Goal: Task Accomplishment & Management: Complete application form

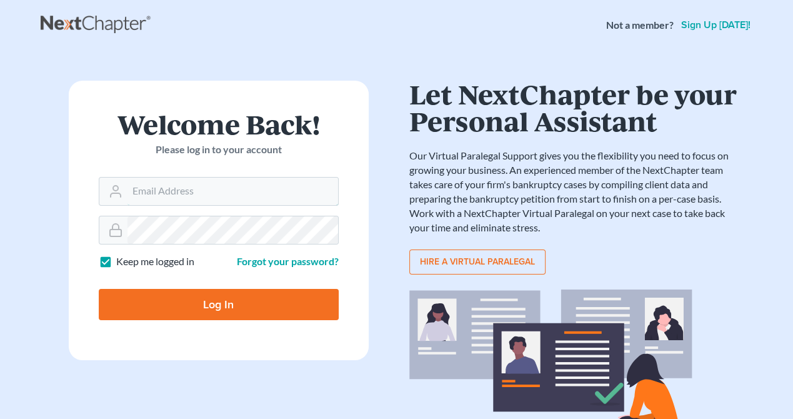
type input "[EMAIL_ADDRESS][DOMAIN_NAME]"
click at [269, 292] on input "Log In" at bounding box center [219, 304] width 240 height 31
type input "Thinking..."
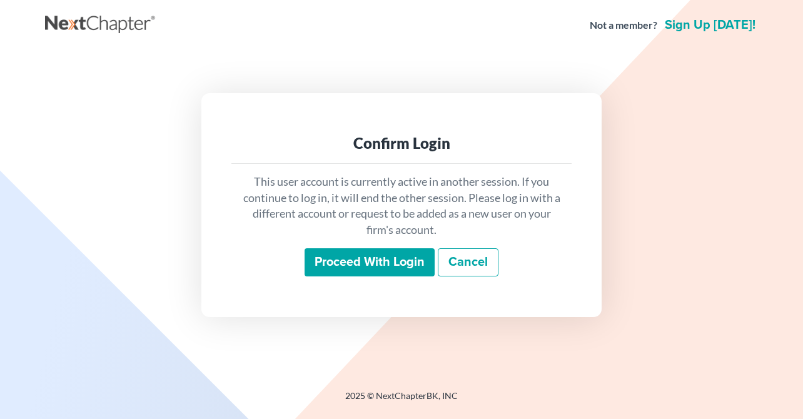
click at [358, 265] on input "Proceed with login" at bounding box center [370, 262] width 130 height 29
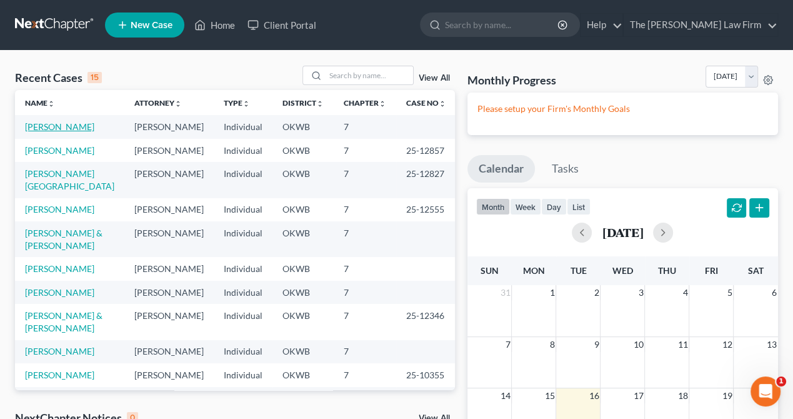
click at [48, 131] on link "[PERSON_NAME]" at bounding box center [59, 126] width 69 height 11
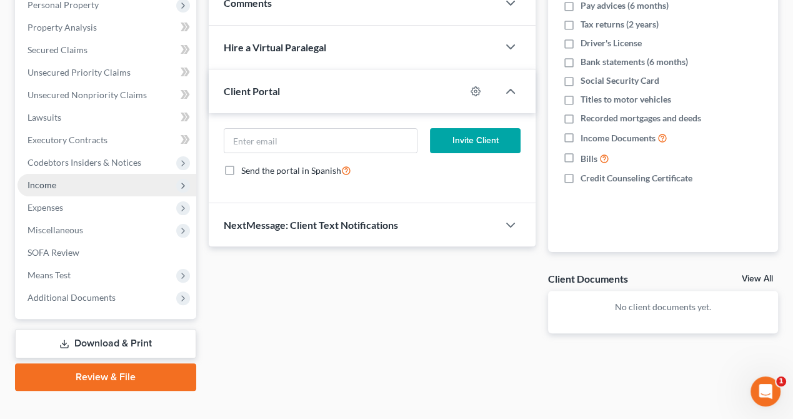
scroll to position [244, 0]
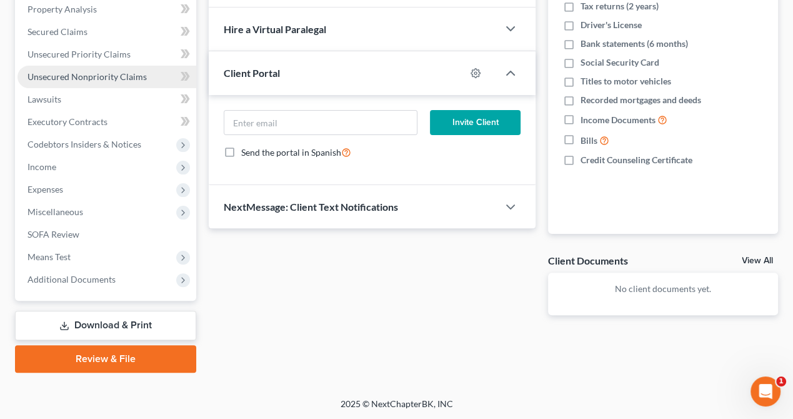
click at [54, 77] on span "Unsecured Nonpriority Claims" at bounding box center [87, 76] width 119 height 11
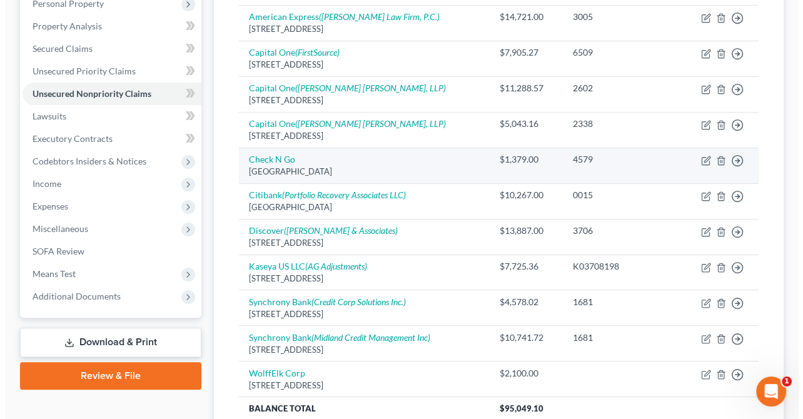
scroll to position [250, 0]
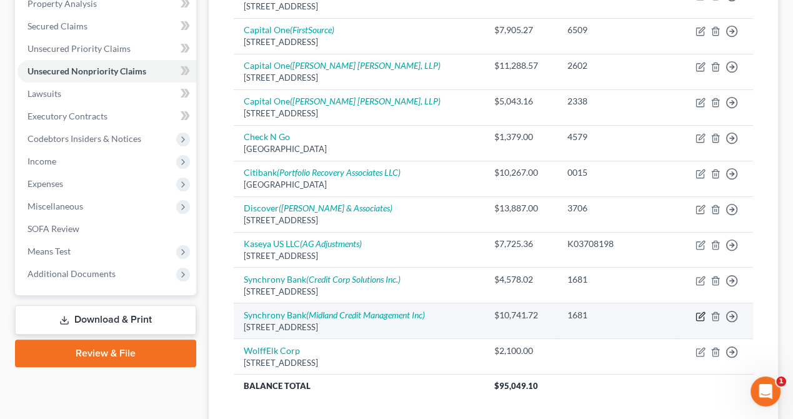
click at [700, 313] on icon "button" at bounding box center [701, 316] width 10 height 10
select select "39"
select select "2"
select select "0"
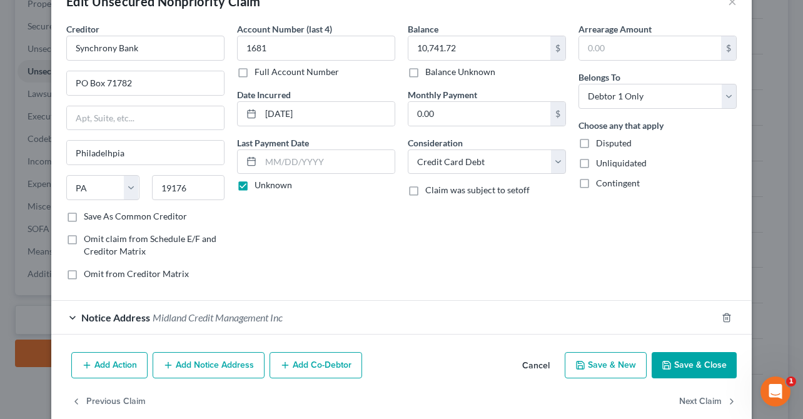
scroll to position [53, 0]
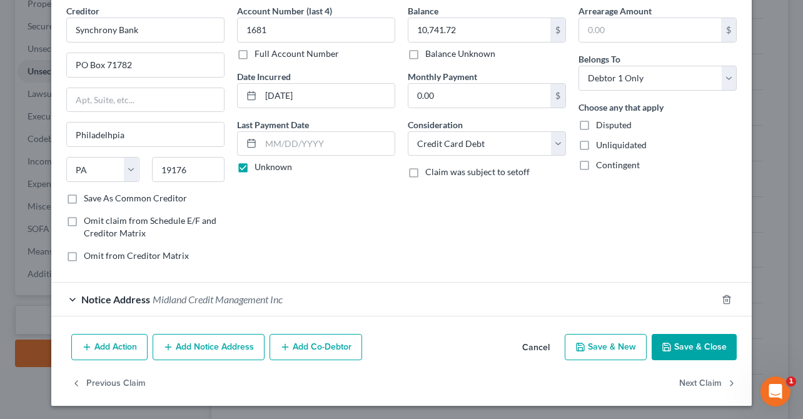
click at [216, 345] on button "Add Notice Address" at bounding box center [209, 347] width 112 height 26
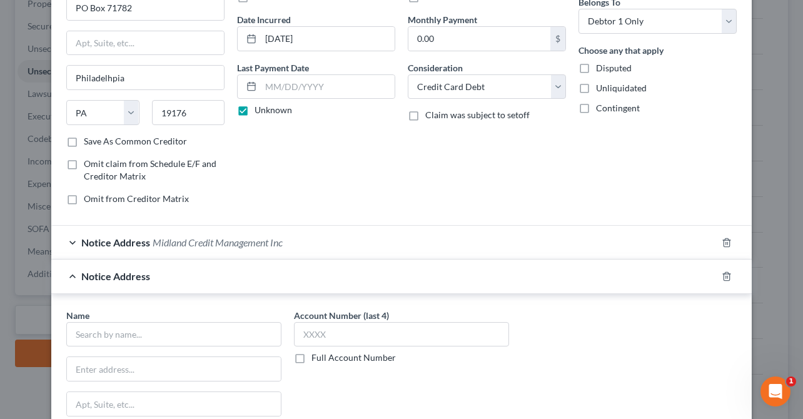
scroll to position [178, 0]
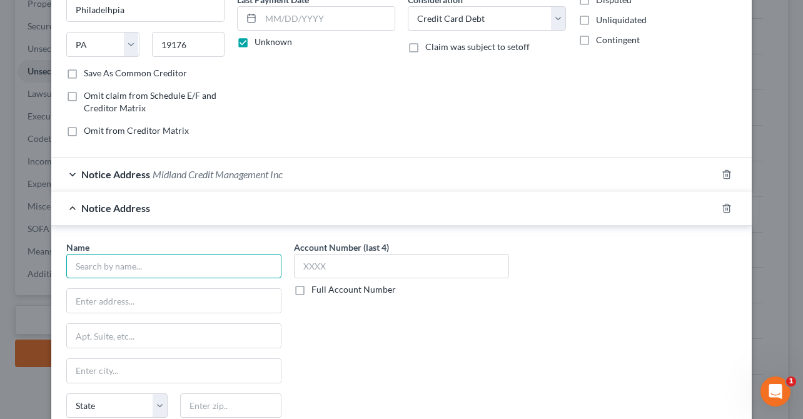
click at [150, 255] on input "text" at bounding box center [173, 266] width 215 height 25
type input "Love, Beal & Nixon, PC"
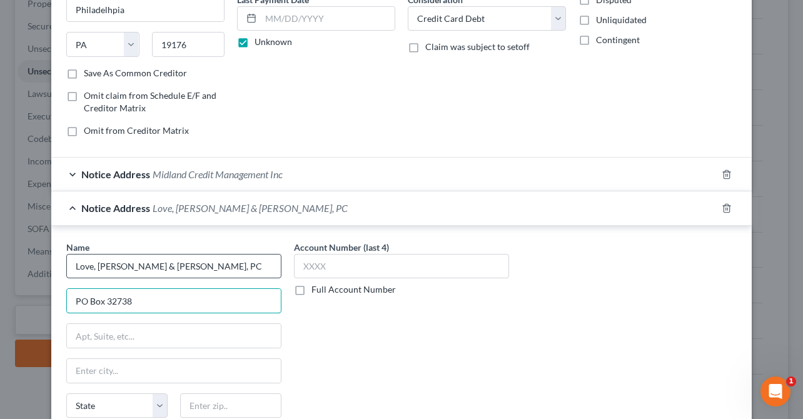
type input "PO Box 32738"
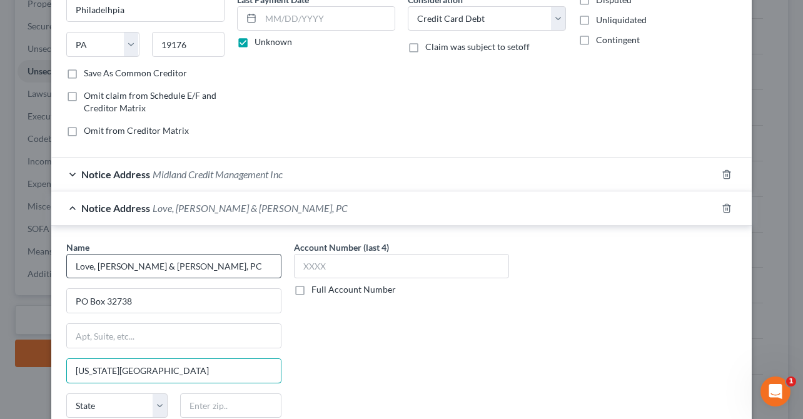
type input "Oklahoma City"
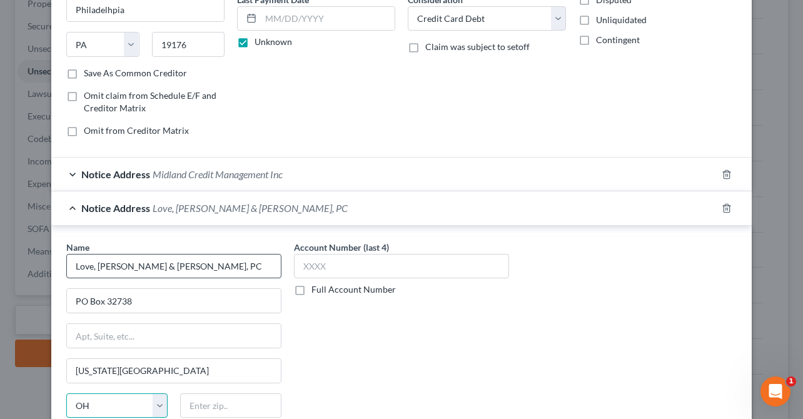
select select "37"
type input "73123"
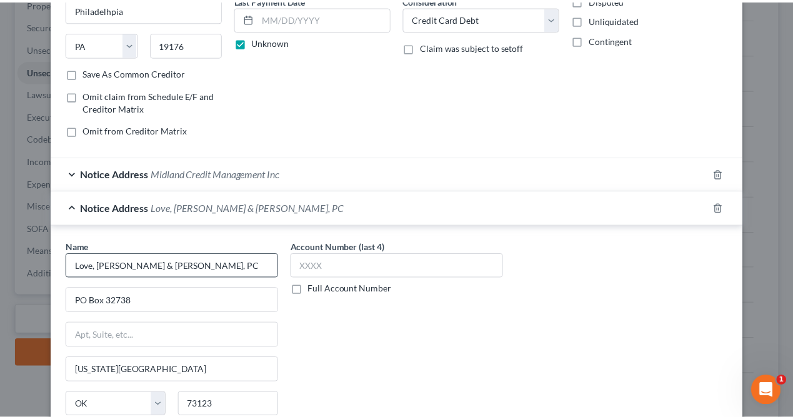
scroll to position [321, 0]
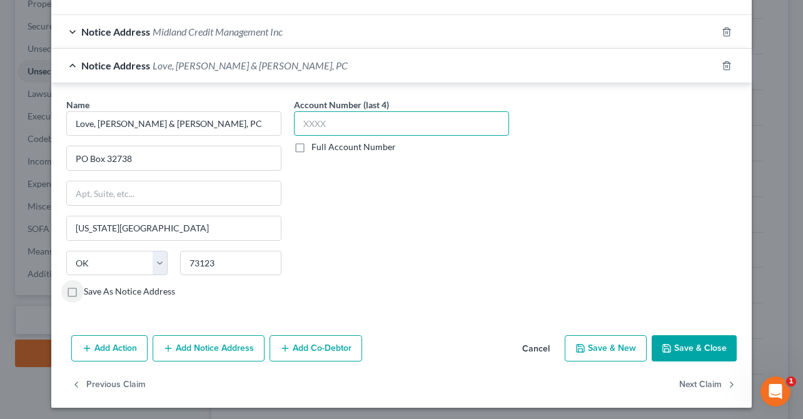
click at [360, 113] on input "text" at bounding box center [401, 123] width 215 height 25
type input "3190"
click at [695, 347] on button "Save & Close" at bounding box center [694, 348] width 85 height 26
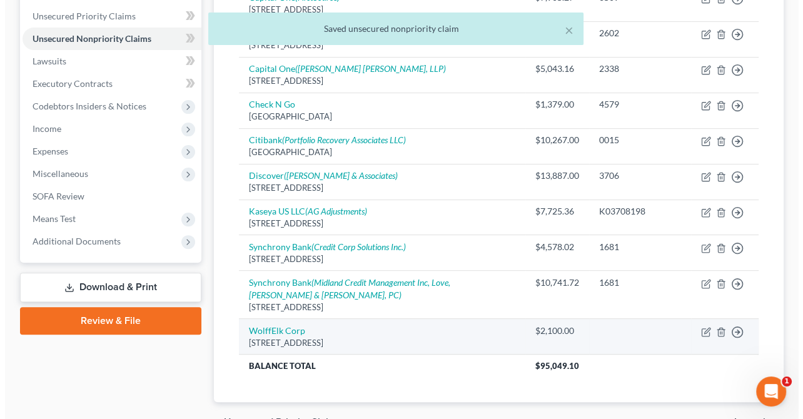
scroll to position [313, 0]
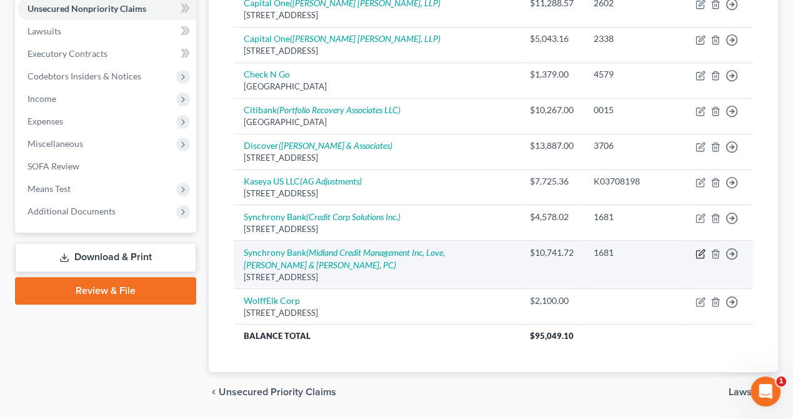
click at [700, 253] on icon "button" at bounding box center [701, 254] width 10 height 10
select select "39"
select select "2"
select select "0"
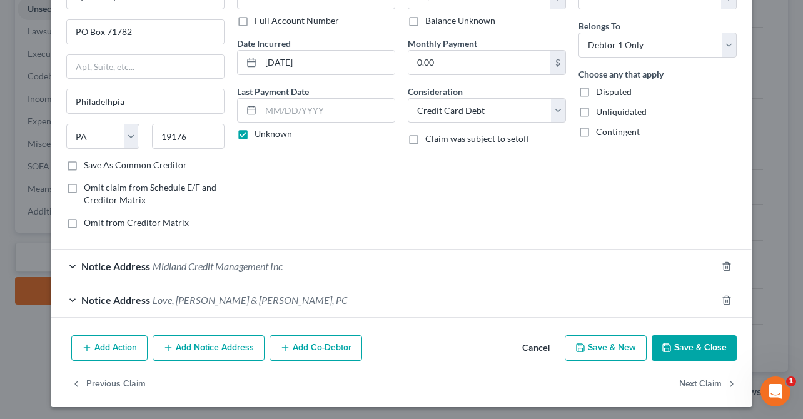
scroll to position [88, 0]
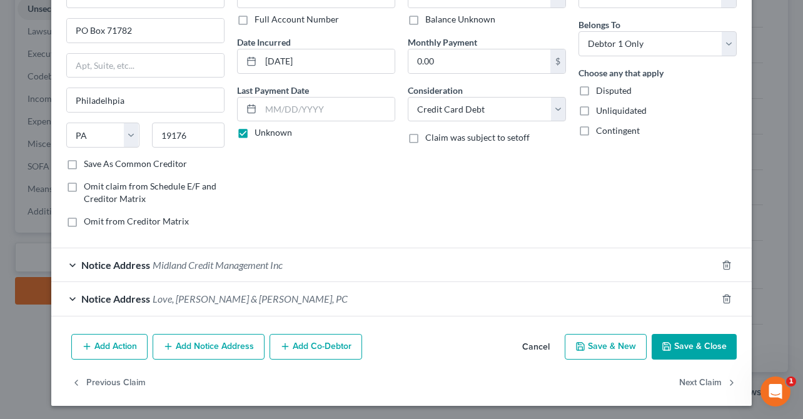
click at [209, 345] on button "Add Notice Address" at bounding box center [209, 347] width 112 height 26
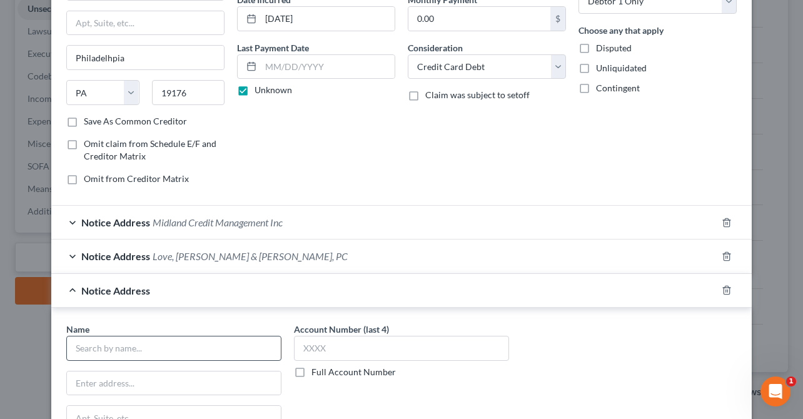
scroll to position [150, 0]
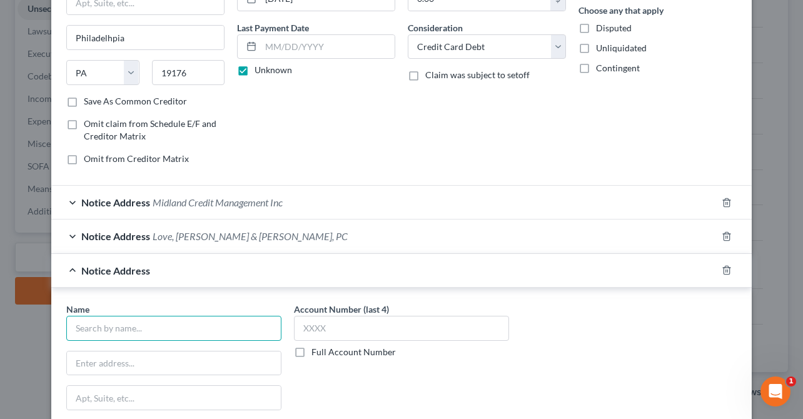
click at [125, 331] on input "text" at bounding box center [173, 328] width 215 height 25
type input "c"
type input "CareCredit Vet"
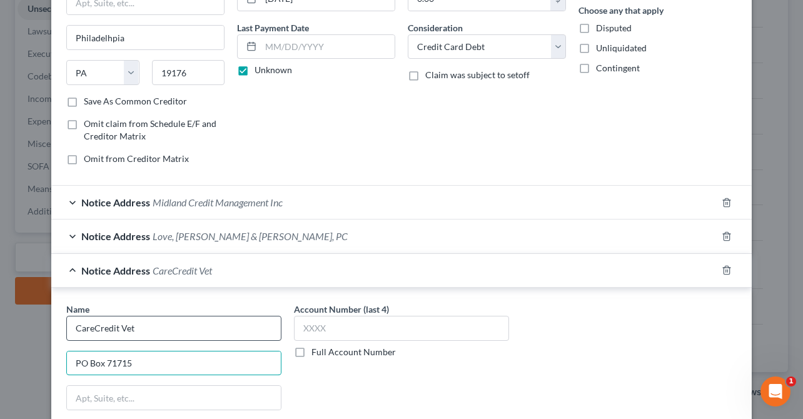
type input "PO Box 71715"
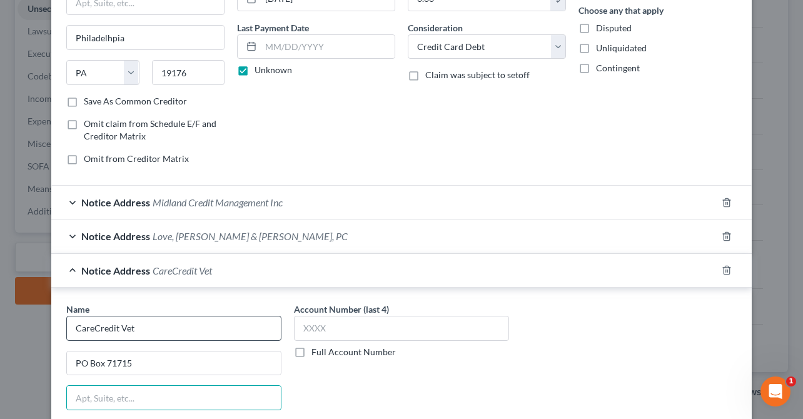
scroll to position [173, 0]
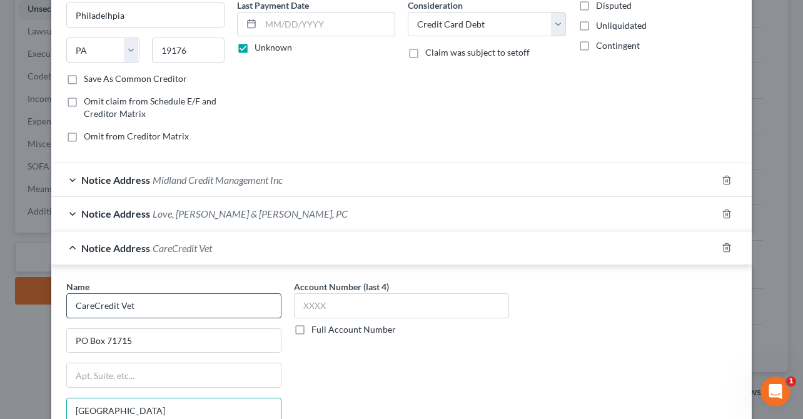
type input "Philadelphia"
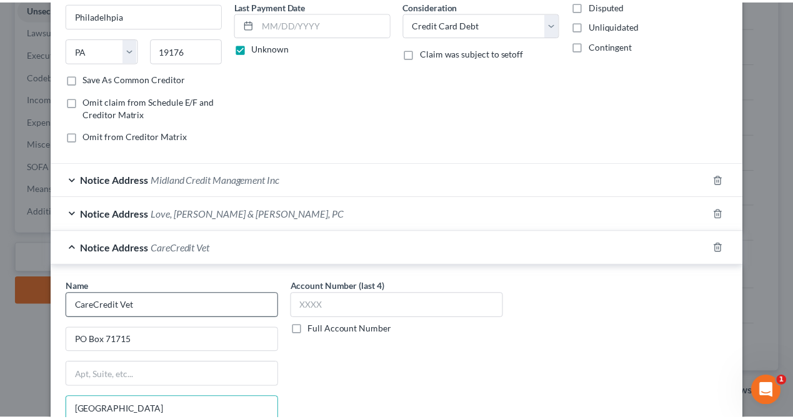
scroll to position [355, 0]
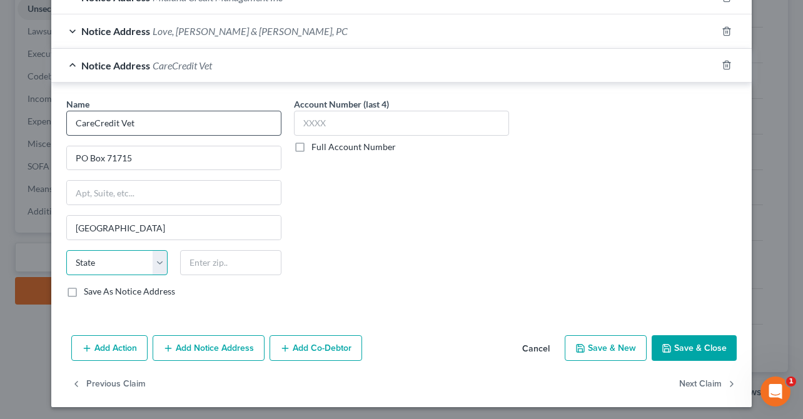
select select "39"
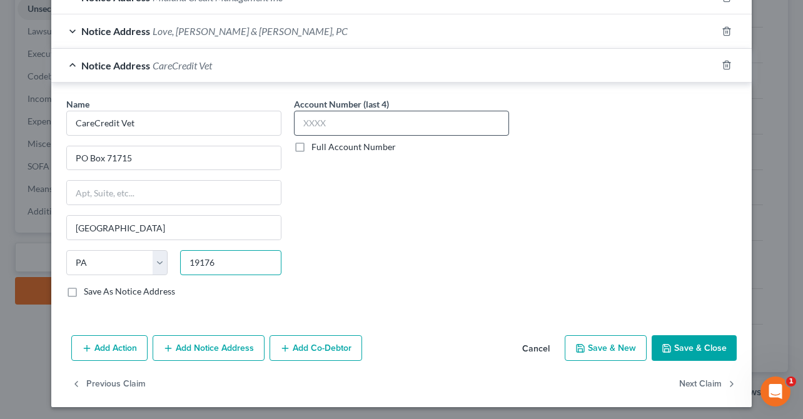
type input "19176"
click at [339, 118] on input "text" at bounding box center [401, 123] width 215 height 25
type input "4657"
click at [677, 345] on button "Save & Close" at bounding box center [694, 348] width 85 height 26
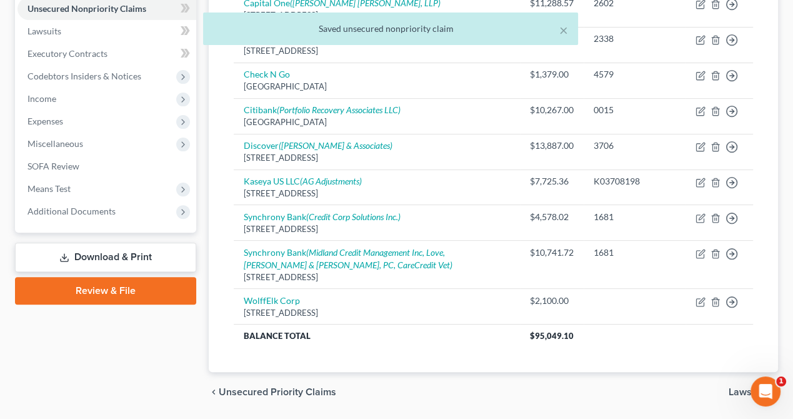
click at [42, 31] on div "× Saved unsecured nonpriority claim" at bounding box center [390, 32] width 793 height 39
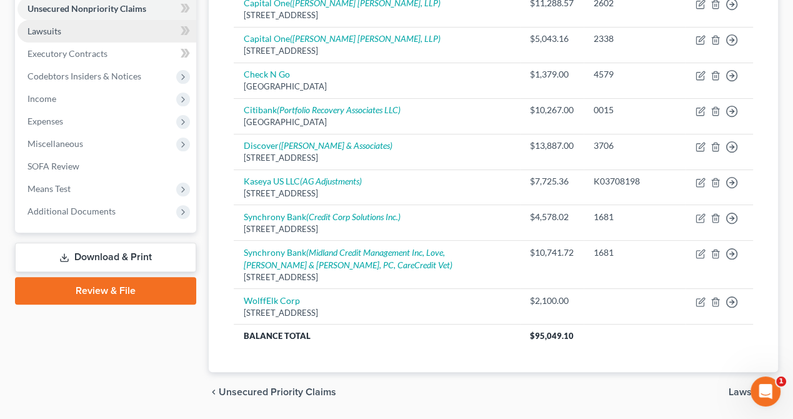
click at [58, 31] on span "Lawsuits" at bounding box center [45, 31] width 34 height 11
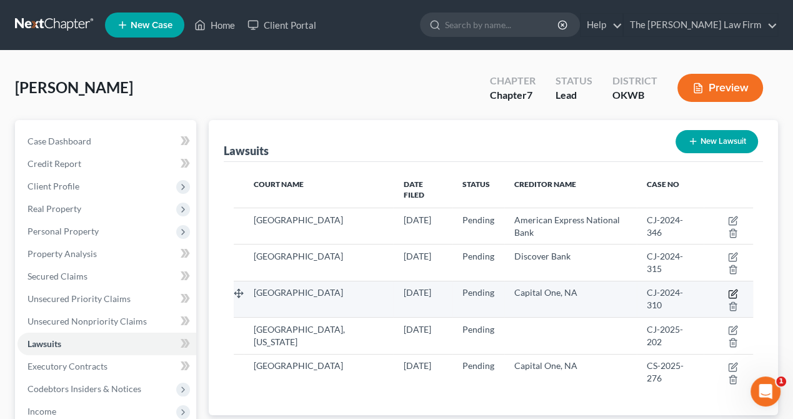
click at [733, 289] on icon "button" at bounding box center [733, 294] width 10 height 10
select select "37"
select select "0"
select select "4"
select select "28"
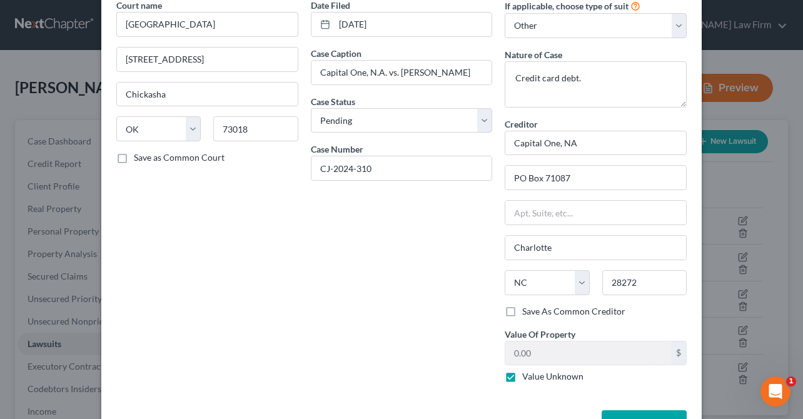
scroll to position [37, 0]
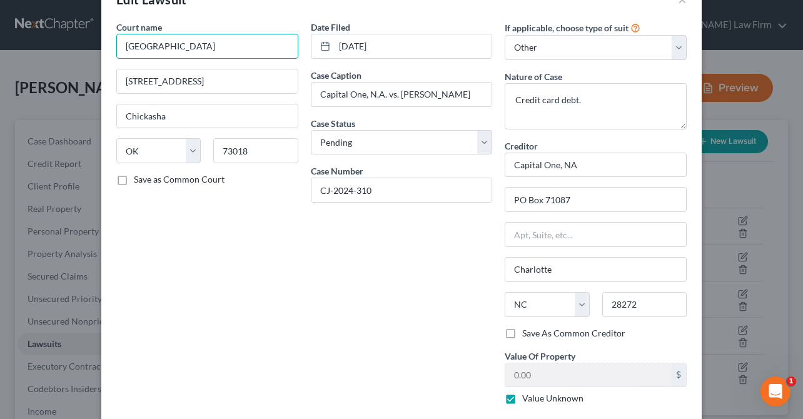
click at [210, 45] on input "Grady County" at bounding box center [207, 46] width 182 height 25
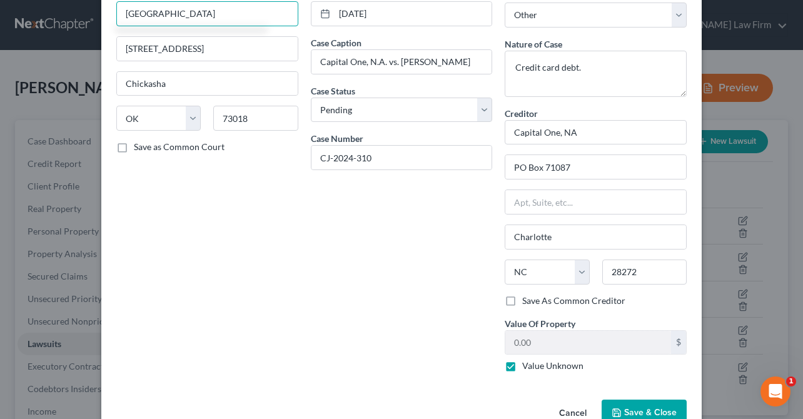
scroll to position [99, 0]
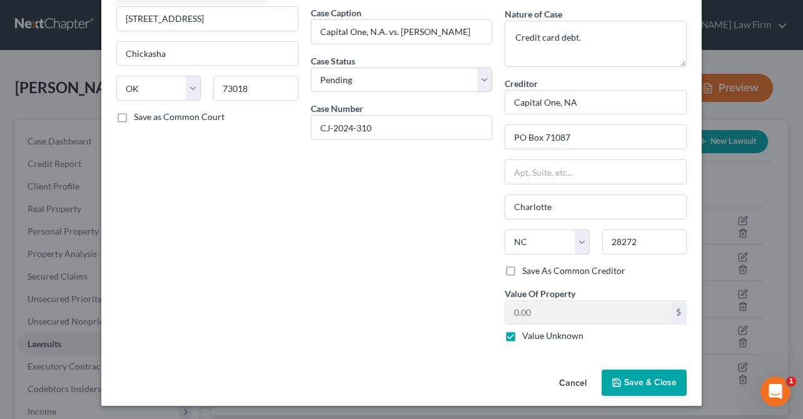
type input "Grady County District Court"
click at [650, 383] on span "Save & Close" at bounding box center [650, 382] width 53 height 11
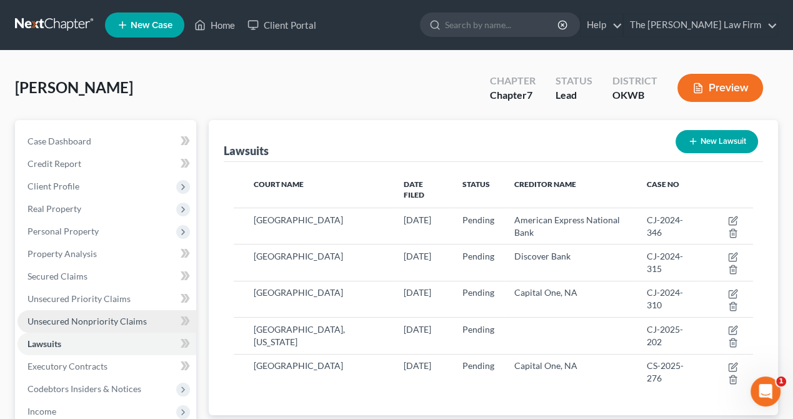
drag, startPoint x: 50, startPoint y: 296, endPoint x: 54, endPoint y: 325, distance: 29.6
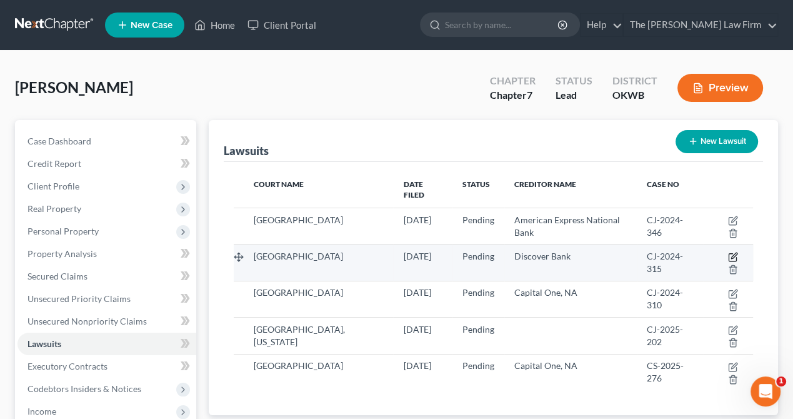
click at [734, 252] on icon "button" at bounding box center [733, 257] width 10 height 10
select select "37"
select select "0"
select select "4"
select select "46"
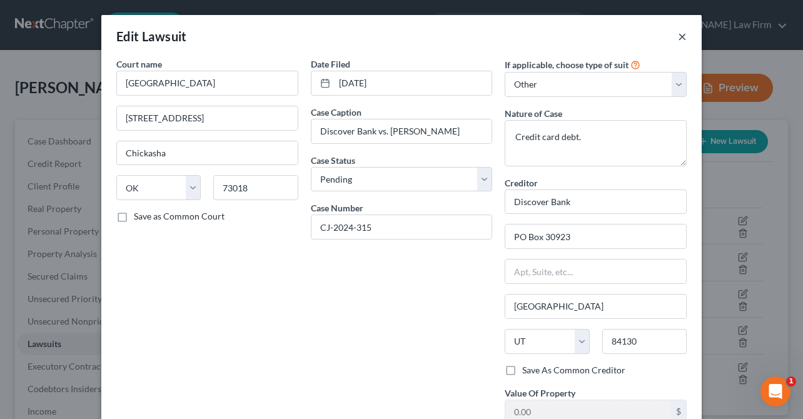
click at [678, 34] on button "×" at bounding box center [682, 36] width 9 height 15
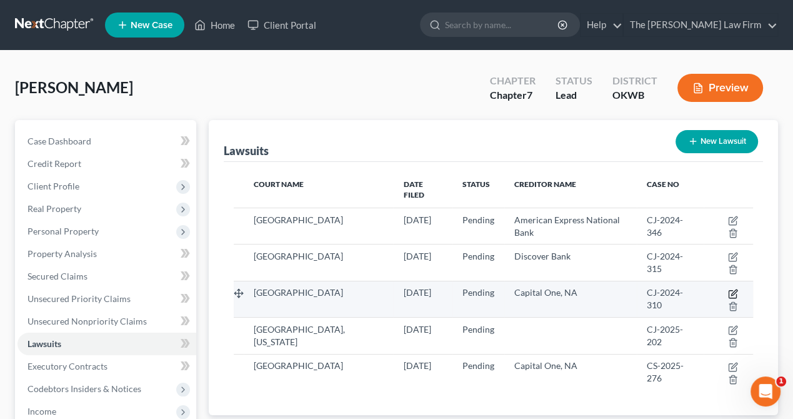
click at [732, 289] on icon "button" at bounding box center [733, 294] width 10 height 10
select select "37"
select select "0"
select select "4"
select select "28"
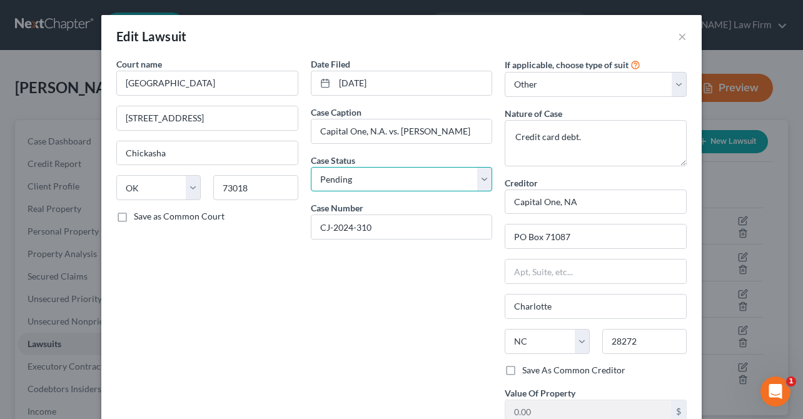
drag, startPoint x: 483, startPoint y: 177, endPoint x: 476, endPoint y: 178, distance: 7.0
click at [483, 177] on select "Select Pending On Appeal Concluded" at bounding box center [402, 179] width 182 height 25
select select "2"
click at [311, 167] on select "Select Pending On Appeal Concluded" at bounding box center [402, 179] width 182 height 25
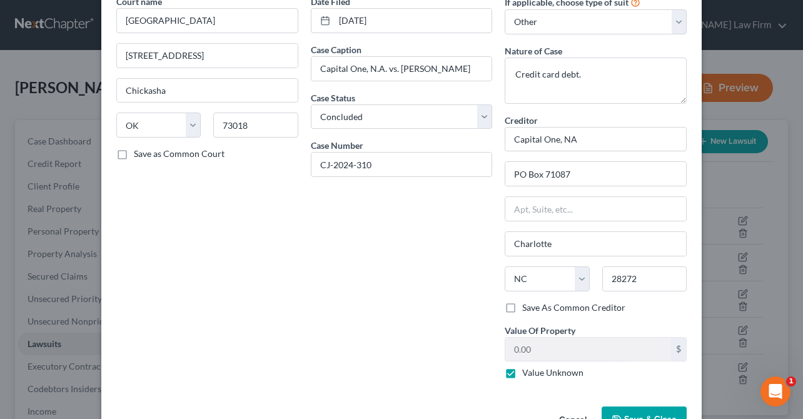
click at [640, 415] on span "Save & Close" at bounding box center [650, 419] width 53 height 11
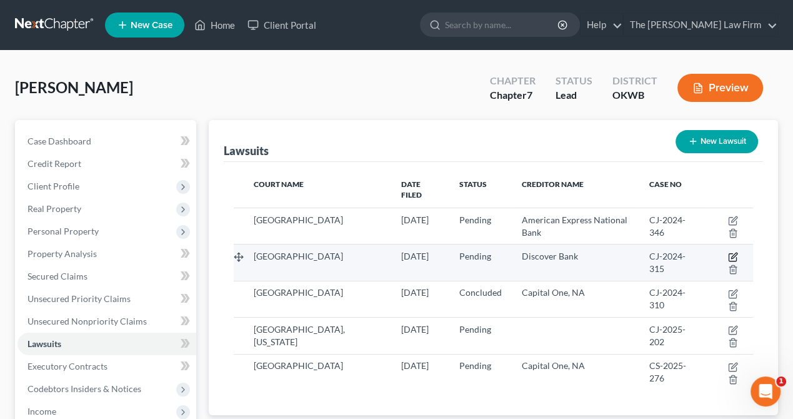
click at [734, 253] on icon "button" at bounding box center [735, 256] width 6 height 6
select select "37"
select select "0"
select select "4"
select select "46"
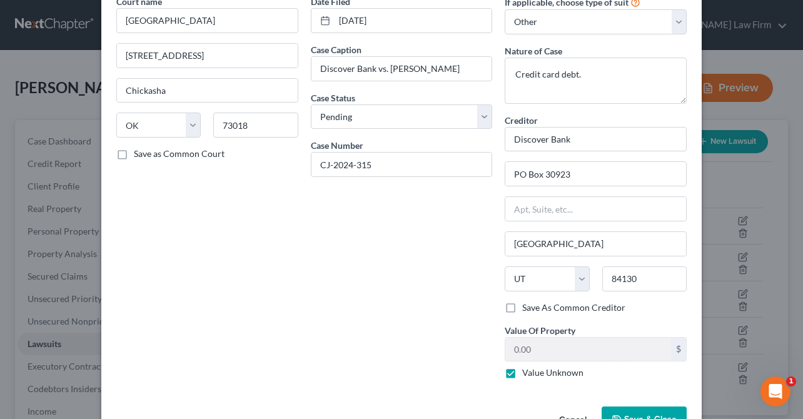
scroll to position [0, 0]
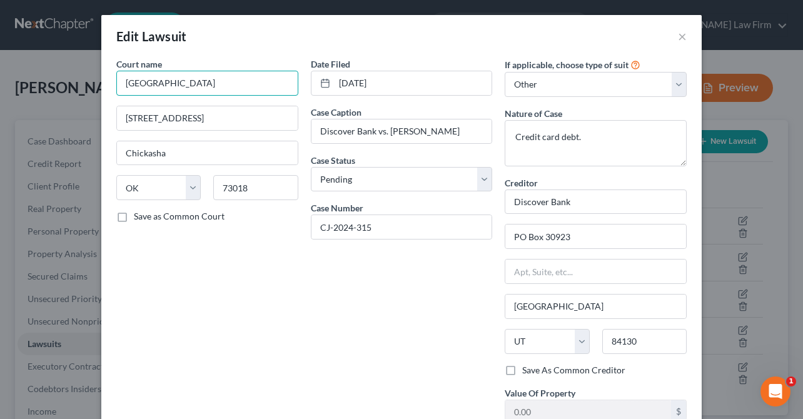
click at [219, 81] on input "Grady County" at bounding box center [207, 83] width 182 height 25
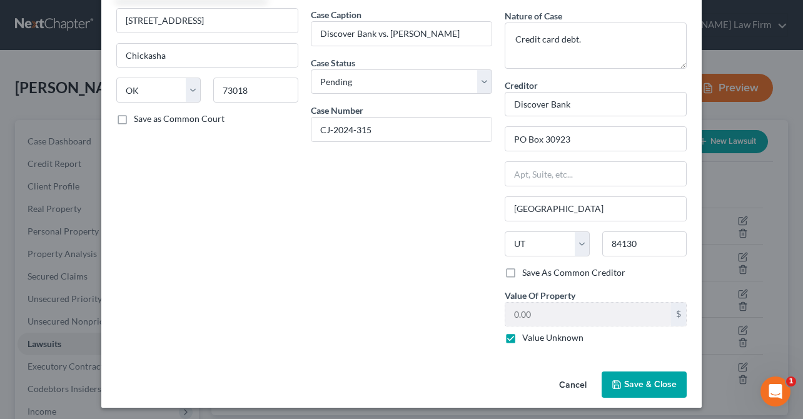
scroll to position [99, 0]
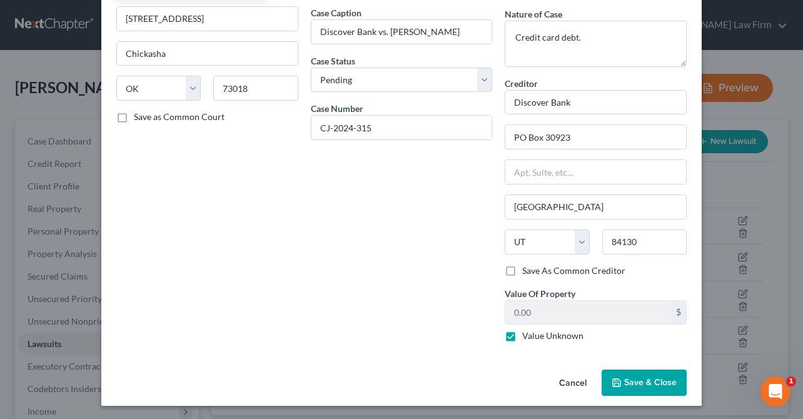
type input "Grady County District Court"
click at [615, 380] on polyline "button" at bounding box center [616, 380] width 3 height 2
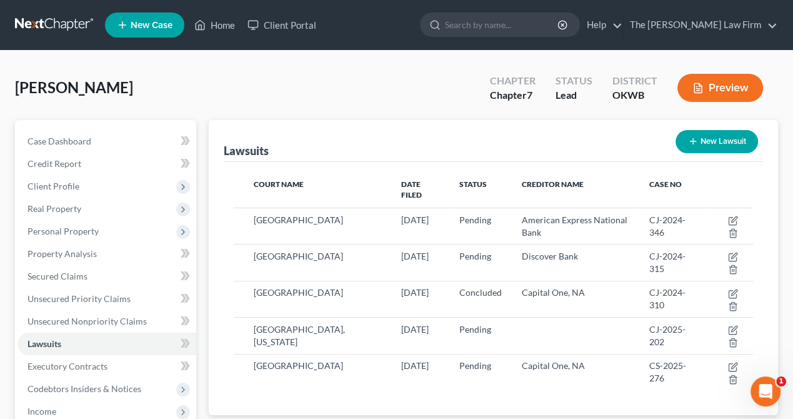
click at [771, 201] on div "Lawsuits New Lawsuit Court Name Date Filed Status Creditor Name Case No Grady C…" at bounding box center [494, 267] width 570 height 295
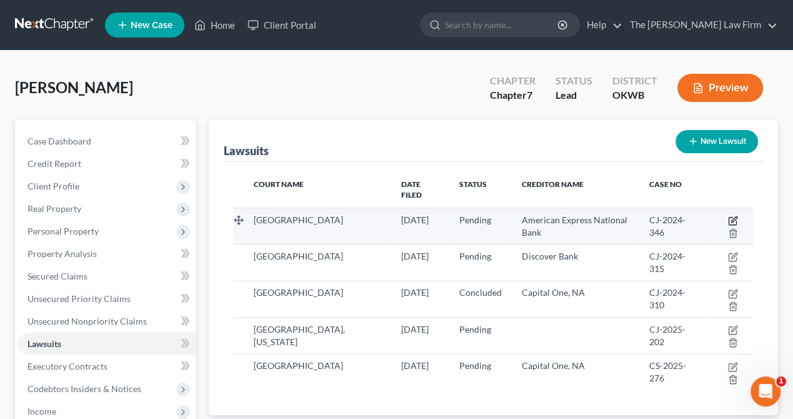
click at [734, 216] on icon "button" at bounding box center [733, 221] width 10 height 10
select select "37"
select select "0"
select select "4"
select select "46"
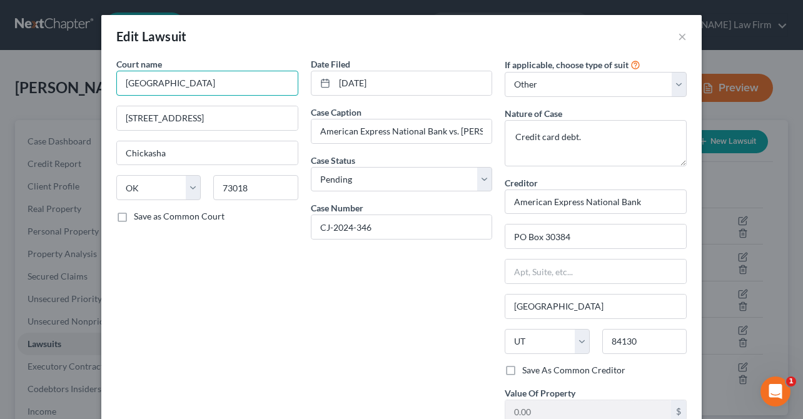
click at [243, 83] on input "Grady County" at bounding box center [207, 83] width 182 height 25
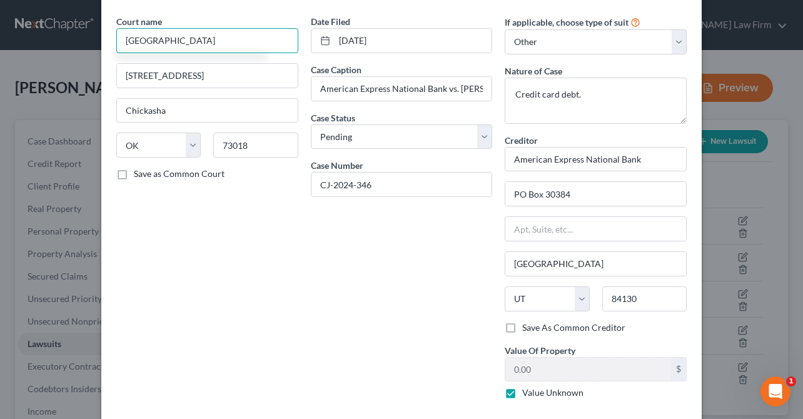
scroll to position [63, 0]
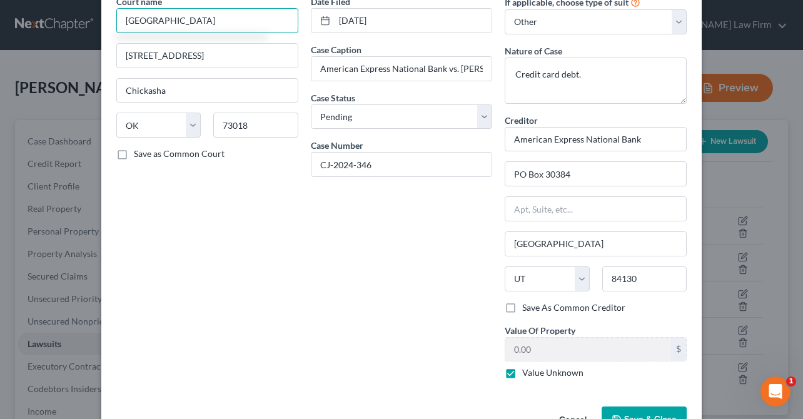
type input "Grady County District Court"
click at [645, 408] on button "Save & Close" at bounding box center [644, 419] width 85 height 26
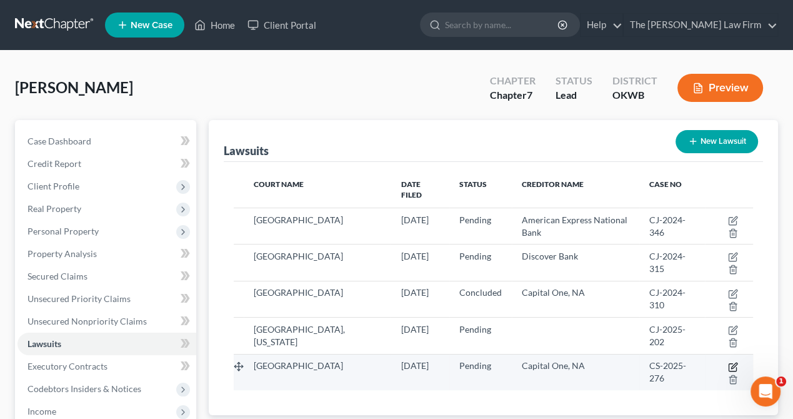
click at [733, 362] on icon "button" at bounding box center [733, 367] width 10 height 10
select select "37"
select select "0"
select select "4"
select select "28"
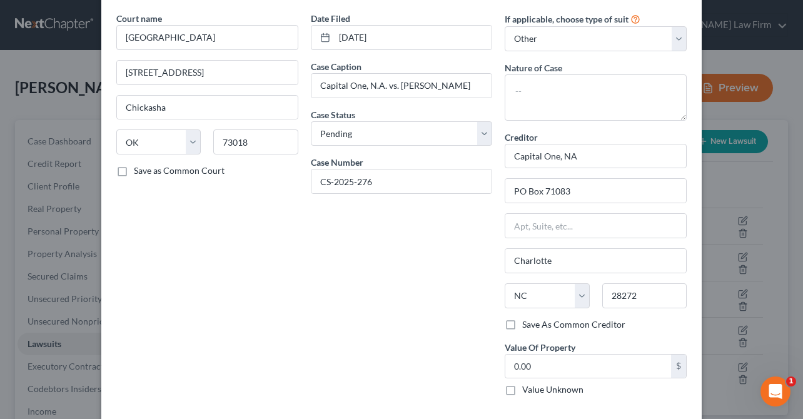
scroll to position [0, 0]
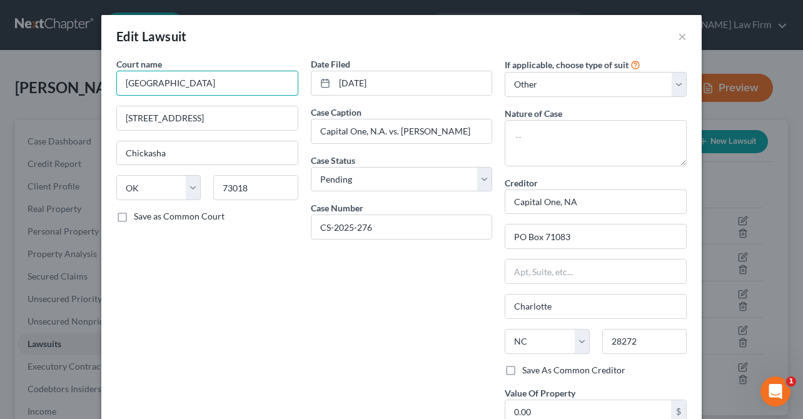
click at [213, 83] on input "Grady County" at bounding box center [207, 83] width 182 height 25
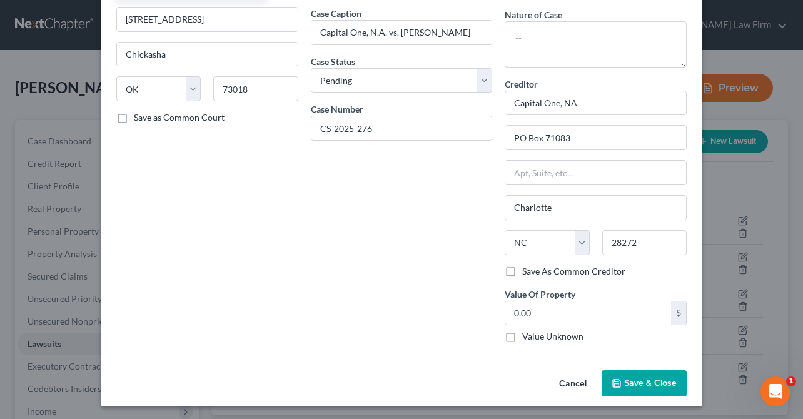
scroll to position [99, 0]
type input "Grady County District Court"
click at [632, 380] on span "Save & Close" at bounding box center [650, 382] width 53 height 11
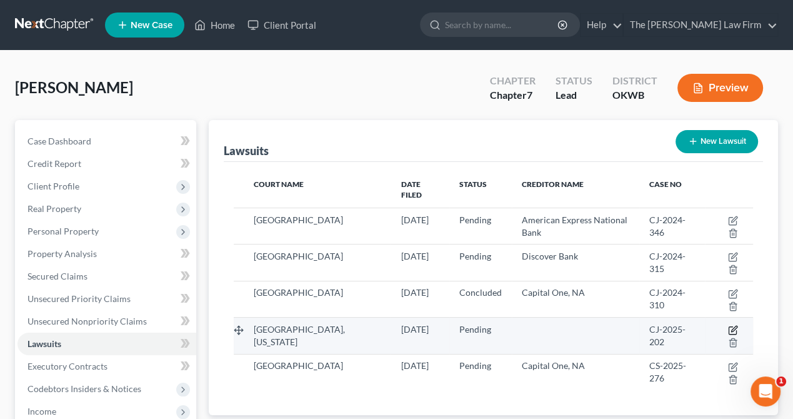
click at [733, 325] on icon "button" at bounding box center [733, 330] width 10 height 10
select select "0"
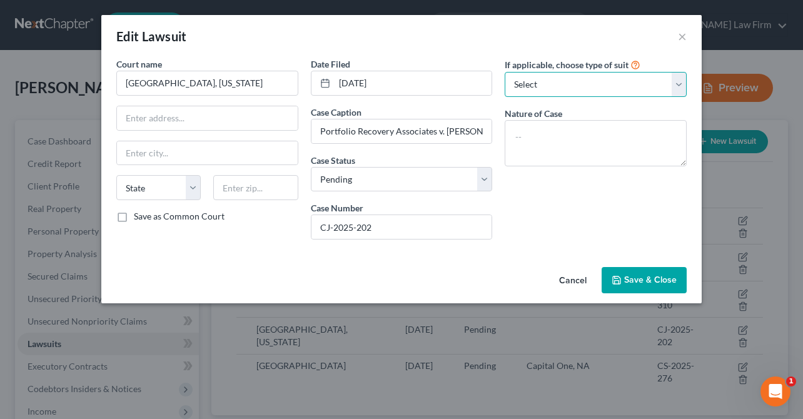
click at [560, 83] on select "Select Repossession Garnishment Foreclosure Attached, Seized, Or Levied Other" at bounding box center [596, 84] width 182 height 25
select select "4"
click at [505, 72] on select "Select Repossession Garnishment Foreclosure Attached, Seized, Or Levied Other" at bounding box center [596, 84] width 182 height 25
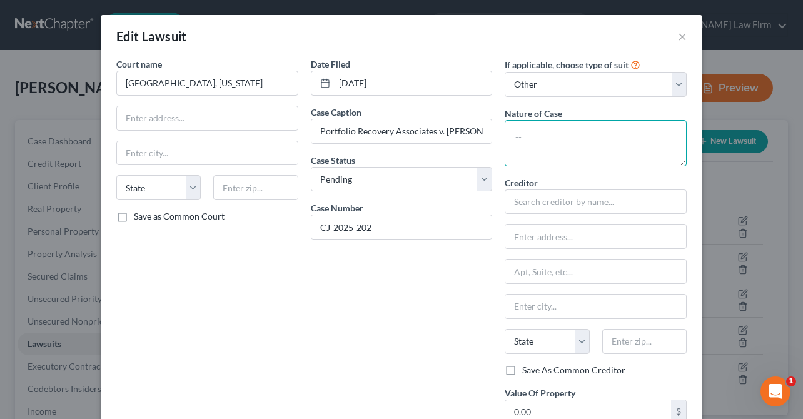
click at [545, 139] on textarea at bounding box center [596, 143] width 182 height 46
type textarea "Credit Card Debt collection"
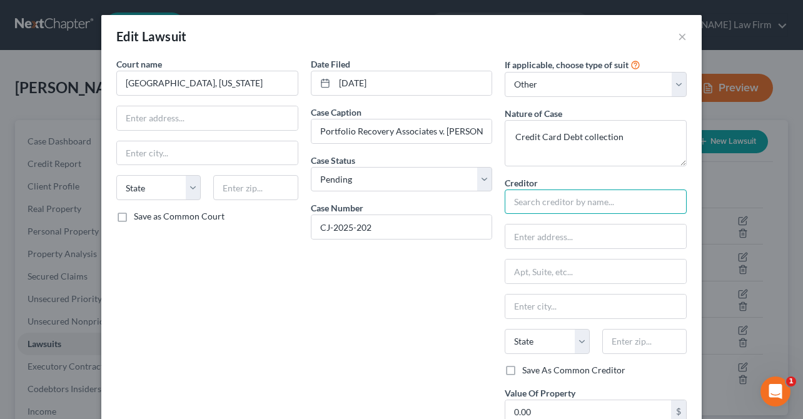
click at [535, 202] on input "text" at bounding box center [596, 201] width 182 height 25
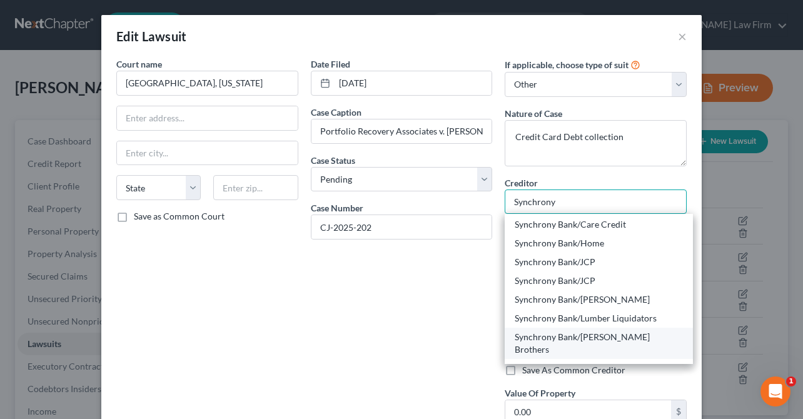
scroll to position [438, 0]
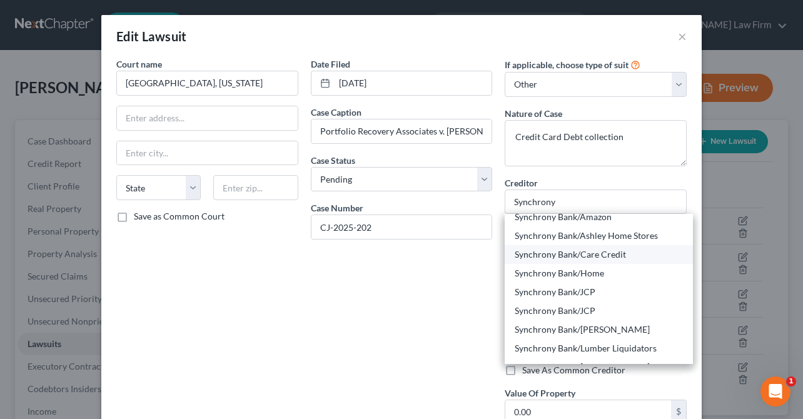
click at [593, 261] on div "Synchrony Bank/Care Credit" at bounding box center [599, 254] width 188 height 19
type input "Synchrony Bank/Care Credit"
type input "140 Wekiva Springs Road"
type input "Longwood"
select select "9"
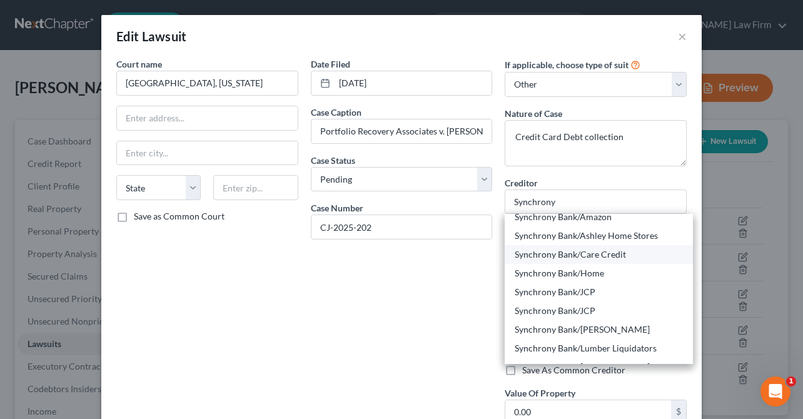
type input "32779"
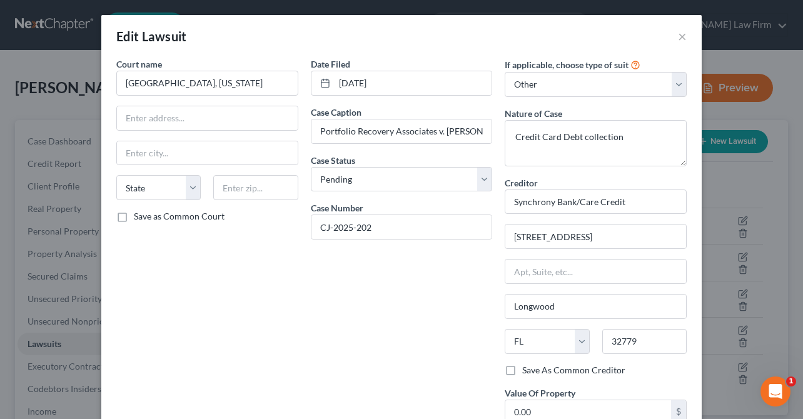
scroll to position [0, 0]
click at [623, 199] on input "Synchrony Bank/Care Credit" at bounding box center [596, 201] width 182 height 25
click at [630, 203] on input "Synchrony Bank/Care Credit" at bounding box center [596, 201] width 182 height 25
drag, startPoint x: 630, startPoint y: 201, endPoint x: 552, endPoint y: 207, distance: 79.0
click at [552, 207] on input "Synchrony Bank/Care Credit" at bounding box center [596, 201] width 182 height 25
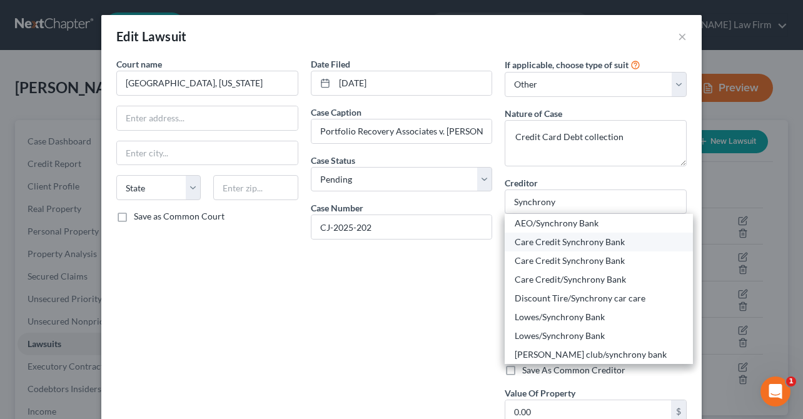
click at [552, 247] on div "Care Credit Synchrony Bank" at bounding box center [599, 242] width 168 height 13
type input "Care Credit Synchrony Bank"
type input "PO Box 71756"
type input "Philadelhpia"
select select "39"
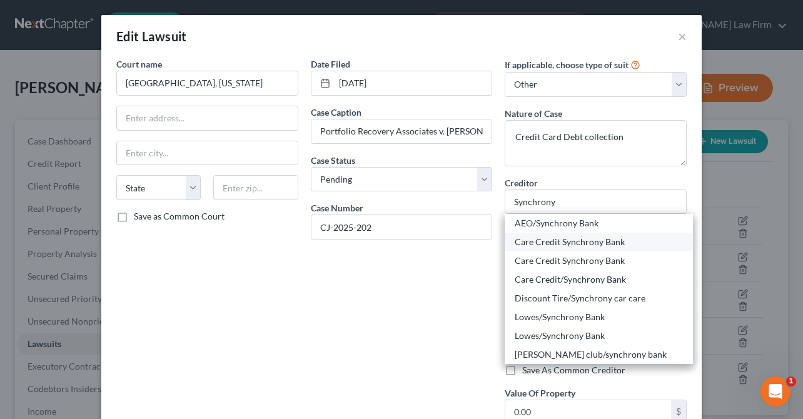
type input "19176"
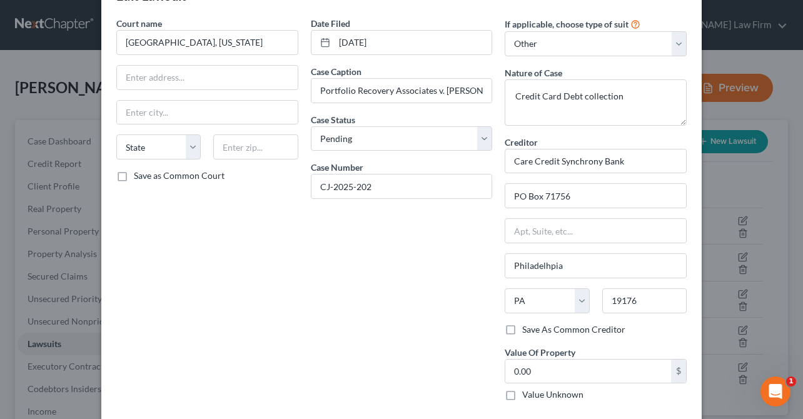
scroll to position [63, 0]
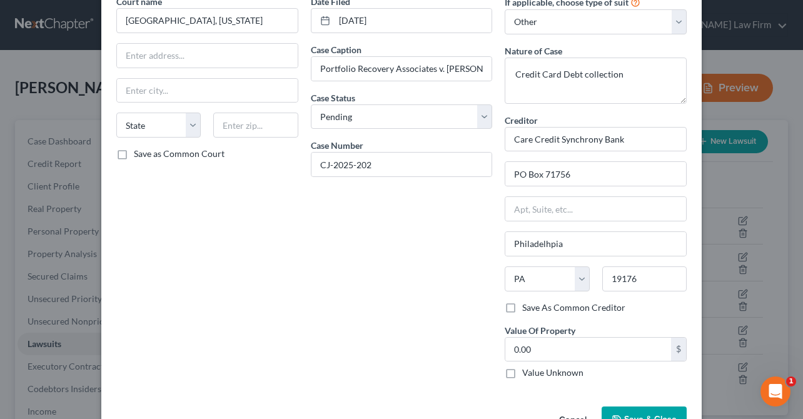
click at [522, 372] on label "Value Unknown" at bounding box center [552, 372] width 61 height 13
click at [527, 372] on input "Value Unknown" at bounding box center [531, 370] width 8 height 8
checkbox input "true"
click at [633, 411] on button "Save & Close" at bounding box center [644, 419] width 85 height 26
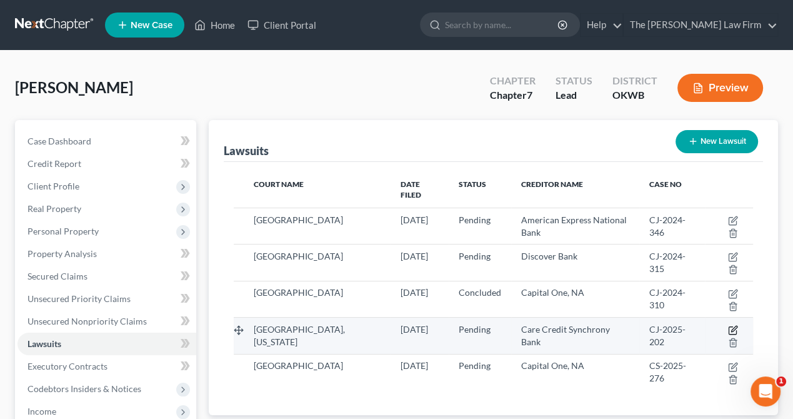
click at [732, 325] on icon "button" at bounding box center [733, 330] width 10 height 10
select select "0"
select select "4"
select select "39"
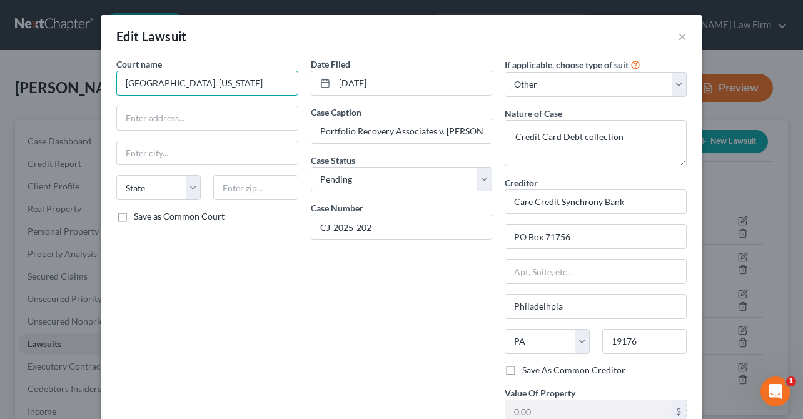
drag, startPoint x: 274, startPoint y: 83, endPoint x: 230, endPoint y: 88, distance: 44.1
click at [230, 88] on input "Grady County District Court, Oklahoma" at bounding box center [207, 83] width 182 height 25
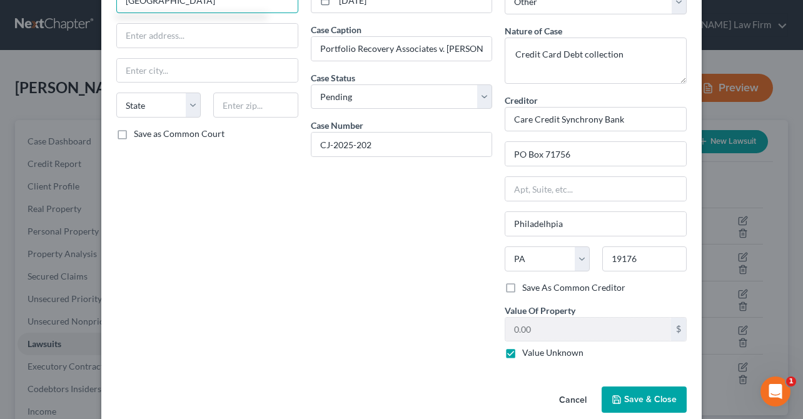
scroll to position [99, 0]
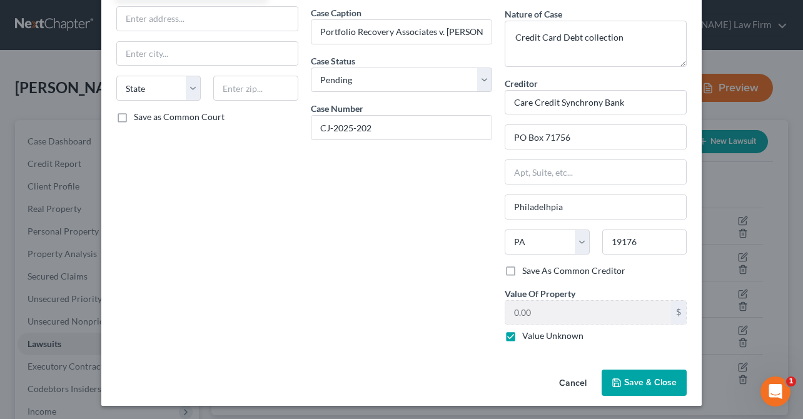
type input "Grady County District Court"
click at [646, 380] on span "Save & Close" at bounding box center [650, 382] width 53 height 11
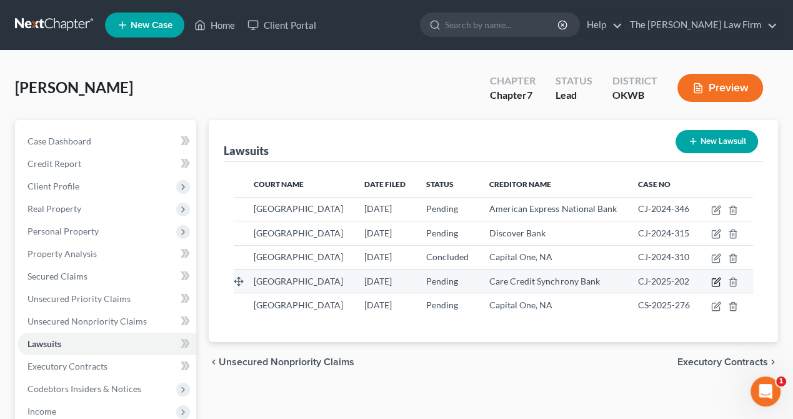
click at [722, 287] on icon "button" at bounding box center [717, 282] width 10 height 10
select select "0"
select select "4"
select select "39"
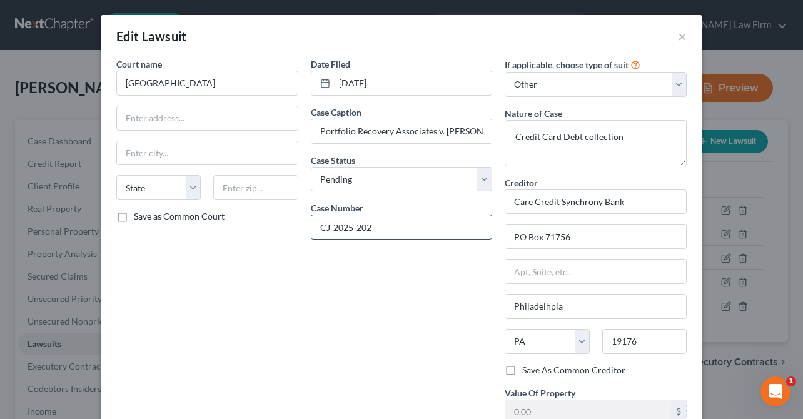
click at [365, 228] on input "CJ-2025-202" at bounding box center [401, 227] width 181 height 24
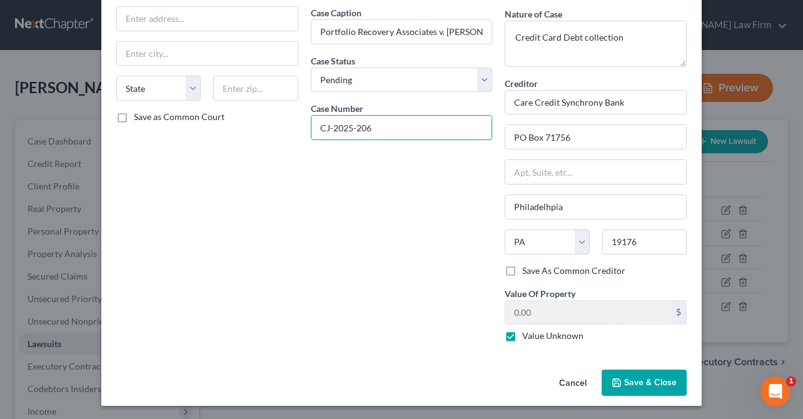
type input "CJ-2025-206"
click at [663, 386] on span "Save & Close" at bounding box center [650, 382] width 53 height 11
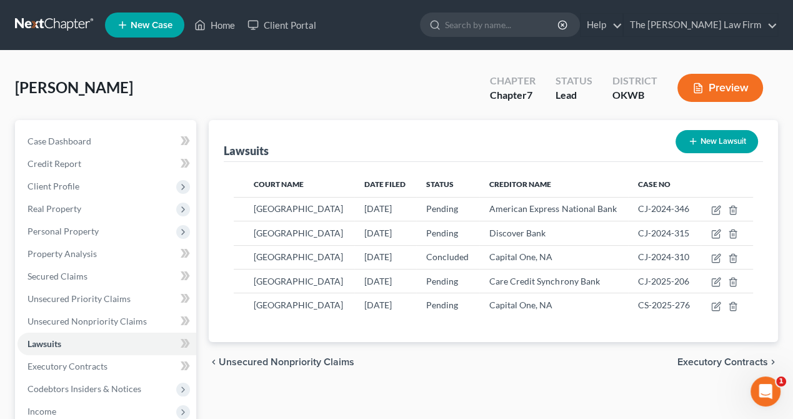
click at [714, 141] on button "New Lawsuit" at bounding box center [717, 141] width 83 height 23
select select "0"
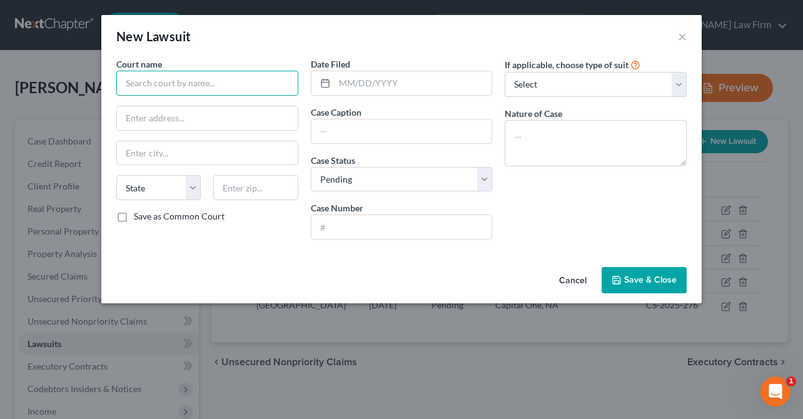
click at [187, 76] on input "text" at bounding box center [207, 83] width 182 height 25
type input "Grady County District Court"
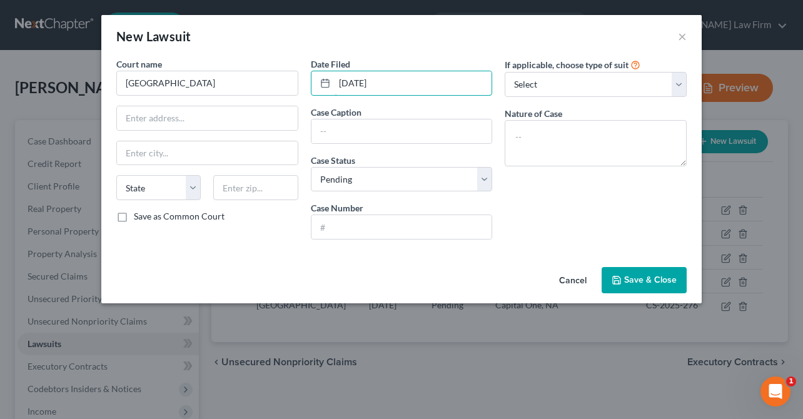
type input "06/20/2025"
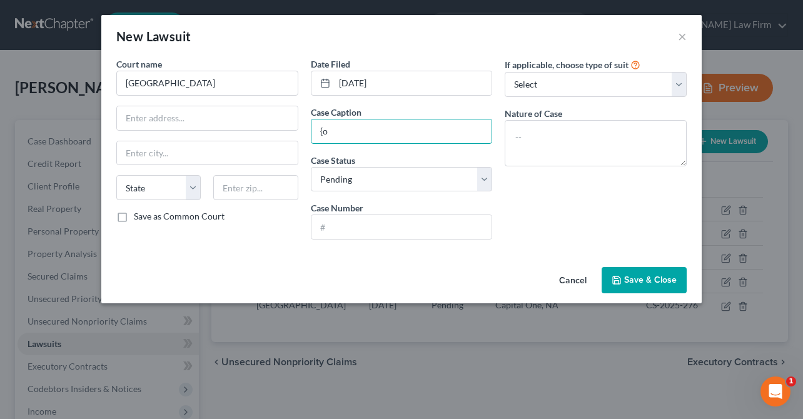
type input "{"
type input "Portfolio Recovery Associates v. John Williams"
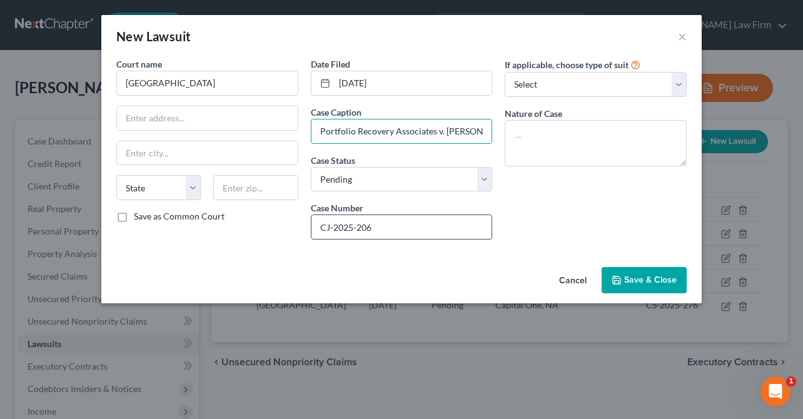
click at [373, 231] on input "CJ-2025-206" at bounding box center [401, 227] width 181 height 24
type input "CJ-2025-202"
click at [582, 203] on div "If applicable, choose type of suit Select Repossession Garnishment Foreclosure …" at bounding box center [595, 154] width 194 height 192
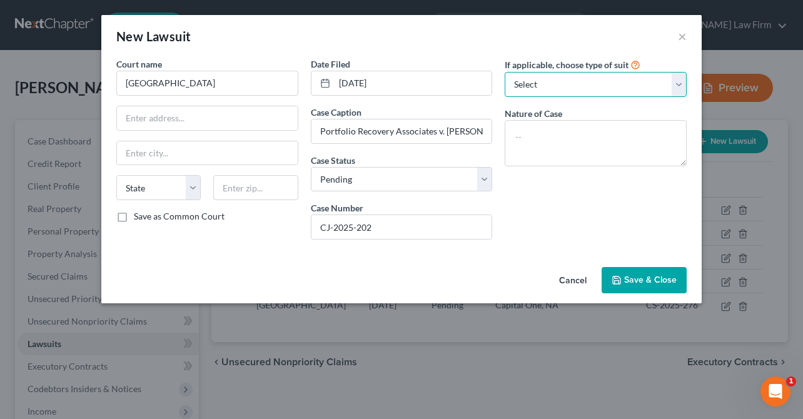
click at [600, 86] on select "Select Repossession Garnishment Foreclosure Attached, Seized, Or Levied Other" at bounding box center [596, 84] width 182 height 25
select select "4"
click at [505, 72] on select "Select Repossession Garnishment Foreclosure Attached, Seized, Or Levied Other" at bounding box center [596, 84] width 182 height 25
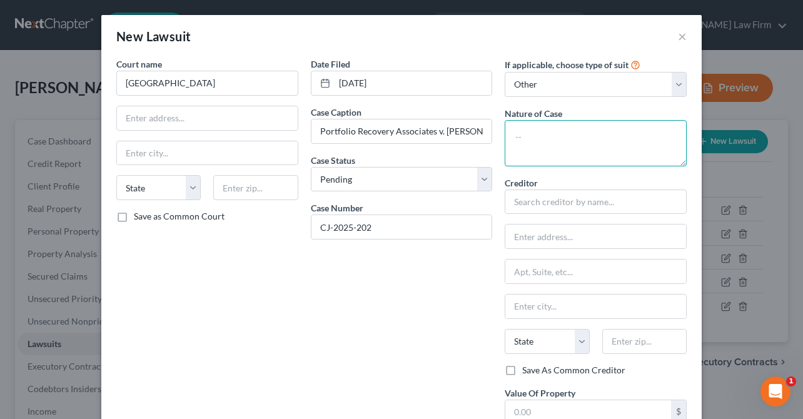
click at [545, 142] on textarea at bounding box center [596, 143] width 182 height 46
type textarea "Credit Card Collection"
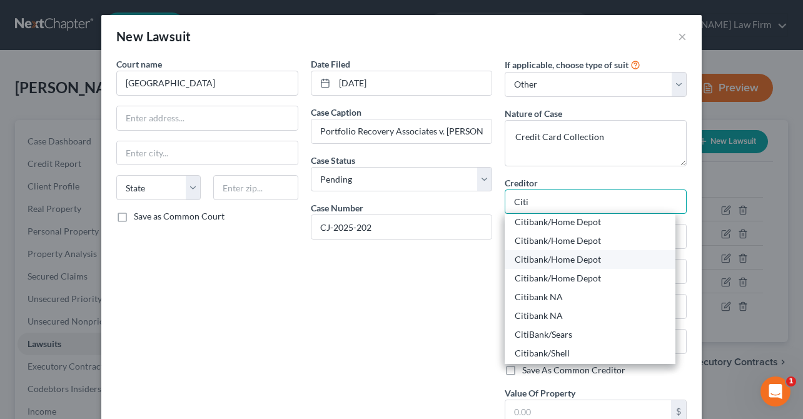
scroll to position [125, 0]
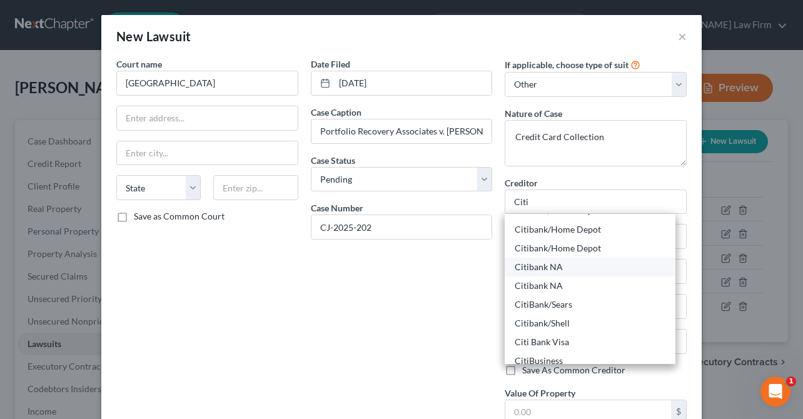
click at [541, 273] on div "Citibank NA" at bounding box center [590, 267] width 151 height 13
type input "Citibank NA"
type input "PO Box 9001037"
type input "Louisville"
select select "18"
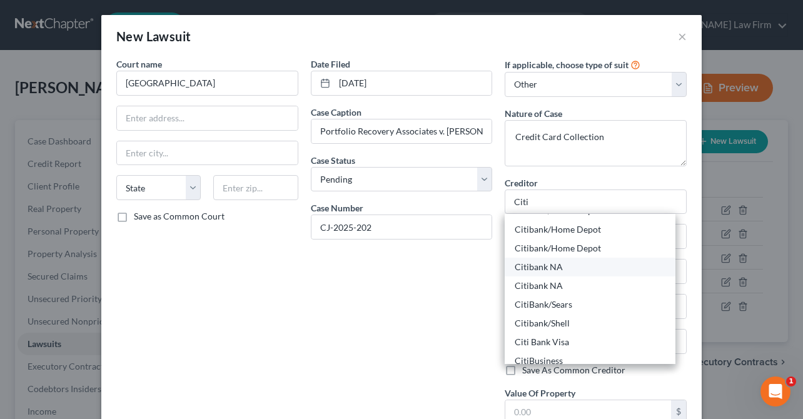
type input "40290-1037"
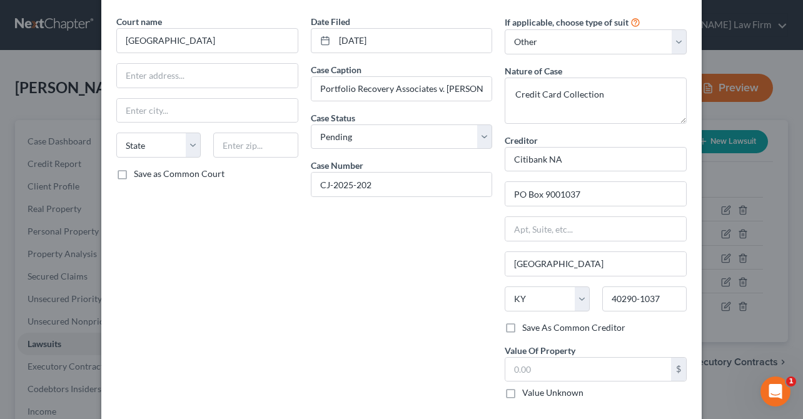
scroll to position [63, 0]
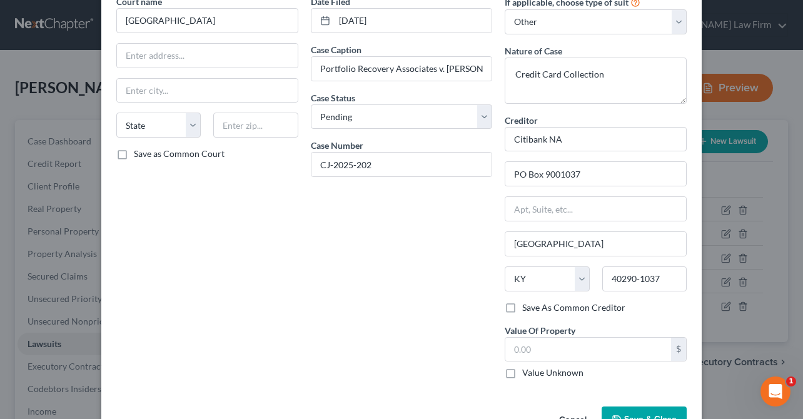
drag, startPoint x: 503, startPoint y: 371, endPoint x: 495, endPoint y: 366, distance: 9.2
click at [522, 371] on label "Value Unknown" at bounding box center [552, 372] width 61 height 13
click at [527, 371] on input "Value Unknown" at bounding box center [531, 370] width 8 height 8
checkbox input "true"
type input "0.00"
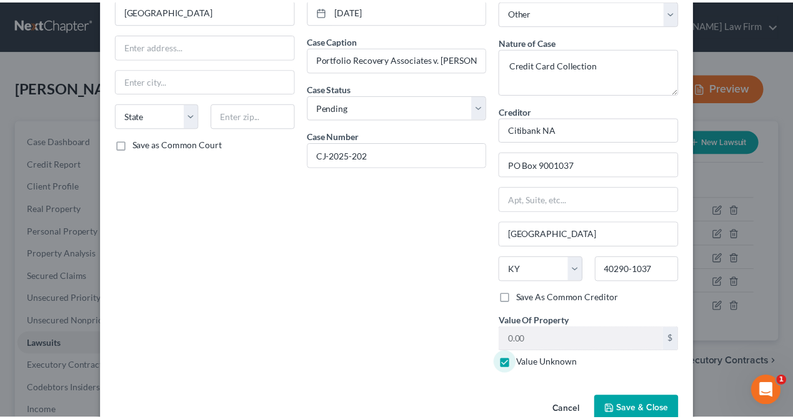
scroll to position [99, 0]
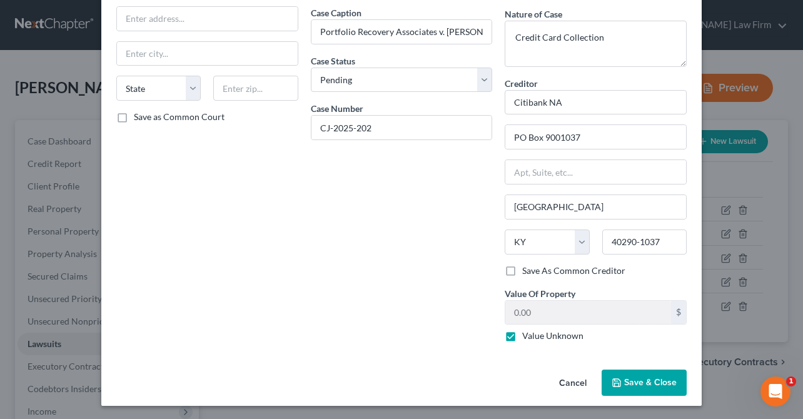
click at [653, 385] on span "Save & Close" at bounding box center [650, 382] width 53 height 11
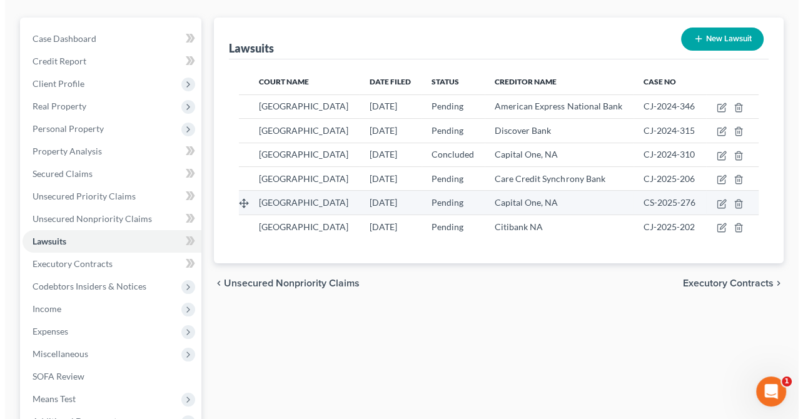
scroll to position [125, 0]
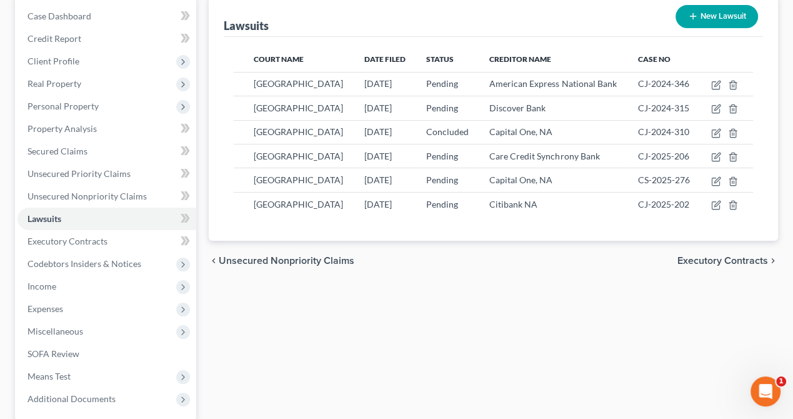
click at [707, 12] on button "New Lawsuit" at bounding box center [717, 16] width 83 height 23
select select "0"
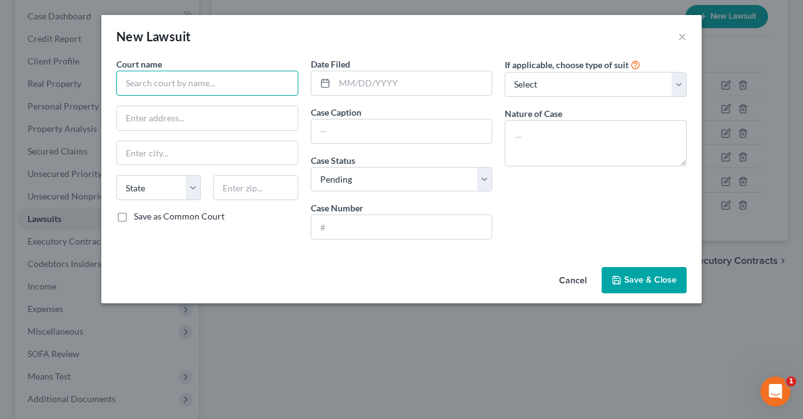
click at [213, 83] on input "text" at bounding box center [207, 83] width 182 height 25
type input "Grady County District court"
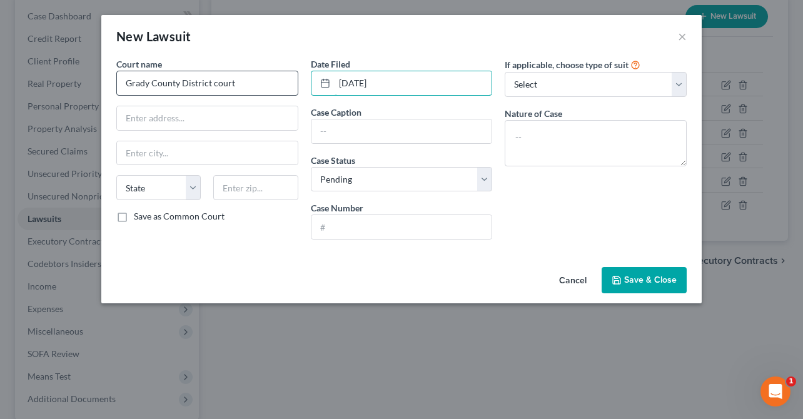
type input "07/29/2025"
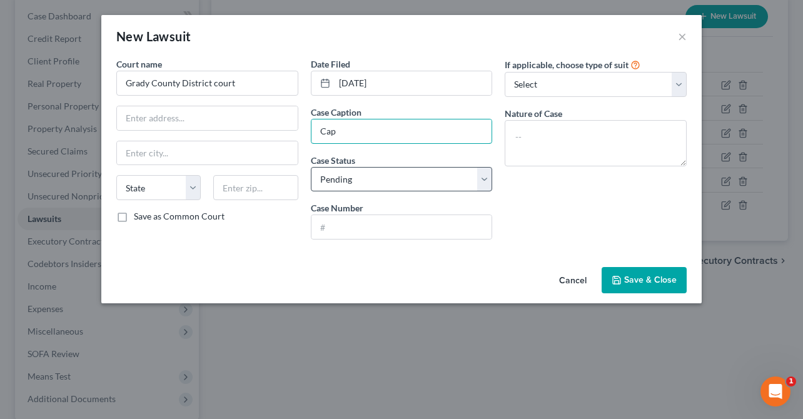
type input "Capital One, N.A. vs. John Williams"
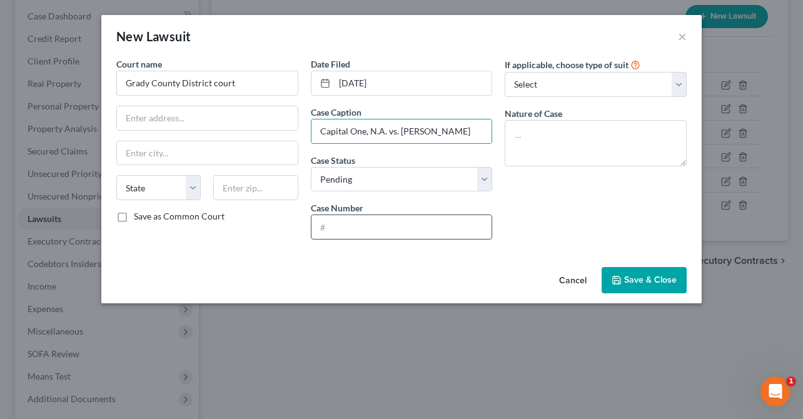
click at [381, 226] on input "text" at bounding box center [401, 227] width 181 height 24
type input "CJ-2025-409"
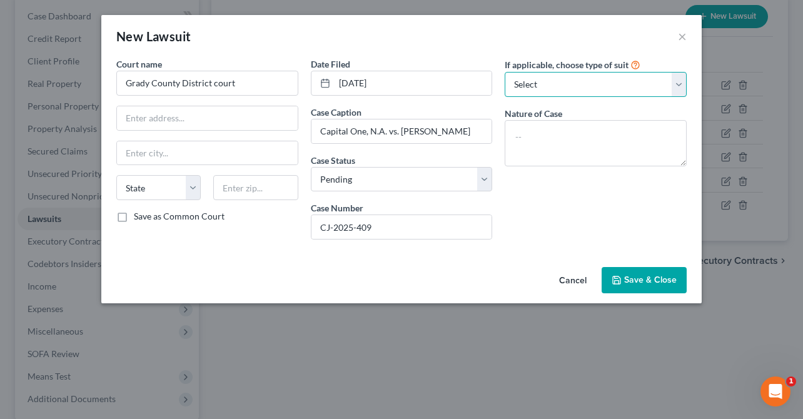
click at [580, 89] on select "Select Repossession Garnishment Foreclosure Attached, Seized, Or Levied Other" at bounding box center [596, 84] width 182 height 25
select select "4"
click at [505, 72] on select "Select Repossession Garnishment Foreclosure Attached, Seized, Or Levied Other" at bounding box center [596, 84] width 182 height 25
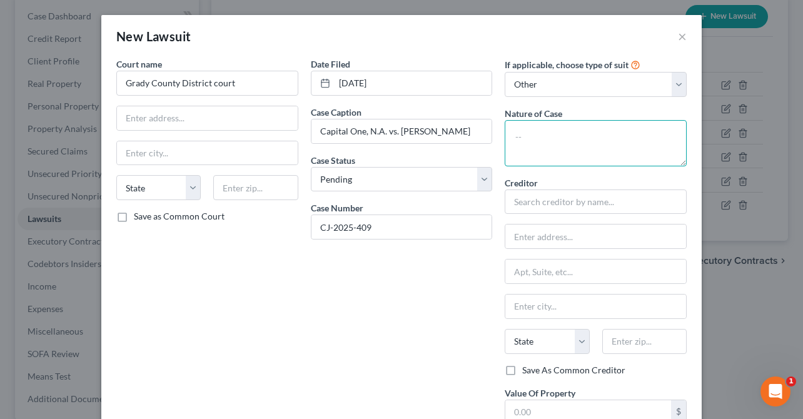
click at [548, 138] on textarea at bounding box center [596, 143] width 182 height 46
type textarea "Credit Card Collection"
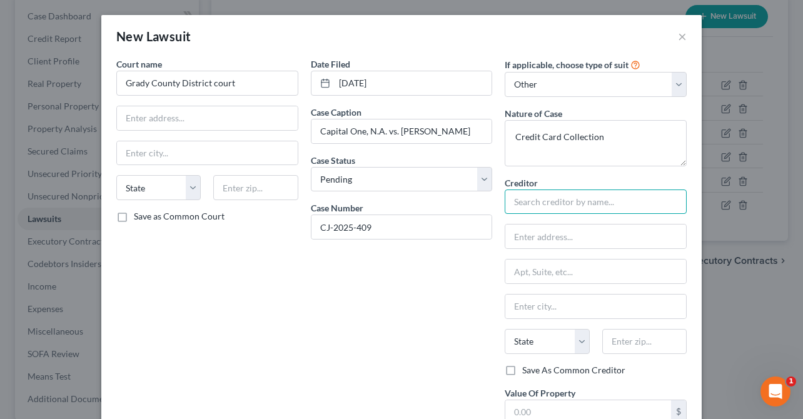
click at [538, 203] on input "text" at bounding box center [596, 201] width 182 height 25
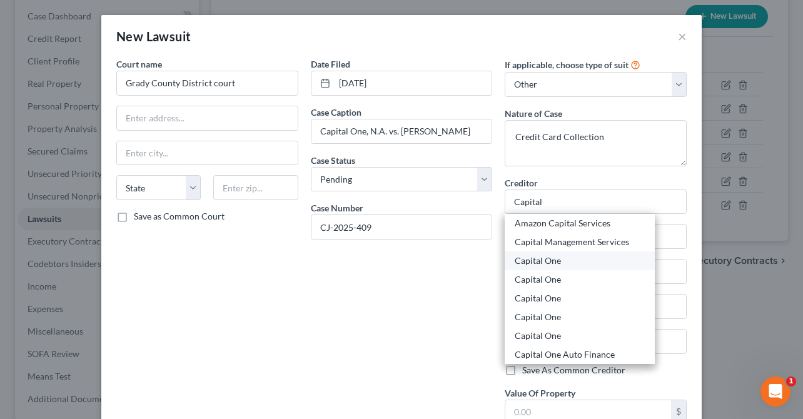
click at [538, 258] on div "Capital One" at bounding box center [580, 260] width 130 height 13
type input "Capital One"
type input "PO Box 71083"
type input "Charlotte"
select select "28"
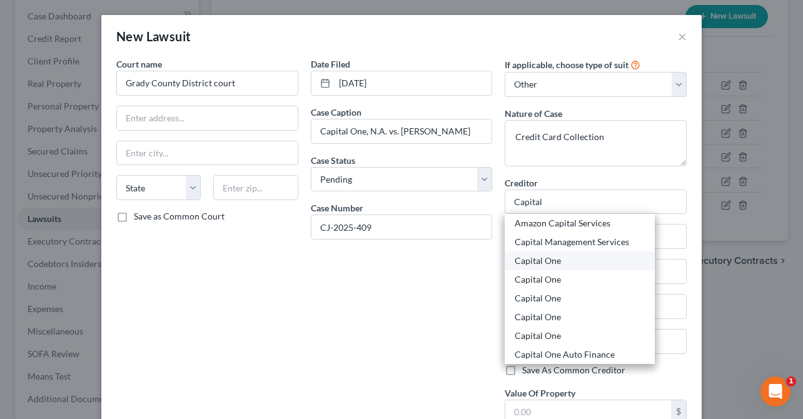
type input "28272"
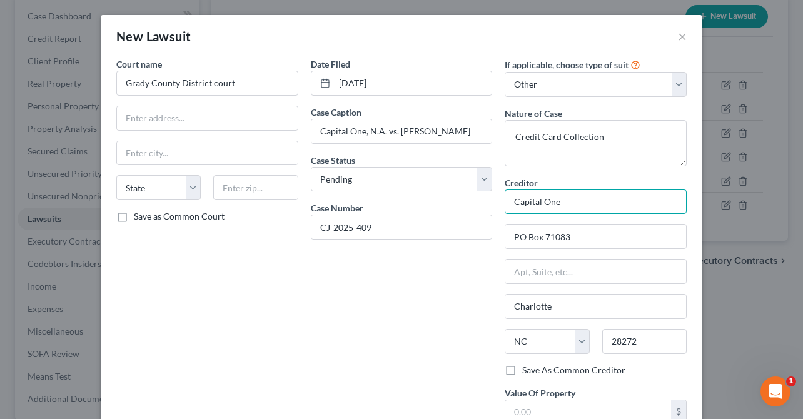
click at [611, 201] on input "Capital One" at bounding box center [596, 201] width 182 height 25
click at [562, 200] on input "Capital One" at bounding box center [596, 201] width 182 height 25
drag, startPoint x: 554, startPoint y: 200, endPoint x: 540, endPoint y: 208, distance: 16.0
click at [540, 208] on input "Capital One" at bounding box center [596, 201] width 182 height 25
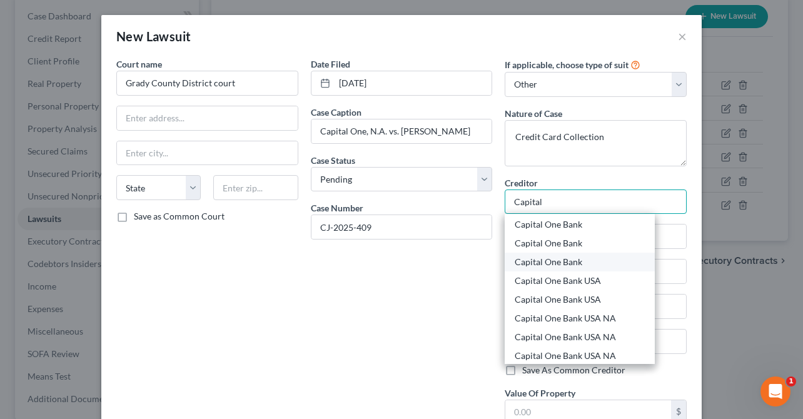
scroll to position [188, 0]
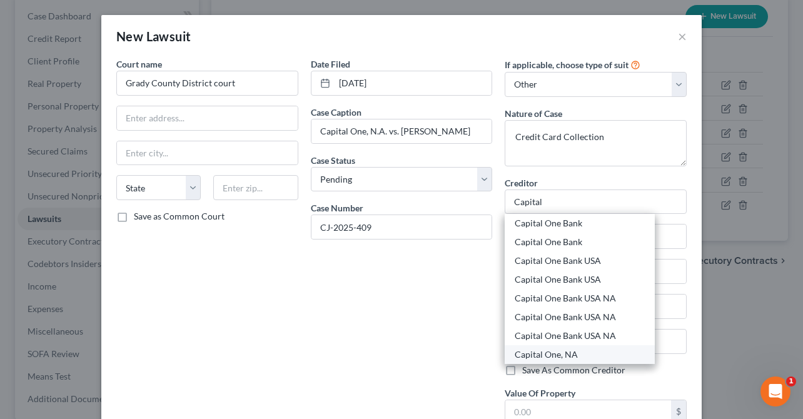
click at [555, 350] on div "Capital One, NA" at bounding box center [580, 354] width 130 height 13
type input "Capital One, NA"
type input "PO Box 71087"
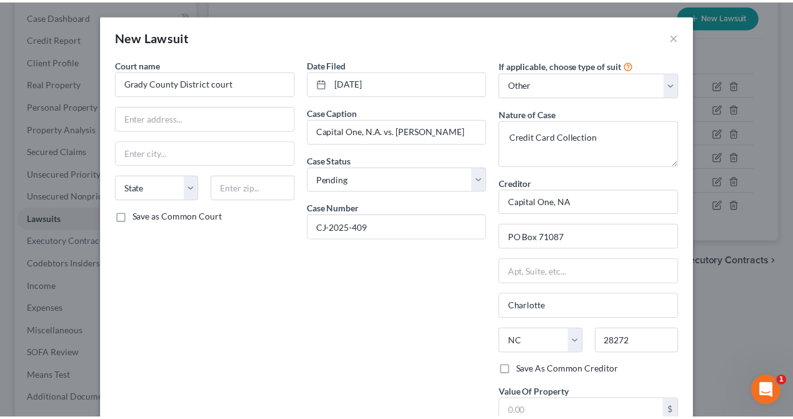
scroll to position [63, 0]
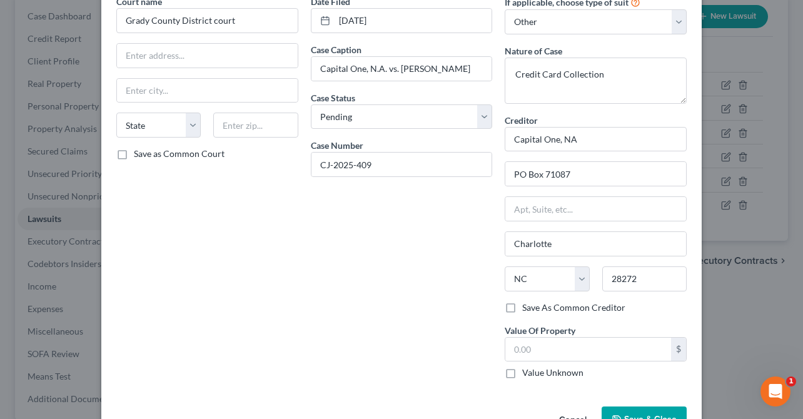
click at [522, 371] on label "Value Unknown" at bounding box center [552, 372] width 61 height 13
click at [527, 371] on input "Value Unknown" at bounding box center [531, 370] width 8 height 8
checkbox input "true"
type input "0.00"
click at [640, 410] on button "Save & Close" at bounding box center [644, 419] width 85 height 26
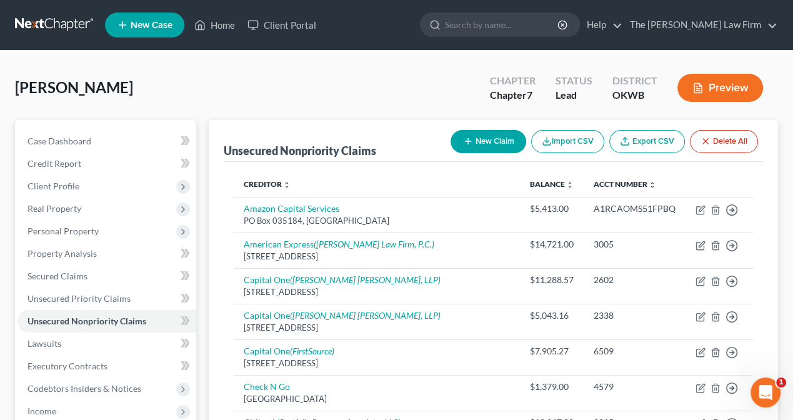
drag, startPoint x: 9, startPoint y: 86, endPoint x: 68, endPoint y: 101, distance: 61.1
click at [9, 86] on div "[PERSON_NAME] Upgraded Chapter Chapter 7 Status Lead District OKWB Preview Peti…" at bounding box center [396, 400] width 793 height 699
drag, startPoint x: 40, startPoint y: 111, endPoint x: 68, endPoint y: 110, distance: 27.5
click at [40, 111] on div "[PERSON_NAME] Upgraded Chapter Chapter 7 Status Lead District OKWB Preview" at bounding box center [396, 93] width 763 height 54
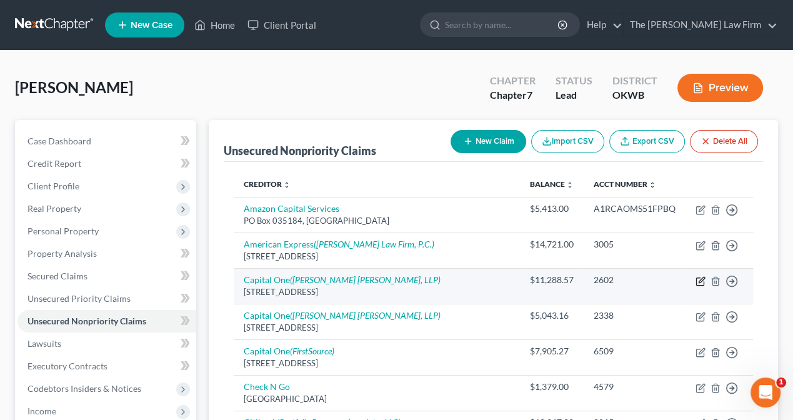
click at [700, 281] on icon "button" at bounding box center [702, 280] width 6 height 6
select select "46"
select select "2"
select select "0"
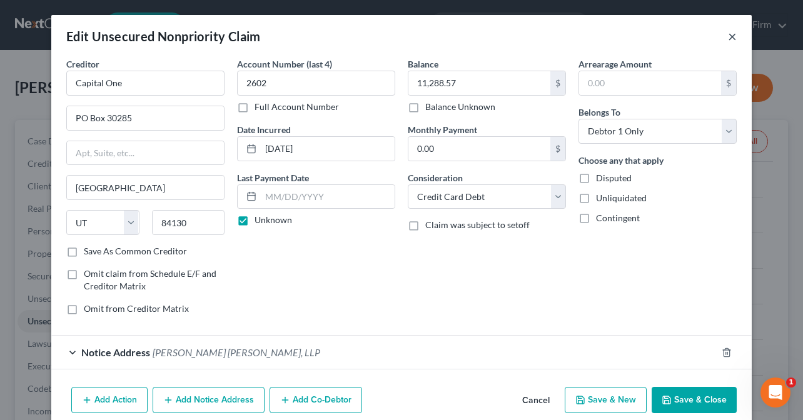
click at [729, 33] on button "×" at bounding box center [732, 36] width 9 height 15
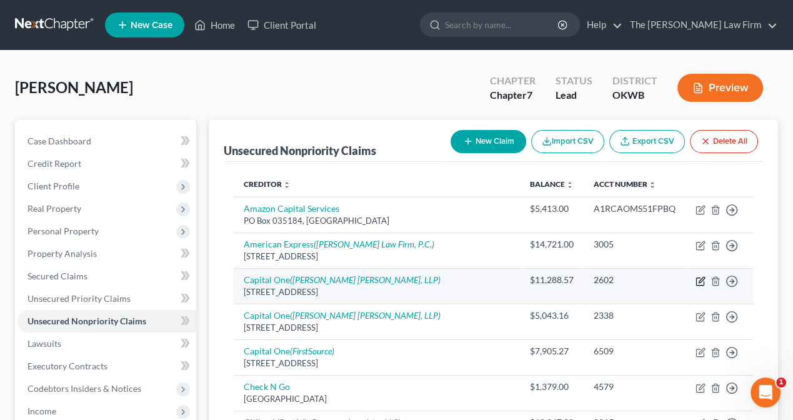
click at [699, 280] on icon "button" at bounding box center [701, 281] width 10 height 10
select select "46"
select select "2"
select select "0"
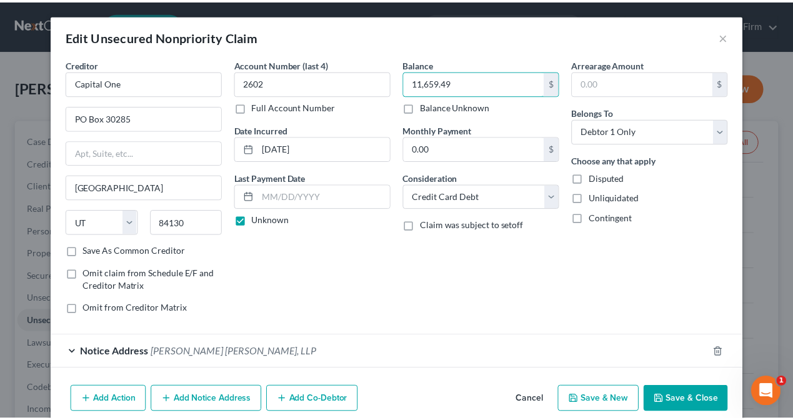
scroll to position [53, 0]
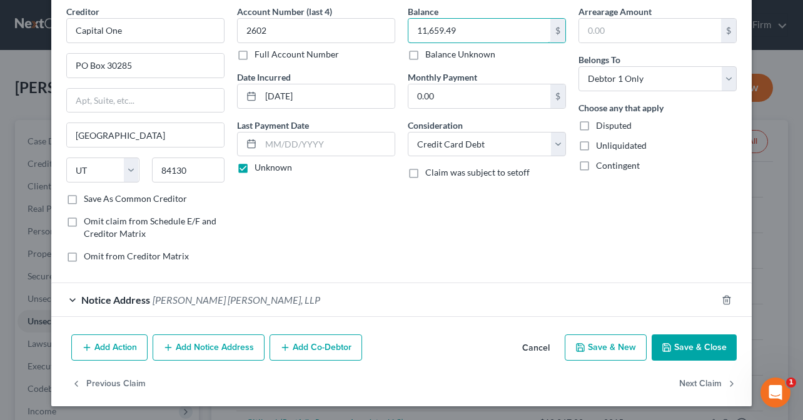
type input "11,659.49"
click at [698, 347] on button "Save & Close" at bounding box center [694, 348] width 85 height 26
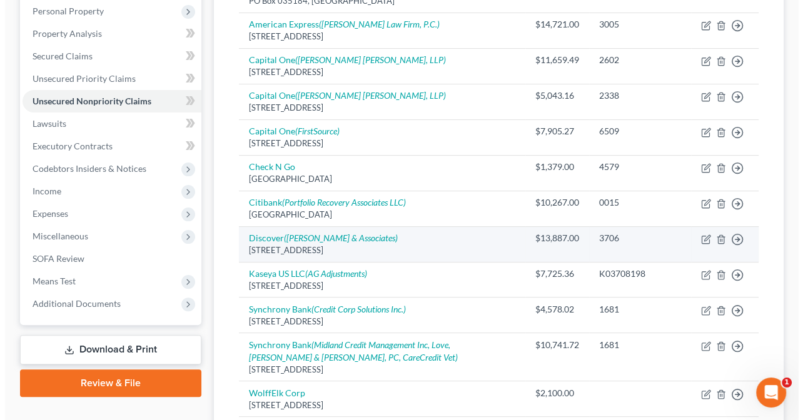
scroll to position [250, 0]
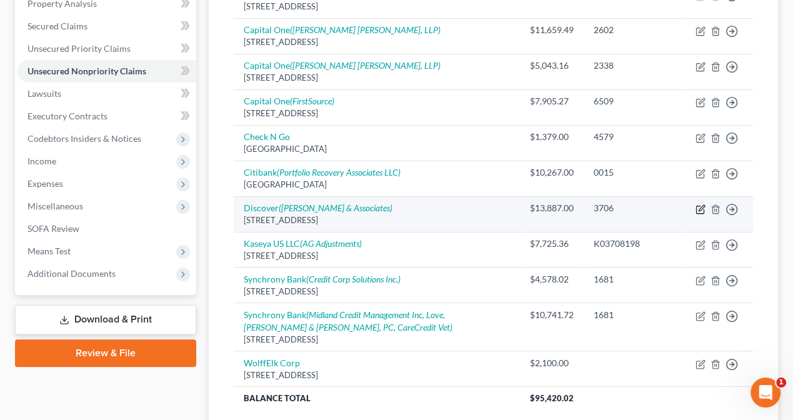
click at [697, 206] on icon "button" at bounding box center [701, 210] width 8 height 8
select select "46"
select select "2"
select select "0"
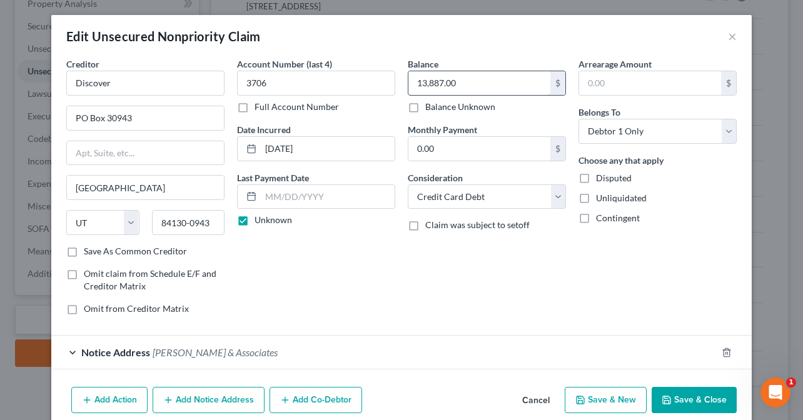
click at [421, 88] on input "13,887.00" at bounding box center [479, 83] width 142 height 24
click at [421, 81] on input "13,887.00" at bounding box center [479, 83] width 142 height 24
type input "14,887.00"
click at [596, 176] on label "Disputed" at bounding box center [614, 178] width 36 height 13
click at [601, 176] on input "Disputed" at bounding box center [605, 176] width 8 height 8
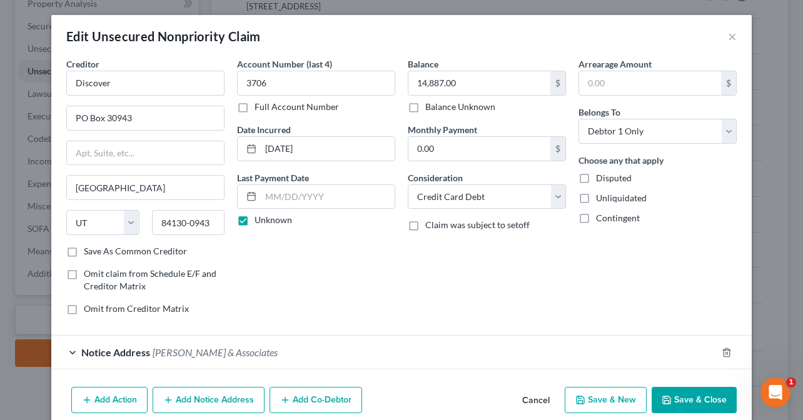
checkbox input "true"
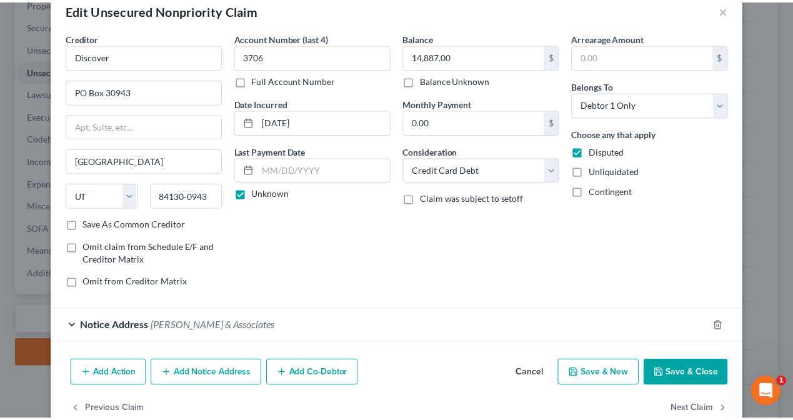
scroll to position [53, 0]
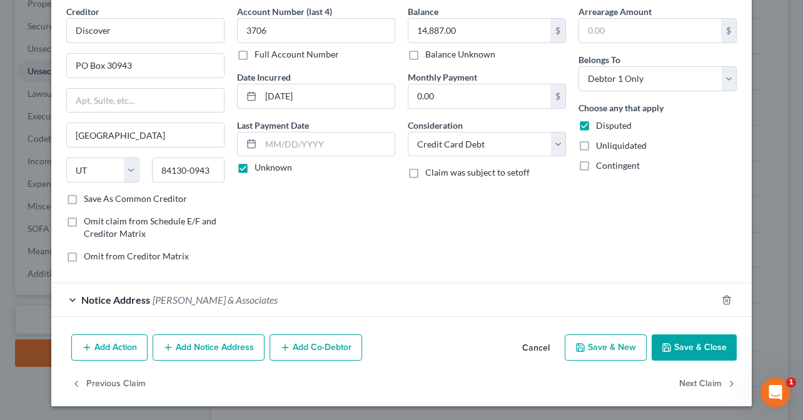
click at [693, 348] on button "Save & Close" at bounding box center [694, 348] width 85 height 26
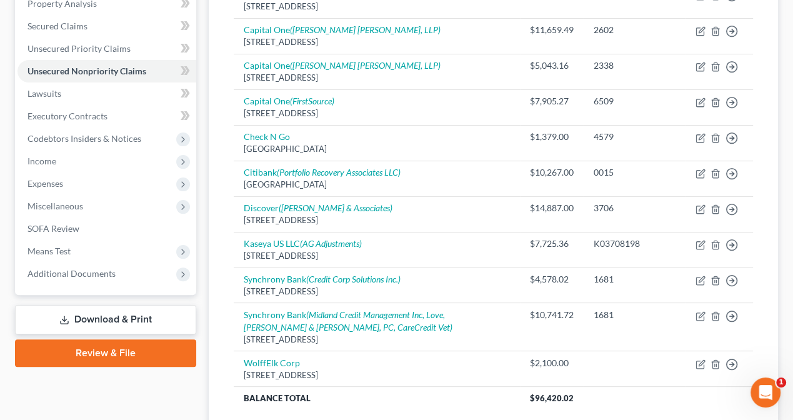
click at [4, 293] on div "Williams, John Upgraded Chapter Chapter 7 Status Lead District OKWB Preview Pet…" at bounding box center [396, 150] width 793 height 699
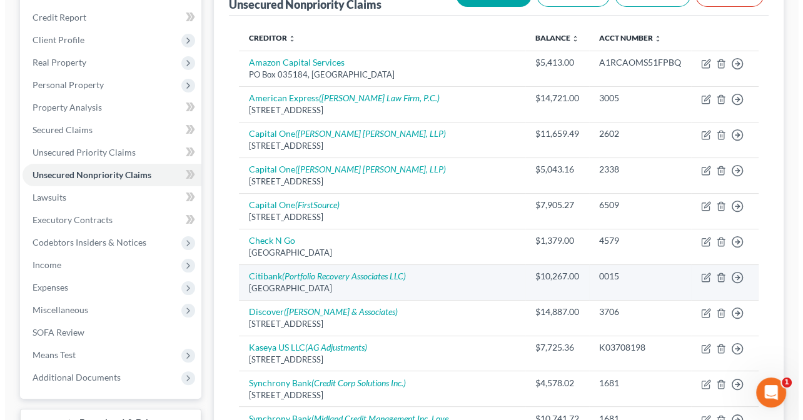
scroll to position [125, 0]
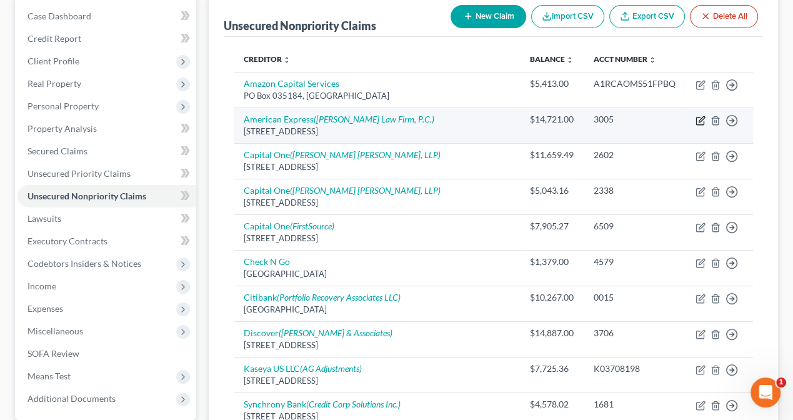
click at [698, 123] on icon "button" at bounding box center [701, 121] width 10 height 10
select select "45"
select select "2"
select select "0"
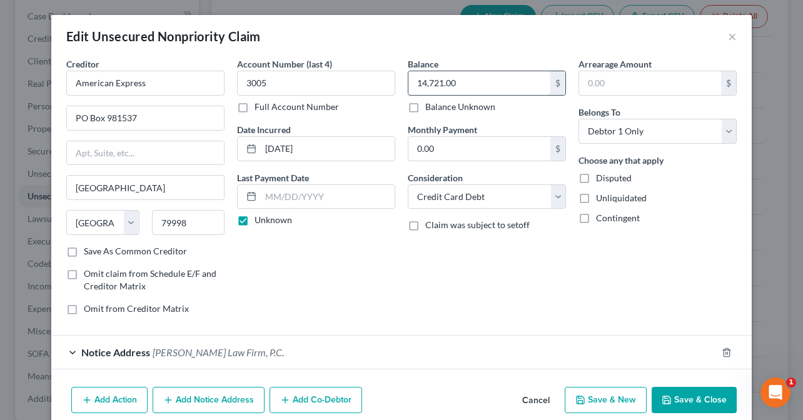
click at [478, 83] on input "14,721.00" at bounding box center [479, 83] width 142 height 24
click at [480, 84] on input "14,721.00" at bounding box center [479, 83] width 142 height 24
click at [482, 81] on input "14,721.00" at bounding box center [479, 83] width 142 height 24
type input "15,721.73"
click at [596, 174] on label "Disputed" at bounding box center [614, 178] width 36 height 13
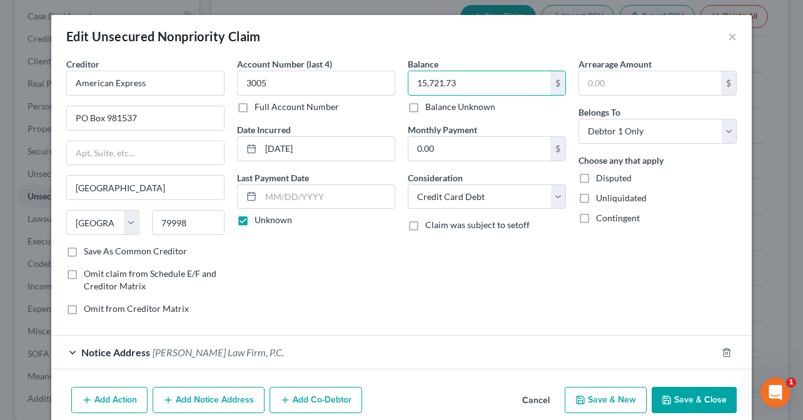
click at [601, 174] on input "Disputed" at bounding box center [605, 176] width 8 height 8
checkbox input "true"
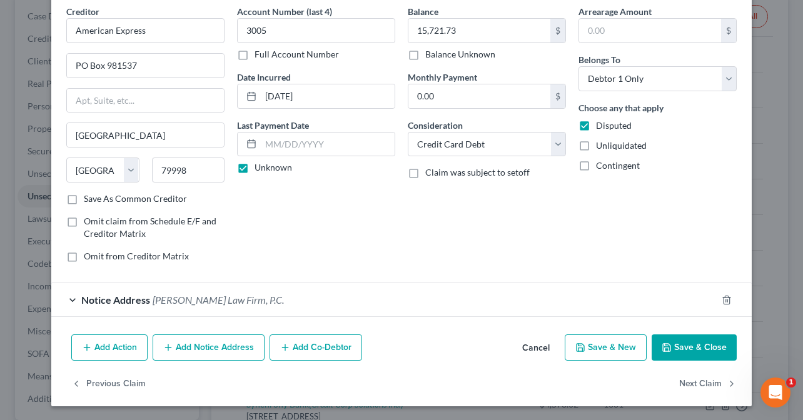
click at [163, 297] on span "Rutledge Law Firm, P.C." at bounding box center [218, 300] width 131 height 12
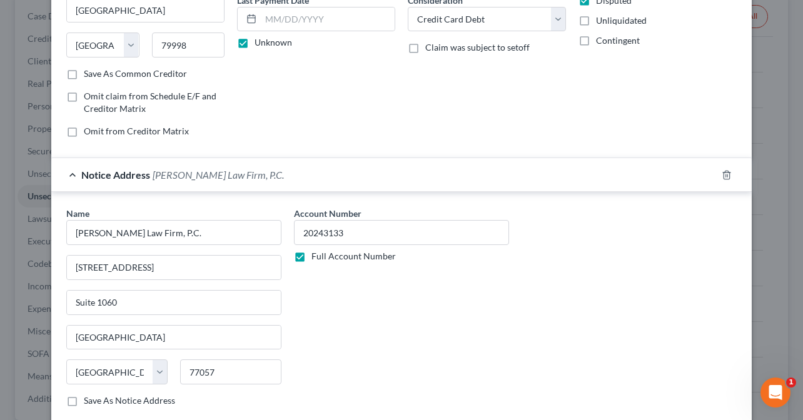
scroll to position [286, 0]
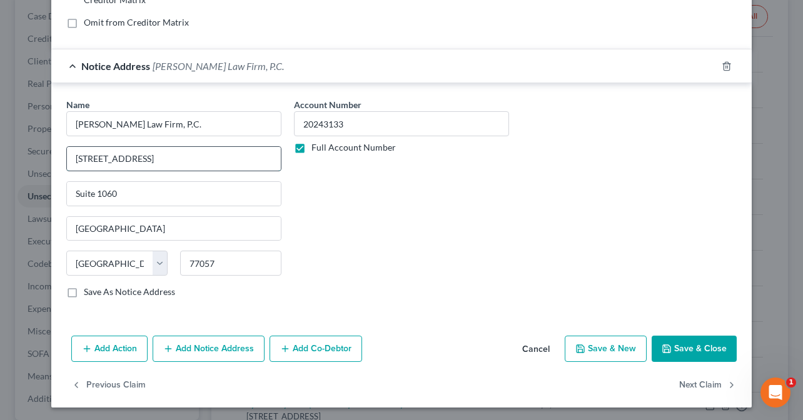
click at [74, 152] on input "203 Augusta Dr." at bounding box center [174, 159] width 214 height 24
click at [148, 155] on input "2603 Augusta Dr." at bounding box center [174, 159] width 214 height 24
type input "2603 Augusta Dr"
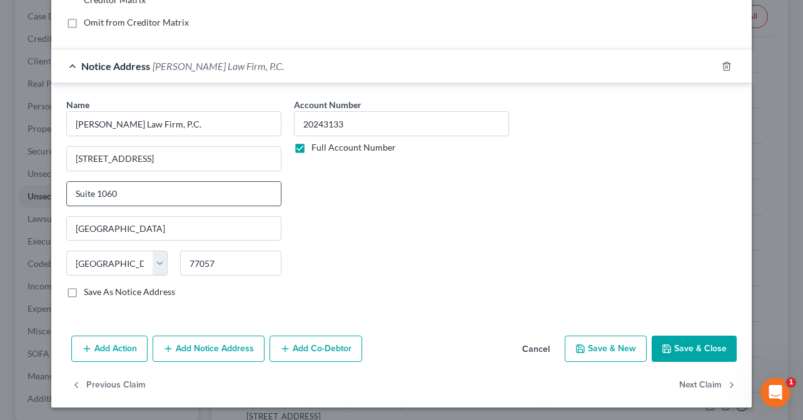
drag, startPoint x: 95, startPoint y: 191, endPoint x: 183, endPoint y: 190, distance: 88.2
click at [183, 190] on input "Suite 1060" at bounding box center [174, 194] width 214 height 24
type input "Suite 500"
click at [199, 343] on button "Add Notice Address" at bounding box center [209, 349] width 112 height 26
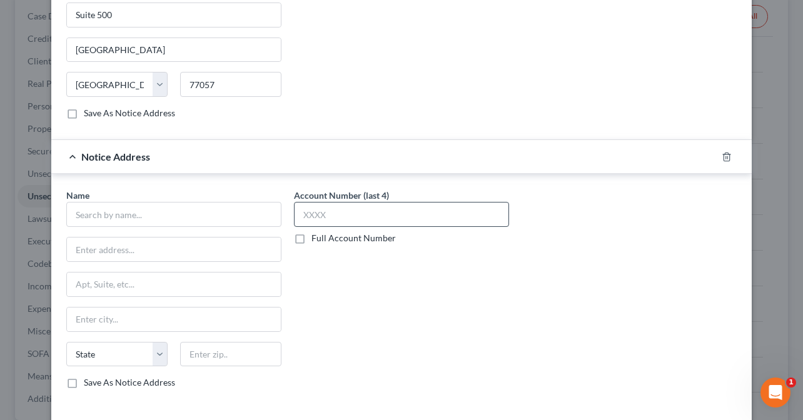
scroll to position [474, 0]
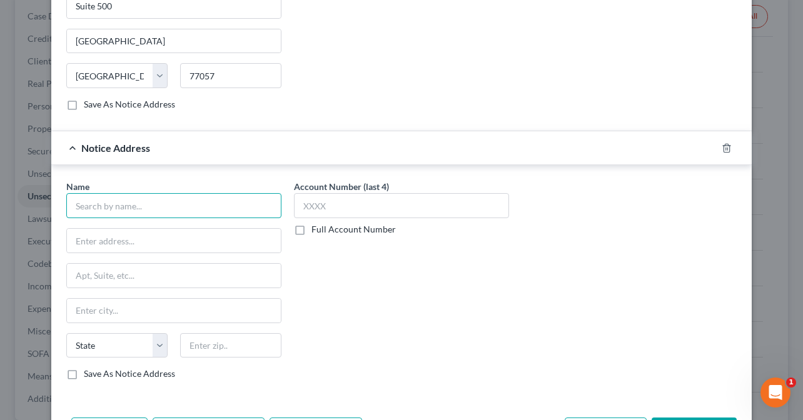
click at [121, 203] on input "text" at bounding box center [173, 205] width 215 height 25
type input "Lathan Law"
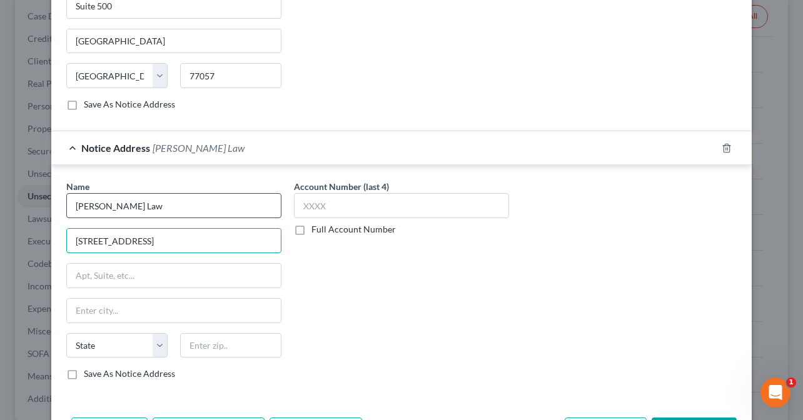
type input "41 East 15 Street"
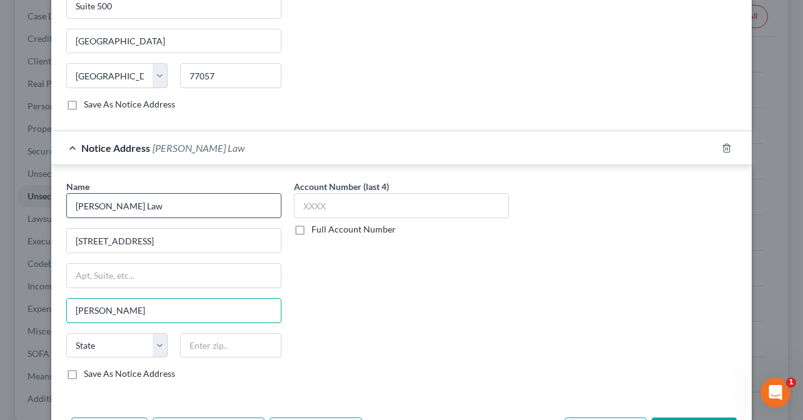
type input "Edmond"
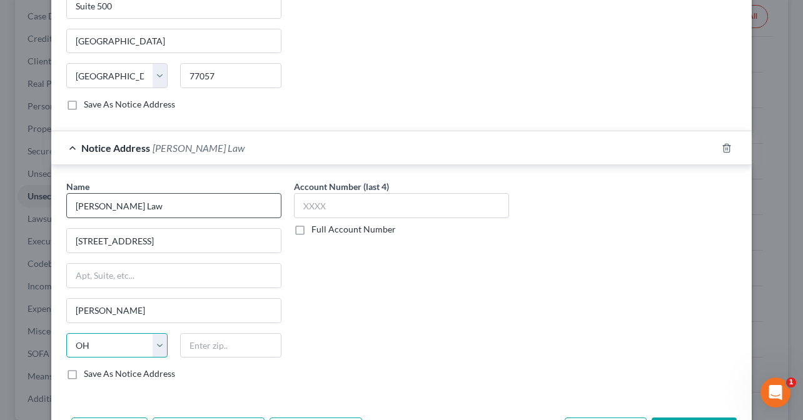
select select "37"
type input "73013"
click at [566, 248] on div "Name * Lathan Law 41 East 15 Street Edmond State AL AK AR AZ CA CO CT DE DC FL …" at bounding box center [401, 285] width 683 height 210
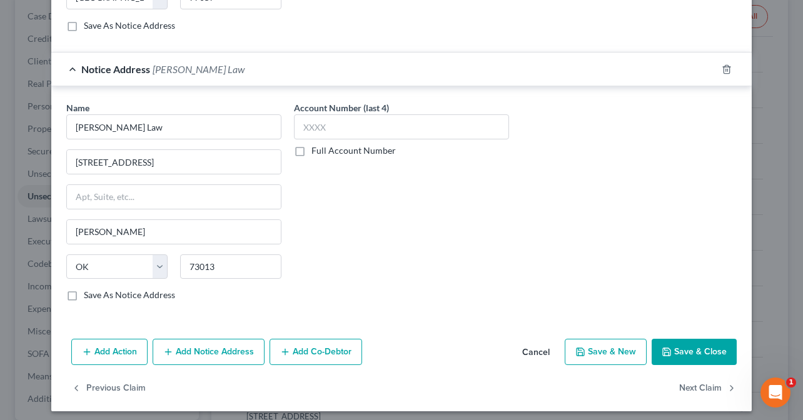
scroll to position [555, 0]
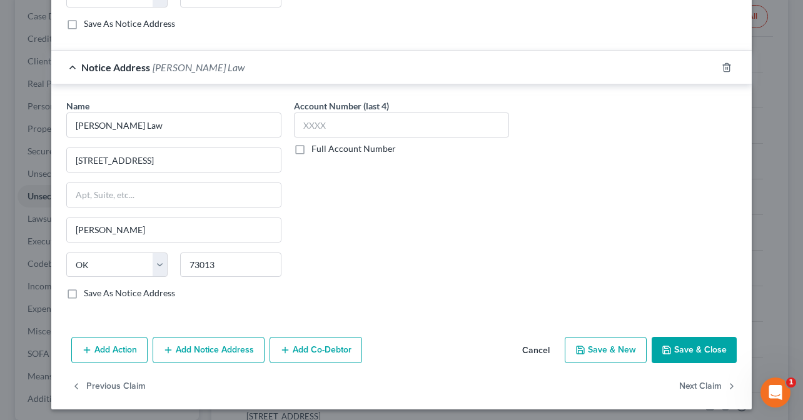
click at [700, 342] on button "Save & Close" at bounding box center [694, 350] width 85 height 26
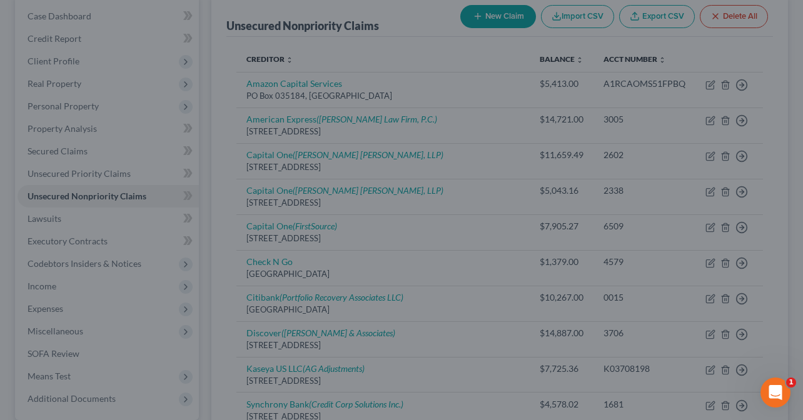
scroll to position [0, 0]
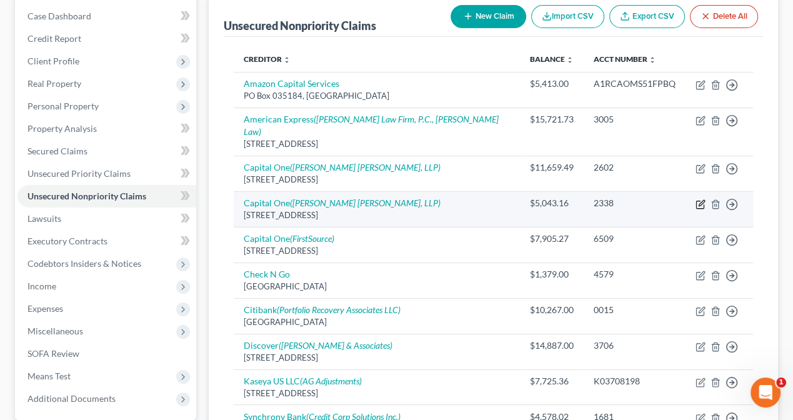
click at [698, 199] on icon "button" at bounding box center [701, 204] width 10 height 10
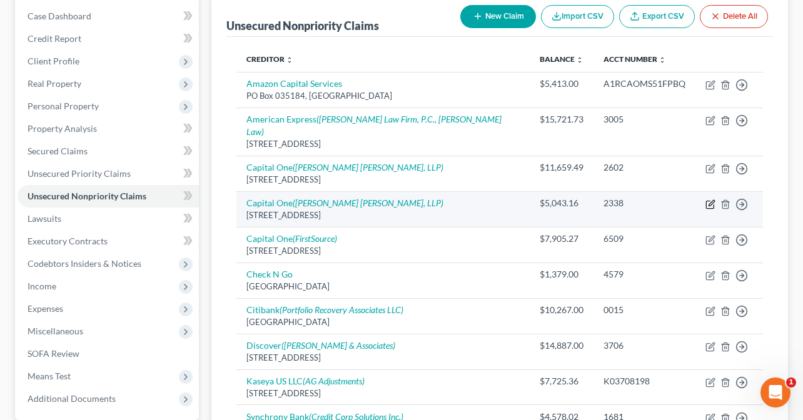
select select "46"
select select "2"
select select "0"
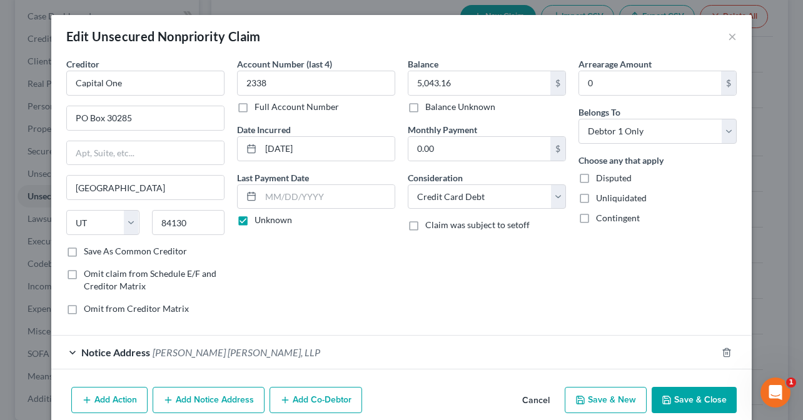
click at [596, 174] on label "Disputed" at bounding box center [614, 178] width 36 height 13
click at [601, 174] on input "Disputed" at bounding box center [605, 176] width 8 height 8
checkbox input "true"
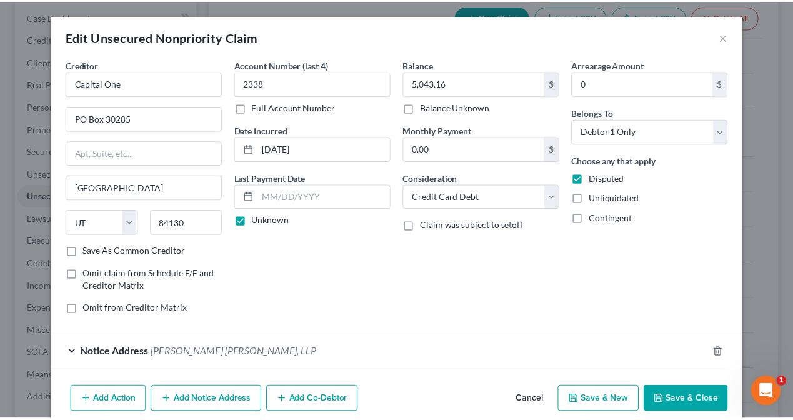
scroll to position [53, 0]
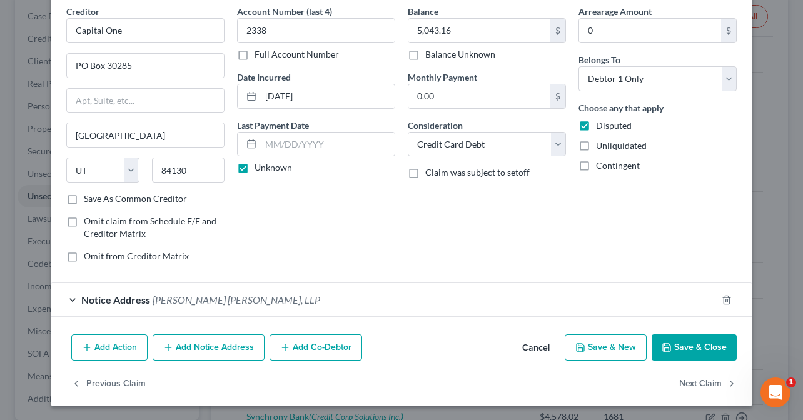
click at [688, 347] on button "Save & Close" at bounding box center [694, 348] width 85 height 26
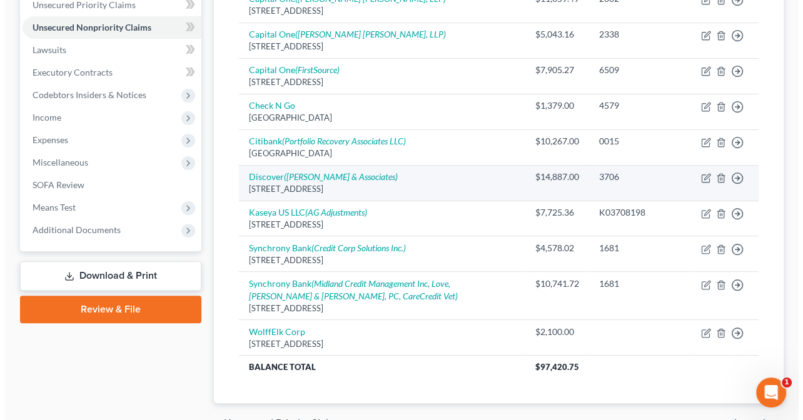
scroll to position [313, 0]
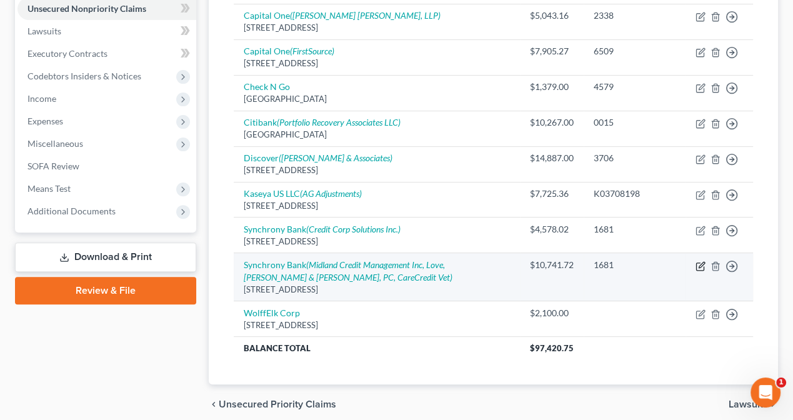
click at [700, 261] on icon "button" at bounding box center [701, 266] width 10 height 10
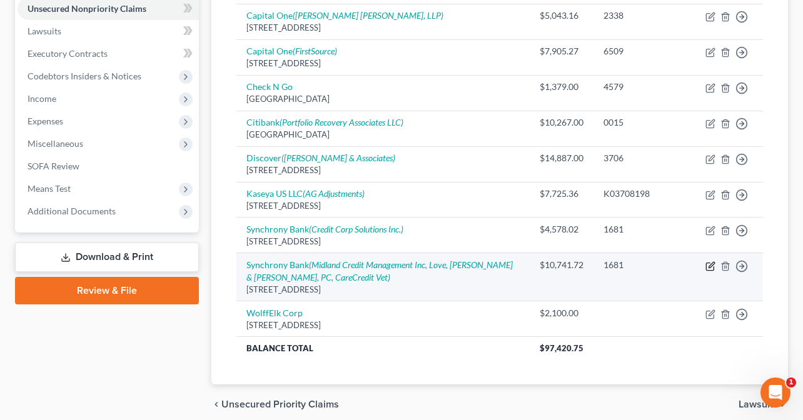
select select "39"
select select "2"
select select "0"
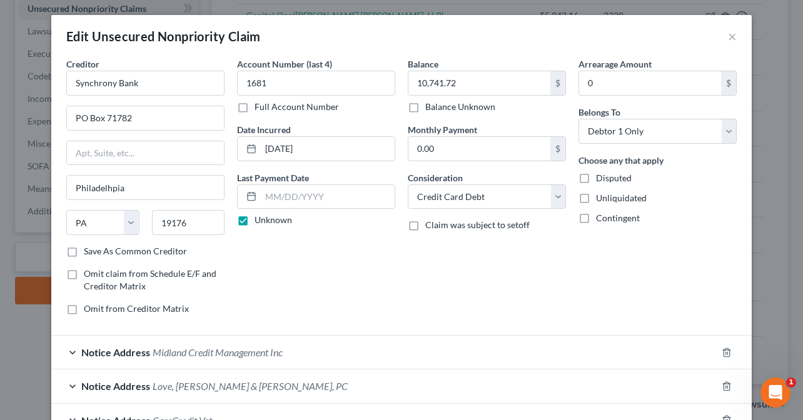
click at [596, 178] on label "Disputed" at bounding box center [614, 178] width 36 height 13
click at [601, 178] on input "Disputed" at bounding box center [605, 176] width 8 height 8
checkbox input "true"
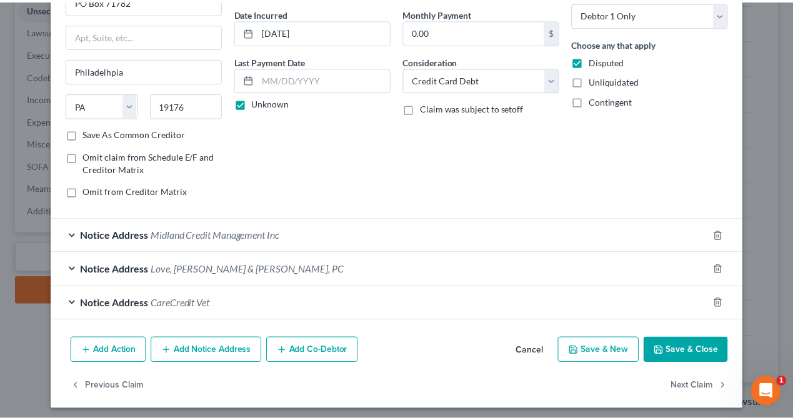
scroll to position [120, 0]
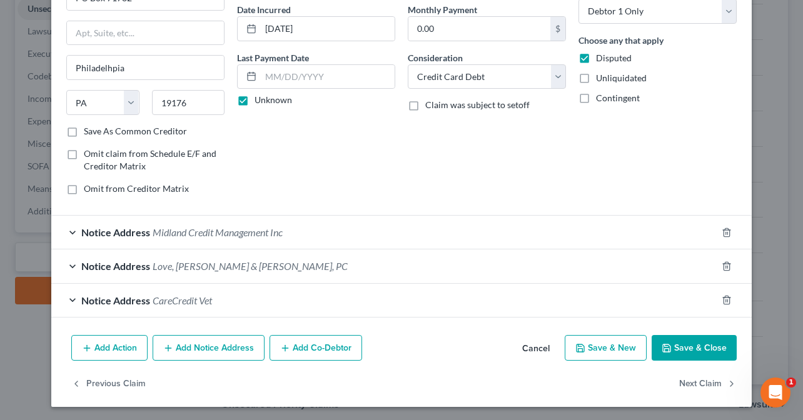
click at [700, 345] on button "Save & Close" at bounding box center [694, 348] width 85 height 26
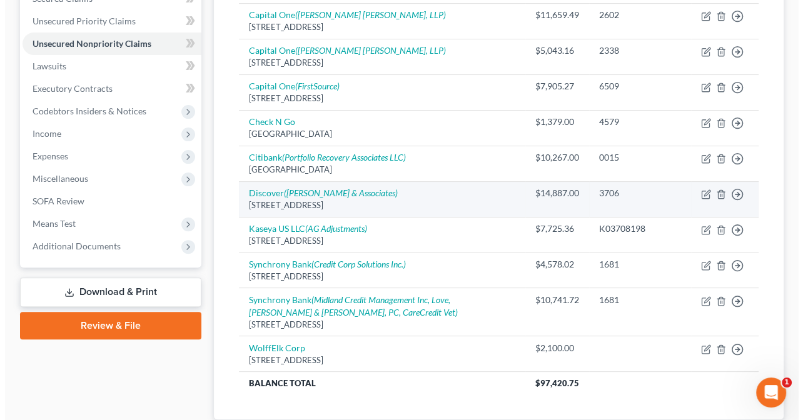
scroll to position [250, 0]
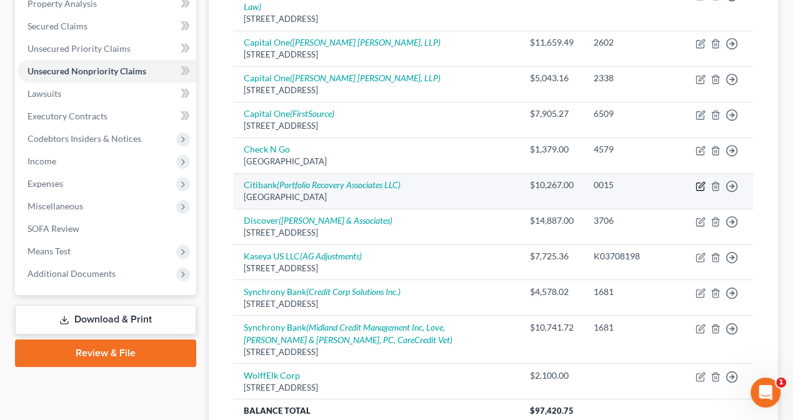
click at [699, 183] on icon "button" at bounding box center [701, 187] width 8 height 8
select select "26"
select select "2"
select select "0"
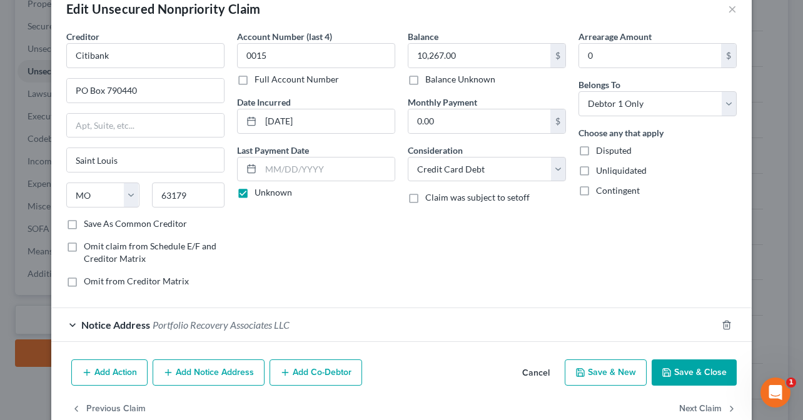
scroll to position [53, 0]
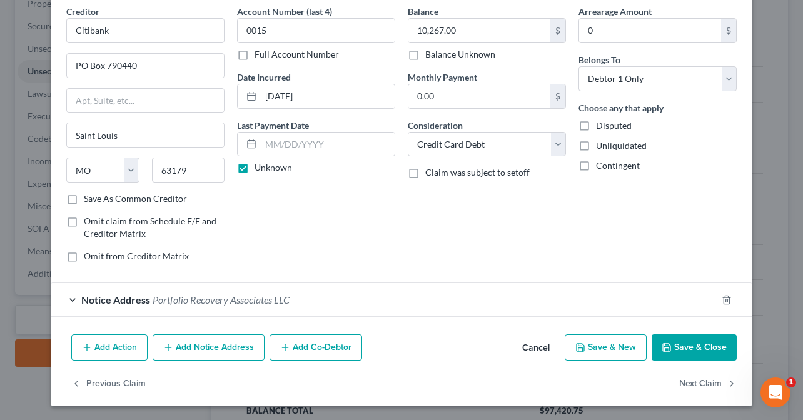
click at [596, 123] on label "Disputed" at bounding box center [614, 125] width 36 height 13
click at [601, 123] on input "Disputed" at bounding box center [605, 123] width 8 height 8
checkbox input "true"
click at [207, 351] on button "Add Notice Address" at bounding box center [209, 348] width 112 height 26
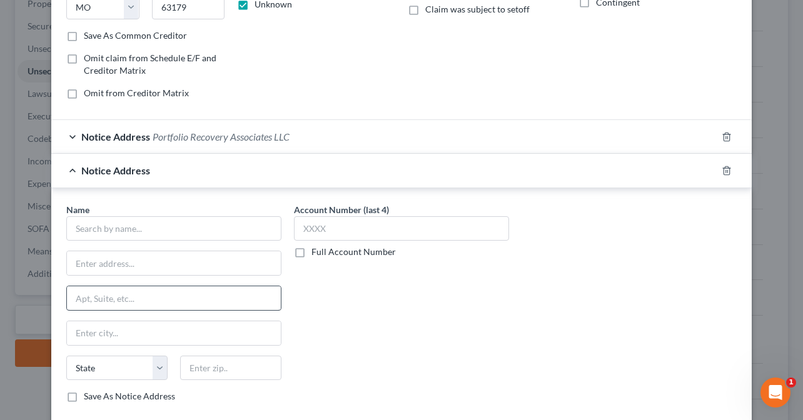
scroll to position [240, 0]
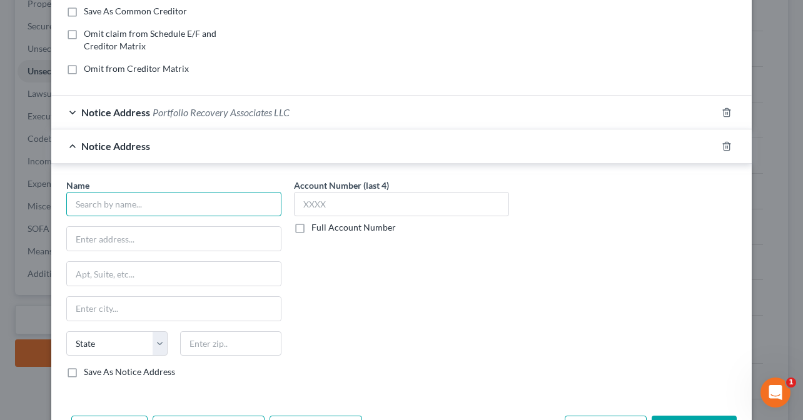
click at [180, 198] on input "text" at bounding box center [173, 204] width 215 height 25
type input "Love, Beal & Nixon, PC"
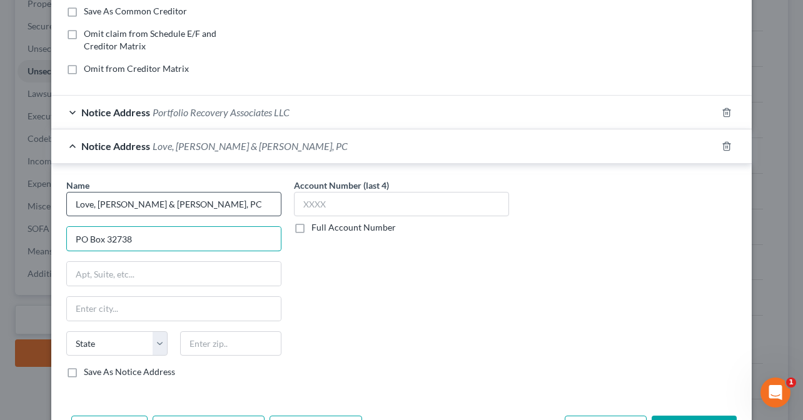
type input "PO Box 32738"
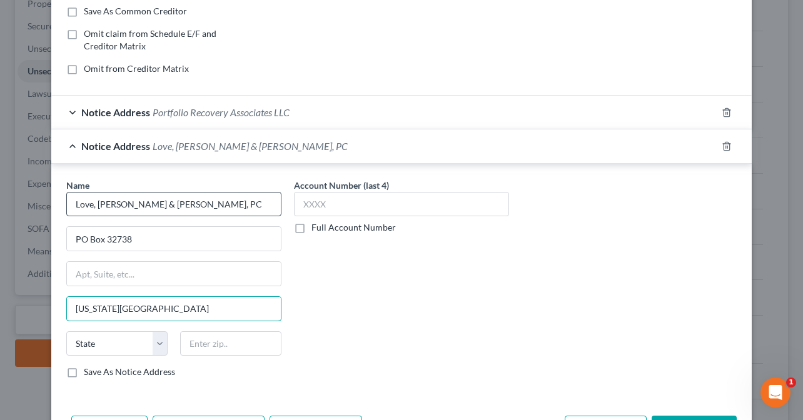
type input "Oklahoma City"
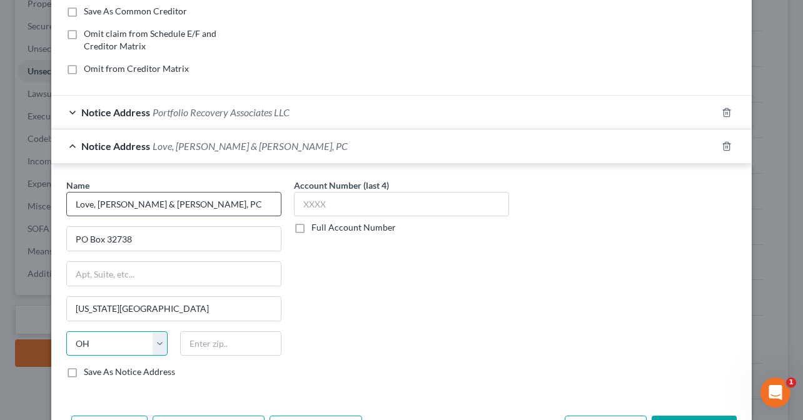
select select "37"
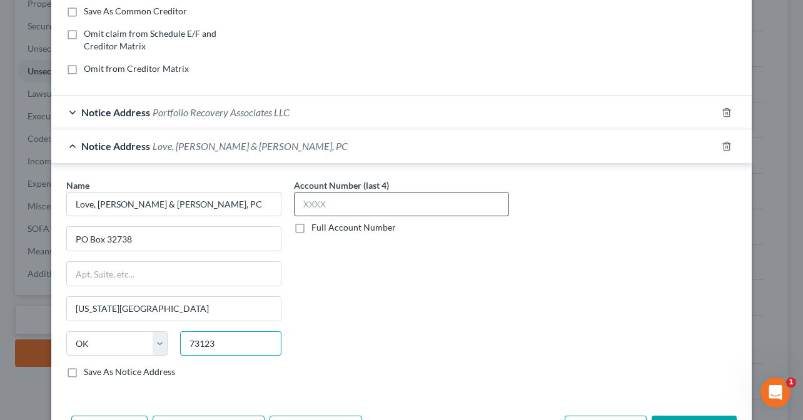
type input "73123"
click at [340, 195] on input "text" at bounding box center [401, 204] width 215 height 25
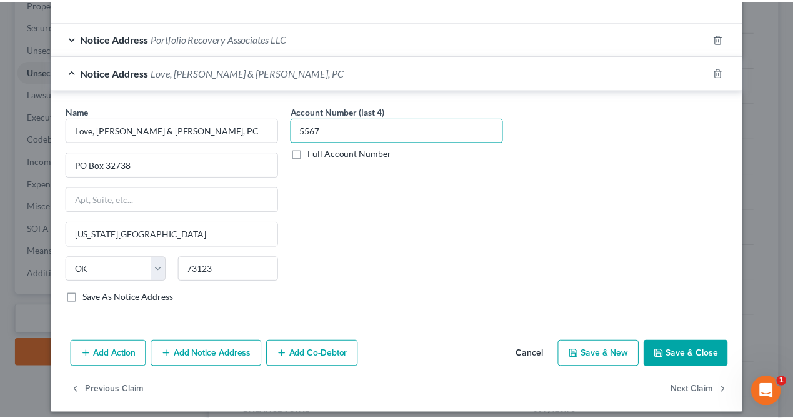
scroll to position [320, 0]
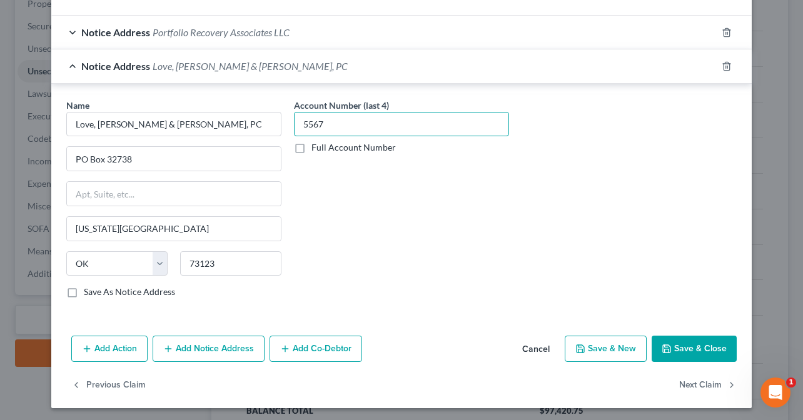
type input "5567"
click at [689, 343] on button "Save & Close" at bounding box center [694, 349] width 85 height 26
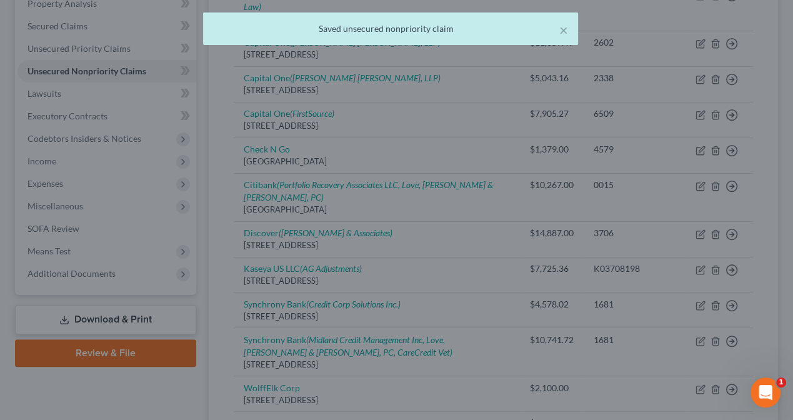
scroll to position [0, 0]
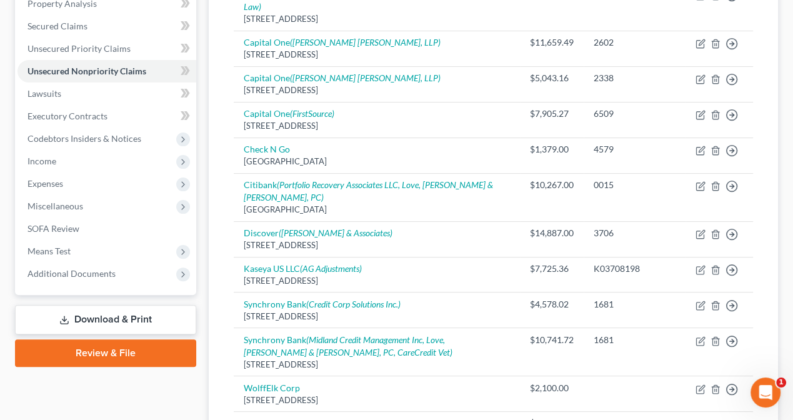
click at [3, 289] on div "Williams, John Upgraded Chapter Chapter 7 Status Lead District OKWB Preview Pet…" at bounding box center [396, 163] width 793 height 724
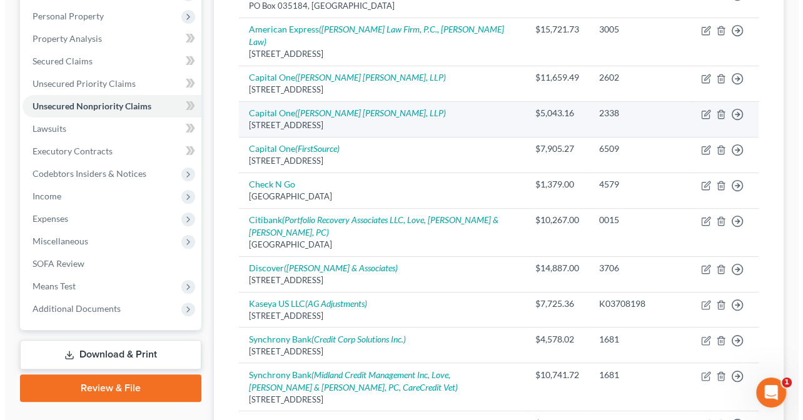
scroll to position [188, 0]
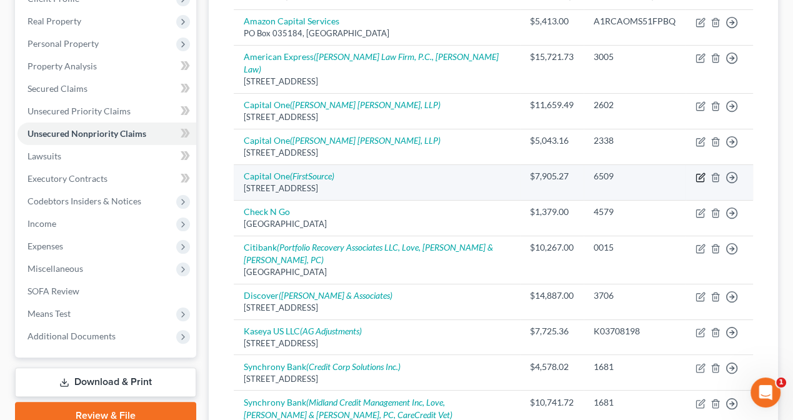
click at [698, 174] on icon "button" at bounding box center [701, 178] width 8 height 8
select select "46"
select select "2"
select select "0"
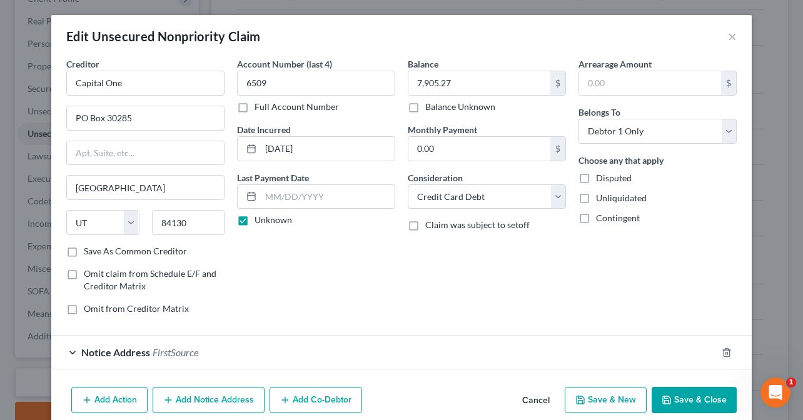
scroll to position [53, 0]
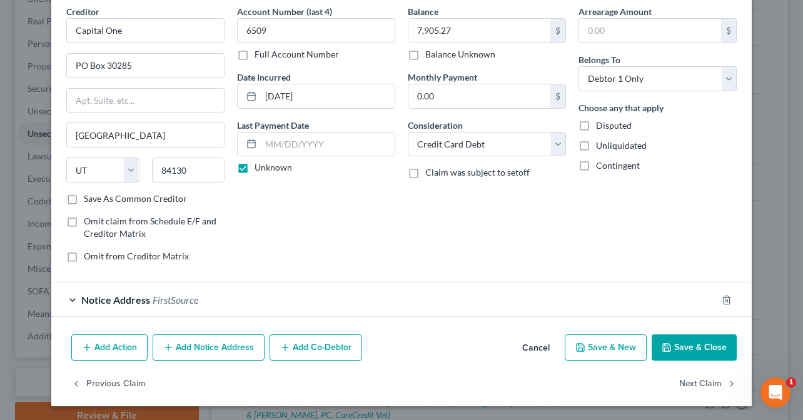
click at [223, 346] on button "Add Notice Address" at bounding box center [209, 348] width 112 height 26
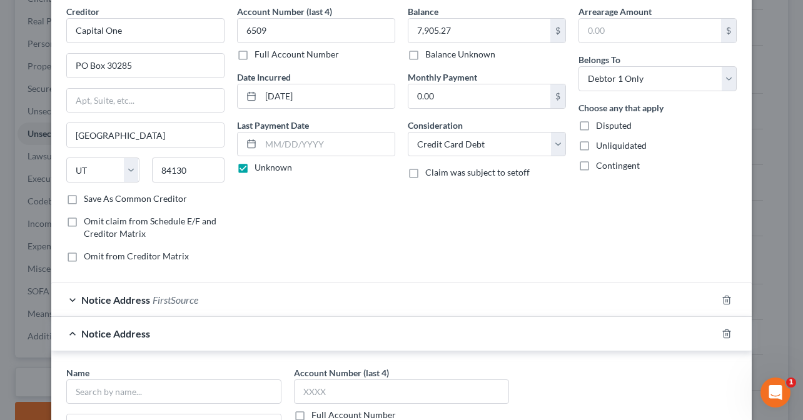
scroll to position [178, 0]
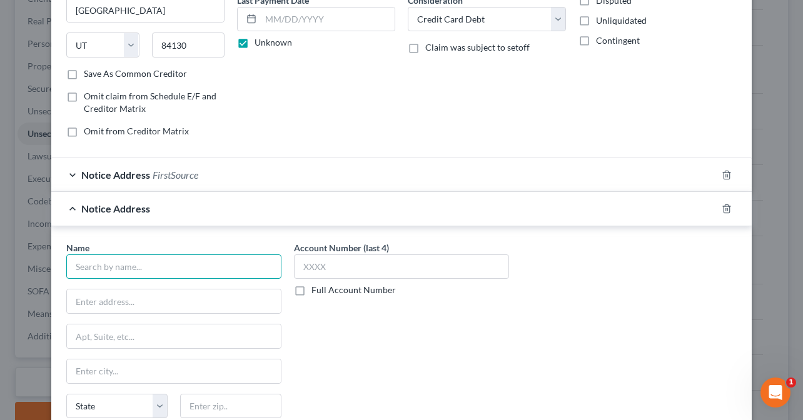
click at [171, 263] on input "text" at bounding box center [173, 266] width 215 height 25
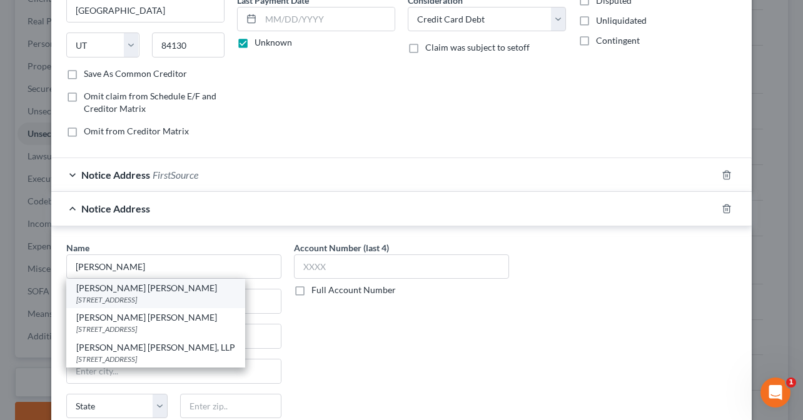
click at [115, 287] on div "Rausch Sturm" at bounding box center [155, 288] width 159 height 13
type input "Rausch Sturm"
type input "5200 S. Yale Avenue"
type input "Suite 505"
type input "Tulsa"
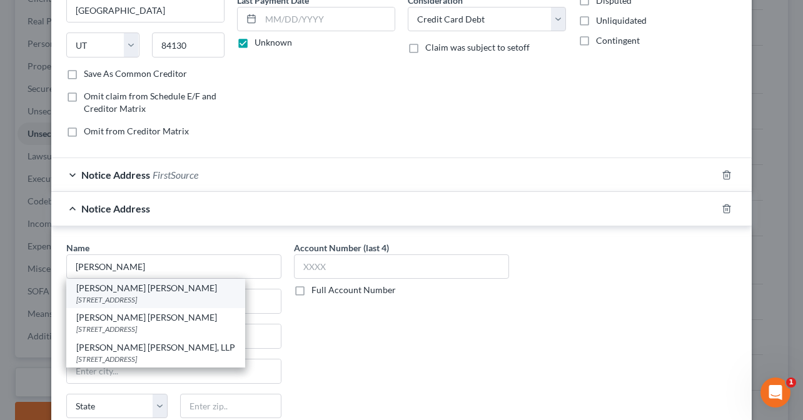
select select "37"
type input "74135"
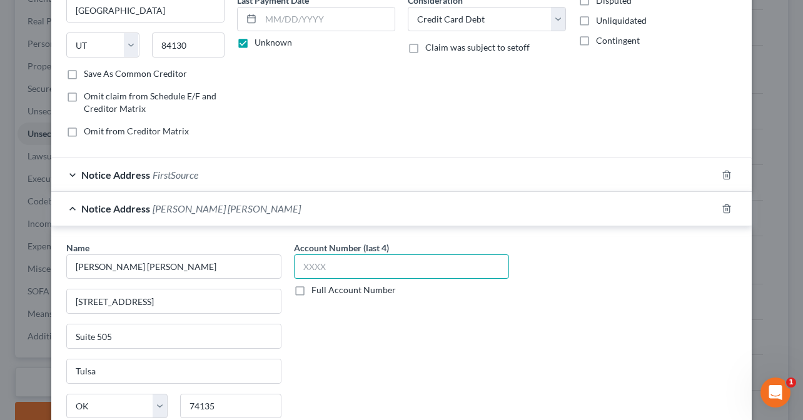
click at [423, 261] on input "text" at bounding box center [401, 266] width 215 height 25
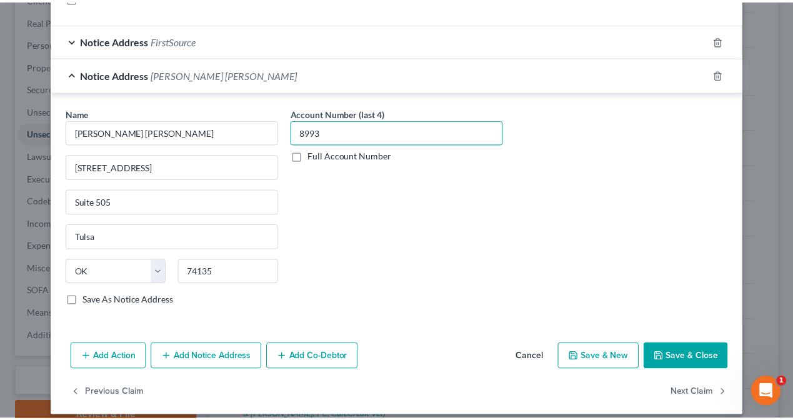
scroll to position [320, 0]
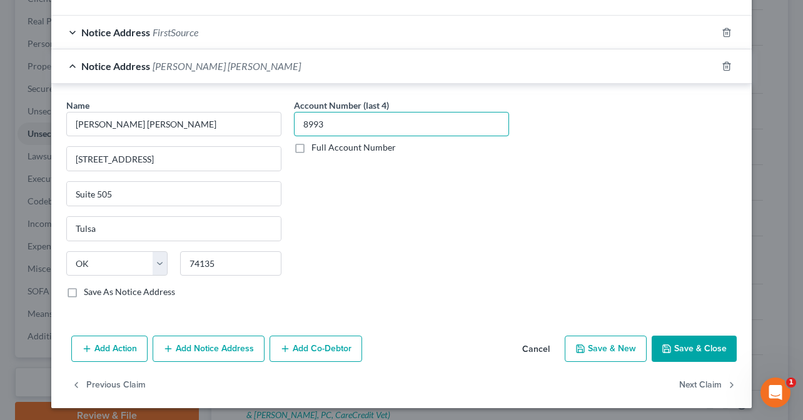
type input "8993"
click at [93, 343] on button "Add Action" at bounding box center [109, 349] width 76 height 26
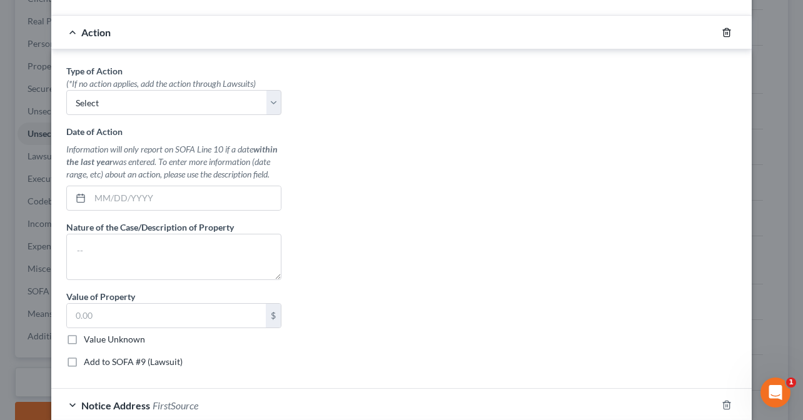
click at [725, 31] on icon "button" at bounding box center [726, 32] width 6 height 8
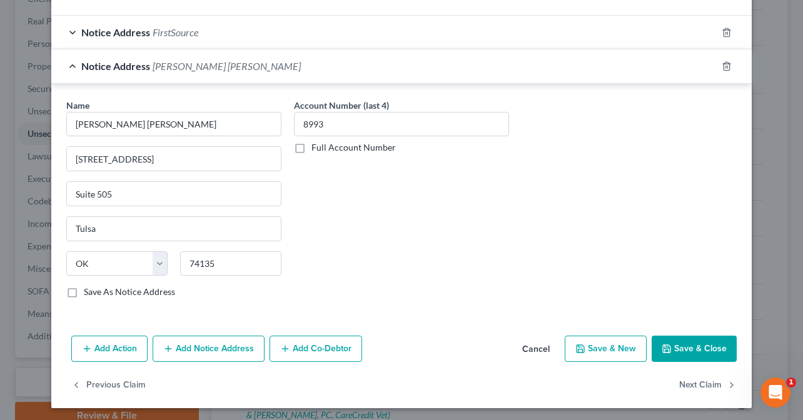
click at [677, 348] on button "Save & Close" at bounding box center [694, 349] width 85 height 26
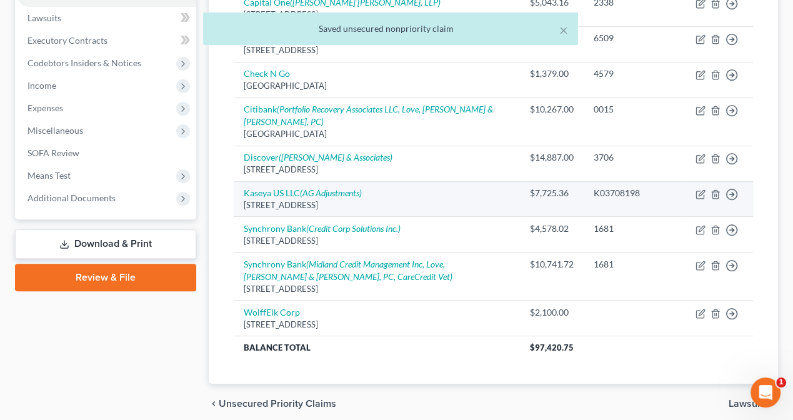
scroll to position [350, 0]
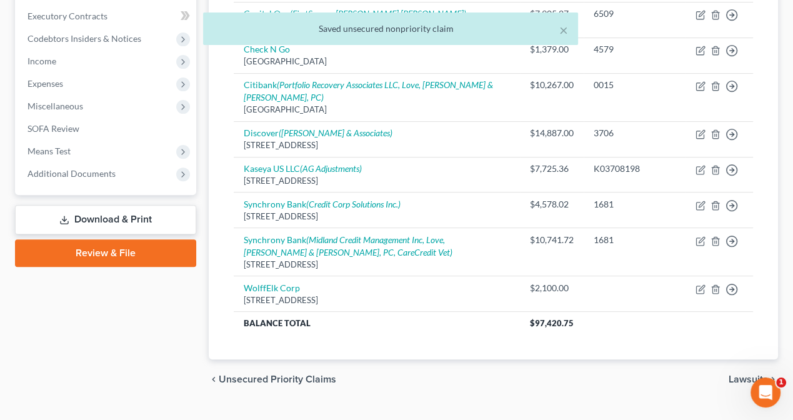
click at [743, 375] on span "Lawsuits" at bounding box center [748, 380] width 39 height 10
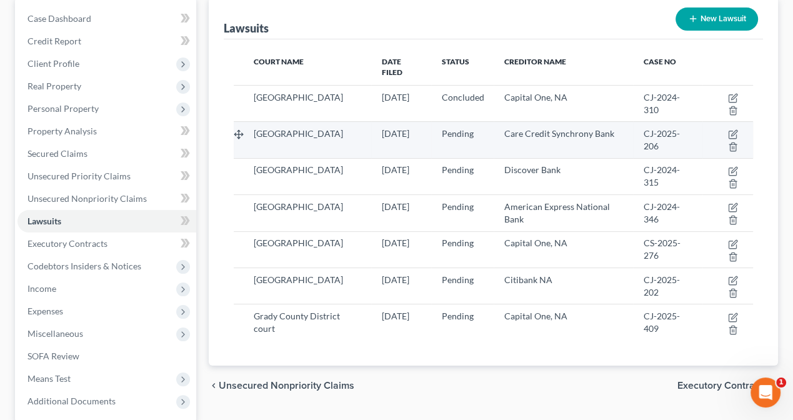
scroll to position [125, 0]
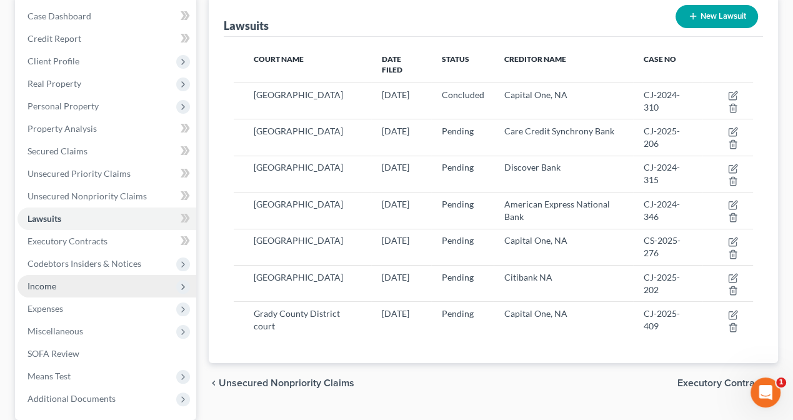
click at [41, 286] on span "Income" at bounding box center [42, 286] width 29 height 11
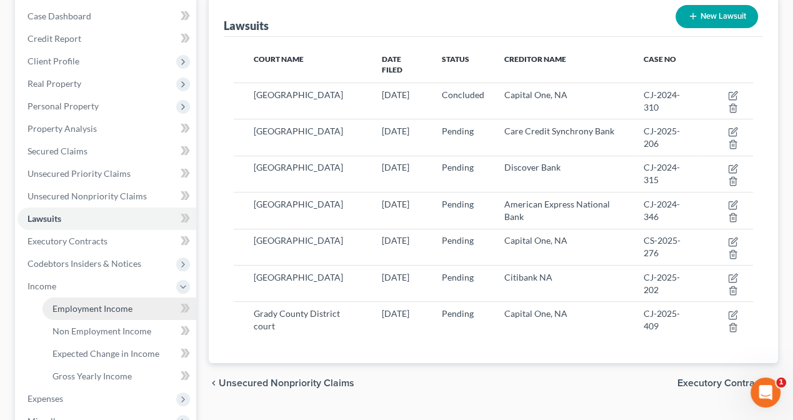
click at [65, 308] on span "Employment Income" at bounding box center [93, 308] width 80 height 11
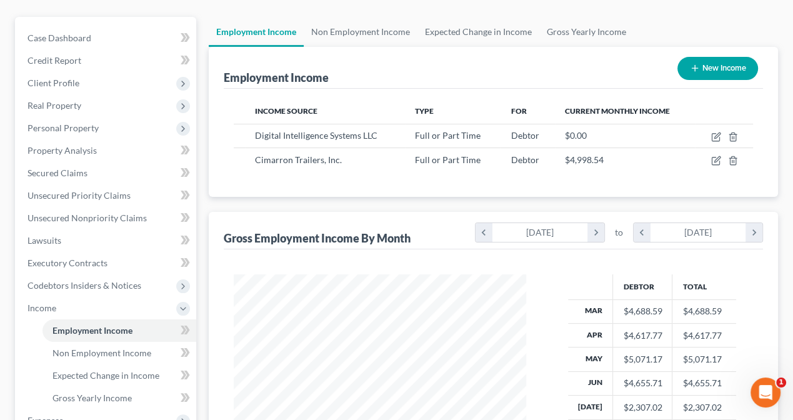
scroll to position [125, 0]
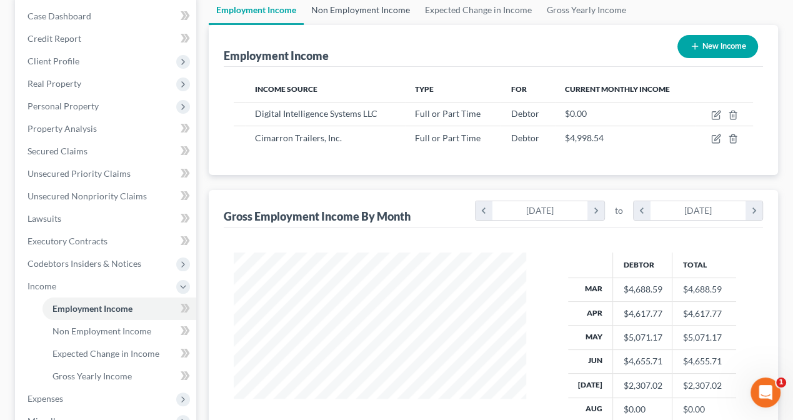
click at [355, 8] on link "Non Employment Income" at bounding box center [361, 10] width 114 height 30
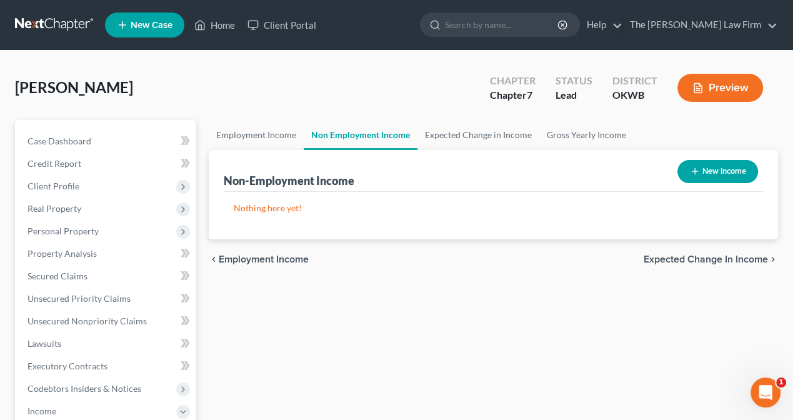
click at [719, 176] on button "New Income" at bounding box center [718, 171] width 81 height 23
select select "0"
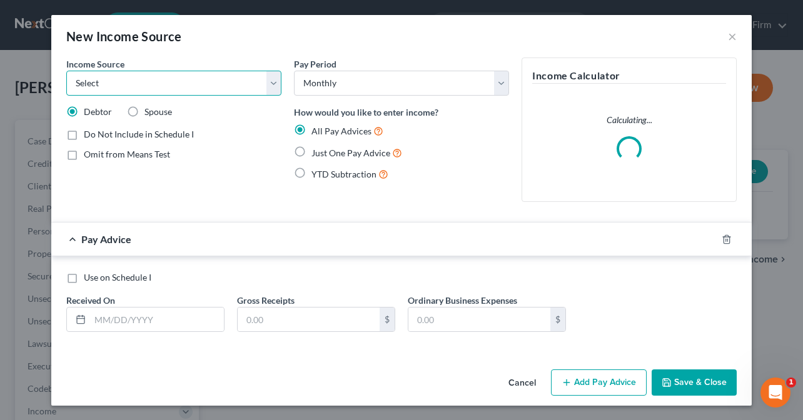
click at [162, 81] on select "Select Unemployment Disability (from employer) Pension Retirement Social Securi…" at bounding box center [173, 83] width 215 height 25
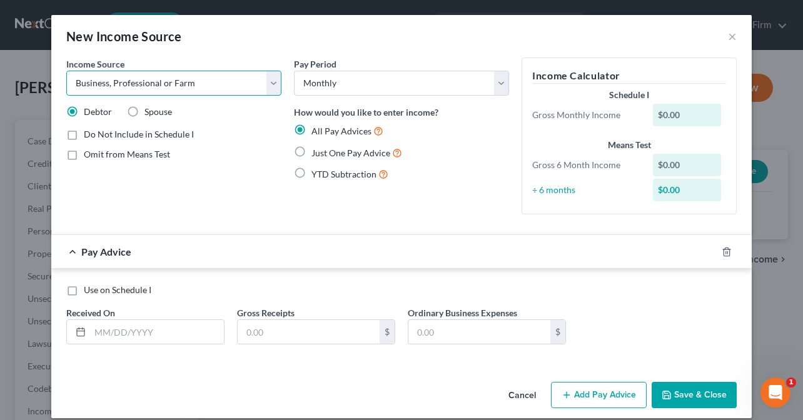
click at [66, 71] on select "Select Unemployment Disability (from employer) Pension Retirement Social Securi…" at bounding box center [173, 83] width 215 height 25
click at [270, 83] on select "Select Unemployment Disability (from employer) Pension Retirement Social Securi…" at bounding box center [173, 83] width 215 height 25
select select "13"
click at [66, 71] on select "Select Unemployment Disability (from employer) Pension Retirement Social Securi…" at bounding box center [173, 83] width 215 height 25
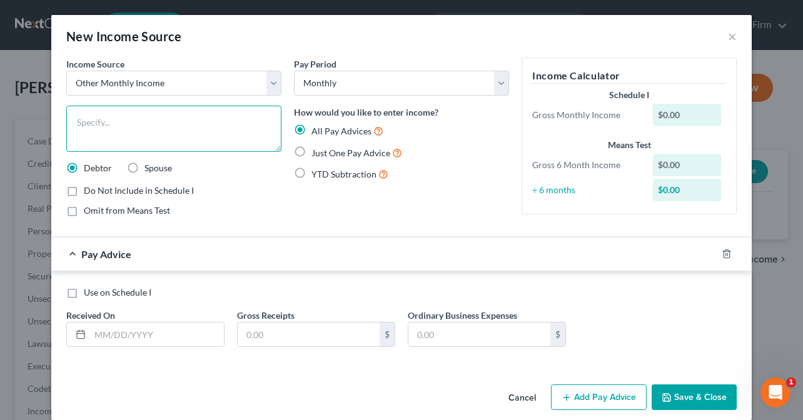
click at [123, 125] on textarea at bounding box center [173, 129] width 215 height 46
click at [153, 129] on textarea "Photography" at bounding box center [173, 129] width 215 height 46
drag, startPoint x: 150, startPoint y: 123, endPoint x: 54, endPoint y: 125, distance: 96.3
click at [54, 125] on div "Income Source * Select Unemployment Disability (from employer) Pension Retireme…" at bounding box center [401, 219] width 700 height 322
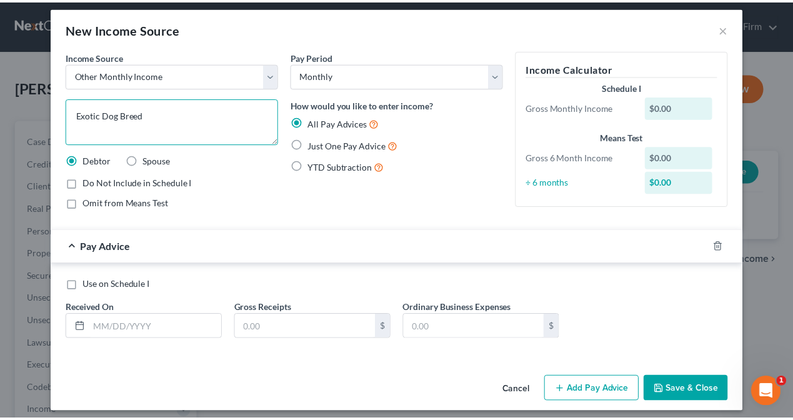
scroll to position [14, 0]
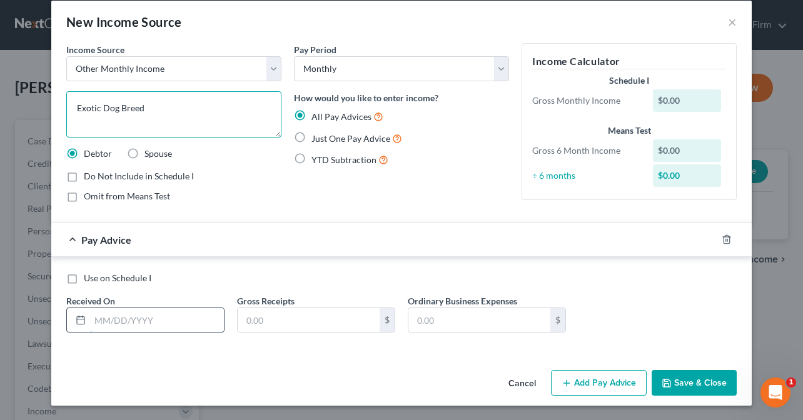
type textarea "Exotic Dog Breed"
click at [154, 318] on input "text" at bounding box center [157, 320] width 134 height 24
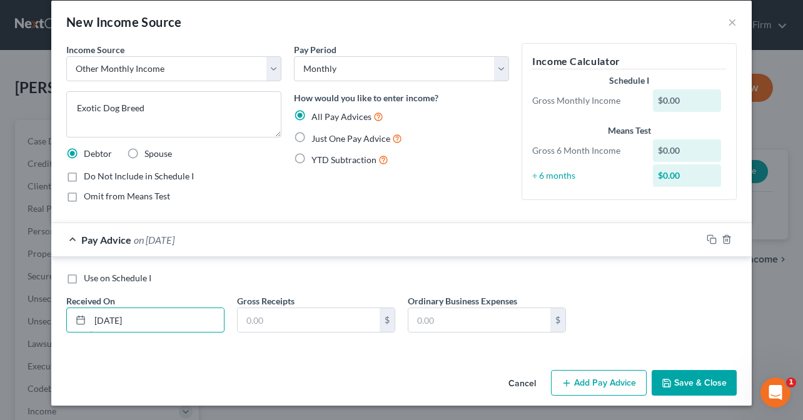
type input "03/30/2025"
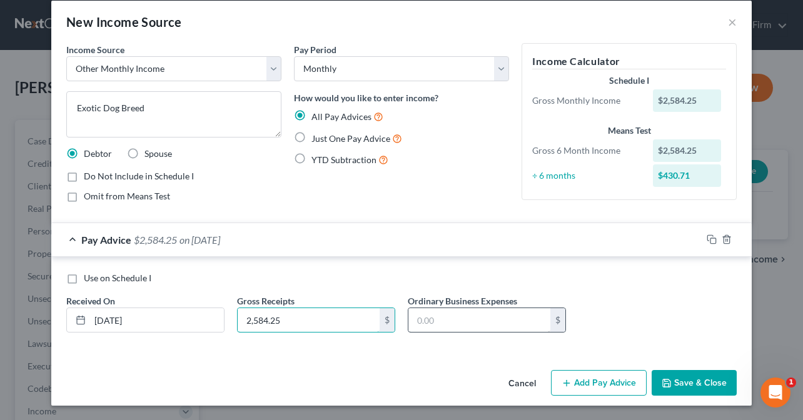
type input "2,584.25"
click at [482, 308] on input "text" at bounding box center [479, 320] width 142 height 24
type input "1,499.25"
click at [683, 377] on button "Save & Close" at bounding box center [694, 383] width 85 height 26
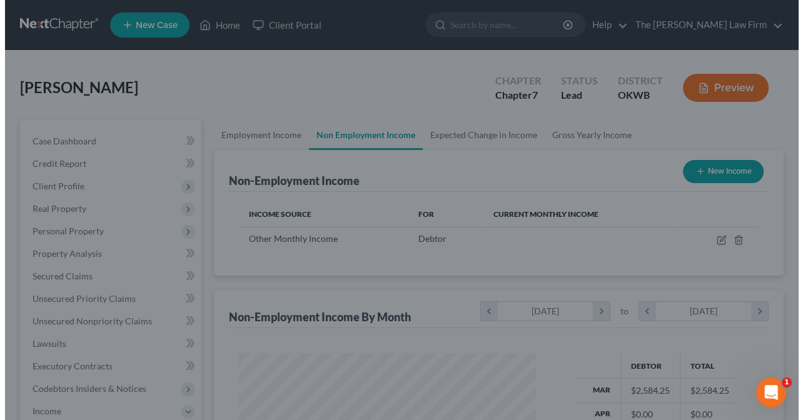
scroll to position [625063, 624968]
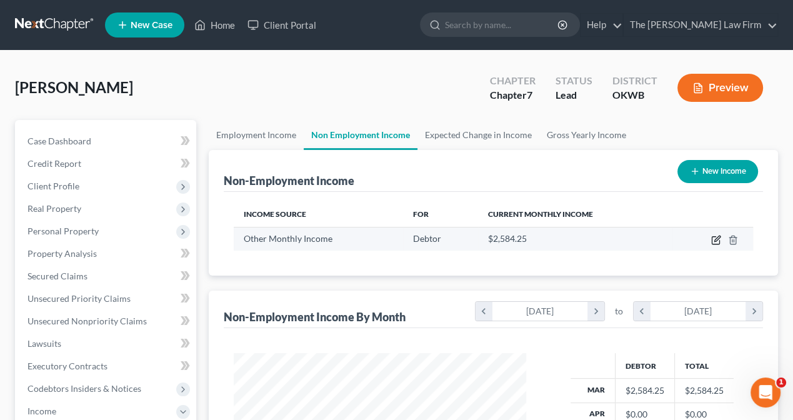
click at [720, 241] on icon "button" at bounding box center [716, 241] width 8 height 8
select select "13"
select select "0"
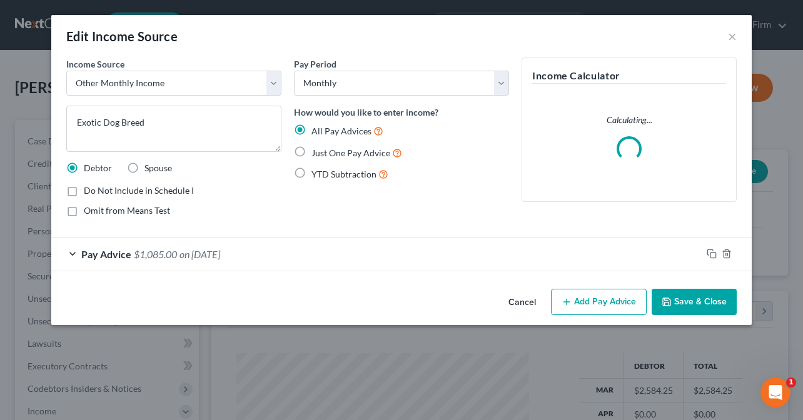
scroll to position [223, 321]
click at [593, 298] on button "Add Pay Advice" at bounding box center [599, 302] width 96 height 26
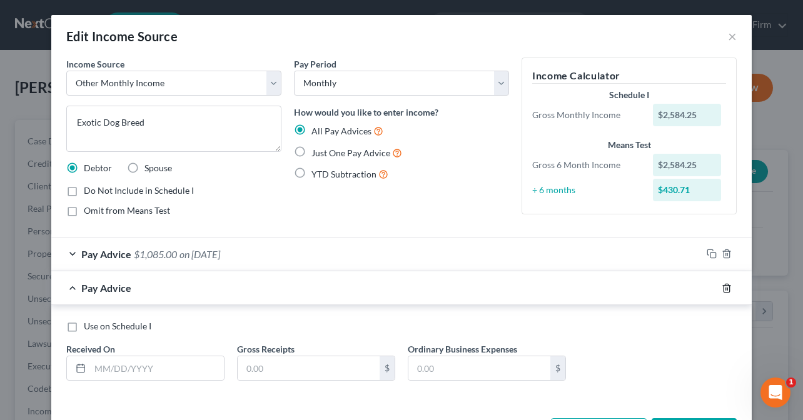
click at [722, 288] on icon "button" at bounding box center [727, 288] width 10 height 10
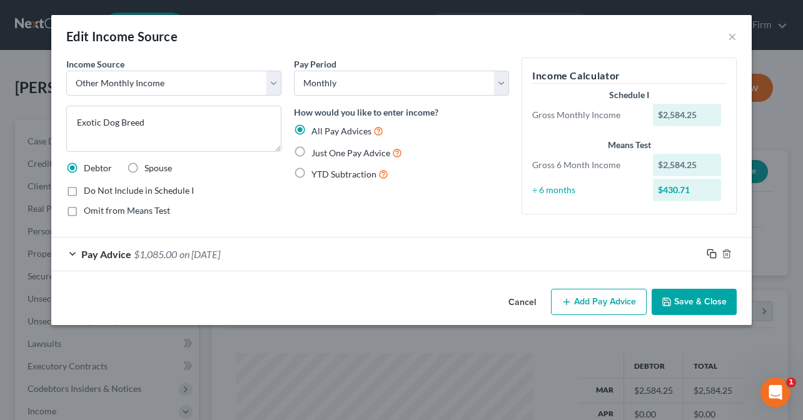
drag, startPoint x: 707, startPoint y: 252, endPoint x: 627, endPoint y: 233, distance: 82.2
click at [707, 252] on icon "button" at bounding box center [712, 254] width 10 height 10
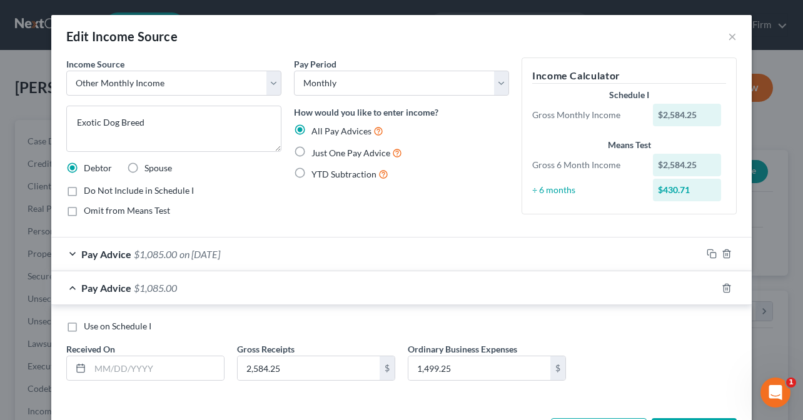
click at [730, 290] on div at bounding box center [734, 288] width 35 height 20
click at [722, 286] on icon "button" at bounding box center [727, 288] width 10 height 10
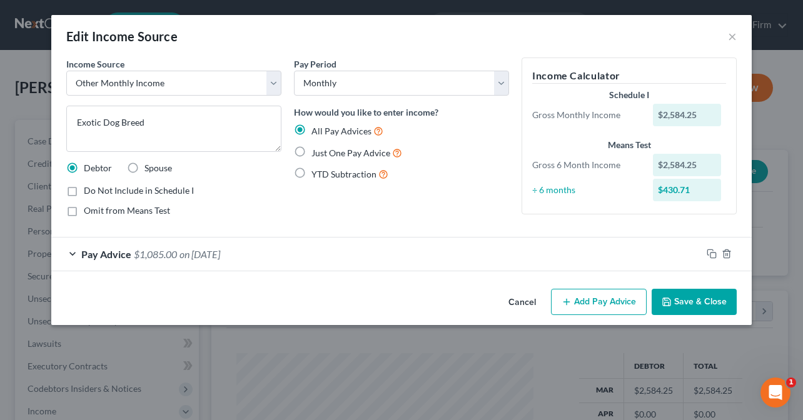
click at [100, 251] on span "Pay Advice" at bounding box center [106, 254] width 50 height 12
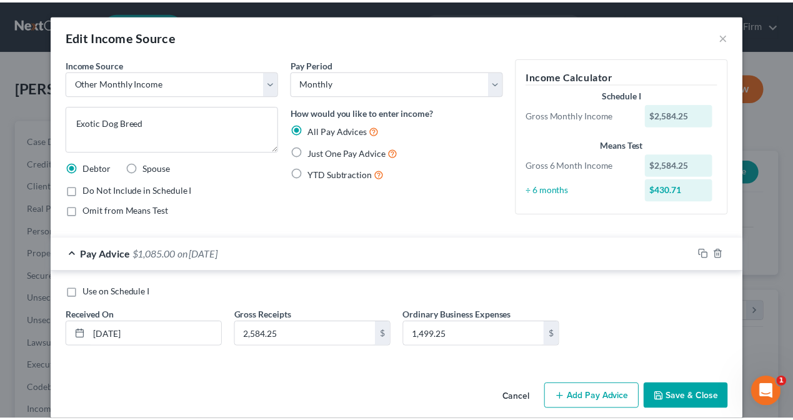
scroll to position [14, 0]
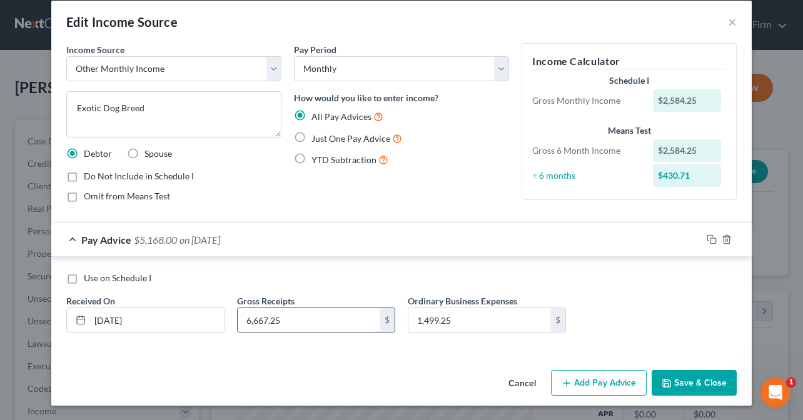
type input "6,667.25"
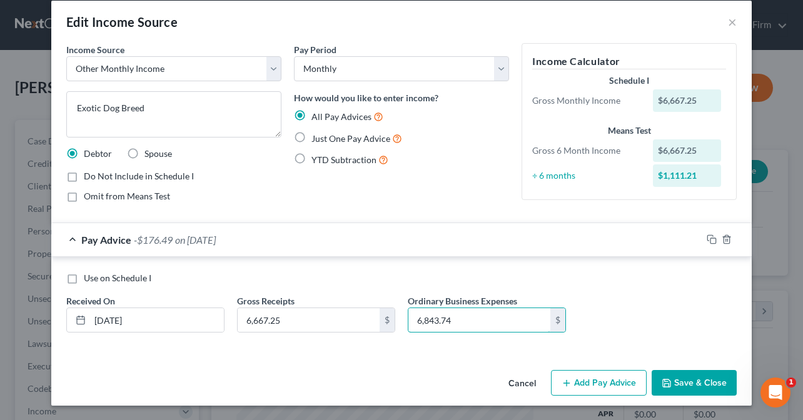
type input "6,843.74"
click at [694, 376] on button "Save & Close" at bounding box center [694, 383] width 85 height 26
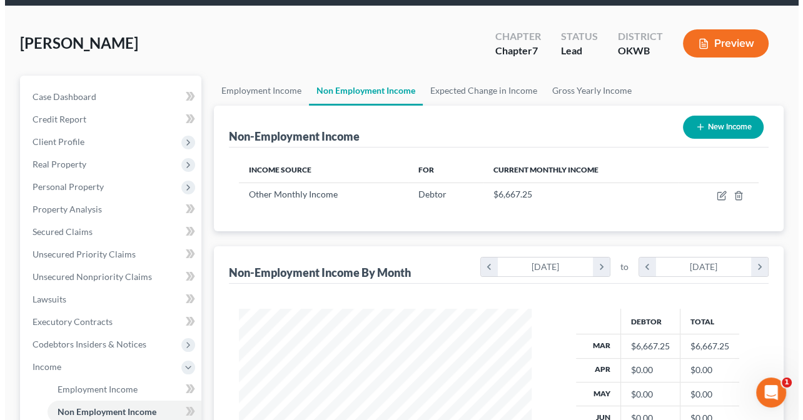
scroll to position [0, 0]
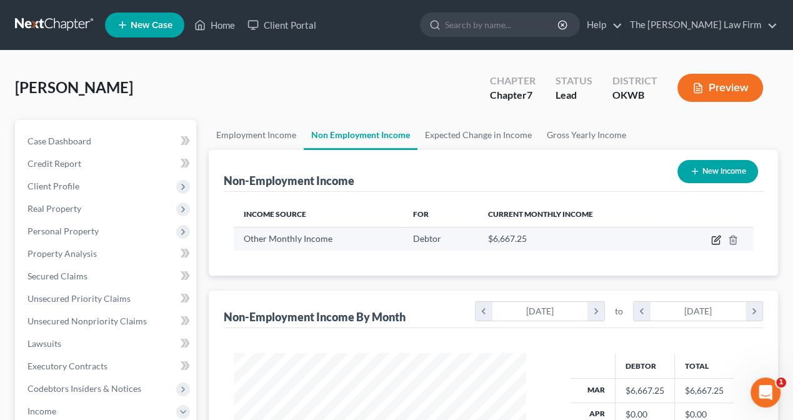
click at [716, 237] on icon "button" at bounding box center [716, 241] width 8 height 8
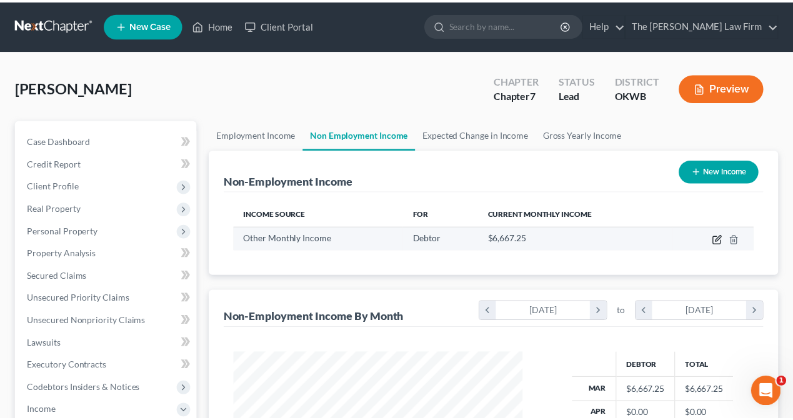
scroll to position [223, 321]
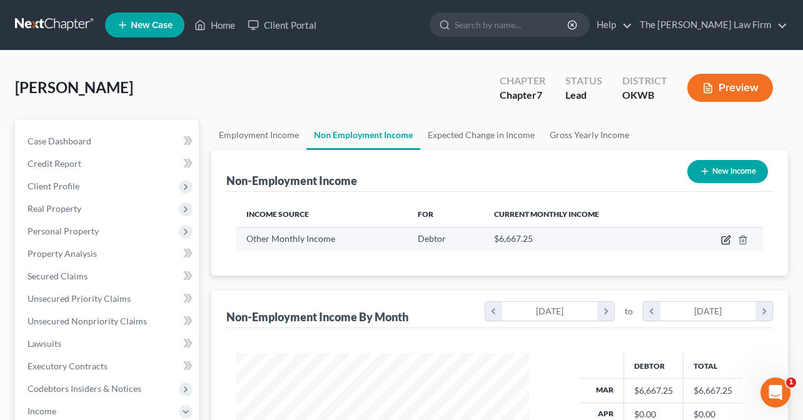
select select "13"
select select "0"
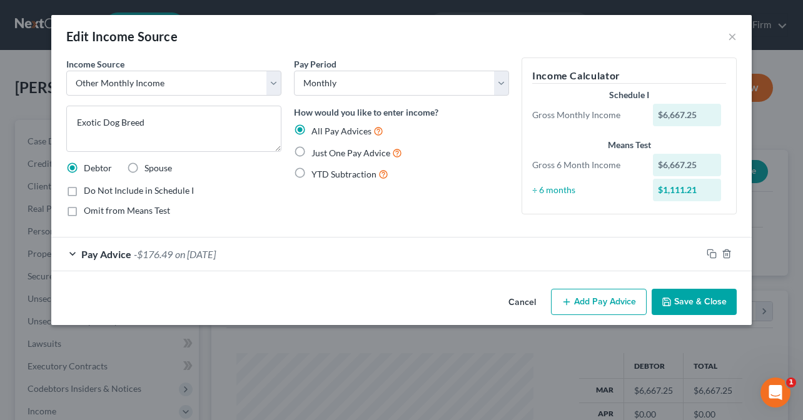
drag, startPoint x: 299, startPoint y: 152, endPoint x: 388, endPoint y: 163, distance: 90.0
click at [311, 151] on label "Just One Pay Advice" at bounding box center [356, 153] width 91 height 14
click at [316, 151] on input "Just One Pay Advice" at bounding box center [320, 150] width 8 height 8
radio input "true"
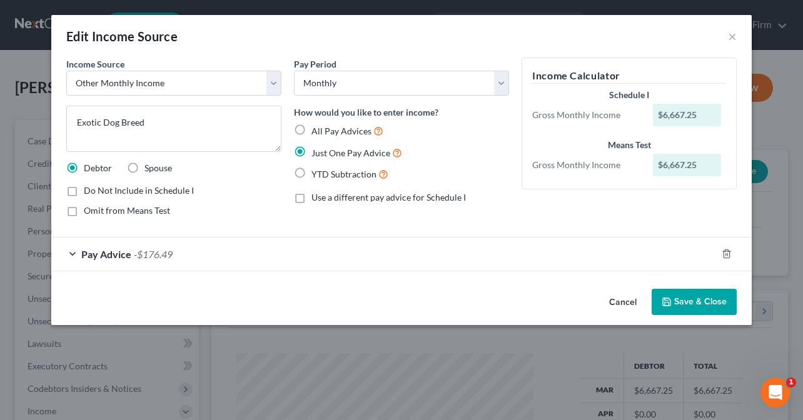
click at [685, 303] on button "Save & Close" at bounding box center [694, 302] width 85 height 26
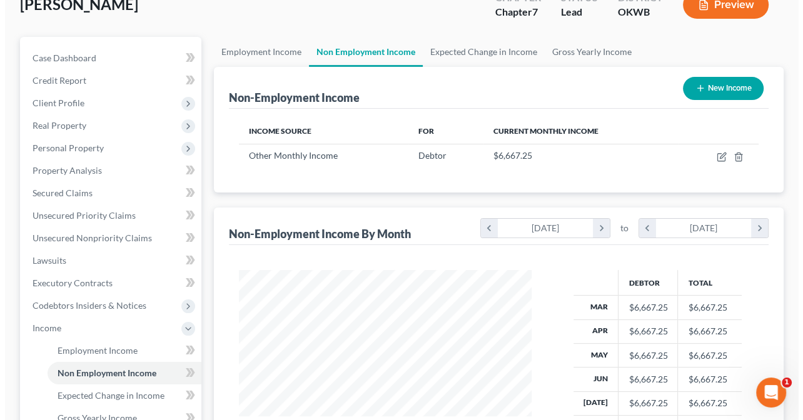
scroll to position [63, 0]
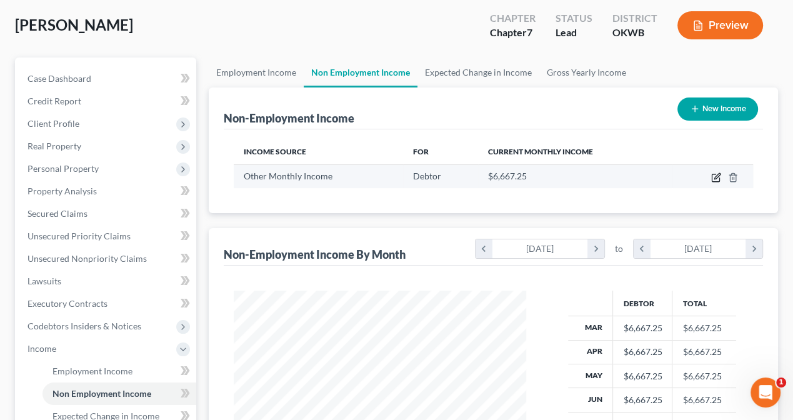
click at [719, 176] on icon "button" at bounding box center [717, 178] width 10 height 10
select select "13"
select select "0"
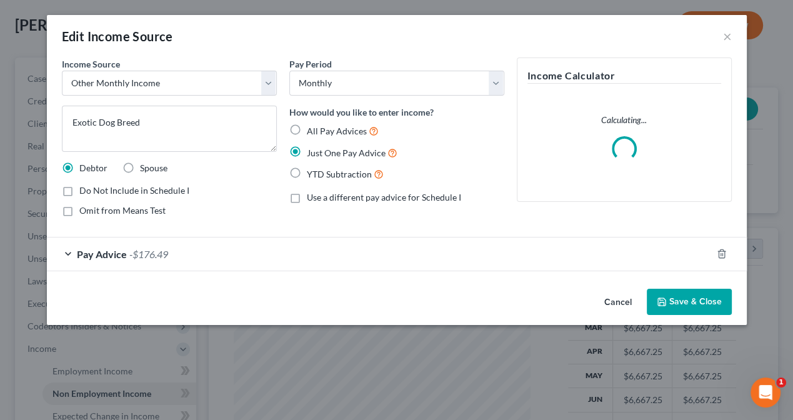
scroll to position [223, 321]
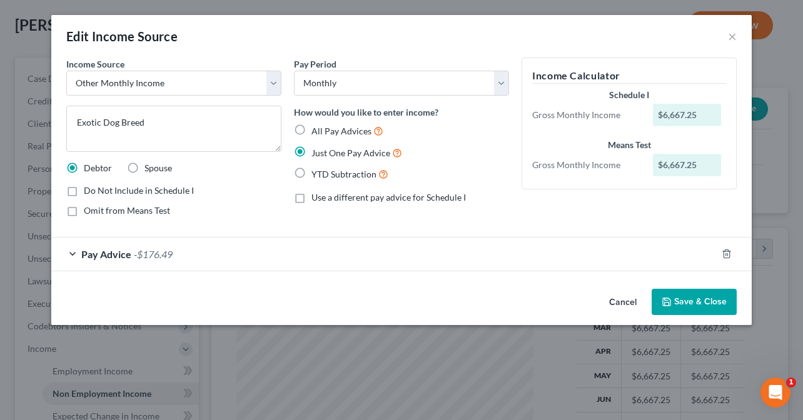
click at [687, 299] on button "Save & Close" at bounding box center [694, 302] width 85 height 26
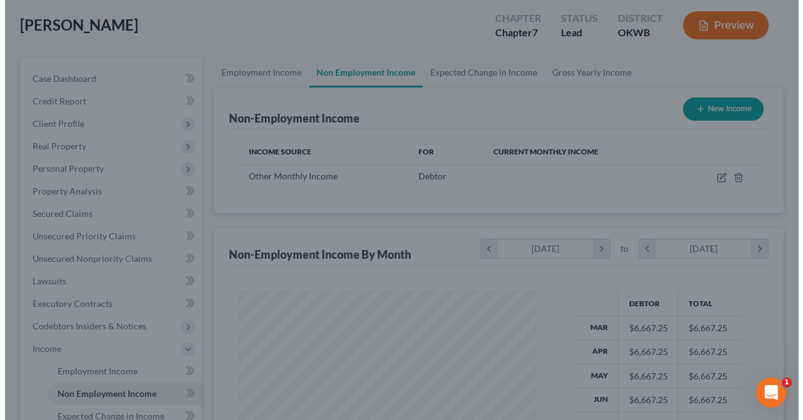
scroll to position [625063, 624968]
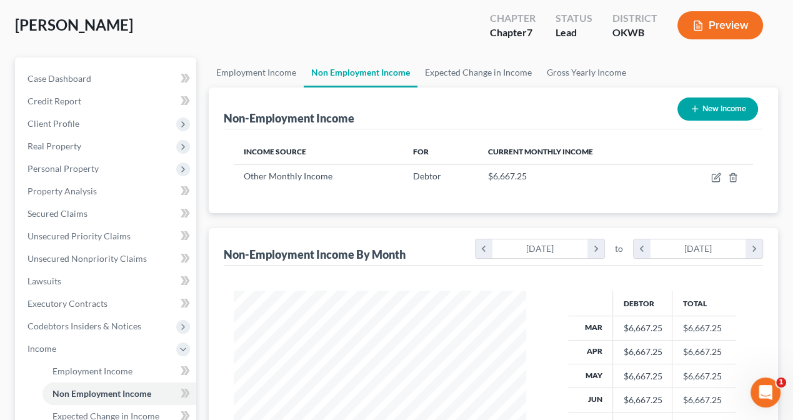
click at [717, 113] on button "New Income" at bounding box center [718, 109] width 81 height 23
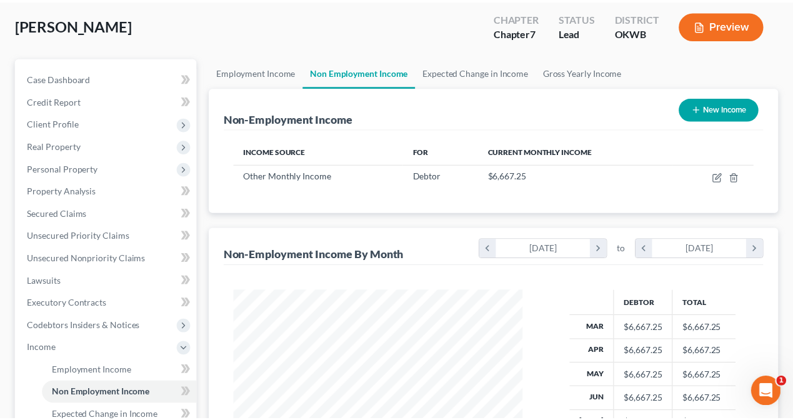
scroll to position [223, 321]
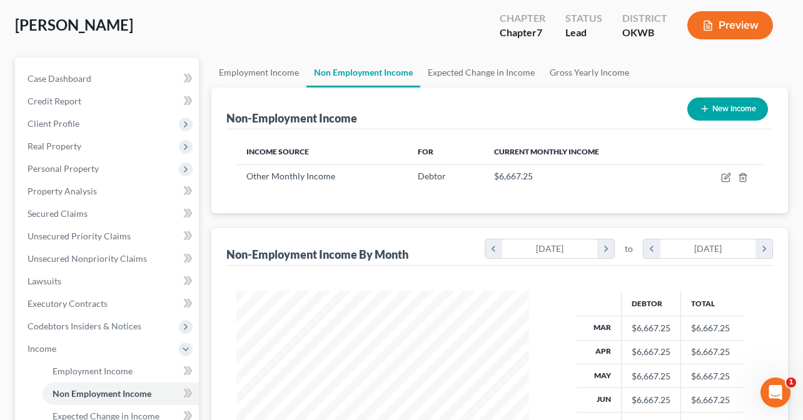
select select "0"
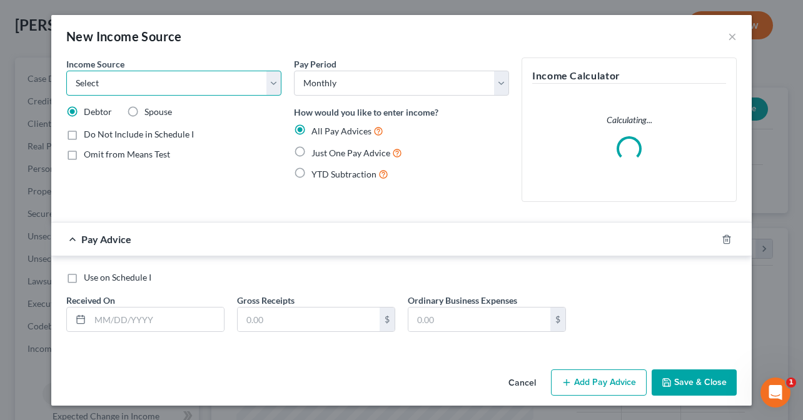
click at [205, 84] on select "Select Unemployment Disability (from employer) Pension Retirement Social Securi…" at bounding box center [173, 83] width 215 height 25
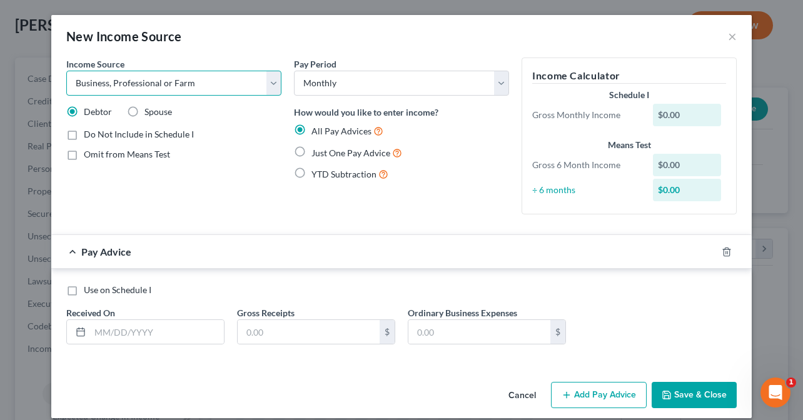
click at [66, 71] on select "Select Unemployment Disability (from employer) Pension Retirement Social Securi…" at bounding box center [173, 83] width 215 height 25
click at [161, 78] on select "Select Unemployment Disability (from employer) Pension Retirement Social Securi…" at bounding box center [173, 83] width 215 height 25
select select "13"
click at [66, 71] on select "Select Unemployment Disability (from employer) Pension Retirement Social Securi…" at bounding box center [173, 83] width 215 height 25
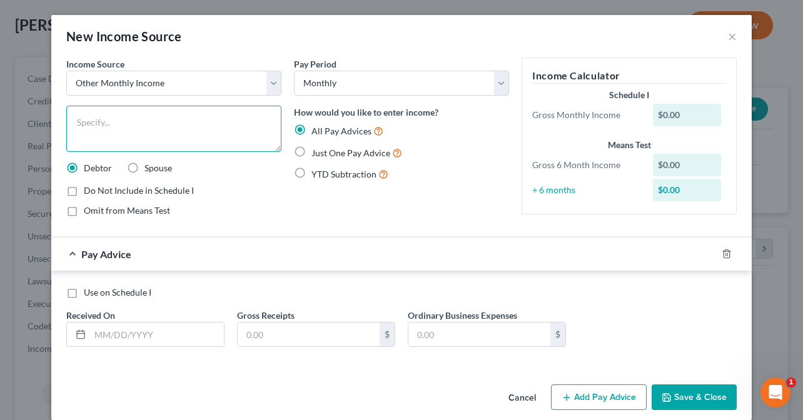
click at [106, 126] on textarea at bounding box center [173, 129] width 215 height 46
type textarea "Contract Revenue Photography and I.T."
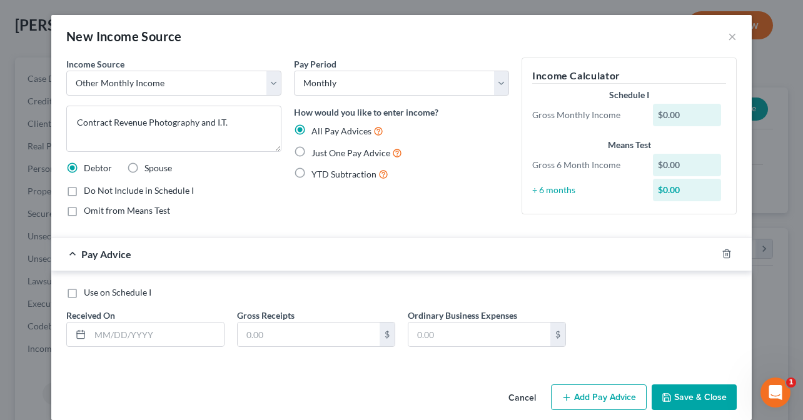
click at [325, 154] on span "Just One Pay Advice" at bounding box center [350, 153] width 79 height 11
click at [325, 154] on input "Just One Pay Advice" at bounding box center [320, 150] width 8 height 8
radio input "true"
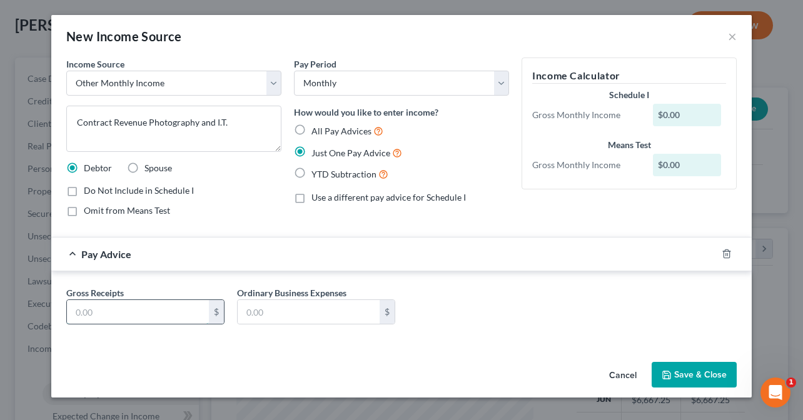
drag, startPoint x: 147, startPoint y: 318, endPoint x: 149, endPoint y: 310, distance: 9.1
click at [148, 316] on input "text" at bounding box center [138, 312] width 142 height 24
type input "1,706.10"
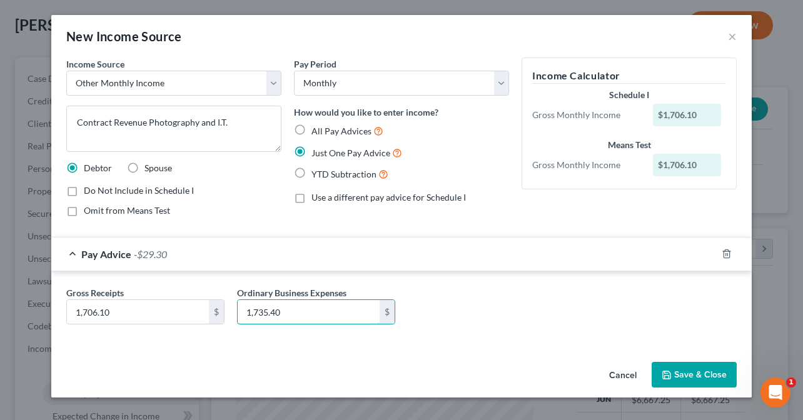
type input "1,735.40"
click at [704, 370] on button "Save & Close" at bounding box center [694, 375] width 85 height 26
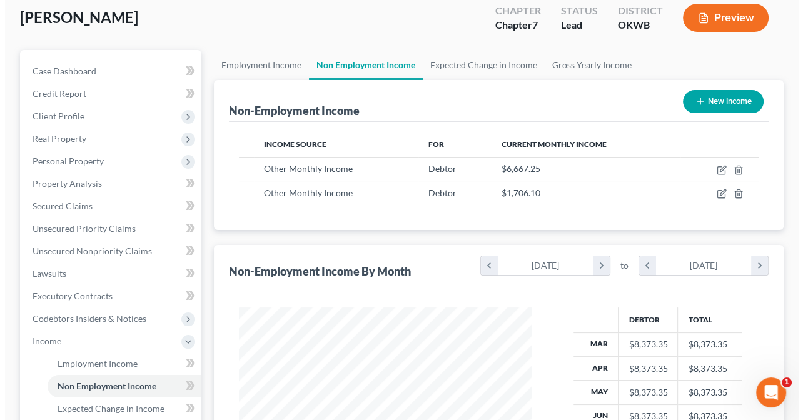
scroll to position [63, 0]
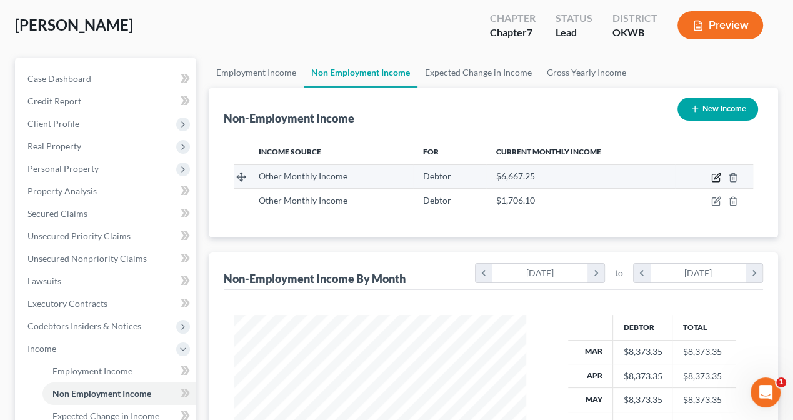
click at [715, 174] on icon "button" at bounding box center [716, 178] width 8 height 8
select select "13"
select select "0"
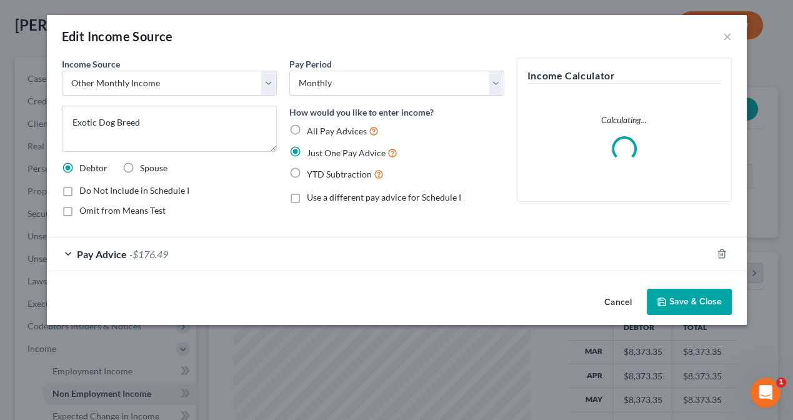
scroll to position [223, 321]
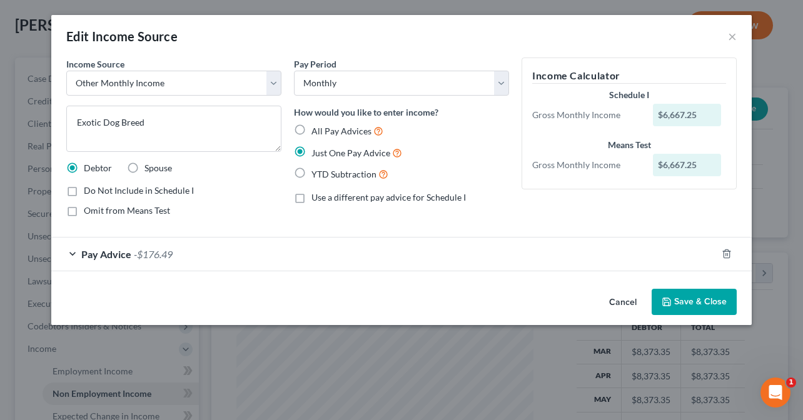
click at [724, 301] on button "Save & Close" at bounding box center [694, 302] width 85 height 26
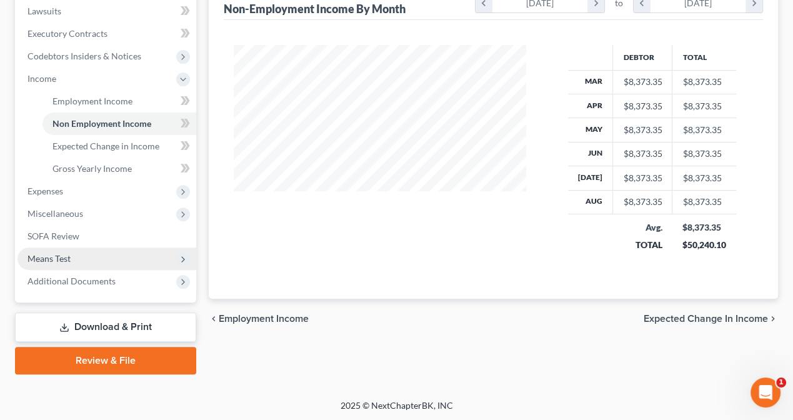
scroll to position [333, 0]
click at [56, 263] on span "Means Test" at bounding box center [107, 258] width 179 height 23
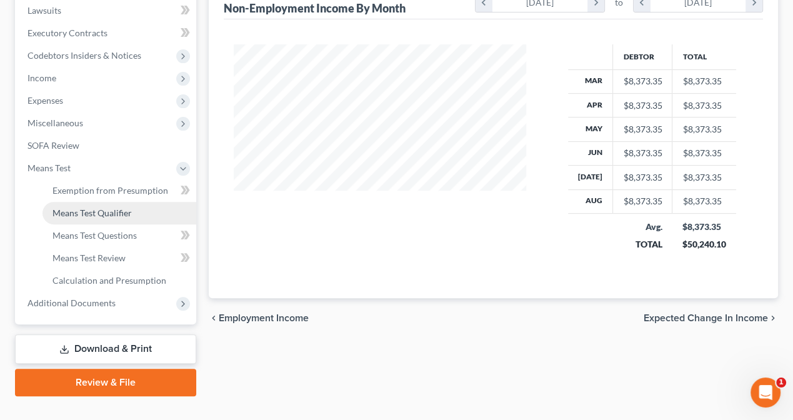
click at [89, 211] on span "Means Test Qualifier" at bounding box center [92, 213] width 79 height 11
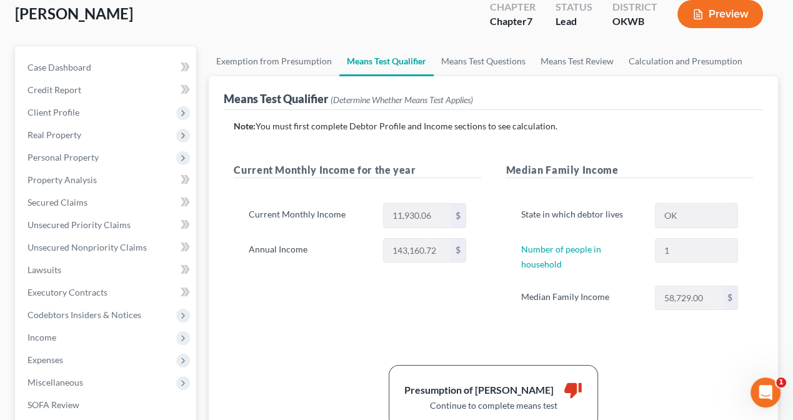
scroll to position [188, 0]
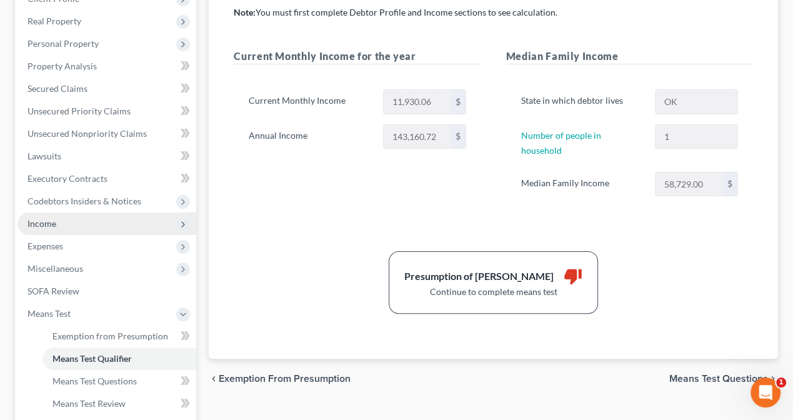
click at [49, 223] on span "Income" at bounding box center [42, 223] width 29 height 11
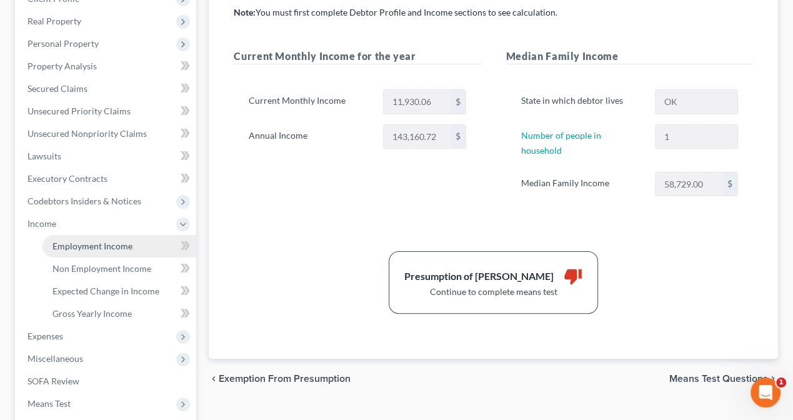
click at [73, 249] on span "Employment Income" at bounding box center [93, 246] width 80 height 11
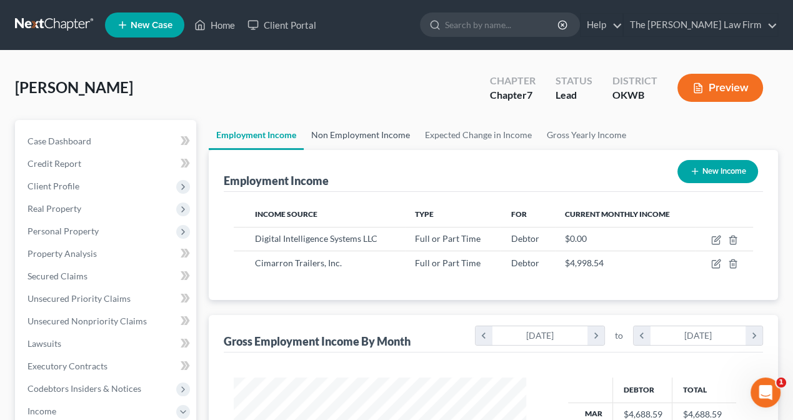
click at [368, 129] on link "Non Employment Income" at bounding box center [361, 135] width 114 height 30
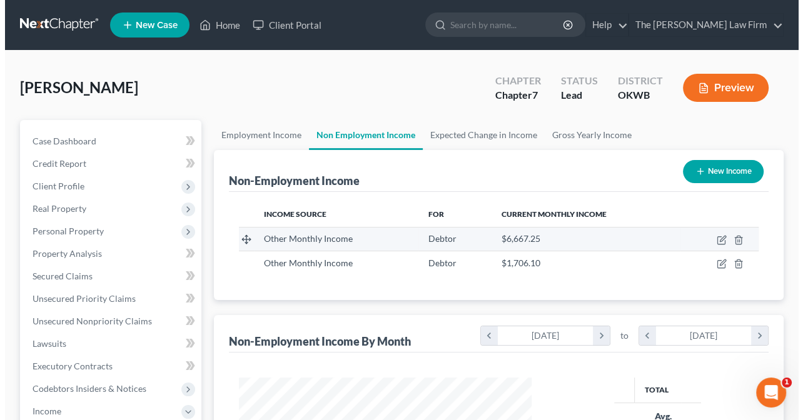
scroll to position [223, 318]
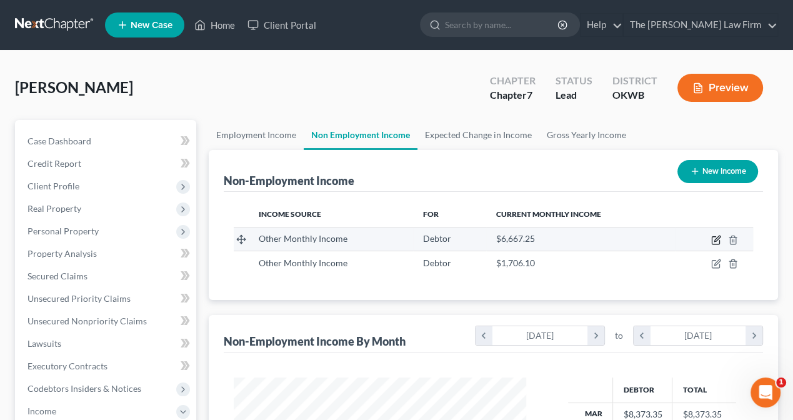
click at [714, 239] on icon "button" at bounding box center [717, 240] width 10 height 10
select select "13"
select select "0"
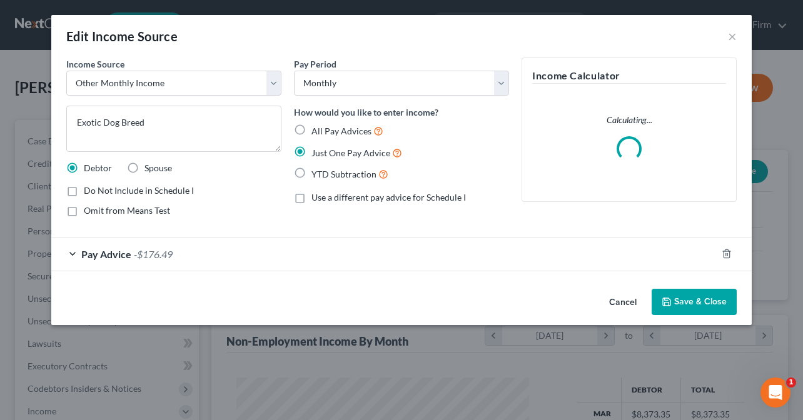
scroll to position [223, 321]
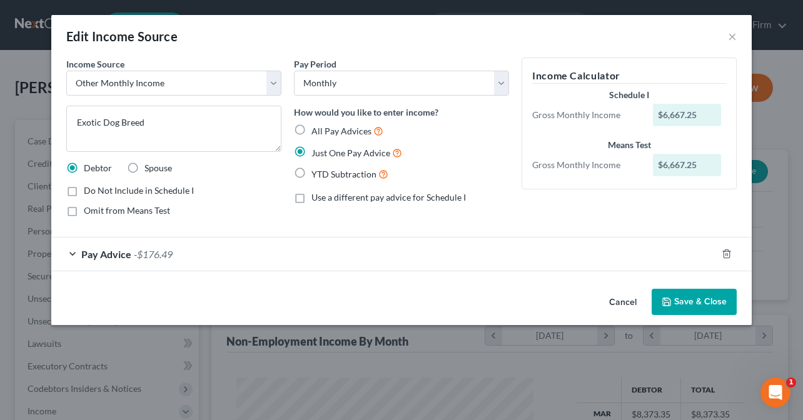
click at [311, 131] on label "All Pay Advices" at bounding box center [347, 131] width 72 height 14
click at [316, 131] on input "All Pay Advices" at bounding box center [320, 128] width 8 height 8
radio input "true"
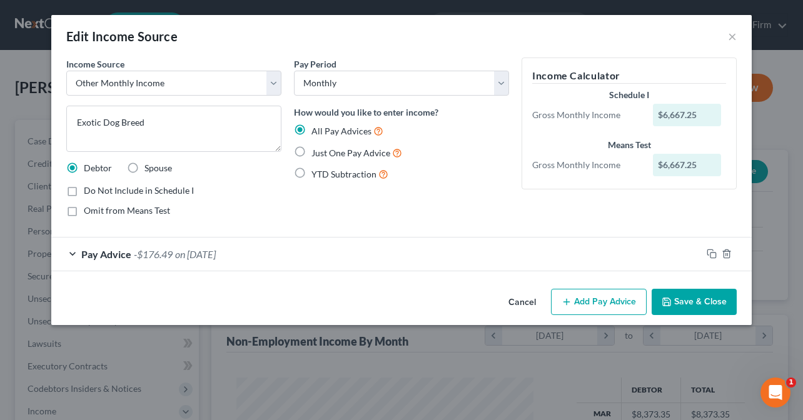
click at [72, 253] on div "Pay Advice -$176.49 on 03/30/2025" at bounding box center [376, 254] width 650 height 33
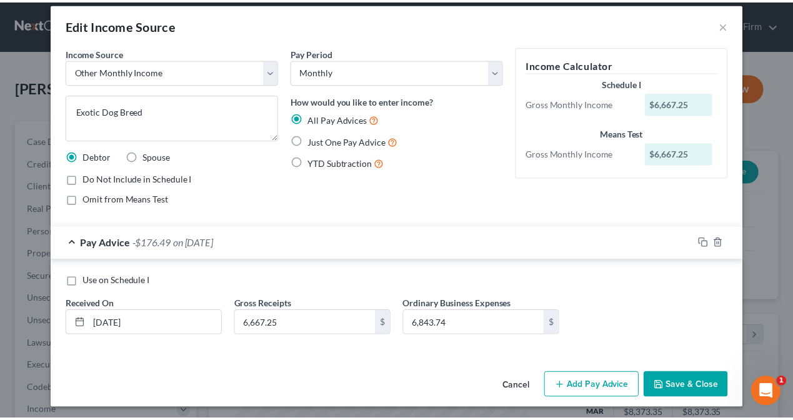
scroll to position [14, 0]
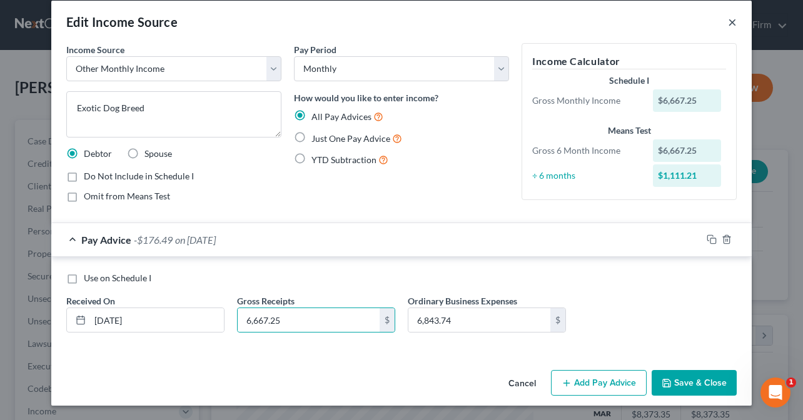
click at [728, 20] on button "×" at bounding box center [732, 21] width 9 height 15
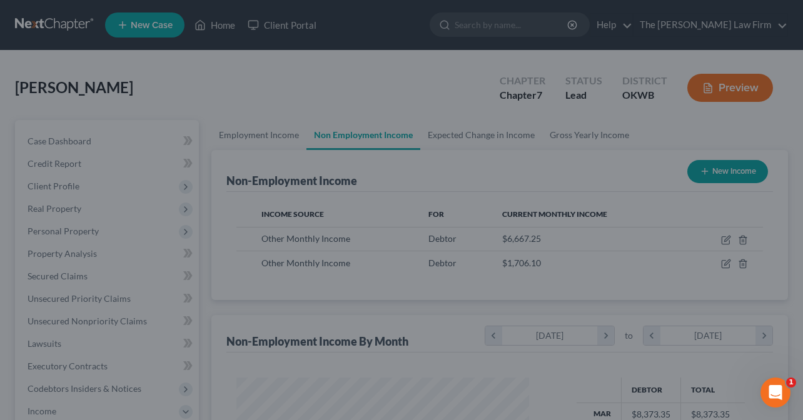
scroll to position [625063, 624968]
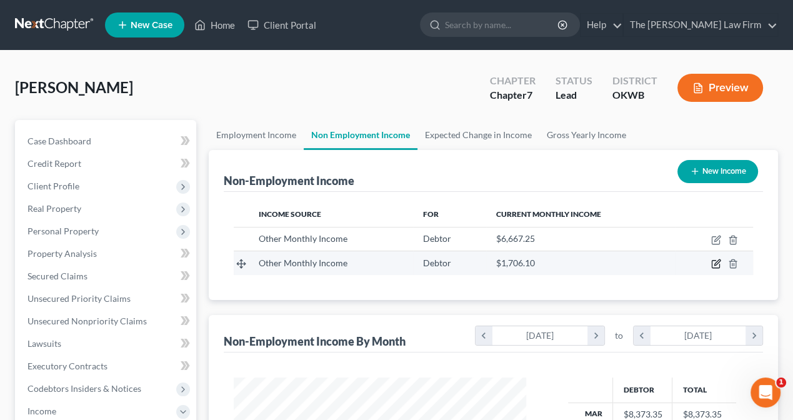
click at [718, 263] on icon "button" at bounding box center [718, 263] width 6 height 6
select select "13"
select select "0"
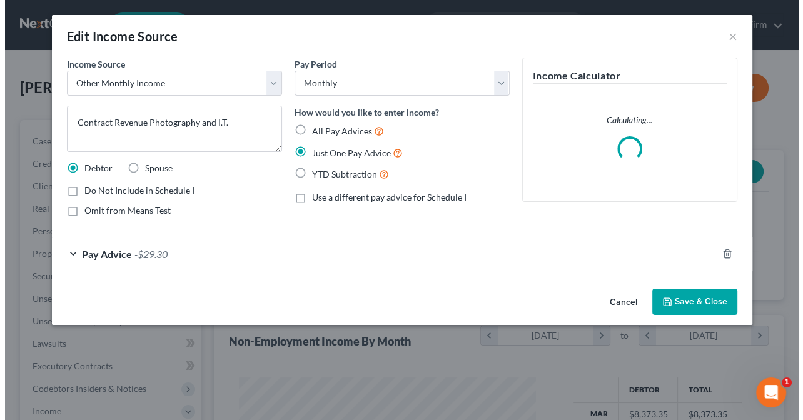
scroll to position [223, 321]
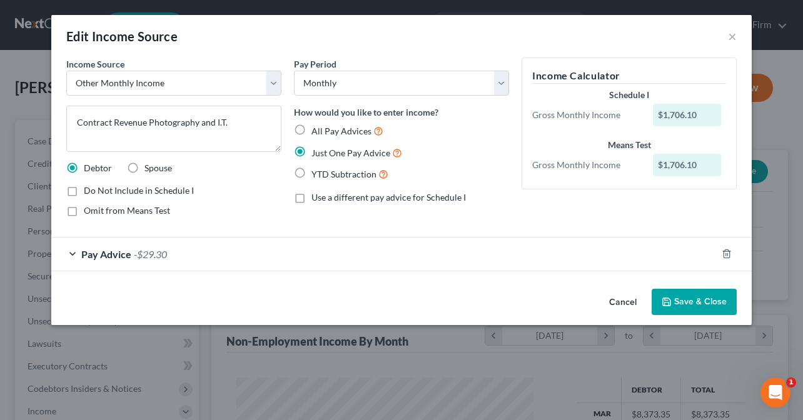
click at [311, 126] on label "All Pay Advices" at bounding box center [347, 131] width 72 height 14
click at [316, 126] on input "All Pay Advices" at bounding box center [320, 128] width 8 height 8
radio input "true"
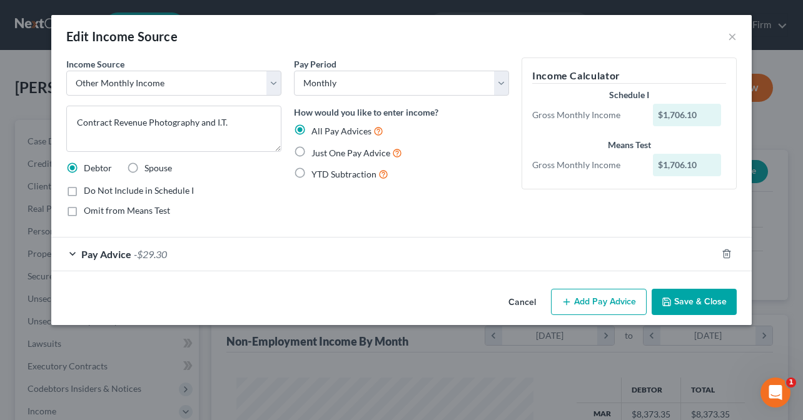
click at [66, 253] on div "Pay Advice -$29.30" at bounding box center [383, 254] width 665 height 33
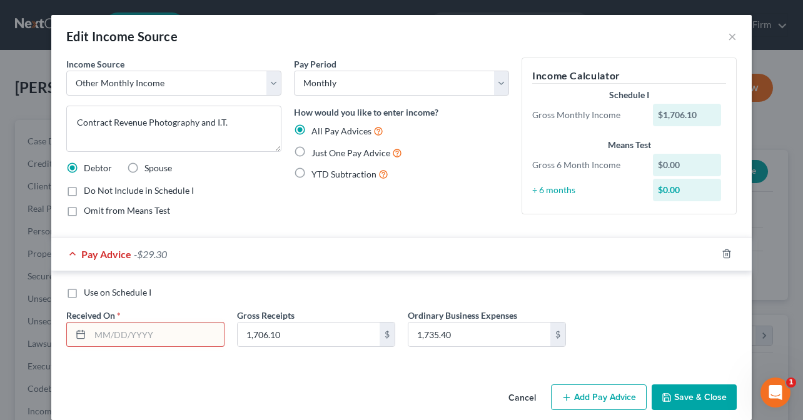
click at [141, 336] on input "text" at bounding box center [157, 335] width 134 height 24
type input "3/30/2025"
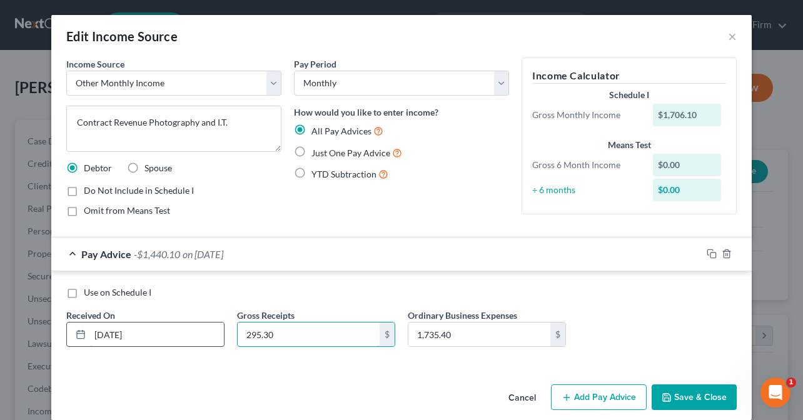
type input "295.30"
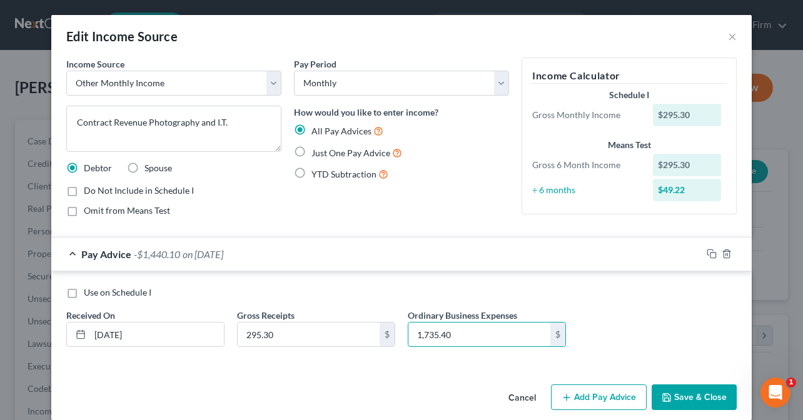
scroll to position [14, 0]
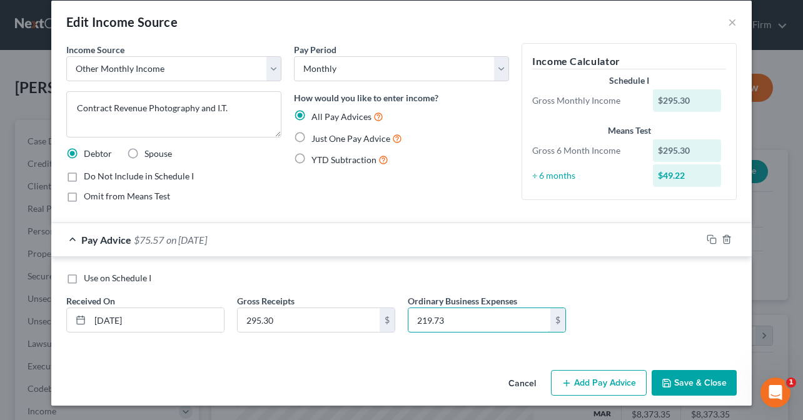
type input "219.73"
click at [593, 381] on button "Add Pay Advice" at bounding box center [599, 383] width 96 height 26
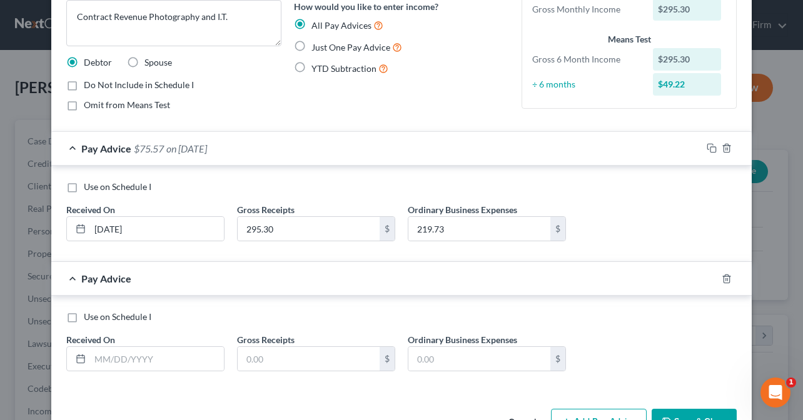
scroll to position [144, 0]
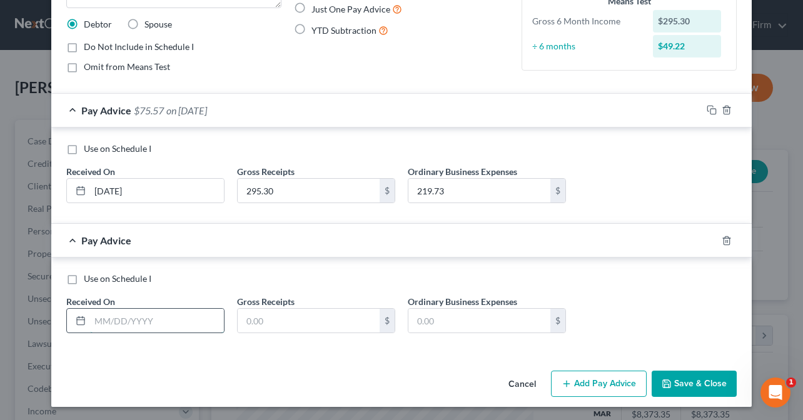
click at [131, 321] on input "text" at bounding box center [157, 321] width 134 height 24
type input "04/30/2025"
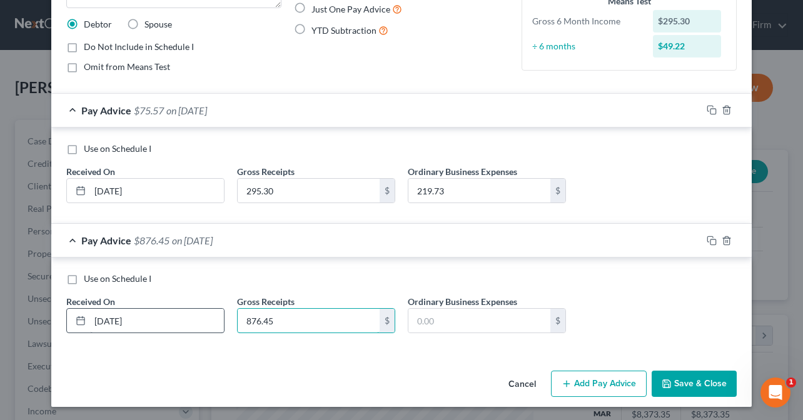
type input "876.45"
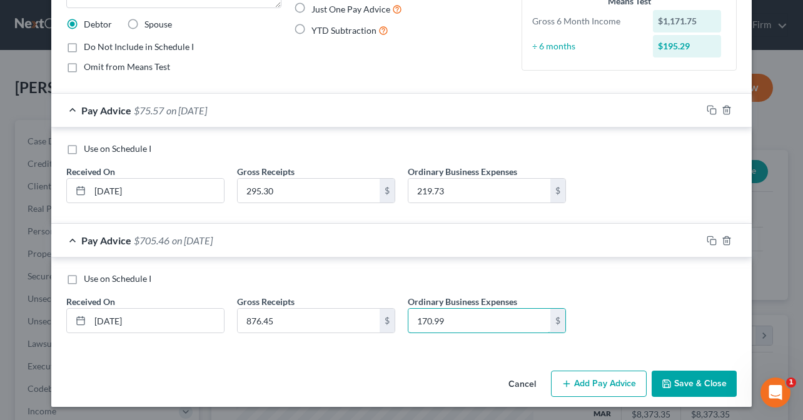
type input "170.99"
click at [585, 381] on button "Add Pay Advice" at bounding box center [599, 384] width 96 height 26
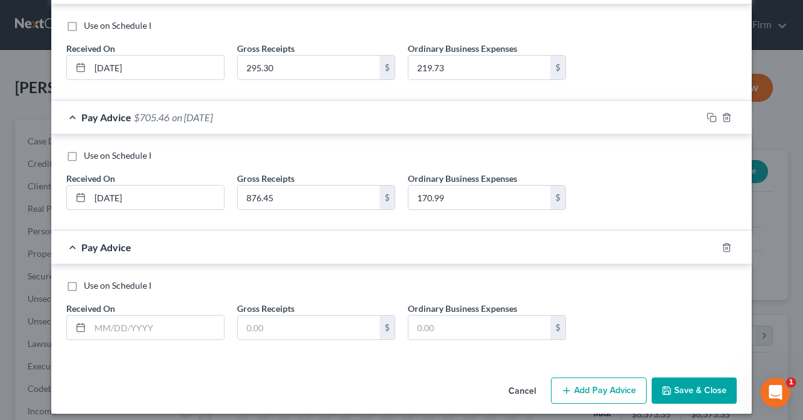
scroll to position [269, 0]
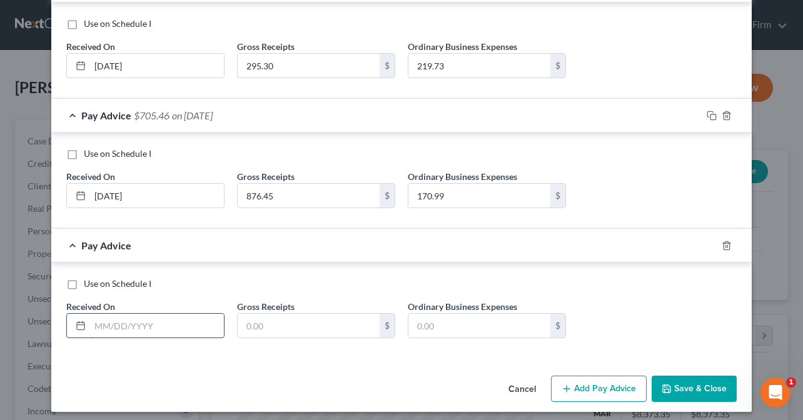
click at [133, 321] on input "text" at bounding box center [157, 326] width 134 height 24
type input "1"
type input "5/30/2025"
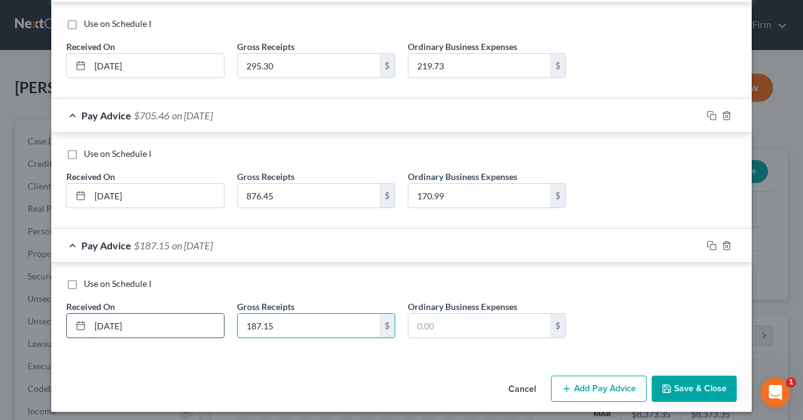
type input "187.15"
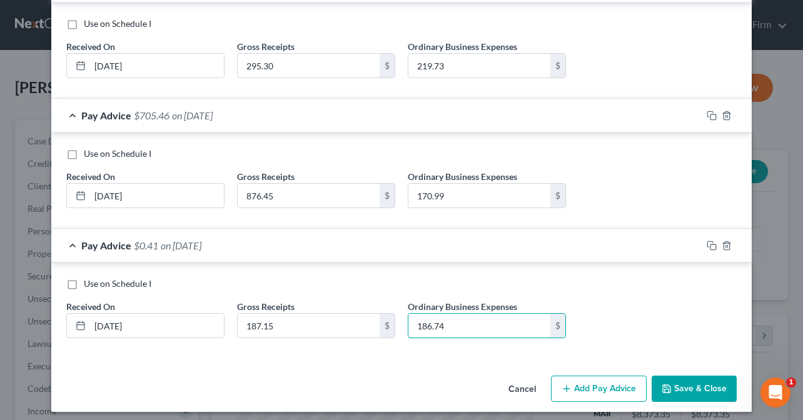
type input "186.74"
click at [583, 385] on button "Add Pay Advice" at bounding box center [599, 389] width 96 height 26
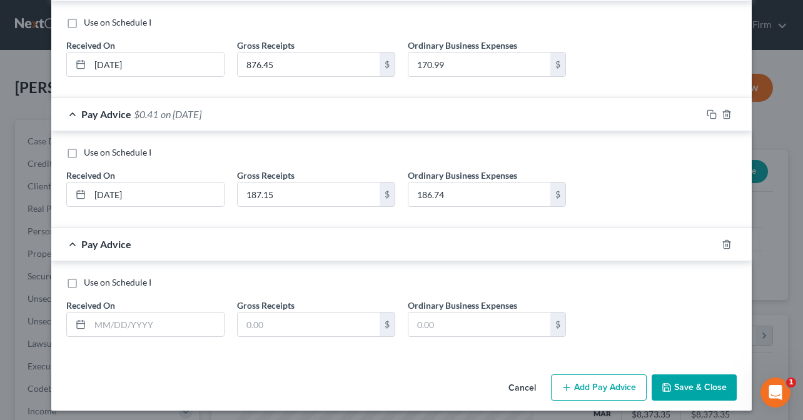
scroll to position [403, 0]
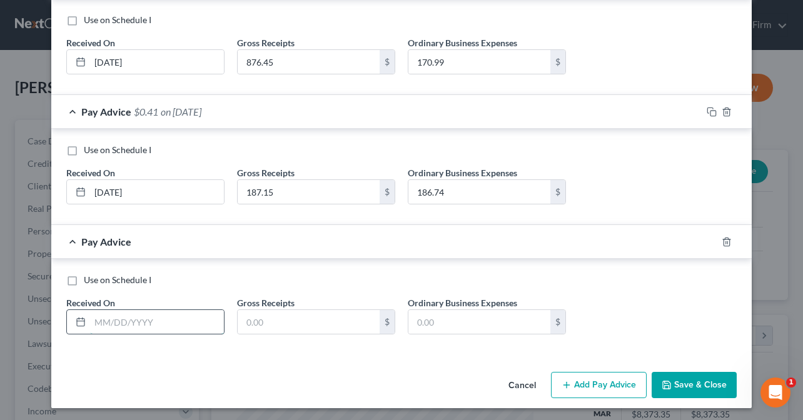
click at [128, 319] on input "text" at bounding box center [157, 322] width 134 height 24
type input "6/30/2025"
type input "0"
type input "86.75"
click at [592, 382] on button "Add Pay Advice" at bounding box center [599, 385] width 96 height 26
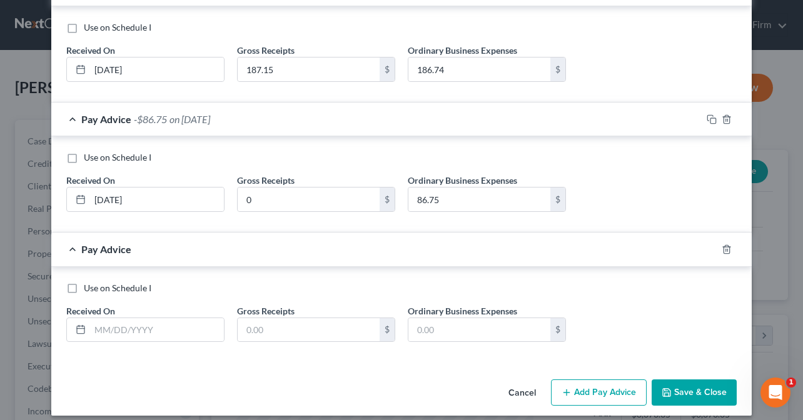
scroll to position [533, 0]
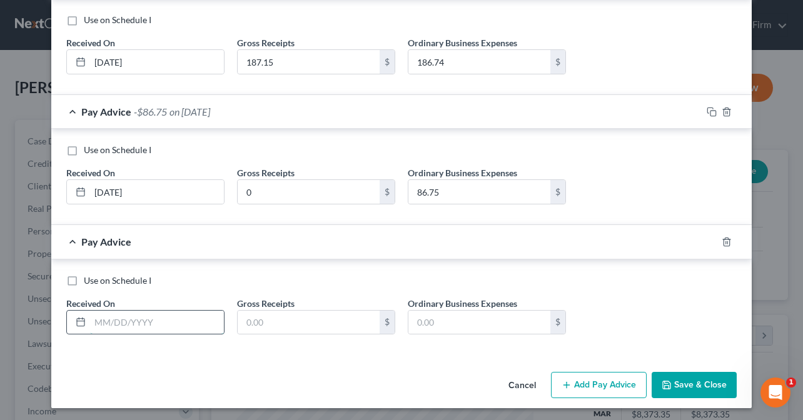
click at [113, 320] on input "text" at bounding box center [157, 323] width 134 height 24
type input "07/30/2025"
type input "0"
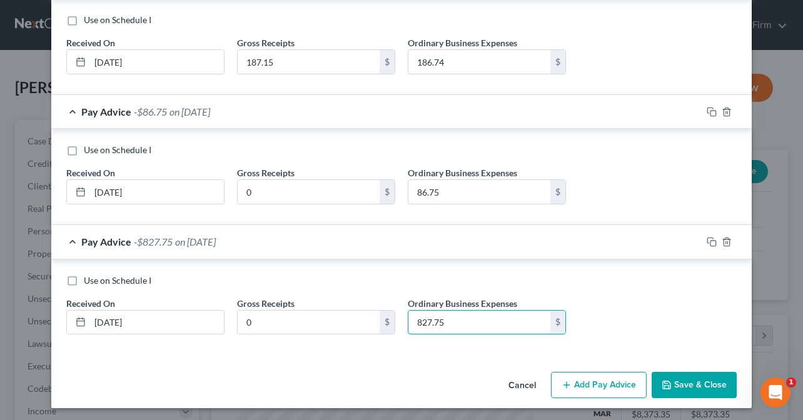
type input "827.75"
click at [597, 382] on button "Add Pay Advice" at bounding box center [599, 385] width 96 height 26
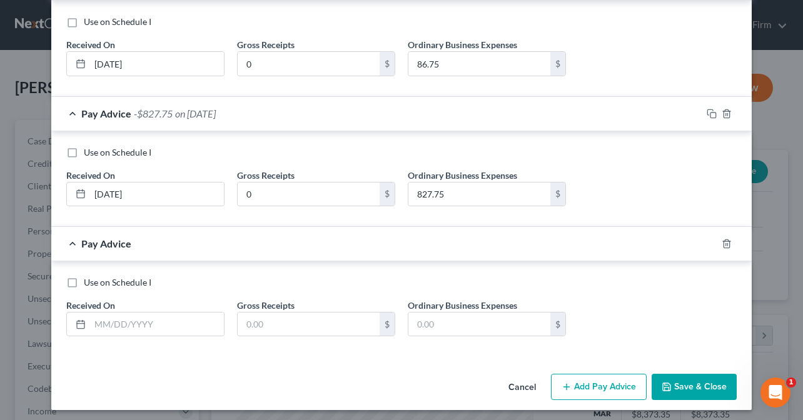
scroll to position [662, 0]
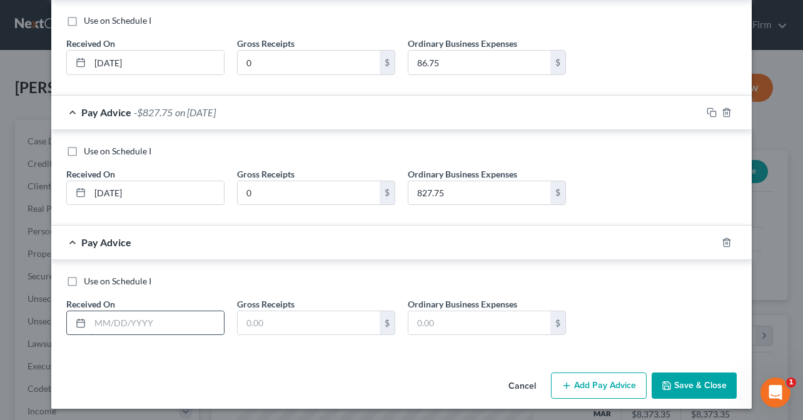
click at [131, 318] on input "text" at bounding box center [157, 323] width 134 height 24
type input "8/30/2025"
type input "347.20"
type input "106.74"
drag, startPoint x: 582, startPoint y: 381, endPoint x: 455, endPoint y: 321, distance: 141.2
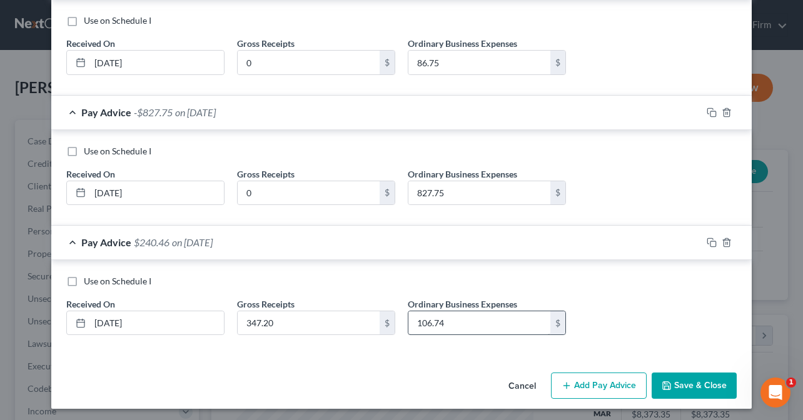
click at [582, 381] on button "Add Pay Advice" at bounding box center [599, 386] width 96 height 26
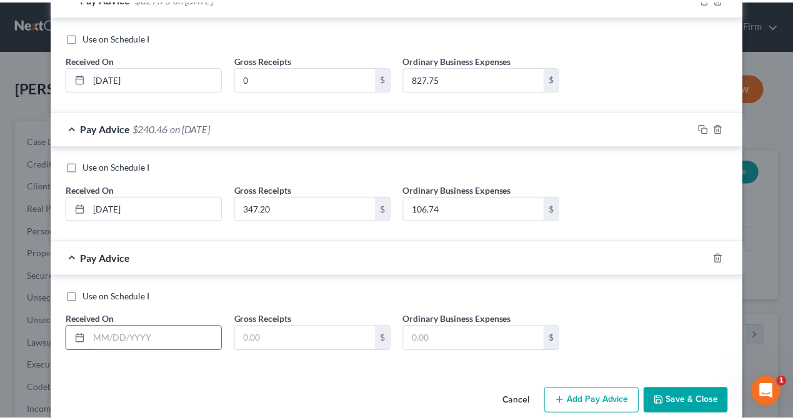
scroll to position [792, 0]
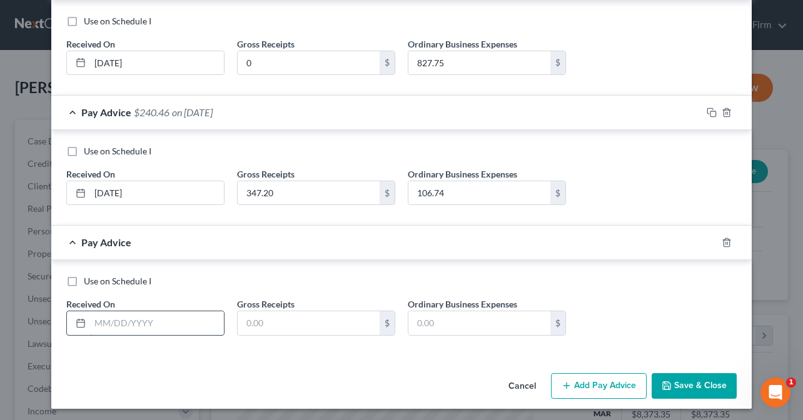
click at [102, 318] on input "text" at bounding box center [157, 323] width 134 height 24
type input "09/15/2025"
type input "0"
type input "136.70"
click at [690, 381] on button "Save & Close" at bounding box center [694, 386] width 85 height 26
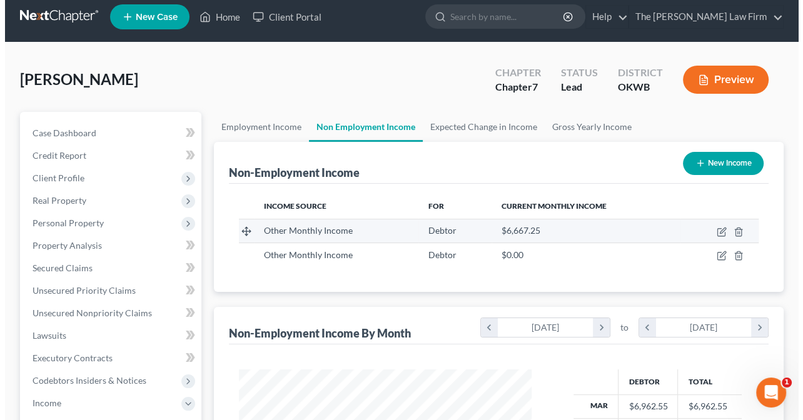
scroll to position [63, 0]
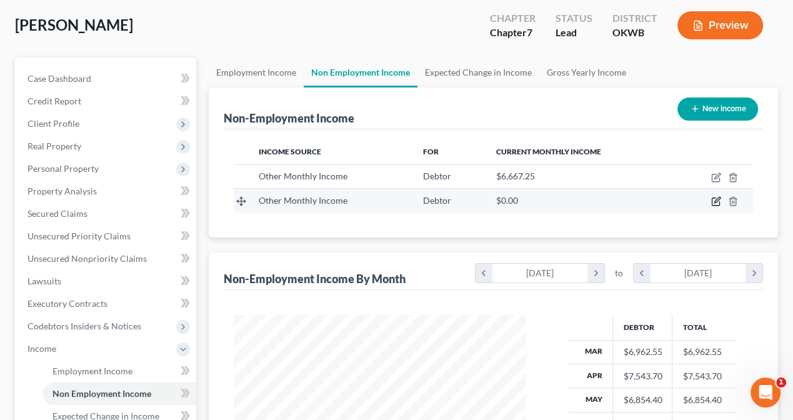
click at [715, 199] on icon "button" at bounding box center [717, 201] width 10 height 10
select select "13"
select select "0"
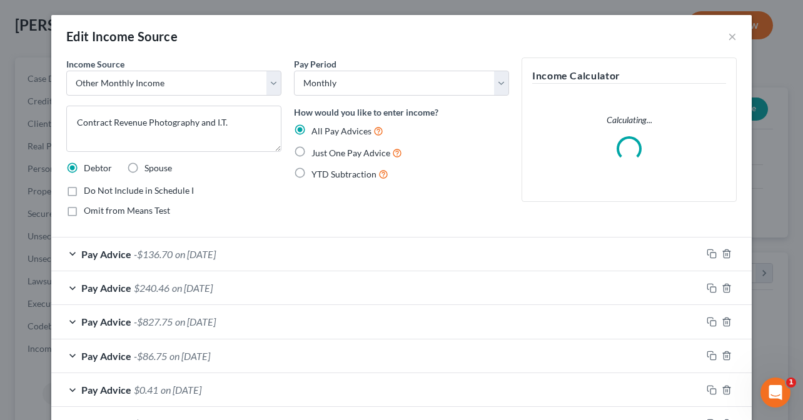
scroll to position [223, 321]
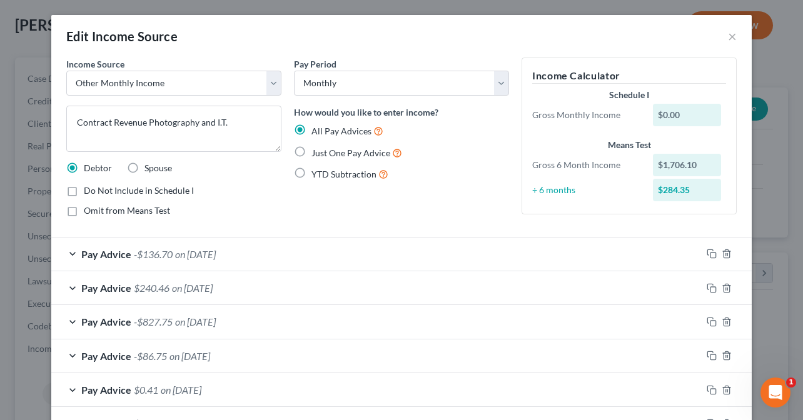
click at [95, 258] on span "Pay Advice" at bounding box center [106, 254] width 50 height 12
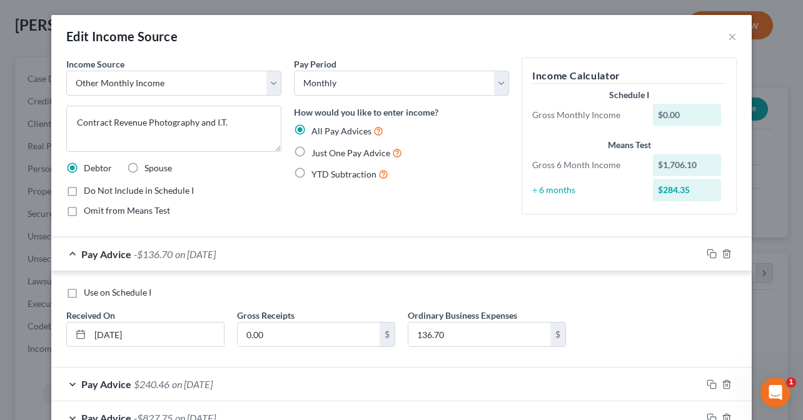
click at [84, 295] on label "Use on Schedule I" at bounding box center [118, 292] width 68 height 13
click at [89, 295] on input "Use on Schedule I" at bounding box center [93, 290] width 8 height 8
checkbox input "true"
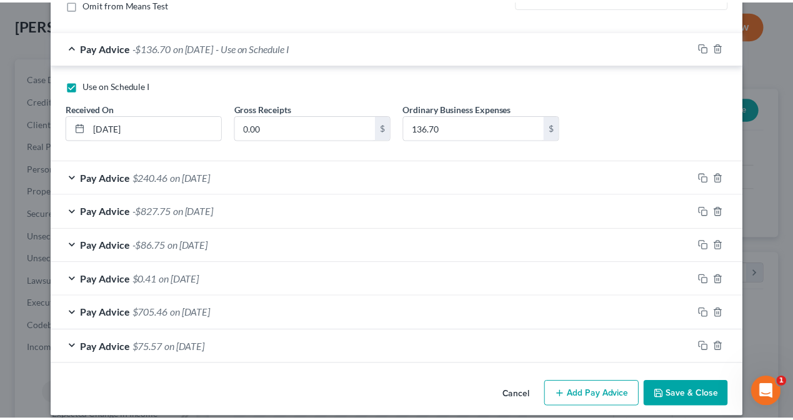
scroll to position [218, 0]
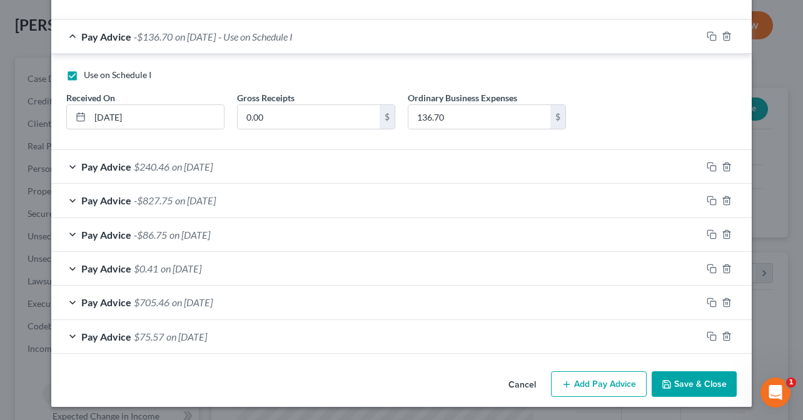
click at [683, 376] on button "Save & Close" at bounding box center [694, 384] width 85 height 26
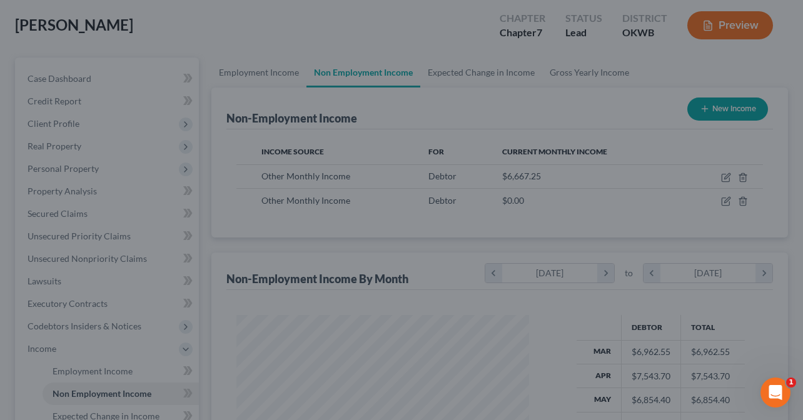
scroll to position [625063, 624968]
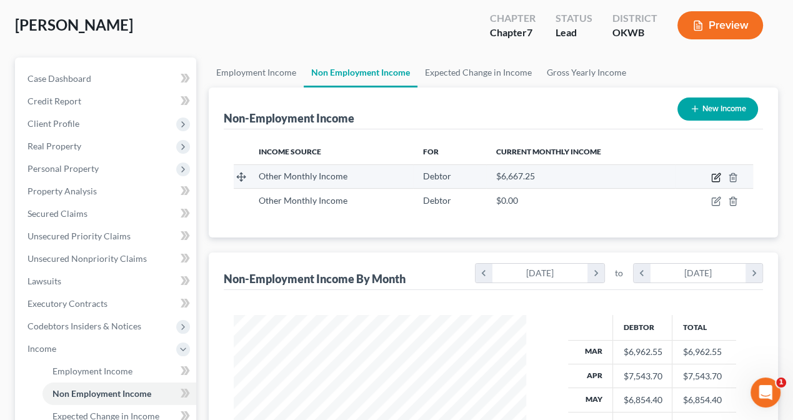
click at [715, 173] on icon "button" at bounding box center [717, 178] width 10 height 10
select select "13"
select select "0"
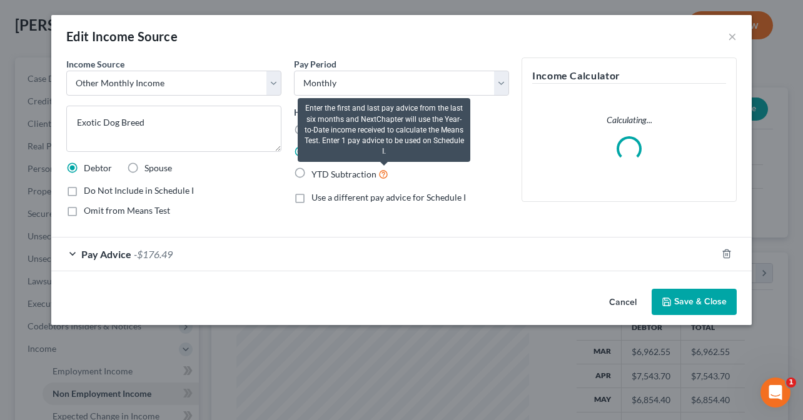
scroll to position [223, 321]
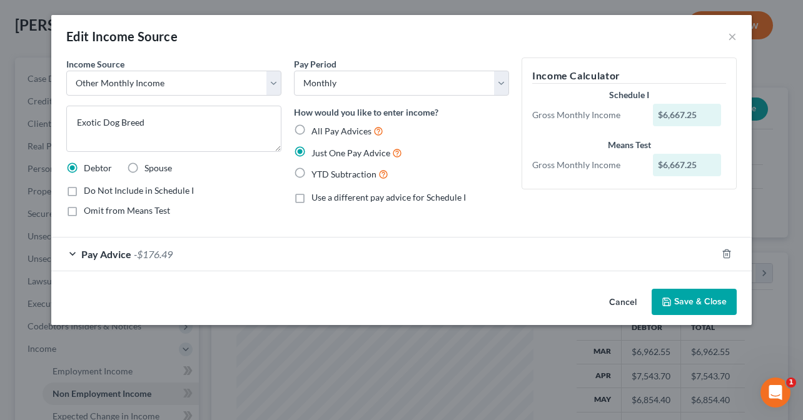
click at [88, 254] on span "Pay Advice" at bounding box center [106, 254] width 50 height 12
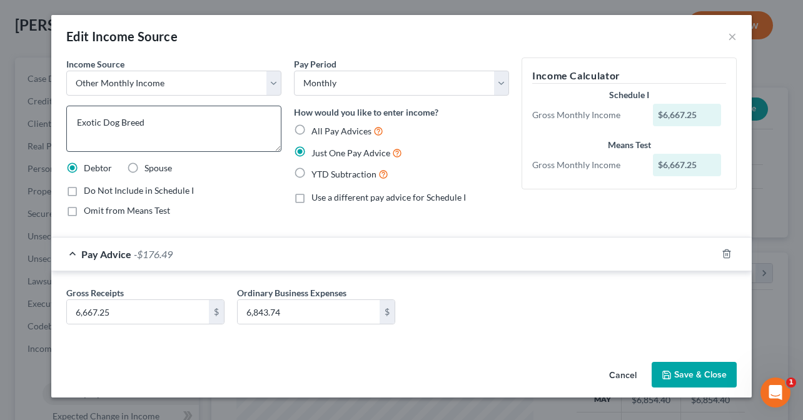
click at [332, 133] on span "All Pay Advices" at bounding box center [341, 131] width 60 height 11
click at [325, 132] on input "All Pay Advices" at bounding box center [320, 128] width 8 height 8
radio input "true"
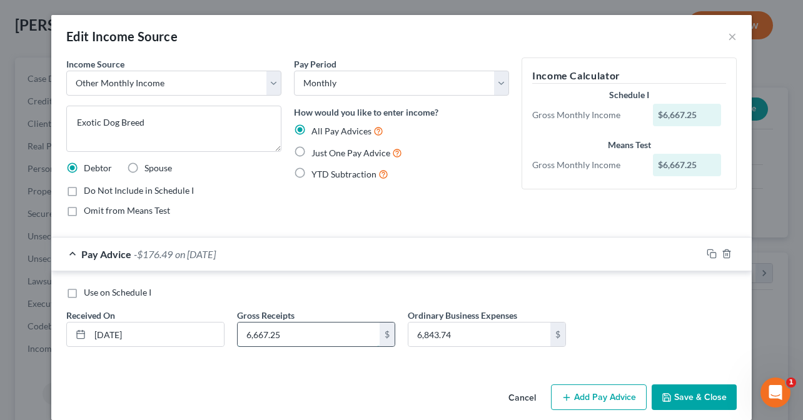
click at [284, 335] on input "6,667.25" at bounding box center [309, 335] width 142 height 24
type input "2,584.25"
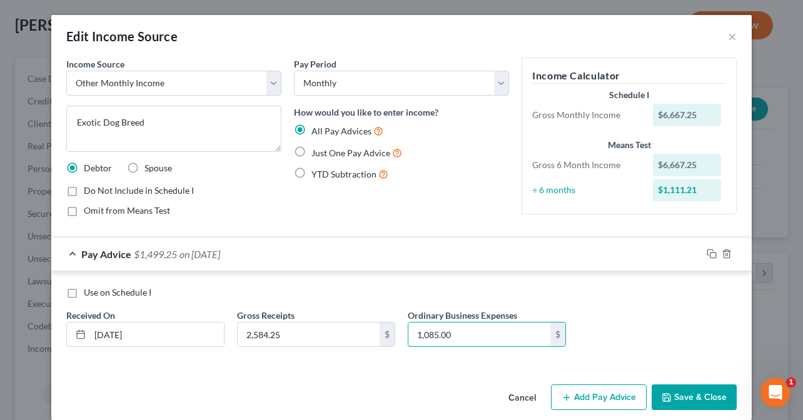
type input "1,085.00"
click at [575, 403] on button "Add Pay Advice" at bounding box center [599, 398] width 96 height 26
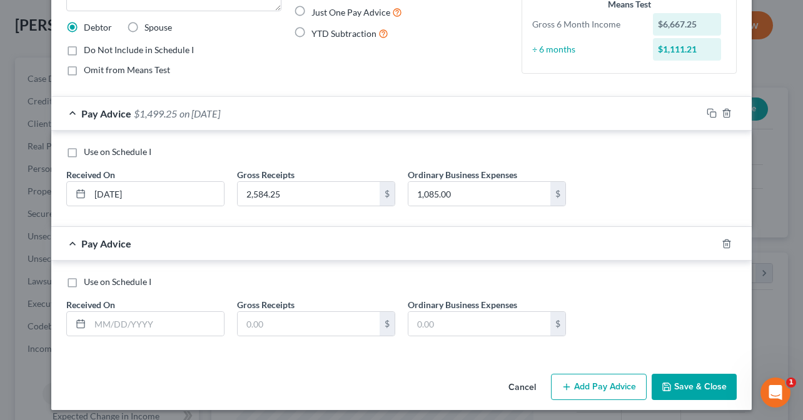
scroll to position [144, 0]
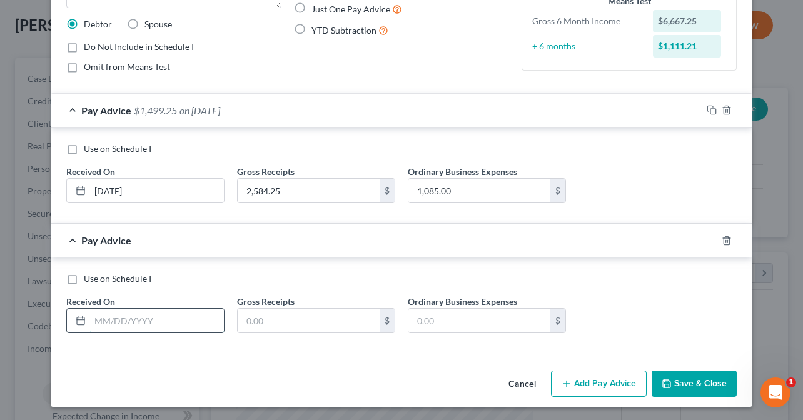
click at [124, 315] on input "text" at bounding box center [157, 321] width 134 height 24
type input "4/30/2025"
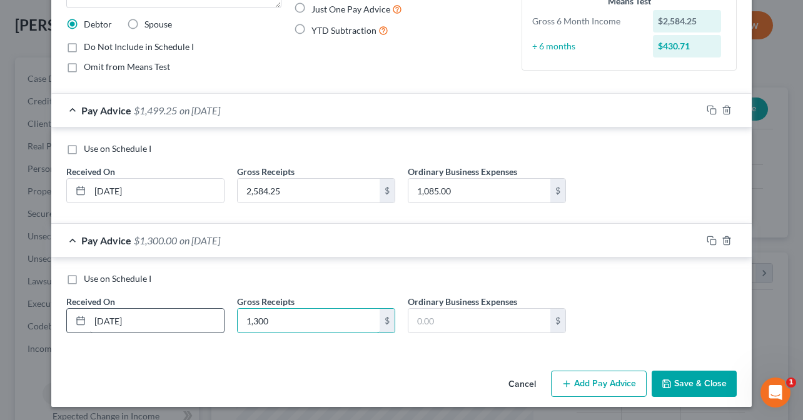
type input "1,300"
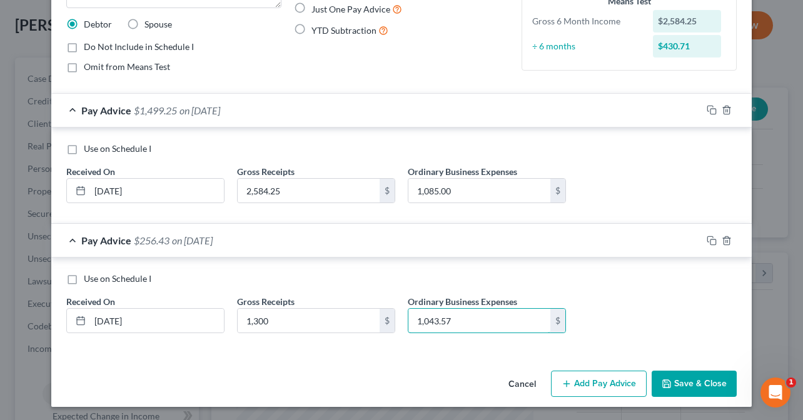
type input "1,043.57"
click at [589, 385] on button "Add Pay Advice" at bounding box center [599, 384] width 96 height 26
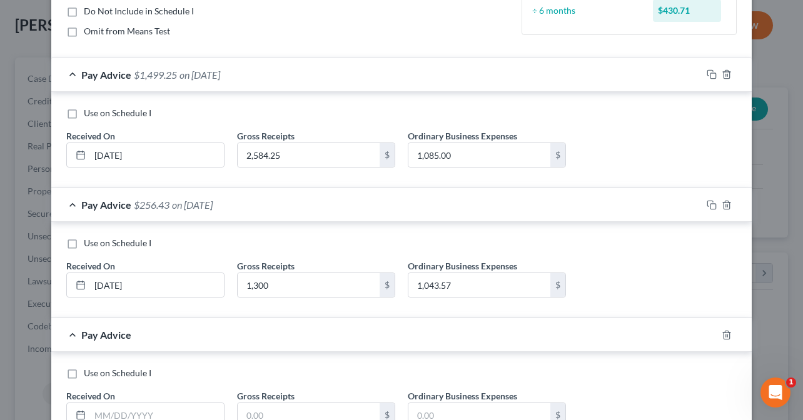
scroll to position [269, 0]
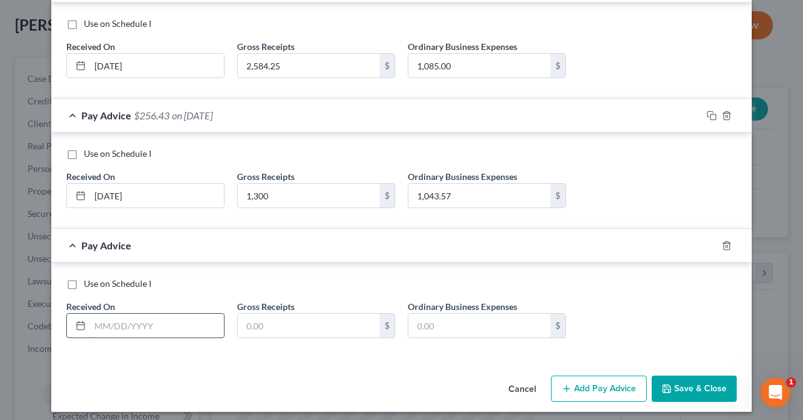
click at [123, 325] on input "text" at bounding box center [157, 326] width 134 height 24
type input "05/30/2025"
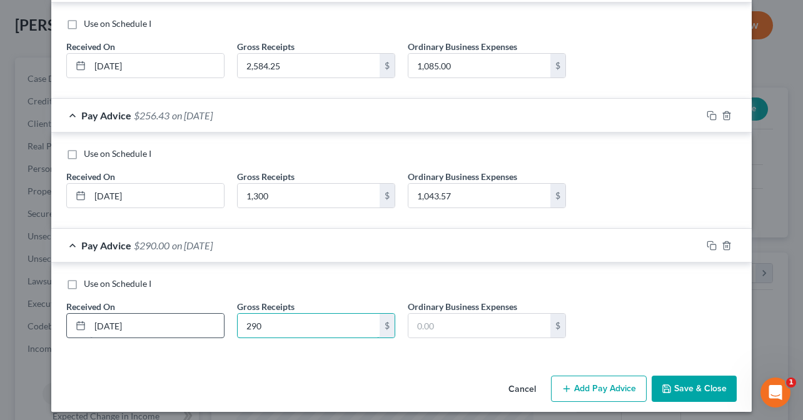
type input "290"
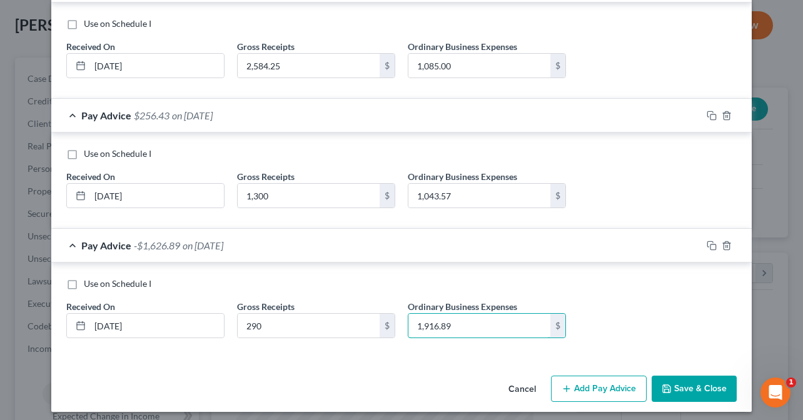
type input "1,916.89"
click at [596, 391] on button "Add Pay Advice" at bounding box center [599, 389] width 96 height 26
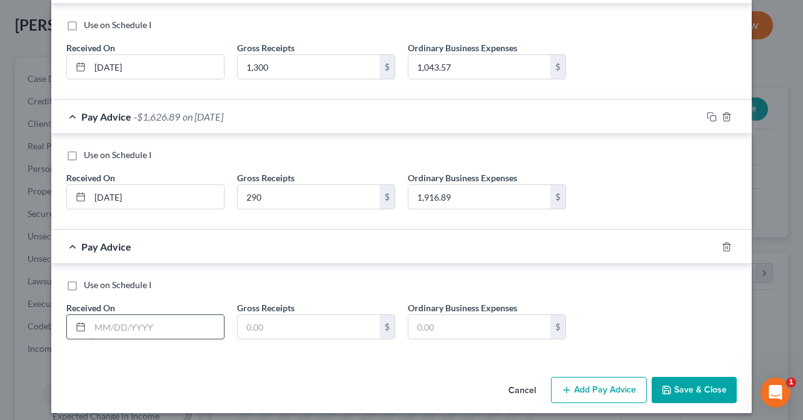
scroll to position [403, 0]
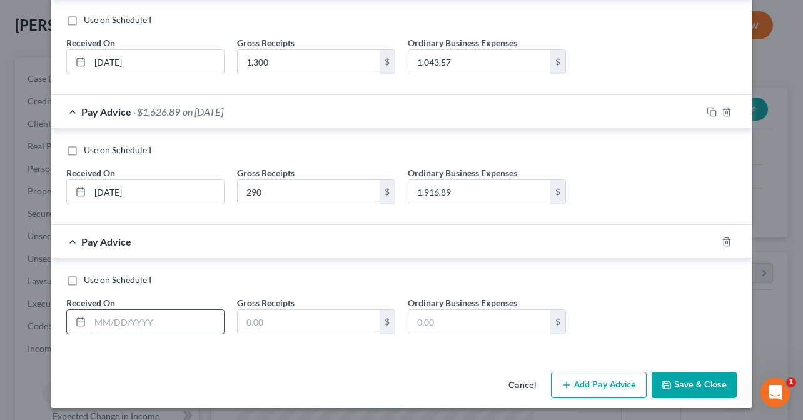
click at [120, 313] on input "text" at bounding box center [157, 322] width 134 height 24
type input "6/30/2025"
type input "750.00"
type input "592.21"
click at [590, 386] on button "Add Pay Advice" at bounding box center [599, 385] width 96 height 26
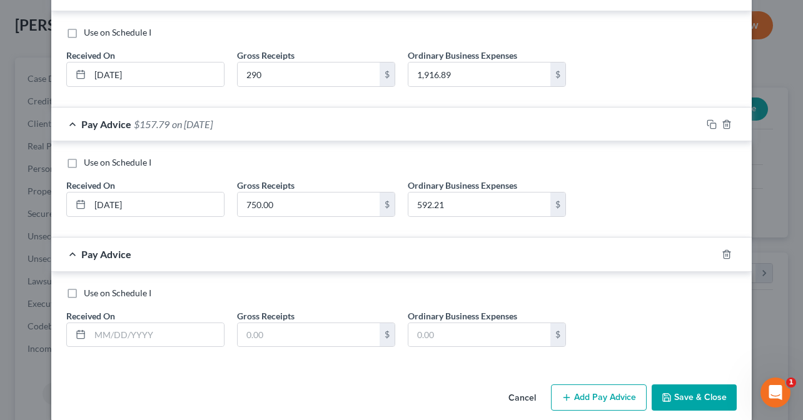
scroll to position [533, 0]
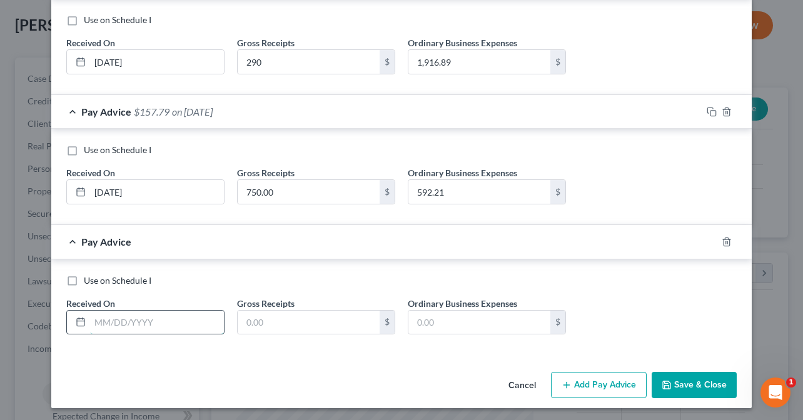
click at [116, 322] on input "text" at bounding box center [157, 323] width 134 height 24
type input "7/30/2025"
type input "893"
type input "550.26"
click at [582, 385] on button "Add Pay Advice" at bounding box center [599, 385] width 96 height 26
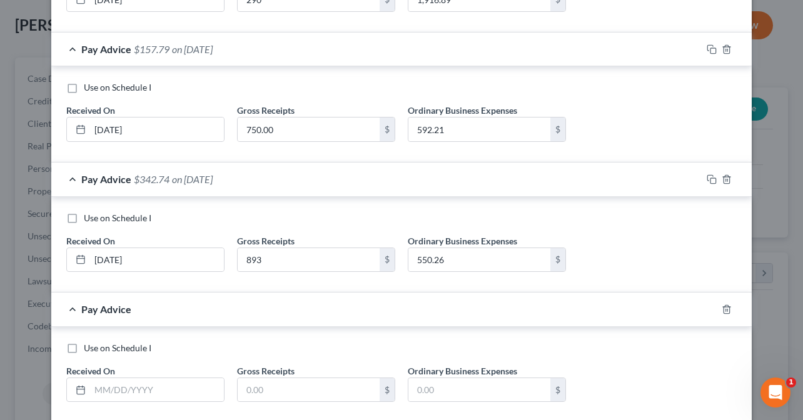
scroll to position [662, 0]
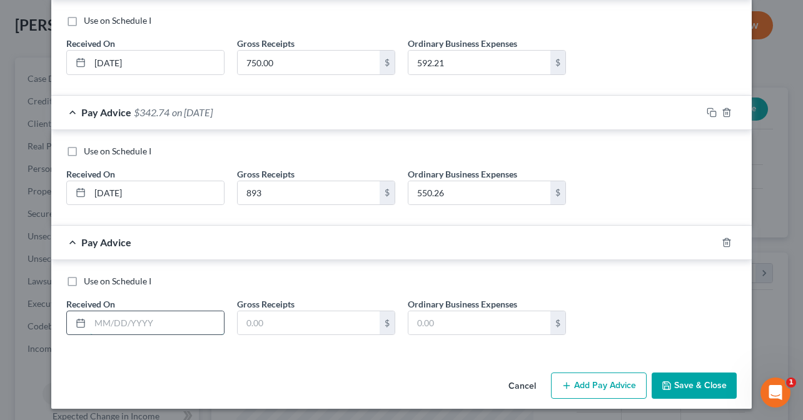
click at [133, 318] on input "text" at bounding box center [157, 323] width 134 height 24
type input "8/30/2025"
type input "850"
type input "1,438.88"
click at [578, 378] on button "Add Pay Advice" at bounding box center [599, 386] width 96 height 26
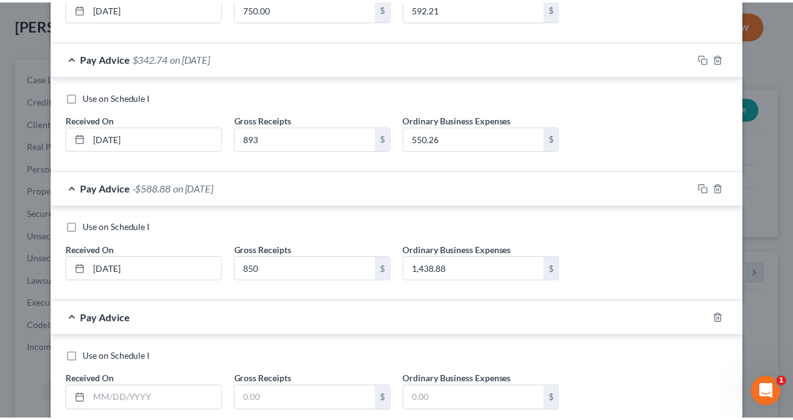
scroll to position [792, 0]
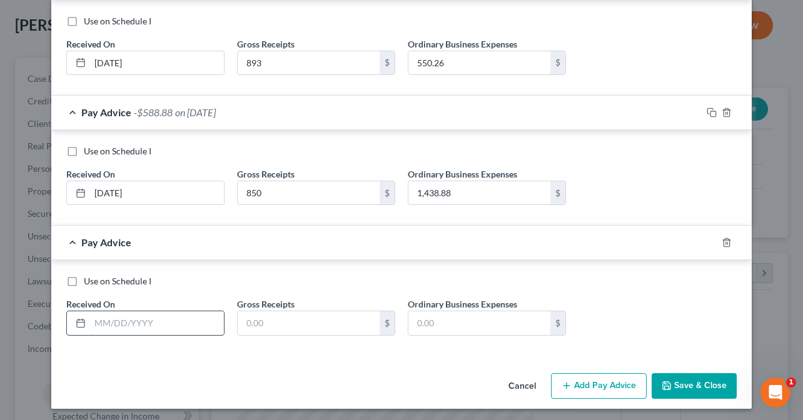
click at [128, 322] on input "text" at bounding box center [157, 323] width 134 height 24
type input "9/15/2025"
type input "0"
type input "216.93"
click at [698, 379] on button "Save & Close" at bounding box center [694, 386] width 85 height 26
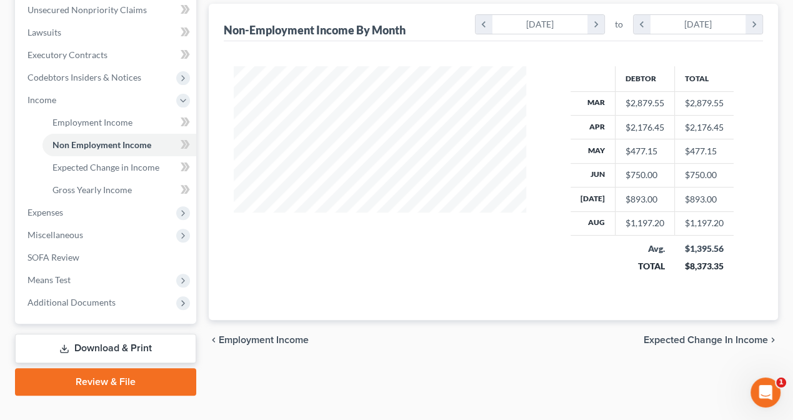
scroll to position [313, 0]
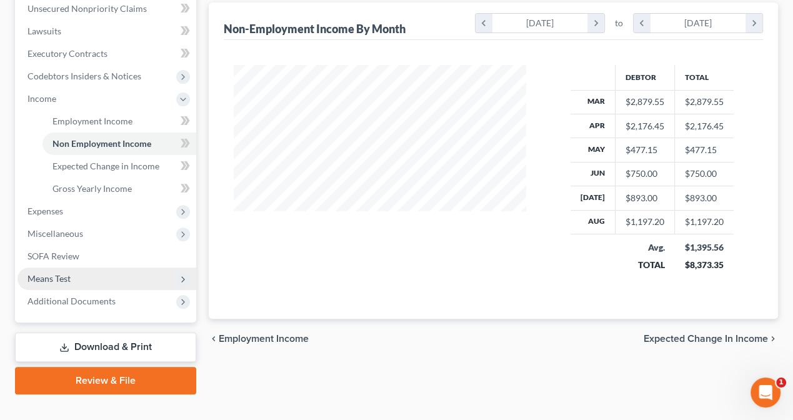
click at [51, 281] on span "Means Test" at bounding box center [49, 278] width 43 height 11
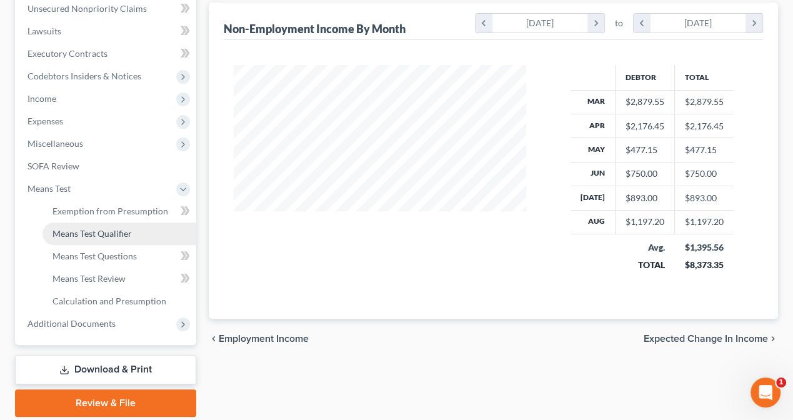
click at [94, 231] on span "Means Test Qualifier" at bounding box center [92, 233] width 79 height 11
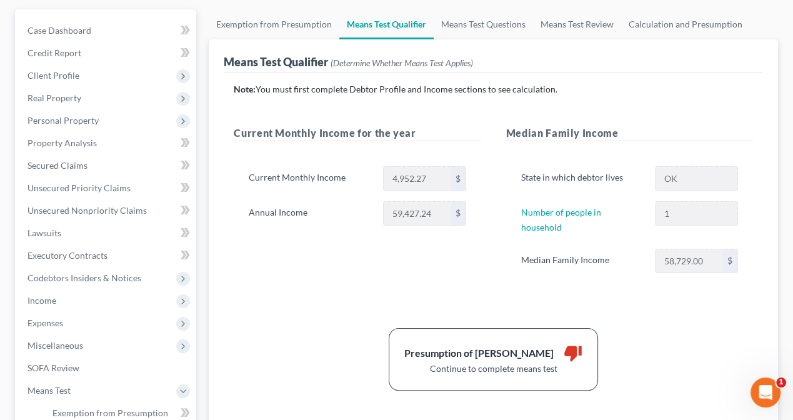
scroll to position [250, 0]
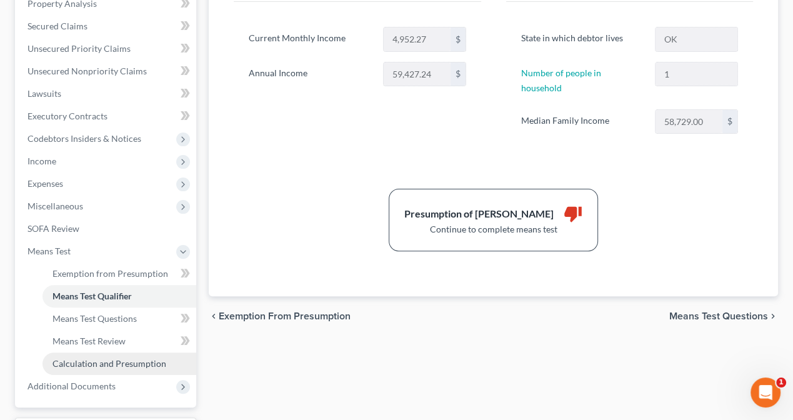
click at [88, 363] on span "Calculation and Presumption" at bounding box center [110, 363] width 114 height 11
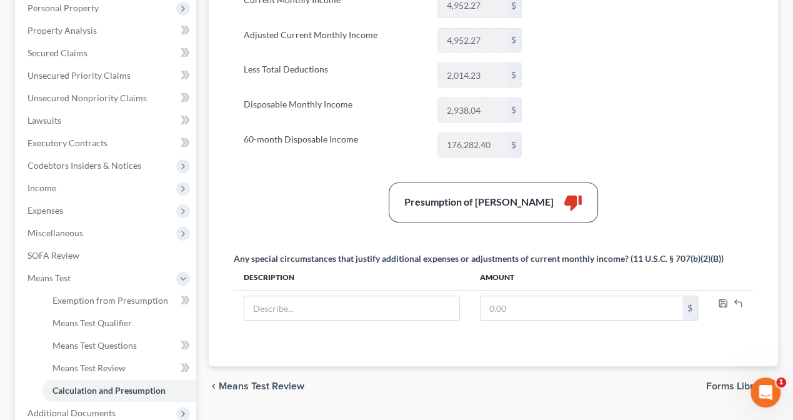
scroll to position [250, 0]
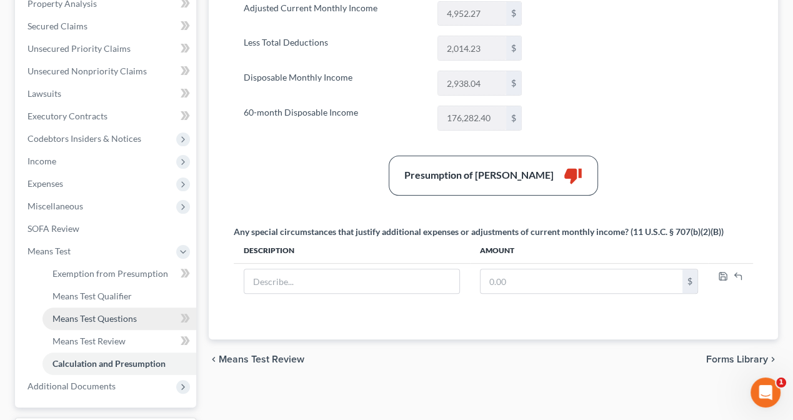
click at [93, 321] on span "Means Test Questions" at bounding box center [95, 318] width 84 height 11
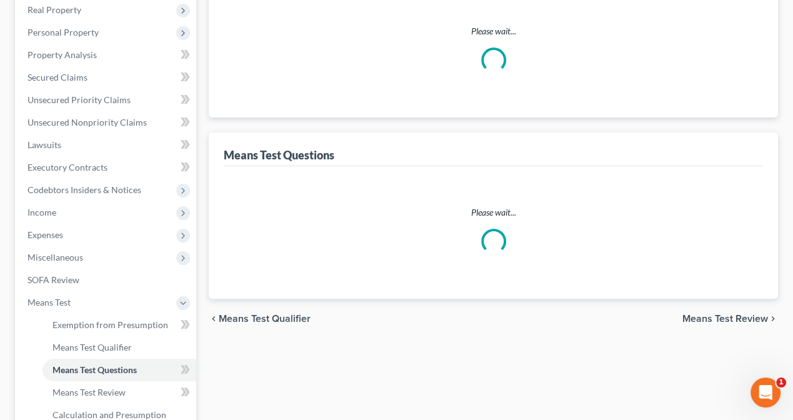
scroll to position [73, 0]
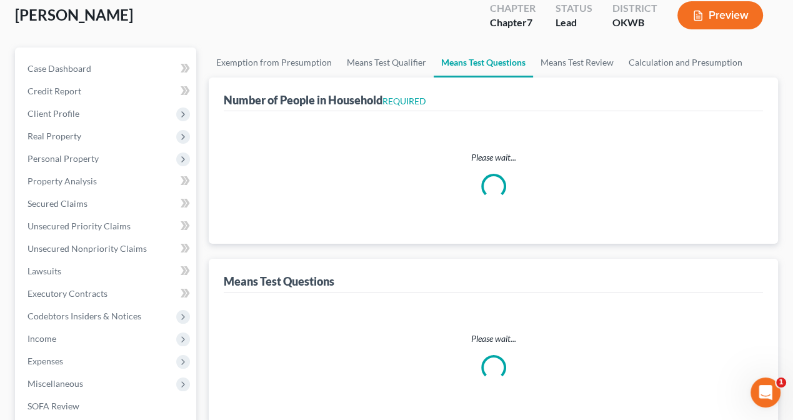
select select "0"
select select "60"
select select "1"
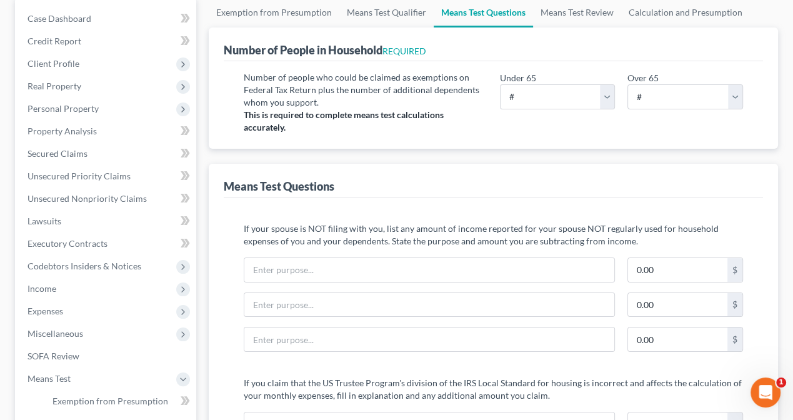
scroll to position [125, 0]
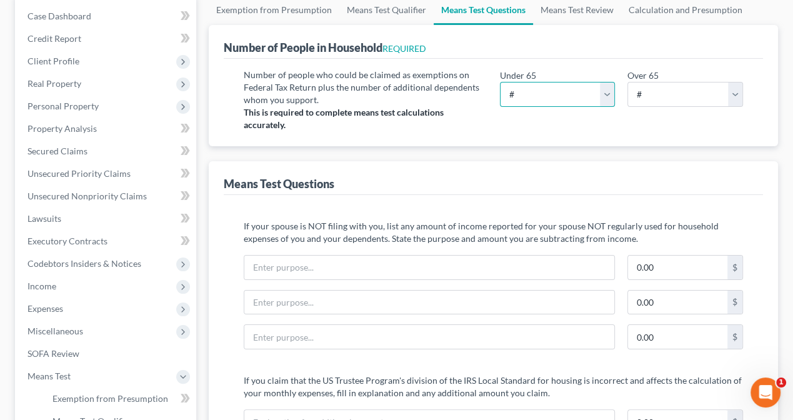
click at [527, 93] on select "# 0 1 2 3 4 5 6 7 8 9 10" at bounding box center [558, 94] width 116 height 25
select select "1"
click at [500, 82] on select "# 0 1 2 3 4 5 6 7 8 9 10" at bounding box center [558, 94] width 116 height 25
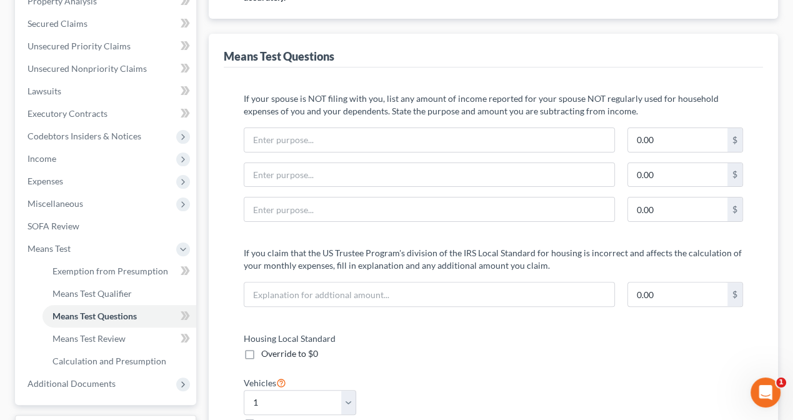
scroll to position [250, 0]
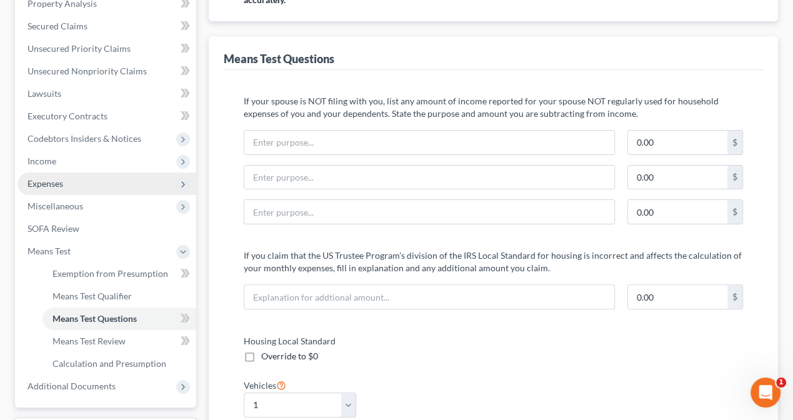
click at [61, 183] on span "Expenses" at bounding box center [46, 183] width 36 height 11
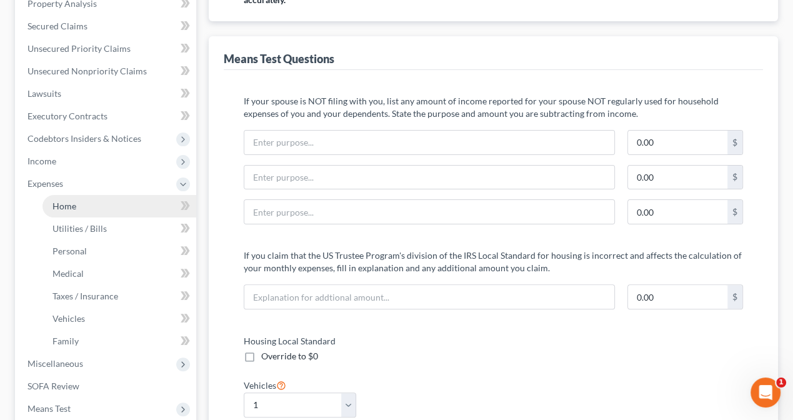
click at [60, 205] on span "Home" at bounding box center [65, 206] width 24 height 11
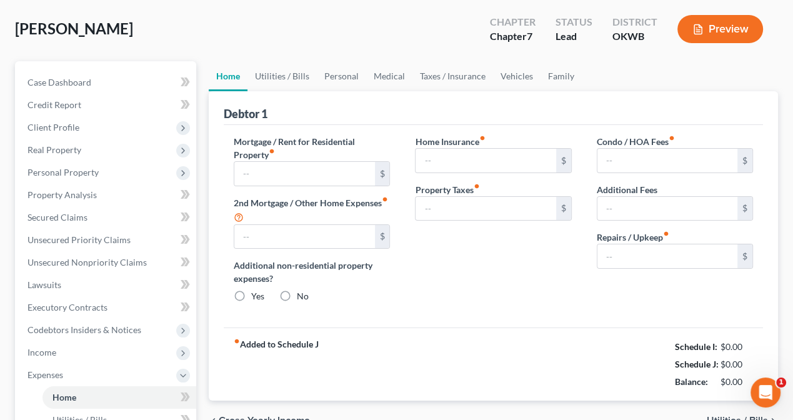
type input "705.00"
type input "0.00"
radio input "true"
type input "169.16"
type input "59.00"
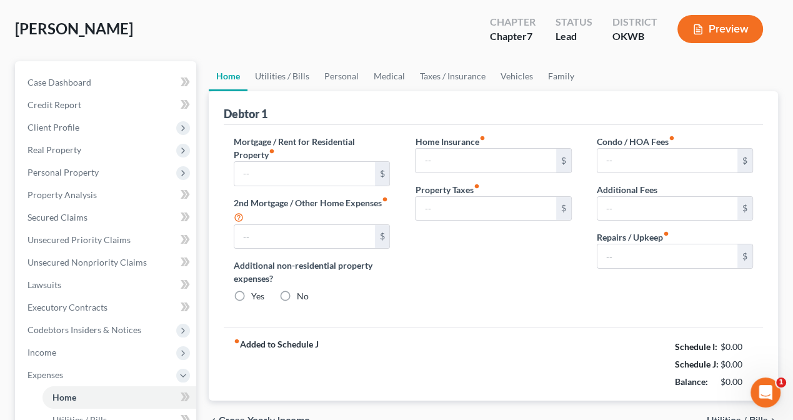
type input "0.00"
type input "50.00"
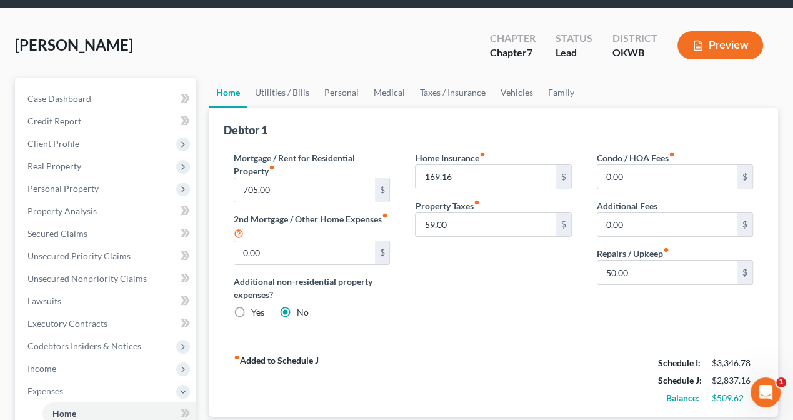
scroll to position [63, 0]
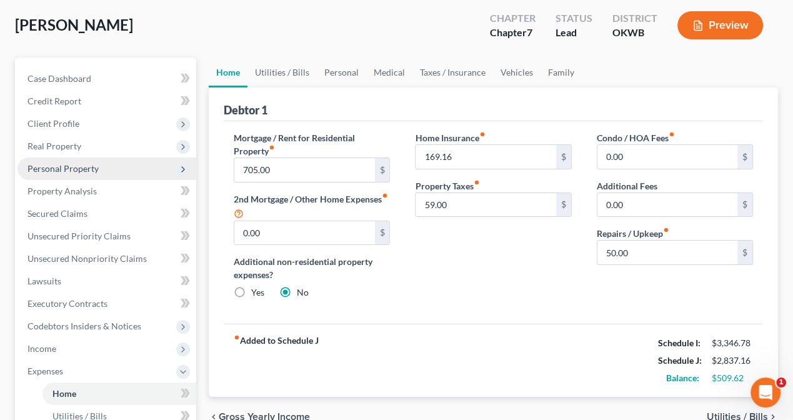
click at [51, 168] on span "Personal Property" at bounding box center [63, 168] width 71 height 11
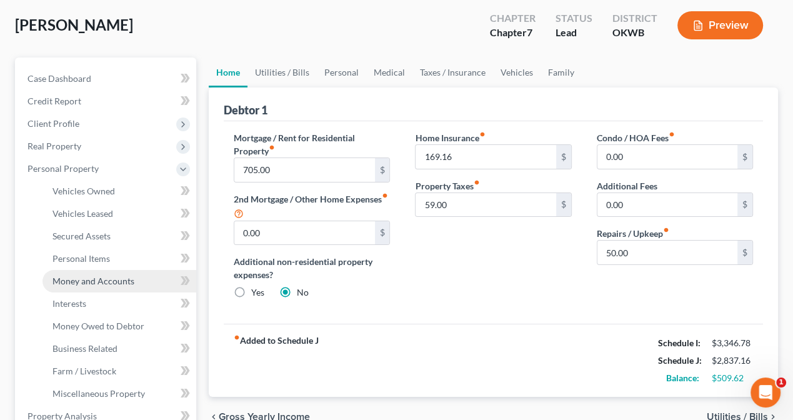
click at [75, 285] on span "Money and Accounts" at bounding box center [94, 281] width 82 height 11
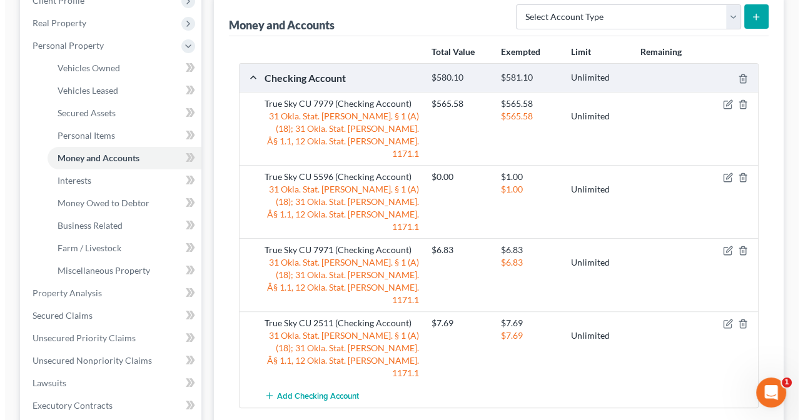
scroll to position [188, 0]
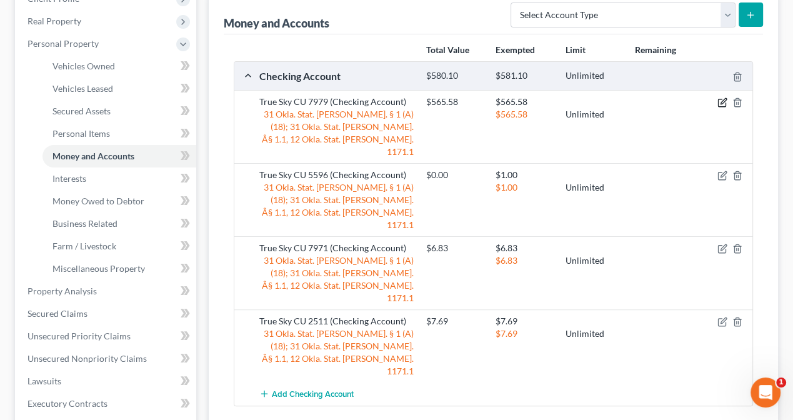
click at [719, 101] on icon "button" at bounding box center [723, 103] width 10 height 10
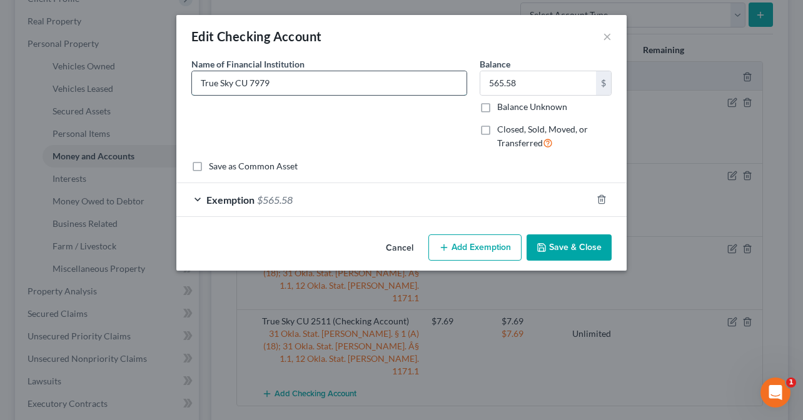
drag, startPoint x: 235, startPoint y: 80, endPoint x: 246, endPoint y: 81, distance: 10.7
click at [246, 81] on input "True Sky CU 7979" at bounding box center [329, 83] width 275 height 24
type input "True Sky 7979"
click at [588, 246] on button "Save & Close" at bounding box center [568, 247] width 85 height 26
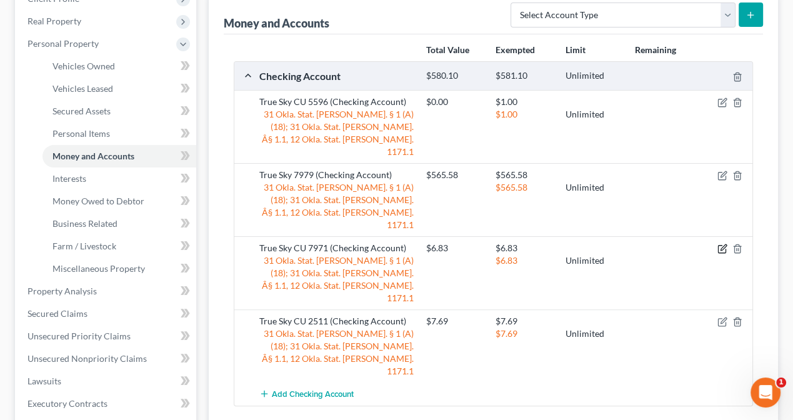
click at [721, 244] on icon "button" at bounding box center [723, 249] width 10 height 10
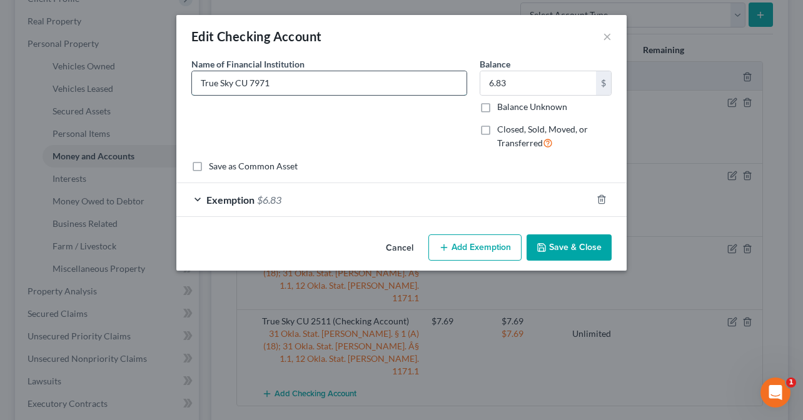
drag, startPoint x: 251, startPoint y: 84, endPoint x: 236, endPoint y: 88, distance: 14.9
click at [236, 88] on input "True Sky CU 7971" at bounding box center [329, 83] width 275 height 24
type input "True Sky 7971"
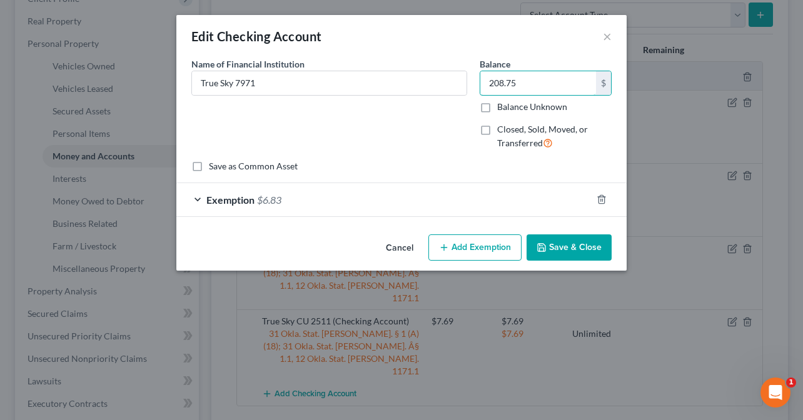
type input "208.75"
click at [315, 201] on div "Exemption $6.83" at bounding box center [383, 199] width 415 height 33
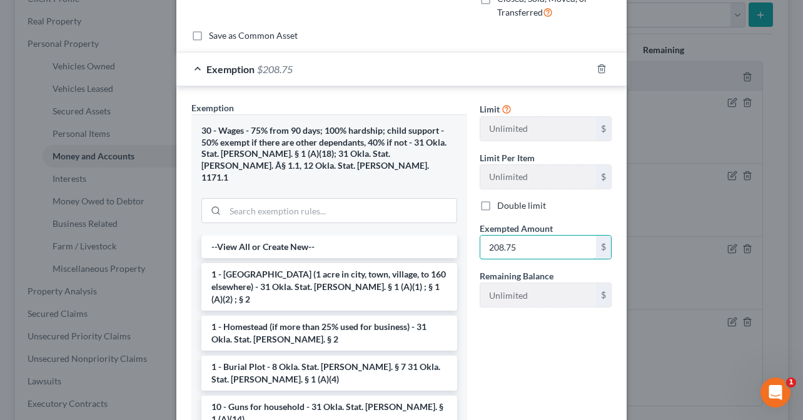
scroll to position [223, 0]
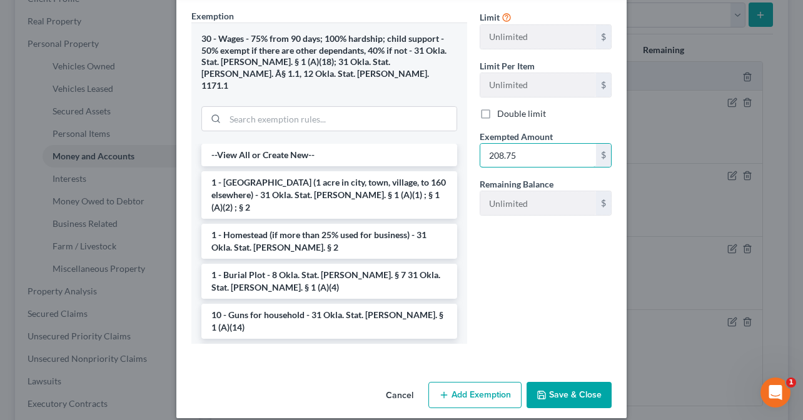
type input "208.75"
click at [568, 388] on button "Save & Close" at bounding box center [568, 395] width 85 height 26
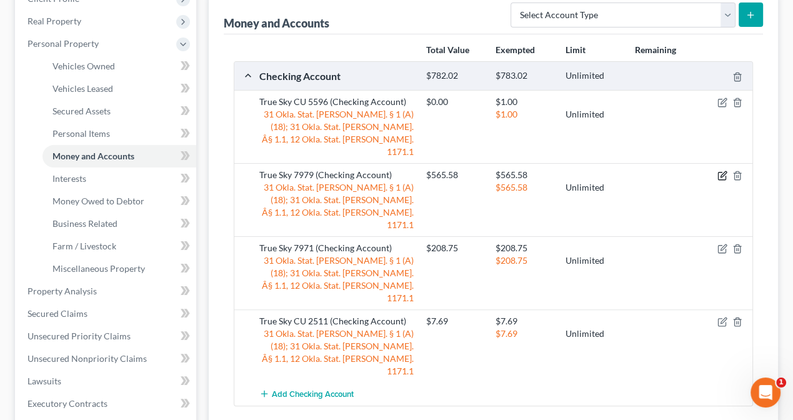
drag, startPoint x: 720, startPoint y: 162, endPoint x: 697, endPoint y: 156, distance: 24.0
click at [720, 171] on icon "button" at bounding box center [723, 176] width 10 height 10
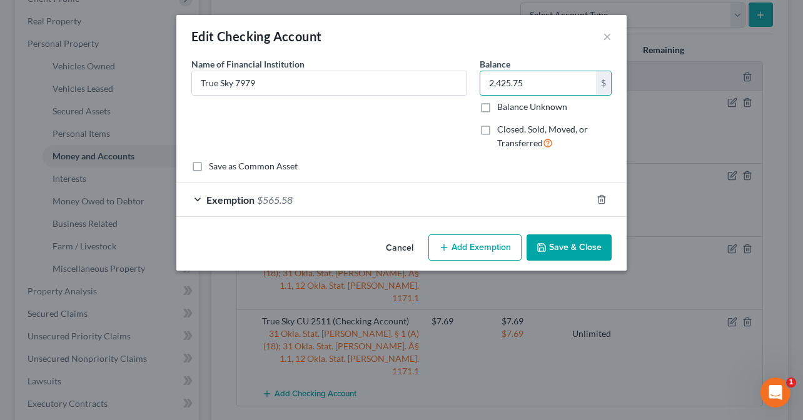
click at [326, 192] on div "Exemption $565.58" at bounding box center [383, 199] width 415 height 33
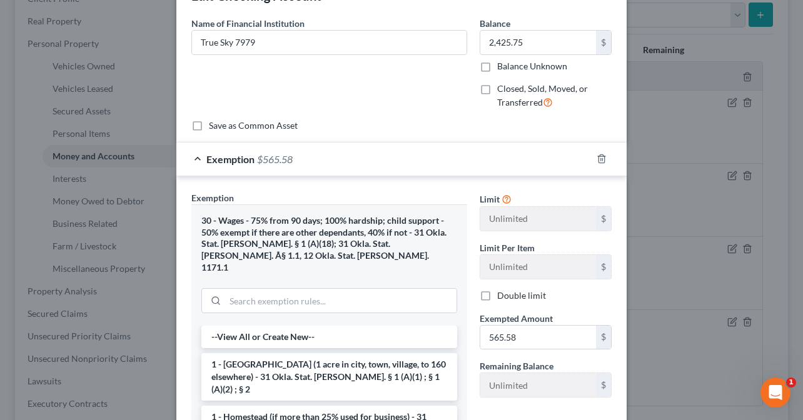
scroll to position [63, 0]
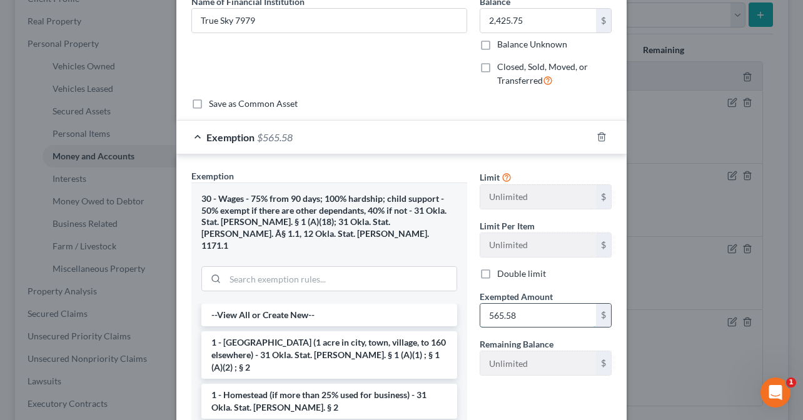
click at [523, 315] on input "565.58" at bounding box center [538, 316] width 116 height 24
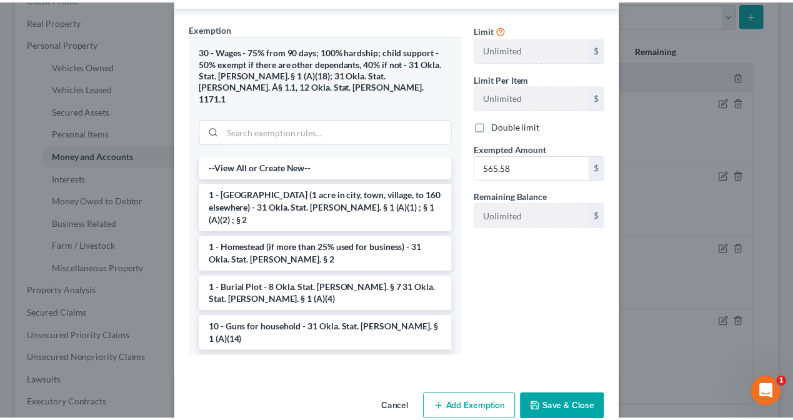
scroll to position [223, 0]
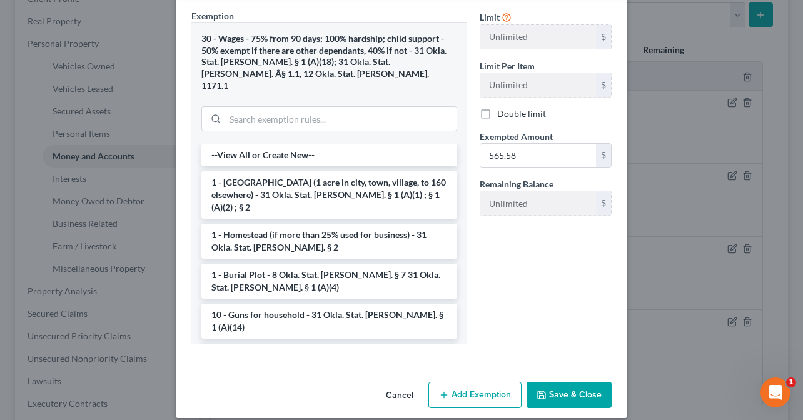
type input "565.58"
click at [558, 382] on button "Save & Close" at bounding box center [568, 395] width 85 height 26
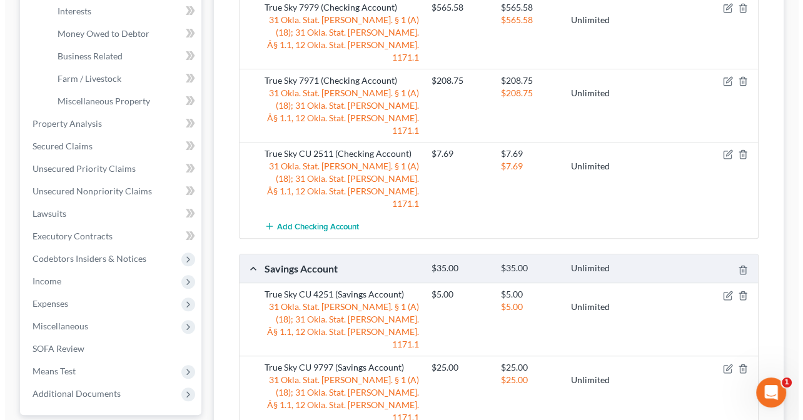
scroll to position [375, 0]
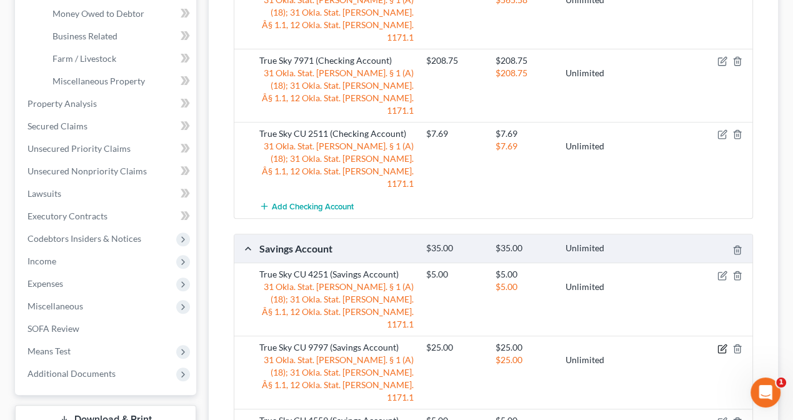
click at [723, 345] on icon "button" at bounding box center [724, 348] width 6 height 6
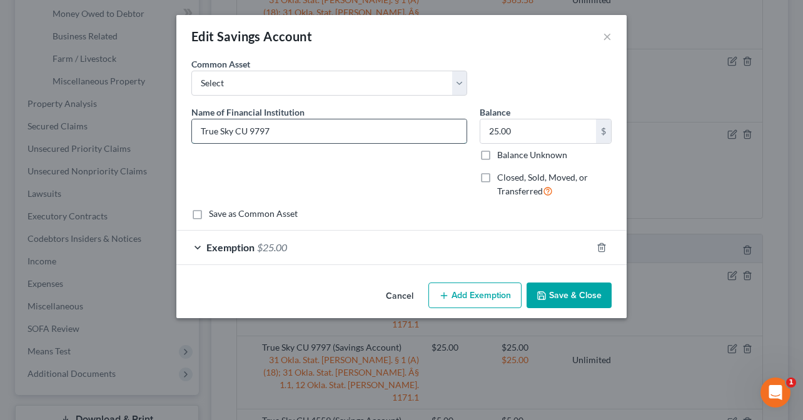
click at [250, 128] on input "True Sky CU 9797" at bounding box center [329, 131] width 275 height 24
click at [261, 131] on input "True Sky 9797-100" at bounding box center [329, 131] width 275 height 24
type input "True Sky 9797-00"
type input "30"
click at [295, 248] on div "Exemption $25.00" at bounding box center [383, 247] width 415 height 33
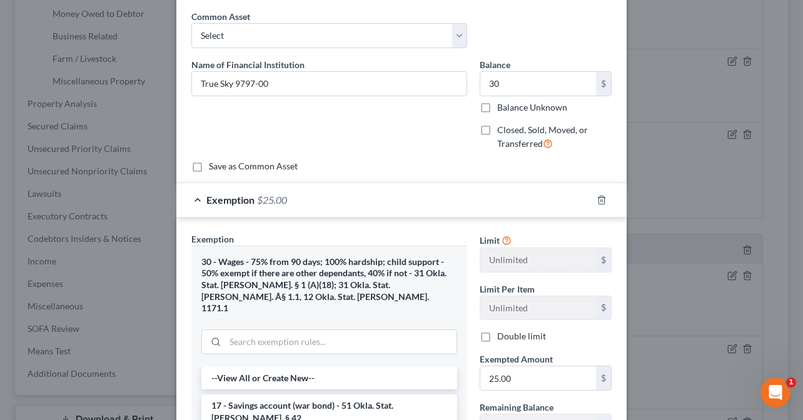
scroll to position [125, 0]
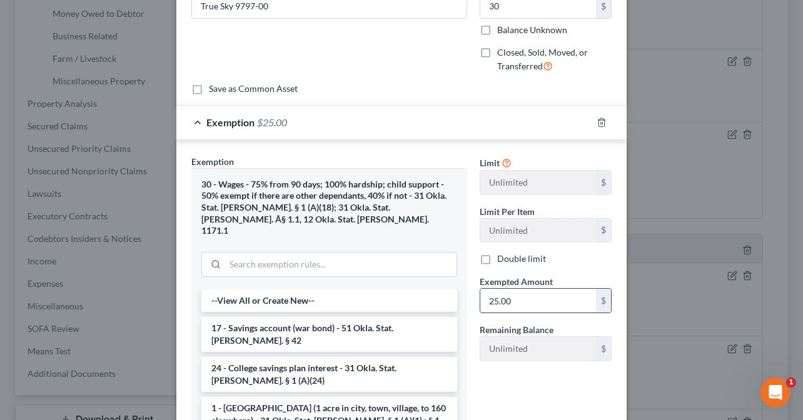
click at [521, 300] on input "25.00" at bounding box center [538, 301] width 116 height 24
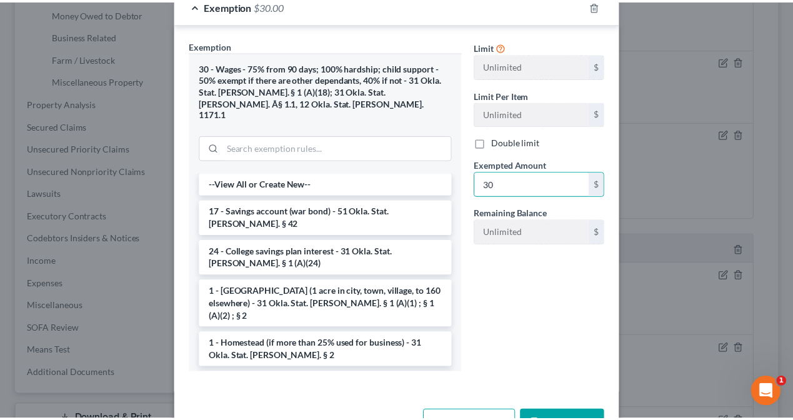
scroll to position [250, 0]
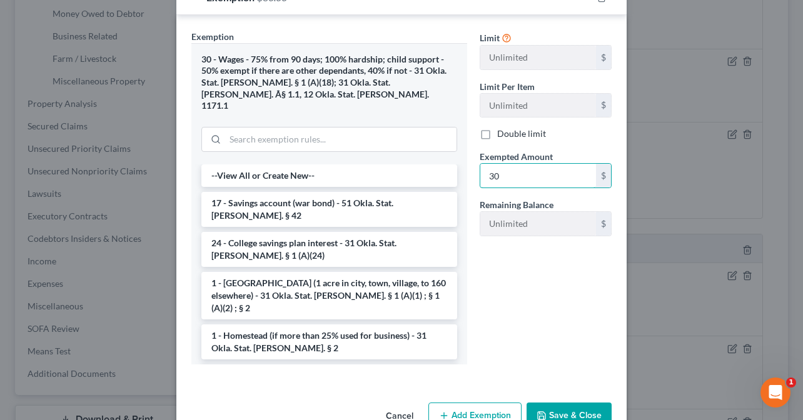
type input "30"
drag, startPoint x: 569, startPoint y: 403, endPoint x: 562, endPoint y: 383, distance: 21.4
click at [569, 403] on button "Save & Close" at bounding box center [568, 416] width 85 height 26
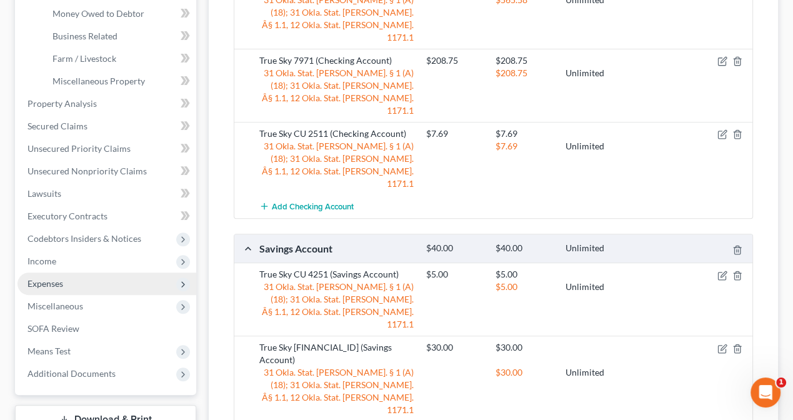
click at [47, 278] on span "Expenses" at bounding box center [46, 283] width 36 height 11
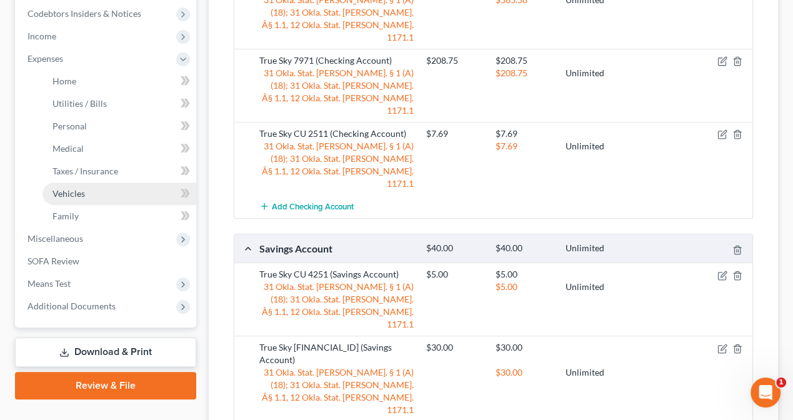
click at [69, 199] on link "Vehicles" at bounding box center [120, 194] width 154 height 23
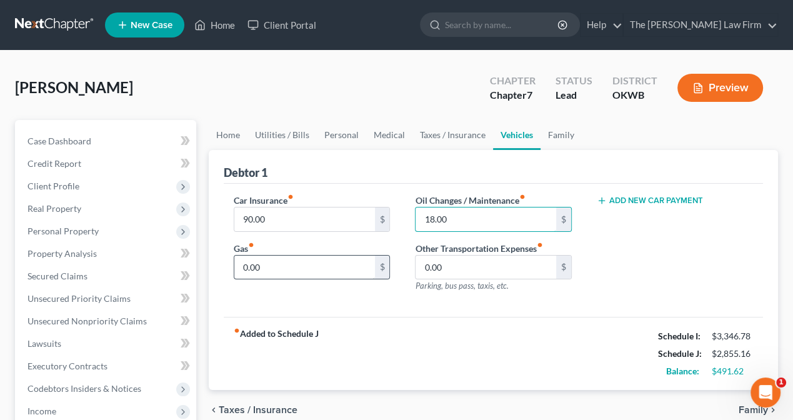
type input "18.00"
type input "400.00"
click at [461, 266] on input "0.00" at bounding box center [486, 268] width 140 height 24
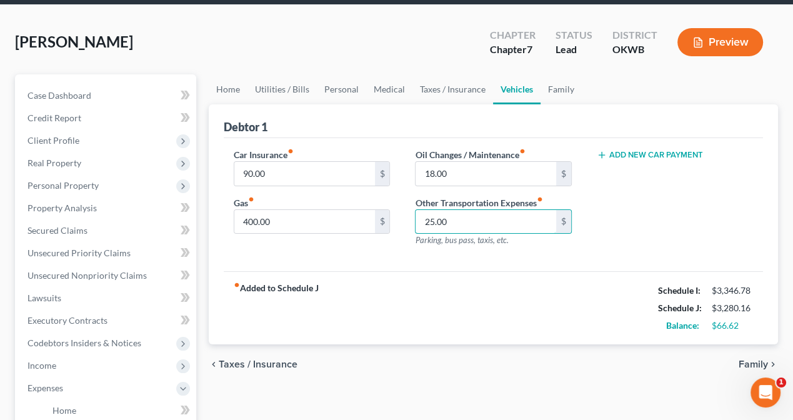
scroll to position [125, 0]
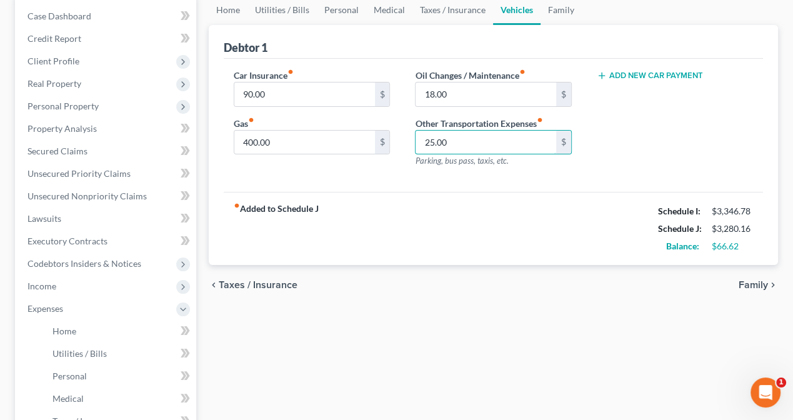
drag, startPoint x: 458, startPoint y: 142, endPoint x: 406, endPoint y: 141, distance: 51.9
click at [406, 141] on div "Oil Changes / Maintenance fiber_manual_record 18.00 $ Other Transportation Expe…" at bounding box center [493, 123] width 181 height 109
type input "60.00"
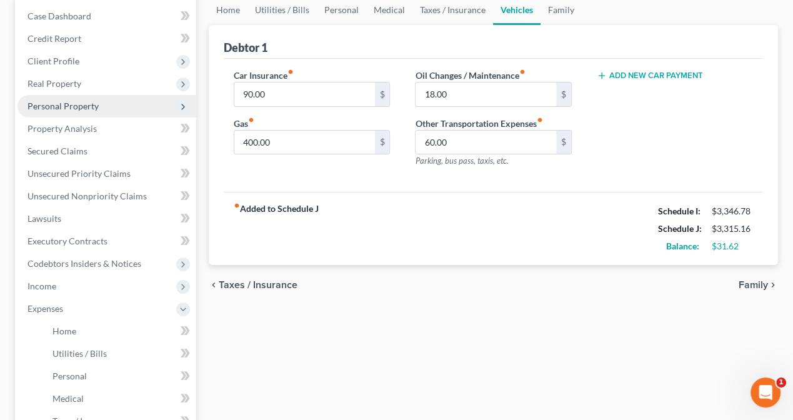
click at [45, 104] on span "Personal Property" at bounding box center [63, 106] width 71 height 11
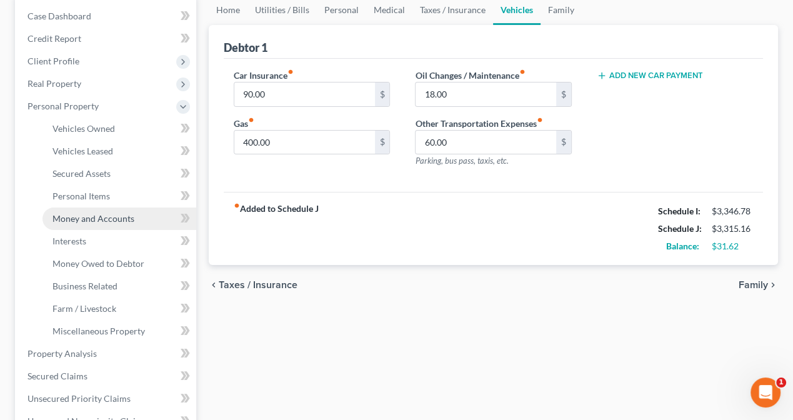
click at [89, 224] on link "Money and Accounts" at bounding box center [120, 219] width 154 height 23
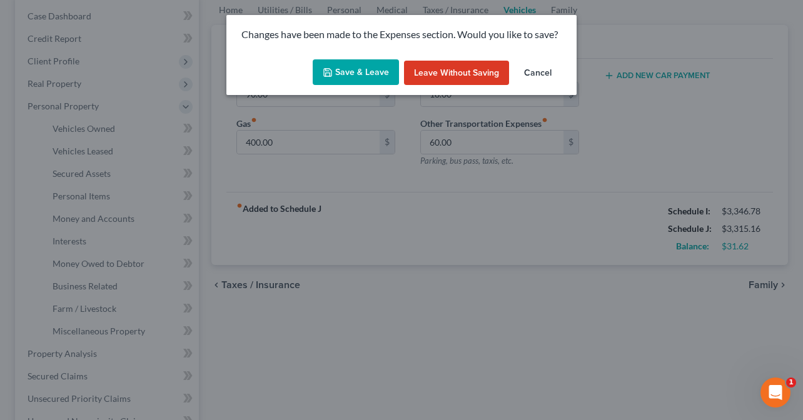
click at [345, 69] on button "Save & Leave" at bounding box center [356, 72] width 86 height 26
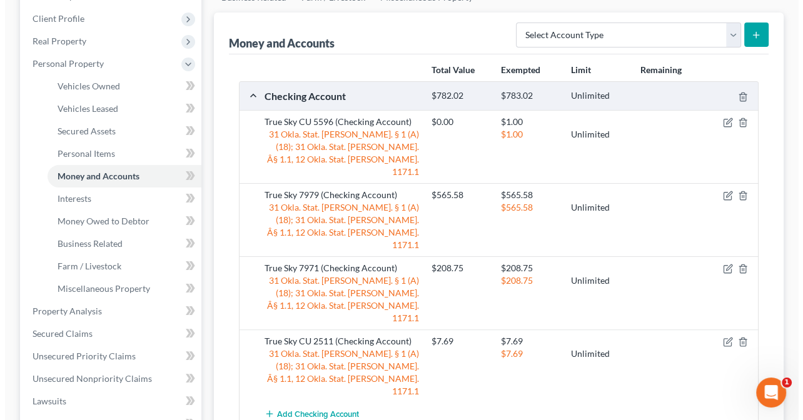
scroll to position [188, 0]
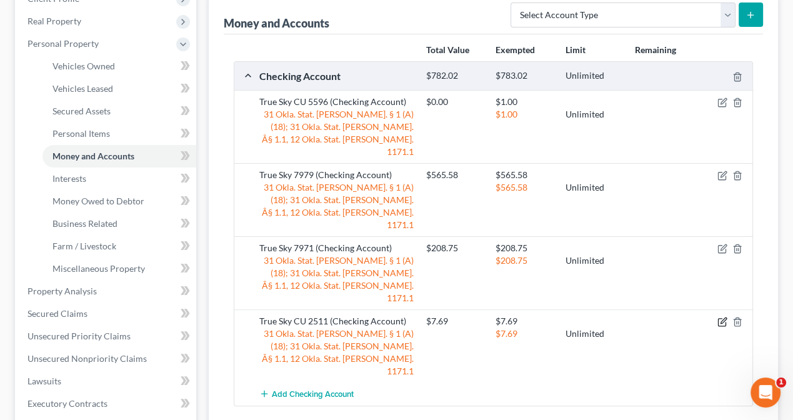
click at [722, 317] on icon "button" at bounding box center [723, 322] width 10 height 10
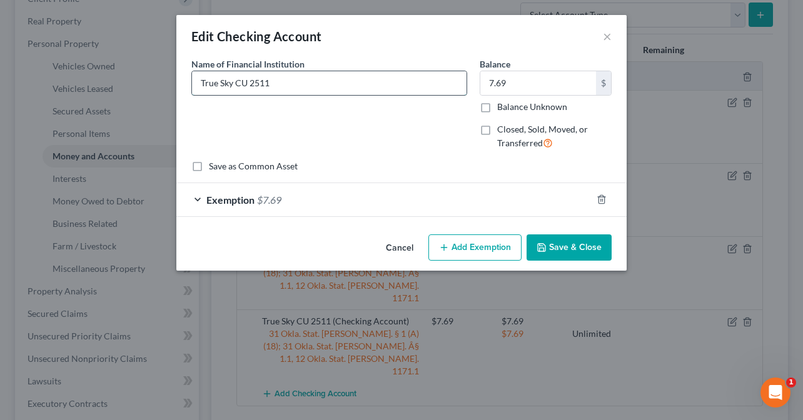
drag, startPoint x: 236, startPoint y: 83, endPoint x: 251, endPoint y: 88, distance: 16.0
click at [251, 88] on input "True Sky CU 2511" at bounding box center [329, 83] width 275 height 24
type input "True Sky 2511"
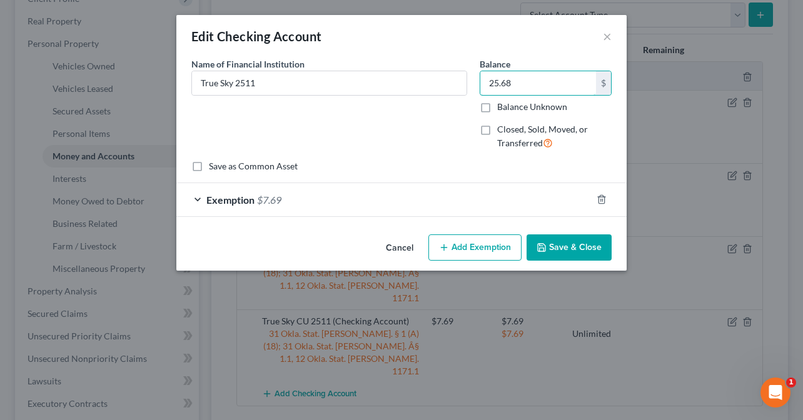
type input "25.68"
click at [376, 199] on div "Exemption $7.69" at bounding box center [383, 199] width 415 height 33
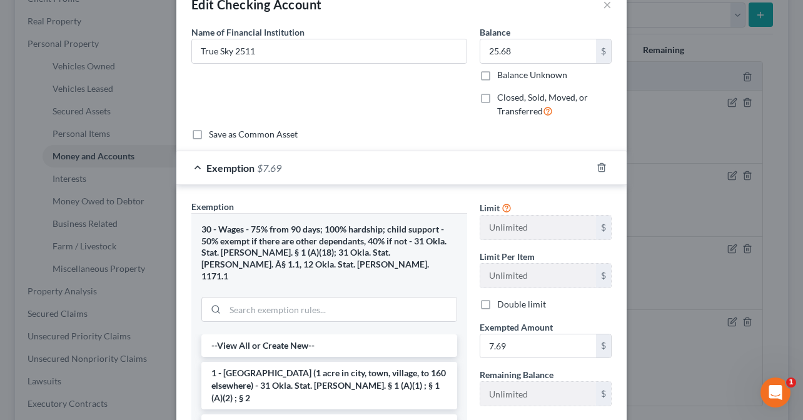
scroll to position [63, 0]
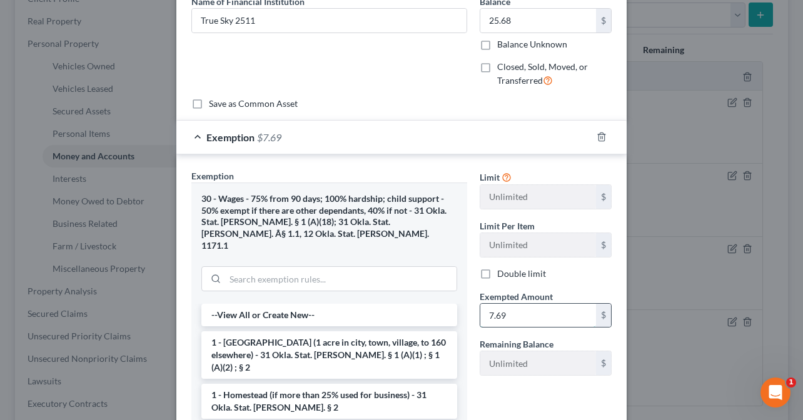
click at [518, 315] on input "7.69" at bounding box center [538, 316] width 116 height 24
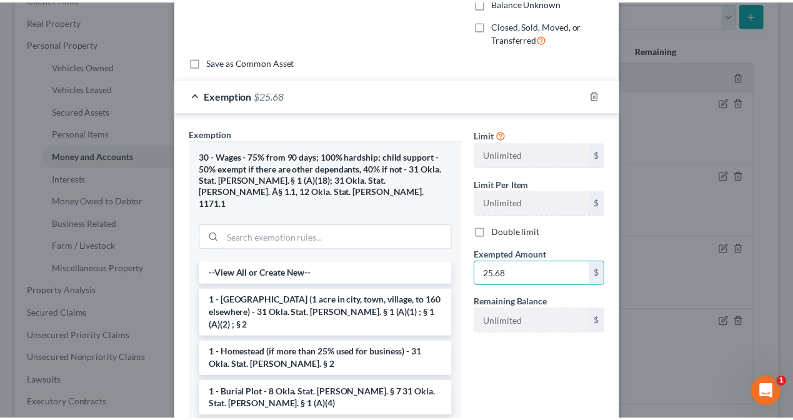
scroll to position [188, 0]
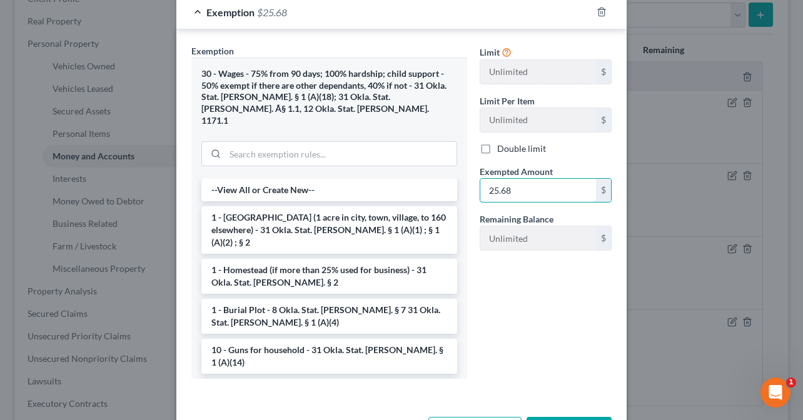
type input "25.68"
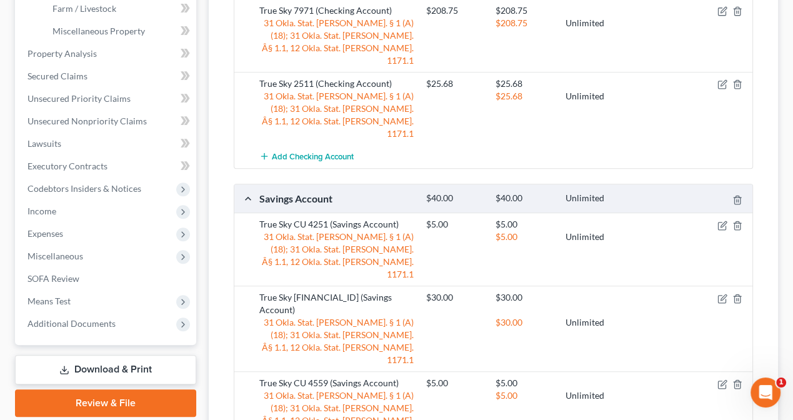
scroll to position [438, 0]
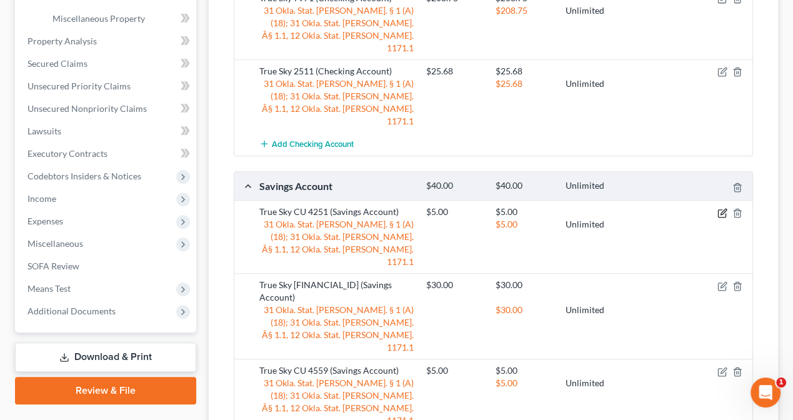
click at [723, 208] on icon "button" at bounding box center [723, 213] width 10 height 10
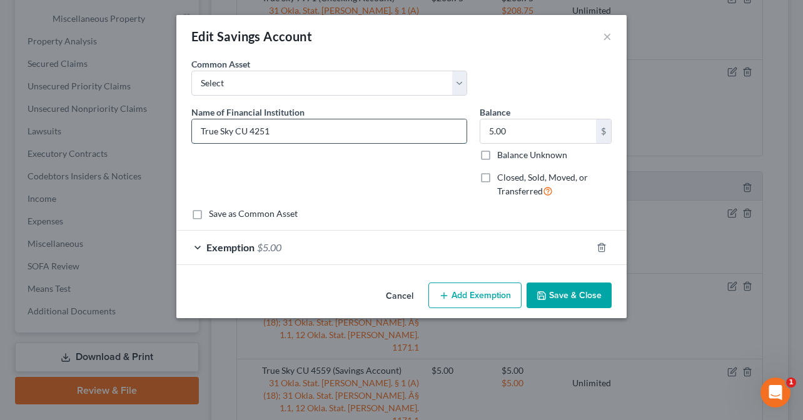
click at [238, 132] on input "True Sky CU 4251" at bounding box center [329, 131] width 275 height 24
type input "True Sky 4251-00"
click at [563, 291] on button "Save & Close" at bounding box center [568, 296] width 85 height 26
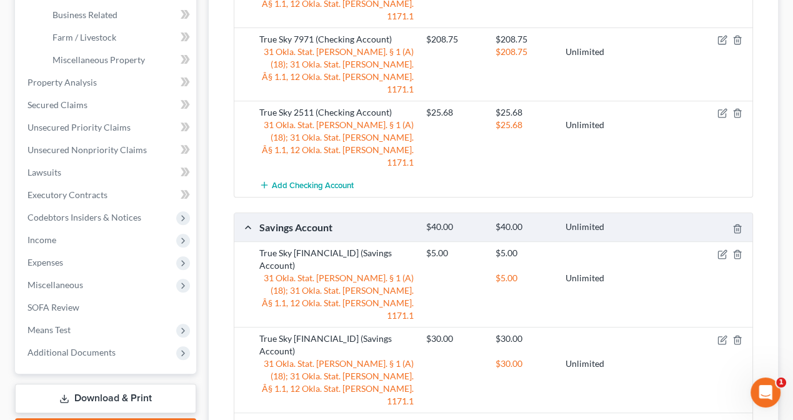
scroll to position [375, 0]
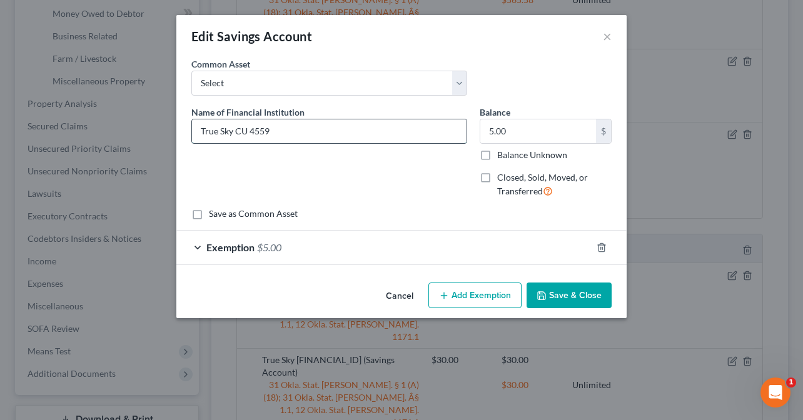
drag, startPoint x: 235, startPoint y: 129, endPoint x: 250, endPoint y: 128, distance: 15.1
click at [250, 128] on input "True Sky CU 4559" at bounding box center [329, 131] width 275 height 24
type input "True Sky 4559-00"
click at [572, 296] on button "Save & Close" at bounding box center [568, 296] width 85 height 26
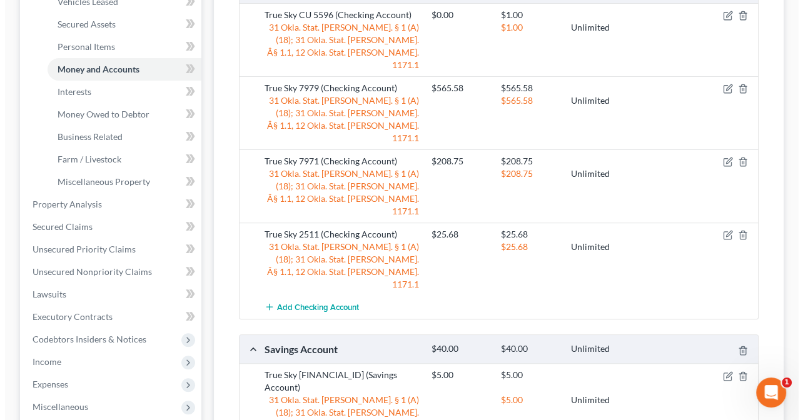
scroll to position [250, 0]
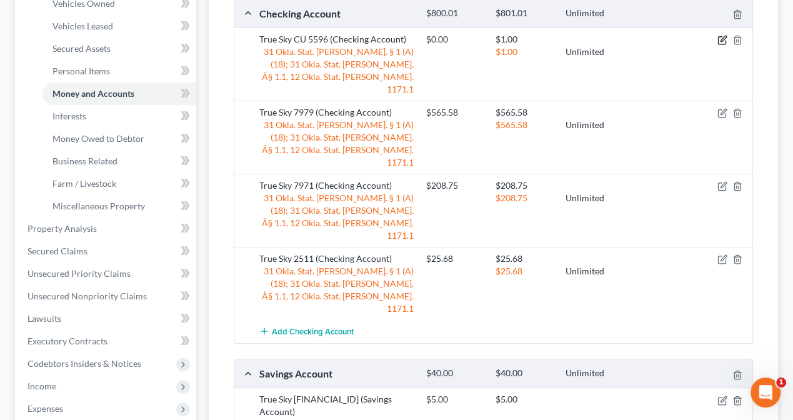
click at [720, 38] on icon "button" at bounding box center [723, 40] width 10 height 10
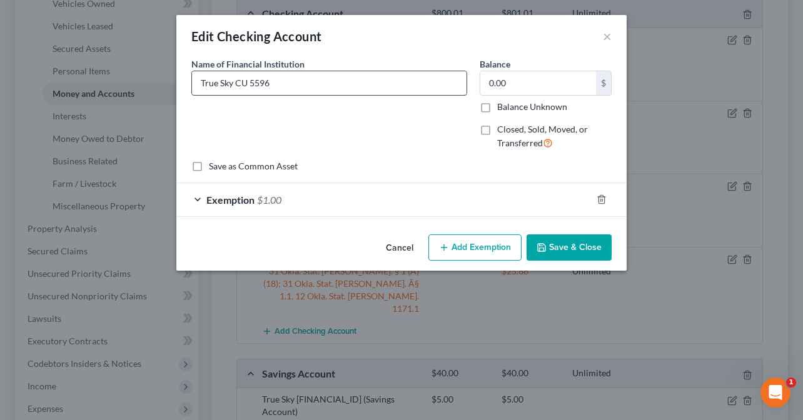
drag, startPoint x: 239, startPoint y: 81, endPoint x: 249, endPoint y: 81, distance: 10.0
click at [249, 81] on input "True Sky CU 5596" at bounding box center [329, 83] width 275 height 24
type input "True Sky 5596"
click at [435, 191] on div "Exemption $1.00" at bounding box center [383, 199] width 415 height 33
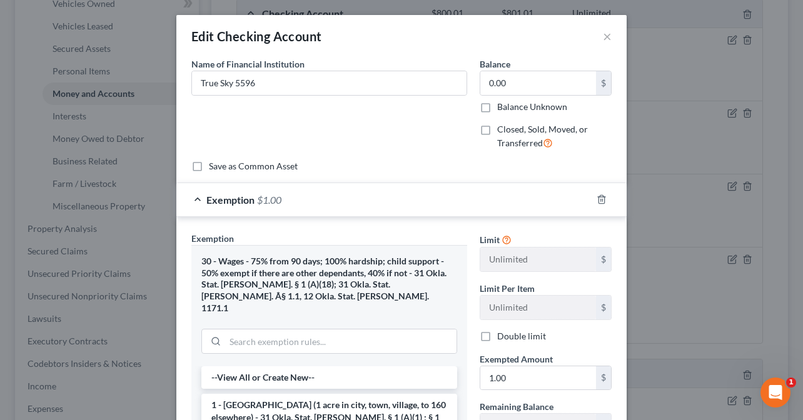
click at [330, 145] on div "Name of Financial Institution * True Sky 5596" at bounding box center [329, 109] width 288 height 103
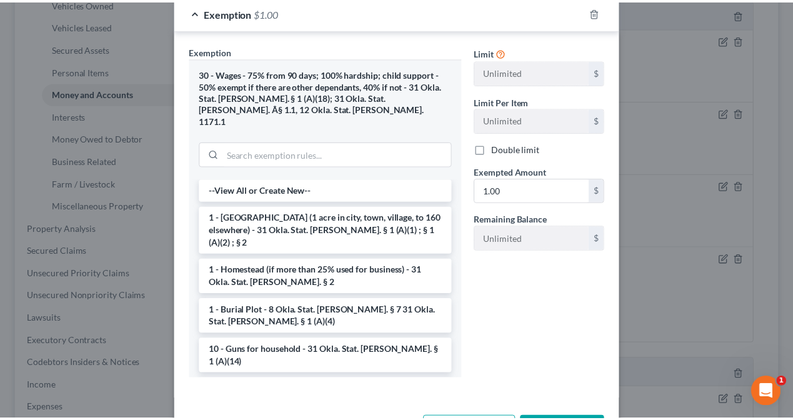
scroll to position [223, 0]
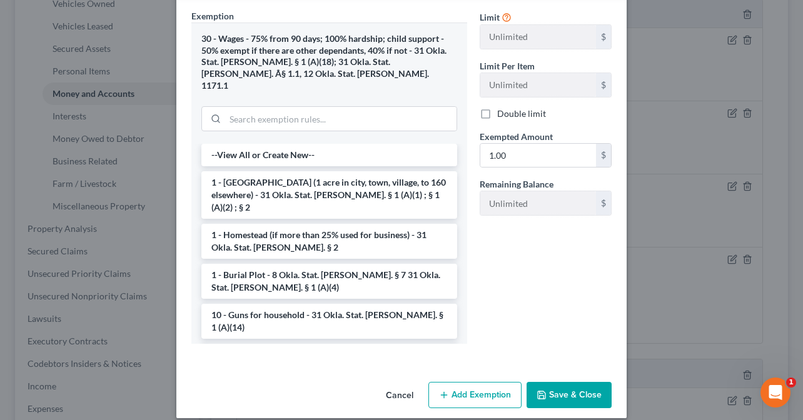
click at [578, 382] on button "Save & Close" at bounding box center [568, 395] width 85 height 26
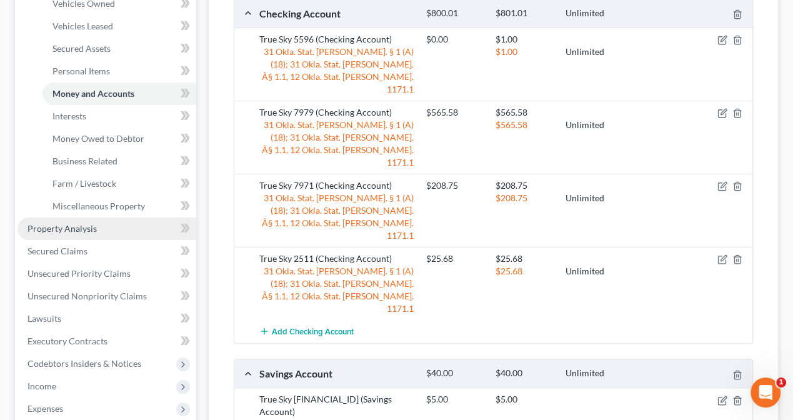
click at [71, 226] on span "Property Analysis" at bounding box center [62, 228] width 69 height 11
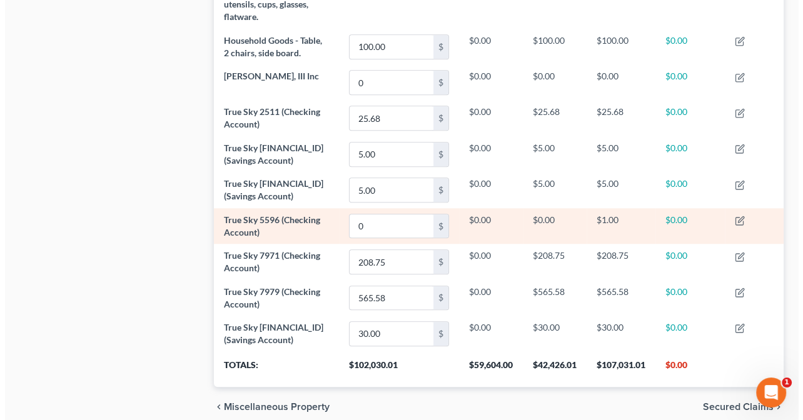
scroll to position [1063, 0]
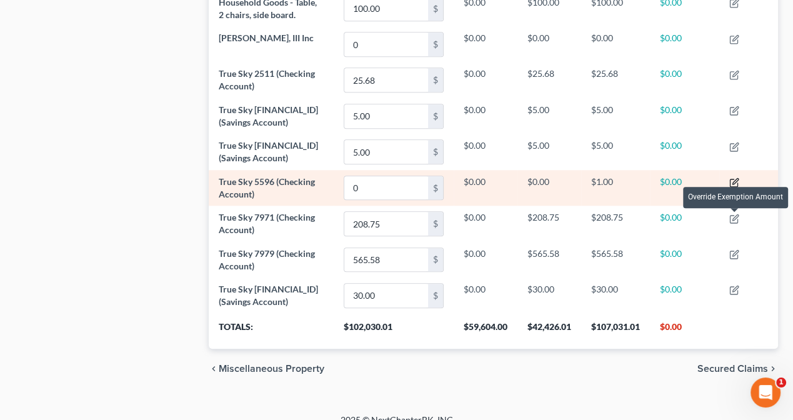
click at [735, 188] on icon "button" at bounding box center [735, 183] width 10 height 10
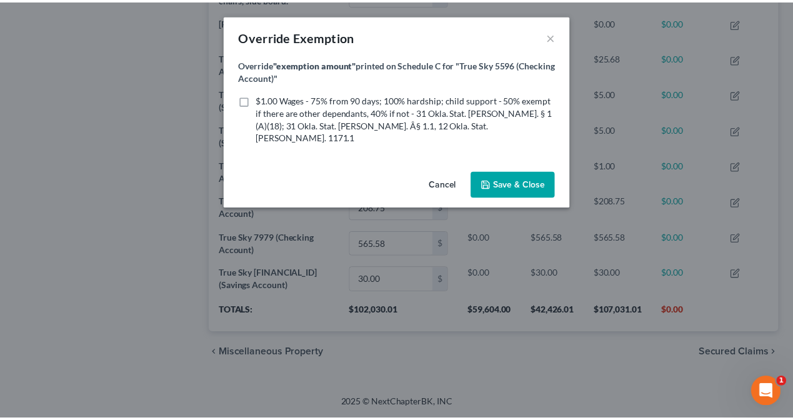
scroll to position [193, 576]
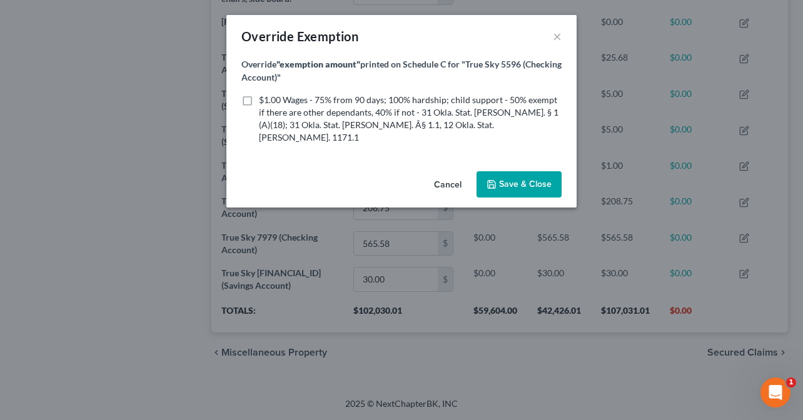
click at [259, 98] on label "$1.00 Wages - 75% from 90 days; 100% hardship; child support - 50% exempt if th…" at bounding box center [410, 119] width 303 height 50
click at [264, 98] on input "$1.00 Wages - 75% from 90 days; 100% hardship; child support - 50% exempt if th…" at bounding box center [268, 98] width 8 height 8
checkbox input "true"
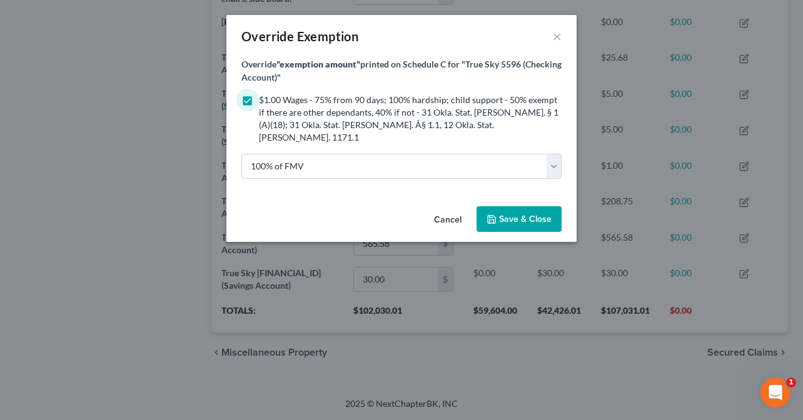
click at [527, 211] on button "Save & Close" at bounding box center [518, 219] width 85 height 26
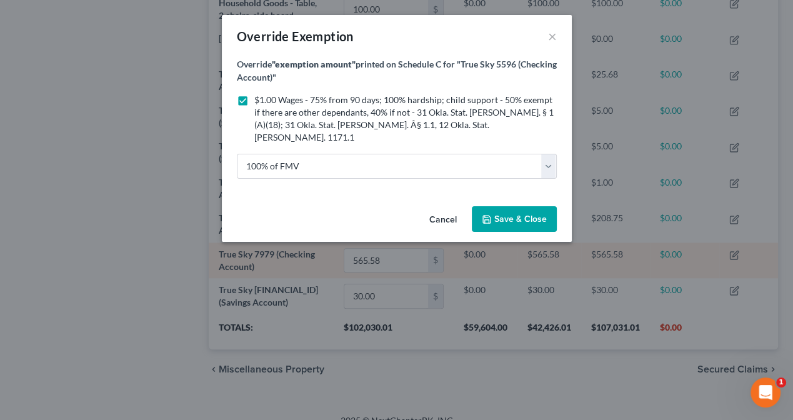
scroll to position [191, 570]
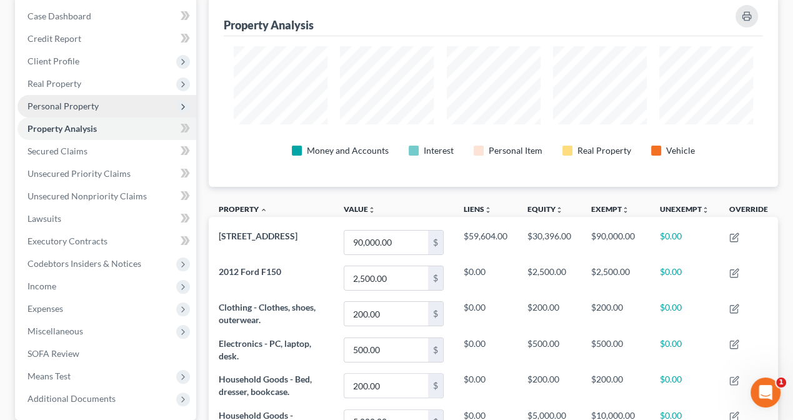
click at [45, 106] on span "Personal Property" at bounding box center [63, 106] width 71 height 11
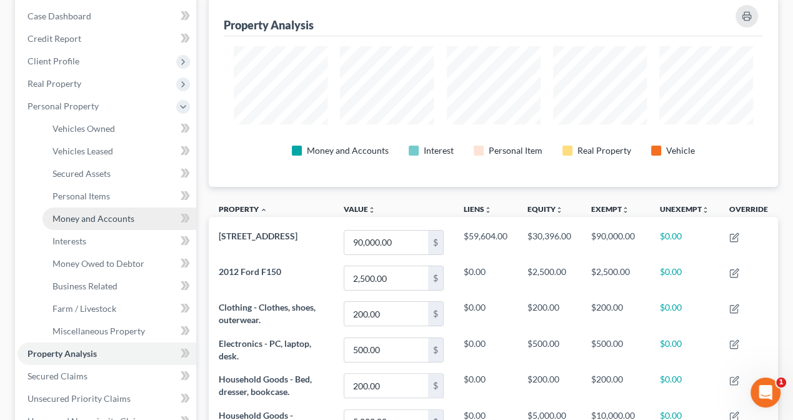
click at [78, 221] on span "Money and Accounts" at bounding box center [94, 218] width 82 height 11
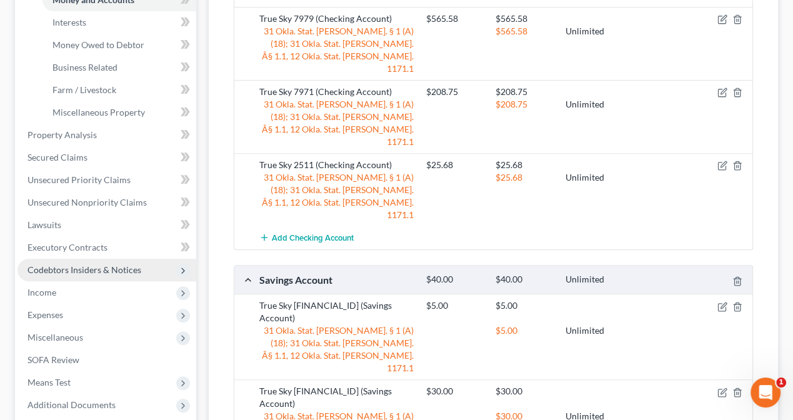
scroll to position [375, 0]
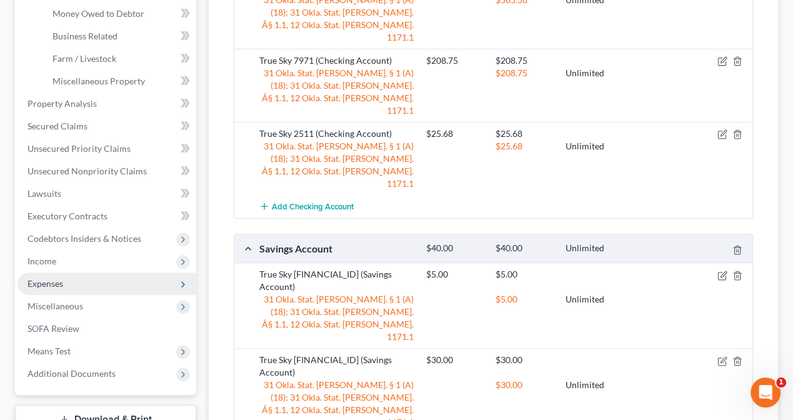
drag, startPoint x: 45, startPoint y: 283, endPoint x: 70, endPoint y: 281, distance: 25.1
click at [45, 283] on span "Expenses" at bounding box center [46, 283] width 36 height 11
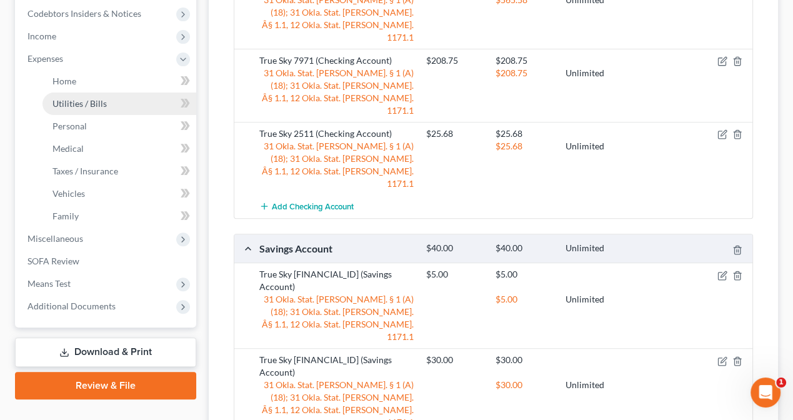
click at [69, 106] on span "Utilities / Bills" at bounding box center [80, 103] width 54 height 11
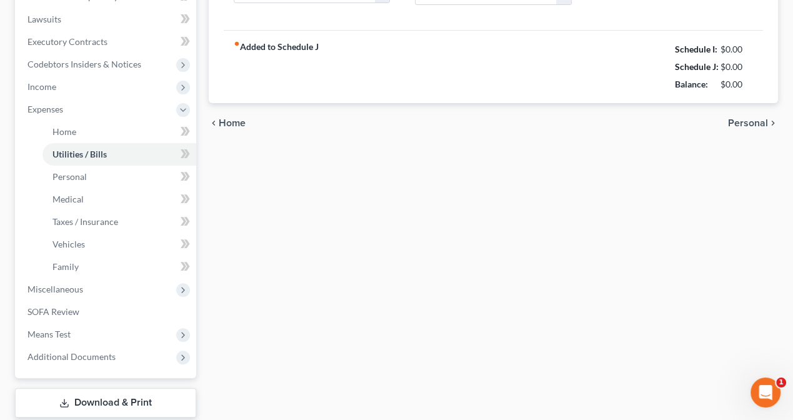
type input "250.00"
type input "150.00"
type input "97.00"
type input "85.00"
type input "90.00"
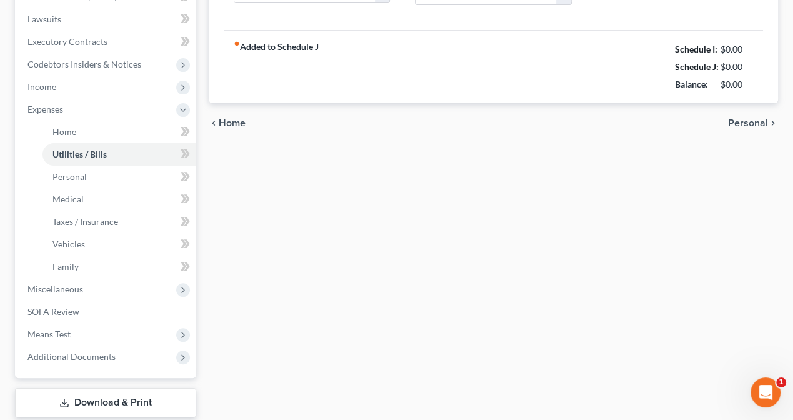
type input "0.00"
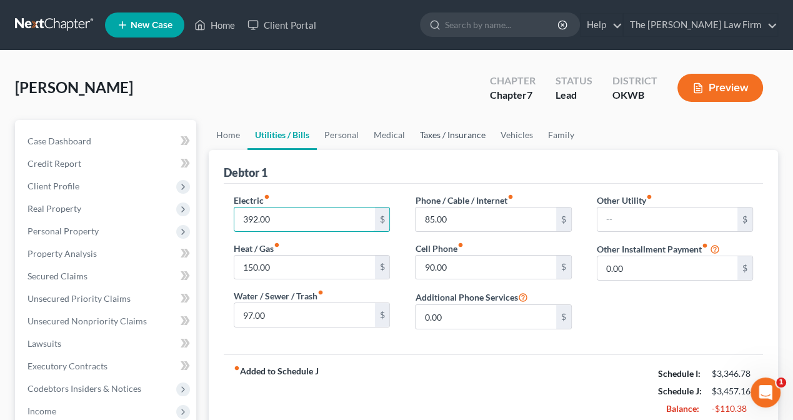
type input "392.00"
drag, startPoint x: 458, startPoint y: 139, endPoint x: 447, endPoint y: 144, distance: 12.0
click at [458, 139] on link "Taxes / Insurance" at bounding box center [453, 135] width 81 height 30
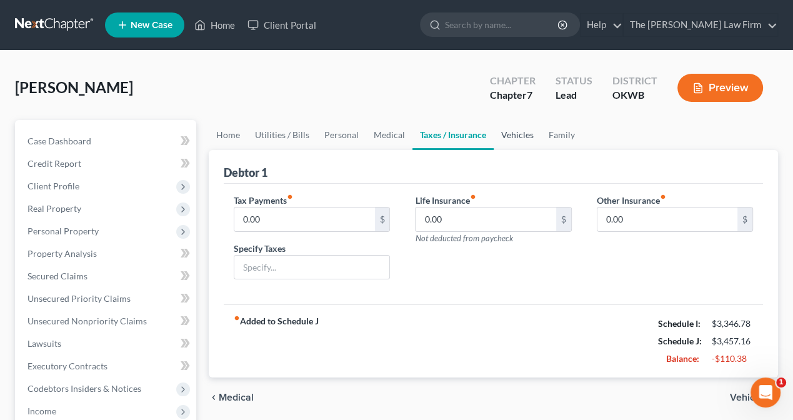
click at [530, 137] on link "Vehicles" at bounding box center [518, 135] width 48 height 30
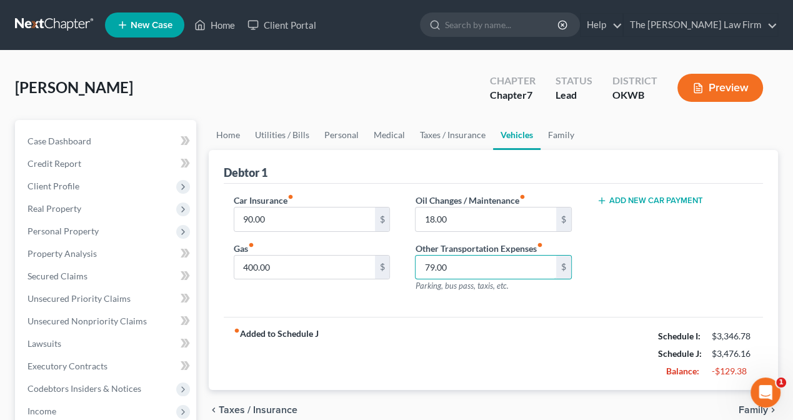
type input "79.00"
click at [633, 276] on div "Add New Car Payment" at bounding box center [675, 248] width 181 height 109
click at [280, 128] on link "Utilities / Bills" at bounding box center [282, 135] width 69 height 30
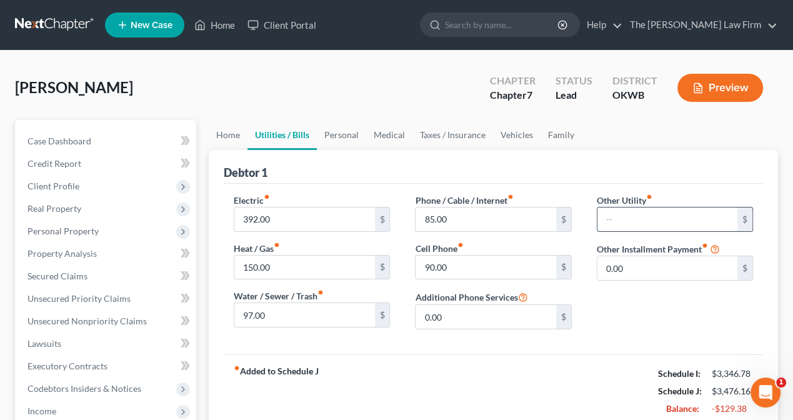
click at [632, 218] on input "text" at bounding box center [668, 220] width 140 height 24
type input "0"
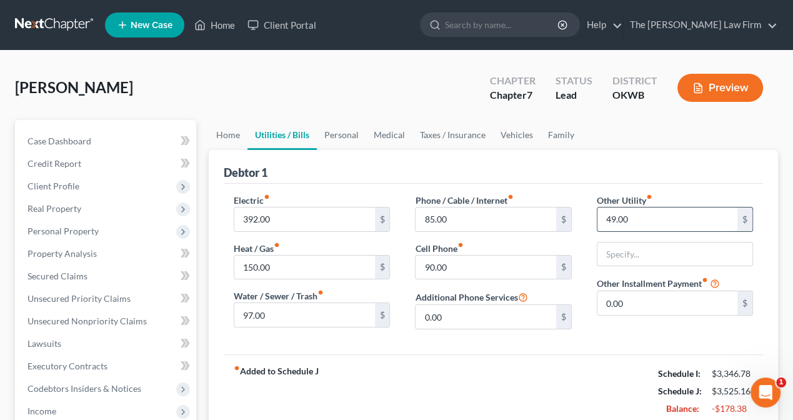
type input "49.00"
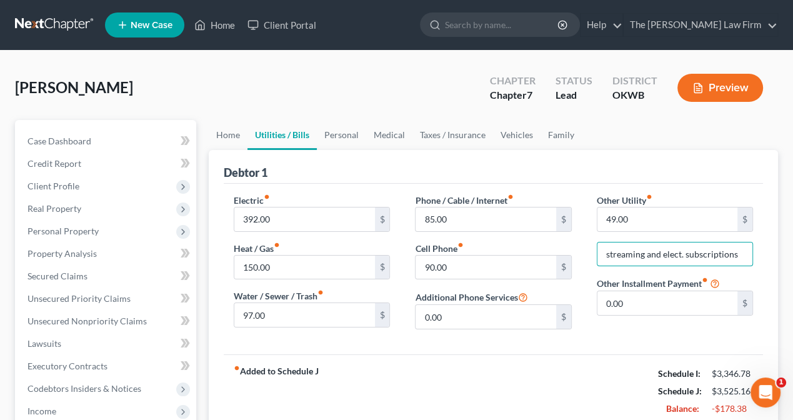
type input "streaming and elect. subscriptions"
click at [601, 368] on div "fiber_manual_record Added to Schedule J Schedule I: $3,346.78 Schedule J: $3,52…" at bounding box center [494, 391] width 540 height 73
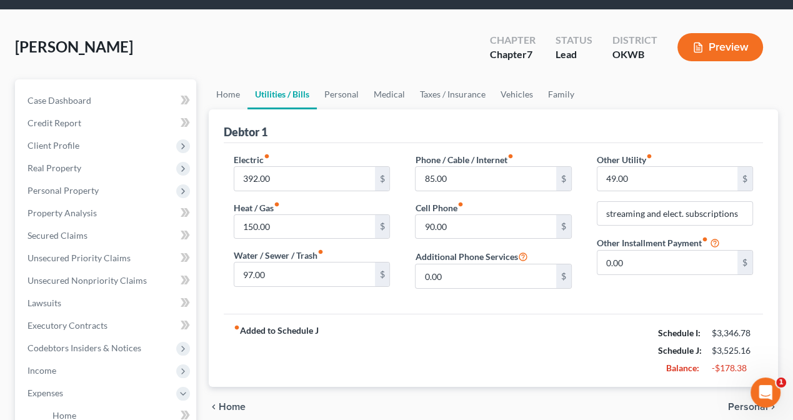
scroll to position [63, 0]
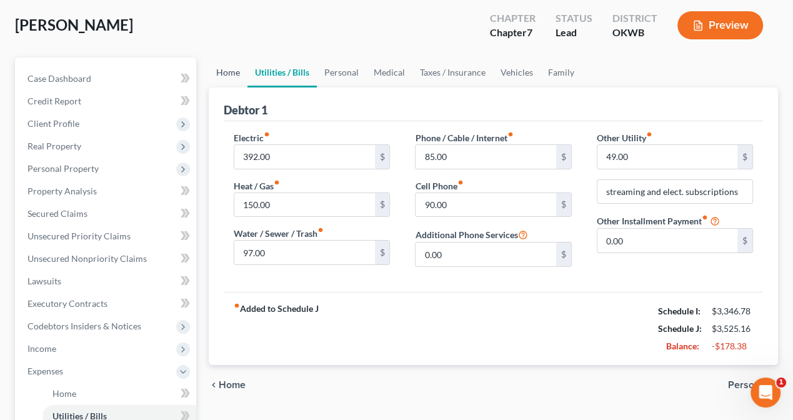
click at [224, 71] on link "Home" at bounding box center [228, 73] width 39 height 30
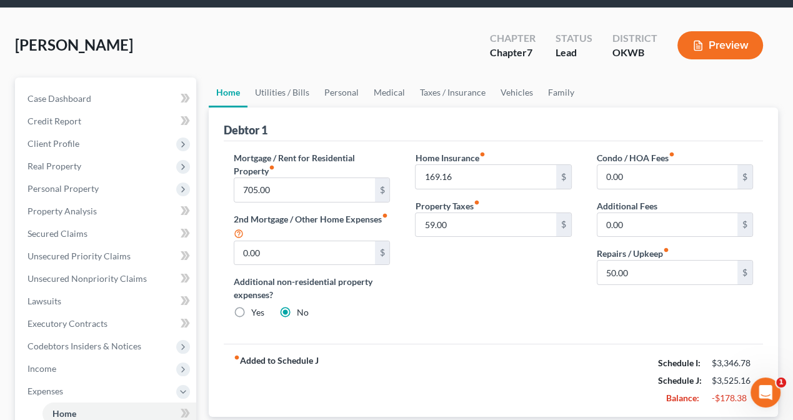
scroll to position [63, 0]
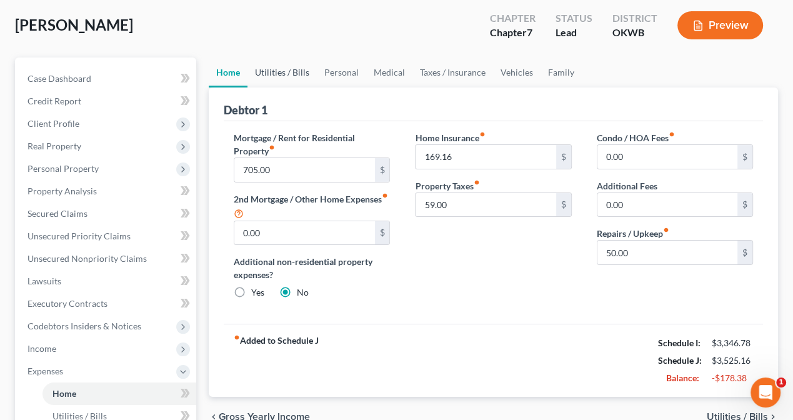
click at [275, 74] on link "Utilities / Bills" at bounding box center [282, 73] width 69 height 30
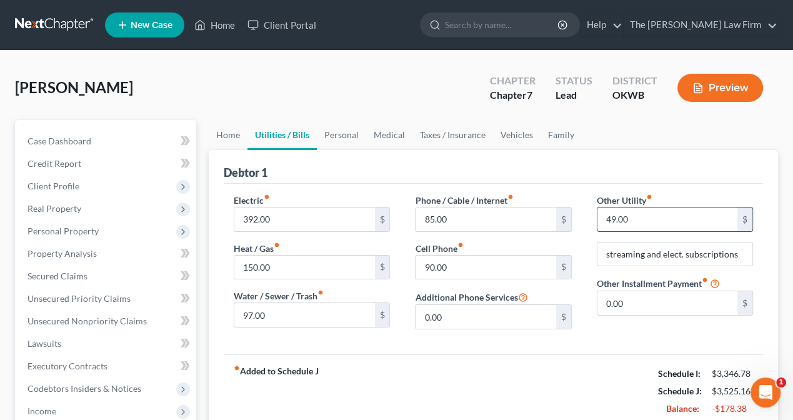
click at [607, 218] on input "49.00" at bounding box center [668, 220] width 140 height 24
click at [608, 219] on input "49.00" at bounding box center [668, 220] width 140 height 24
type input "99.00"
drag, startPoint x: 408, startPoint y: 351, endPoint x: 420, endPoint y: 351, distance: 11.3
click at [408, 351] on div "Electric fiber_manual_record 392.00 $ Heat / Gas fiber_manual_record 150.00 $ W…" at bounding box center [494, 269] width 540 height 171
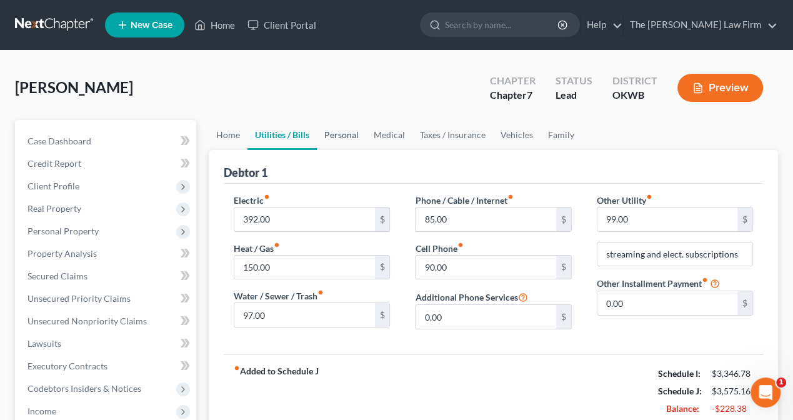
click at [335, 128] on link "Personal" at bounding box center [341, 135] width 49 height 30
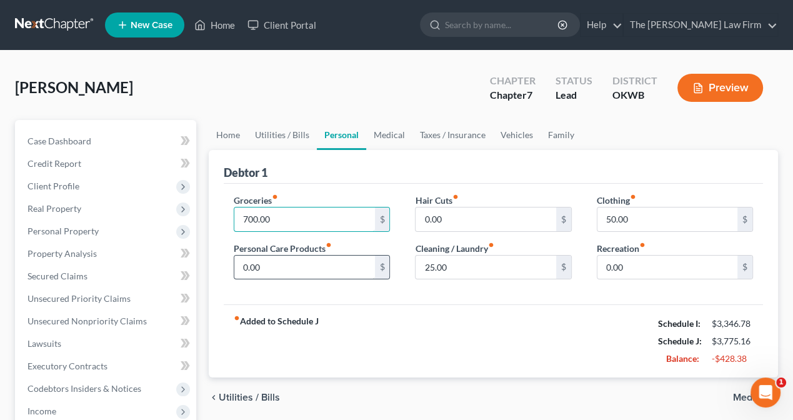
type input "700.00"
click at [273, 267] on input "0.00" at bounding box center [304, 268] width 140 height 24
type input "50.00"
click at [456, 216] on input "0.00" at bounding box center [486, 220] width 140 height 24
click at [593, 168] on div "Debtor 1" at bounding box center [494, 167] width 540 height 34
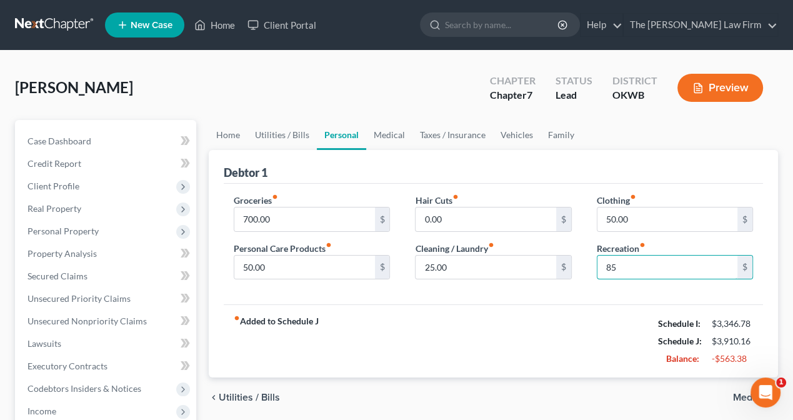
type input "85"
click at [610, 331] on div "fiber_manual_record Added to Schedule J Schedule I: $3,346.78 Schedule J: $3,91…" at bounding box center [494, 341] width 540 height 73
click at [391, 134] on link "Medical" at bounding box center [389, 135] width 46 height 30
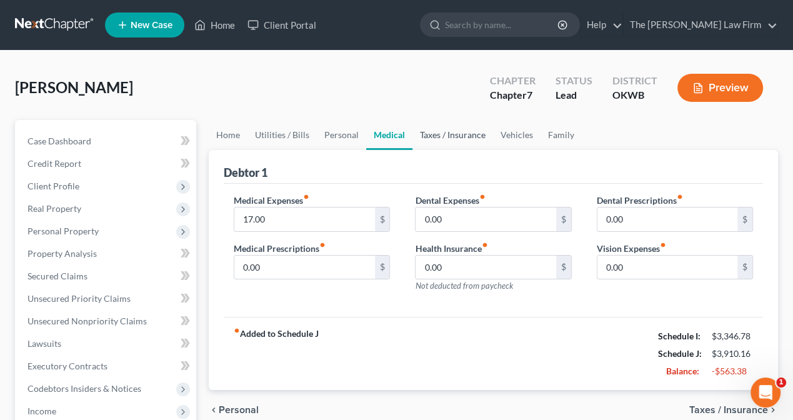
drag, startPoint x: 436, startPoint y: 135, endPoint x: 475, endPoint y: 143, distance: 39.5
click at [436, 134] on link "Taxes / Insurance" at bounding box center [453, 135] width 81 height 30
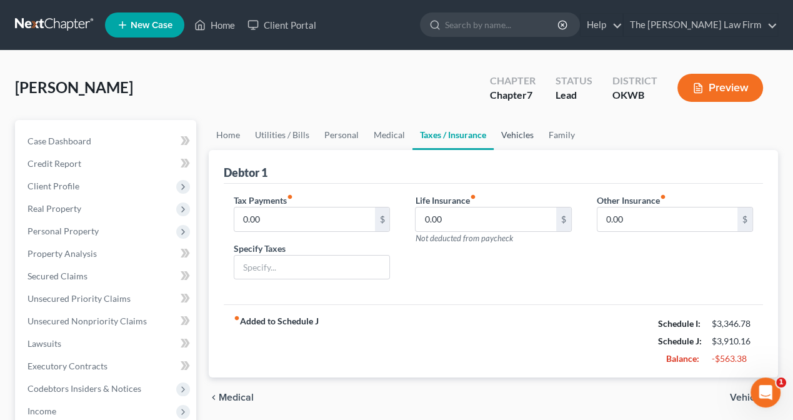
click at [519, 132] on link "Vehicles" at bounding box center [518, 135] width 48 height 30
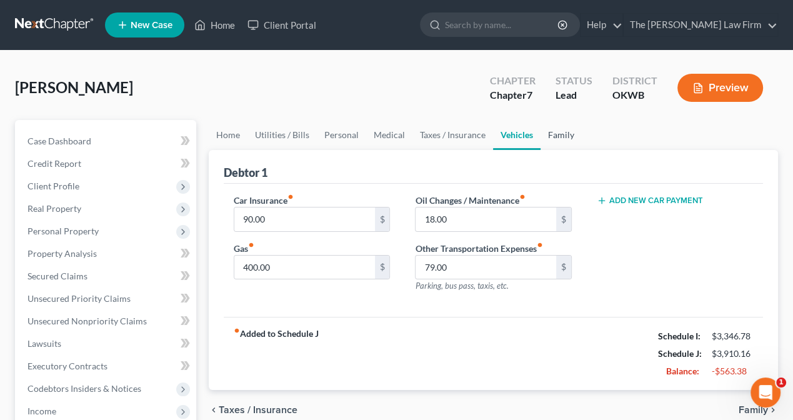
click at [562, 138] on link "Family" at bounding box center [561, 135] width 41 height 30
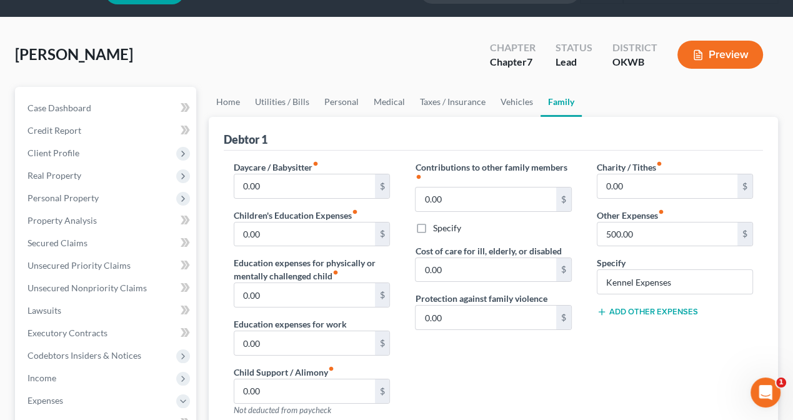
scroll to position [63, 0]
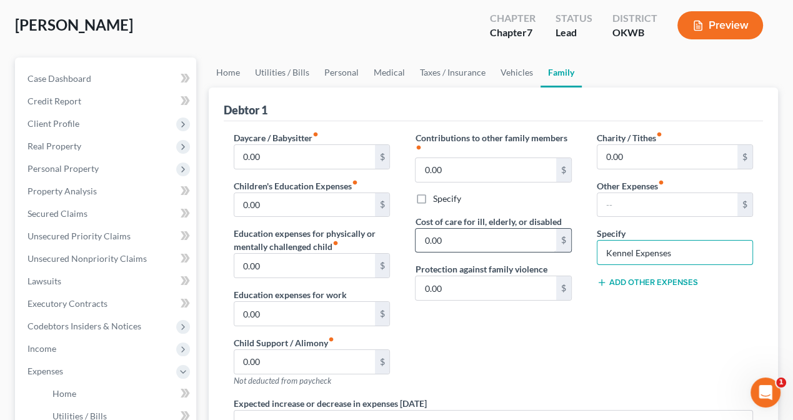
drag, startPoint x: 678, startPoint y: 248, endPoint x: 509, endPoint y: 241, distance: 169.6
click at [509, 241] on div "Daycare / Babysitter fiber_manual_record 0.00 $ Children's Education Expenses f…" at bounding box center [493, 319] width 545 height 376
click at [685, 368] on div "Charity / Tithes fiber_manual_record 0.00 $ Other Expenses fiber_manual_record …" at bounding box center [675, 264] width 181 height 266
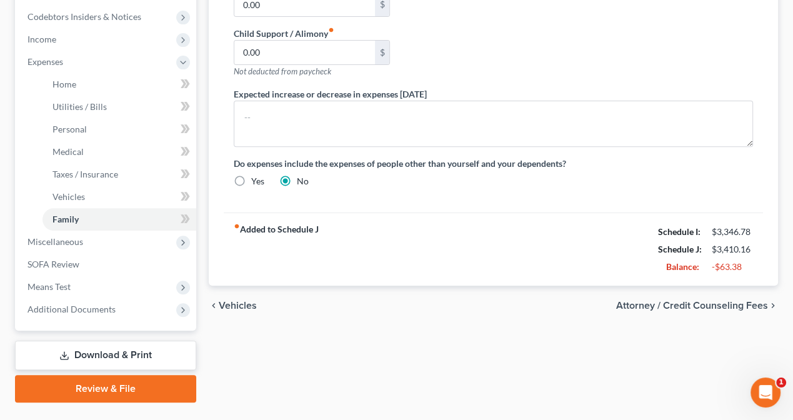
scroll to position [375, 0]
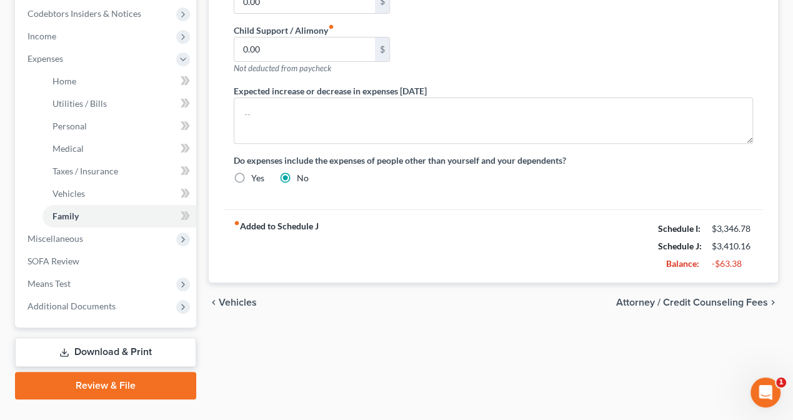
click at [655, 300] on span "Attorney / Credit Counseling Fees" at bounding box center [693, 303] width 152 height 10
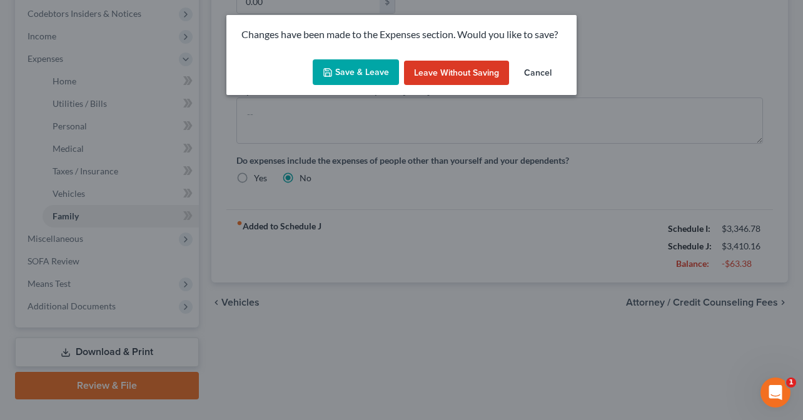
click at [348, 76] on button "Save & Leave" at bounding box center [356, 72] width 86 height 26
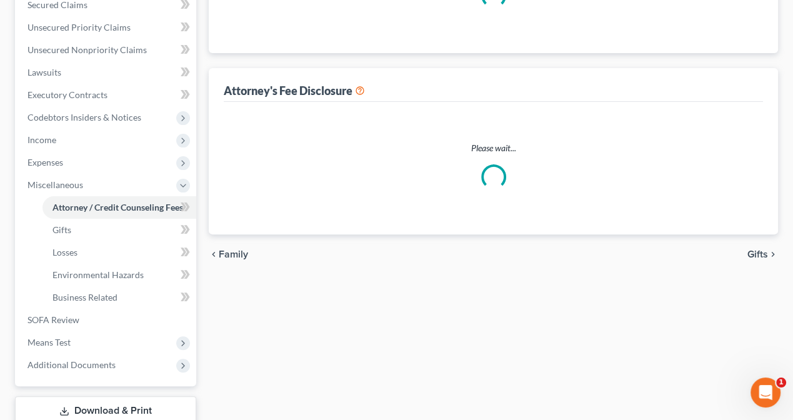
select select "0"
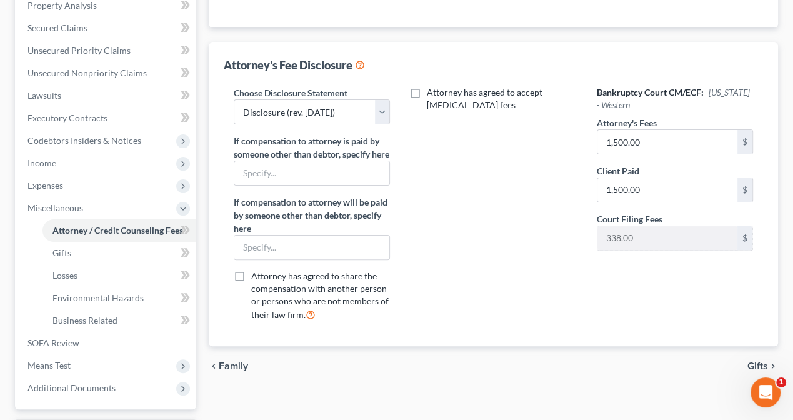
scroll to position [250, 0]
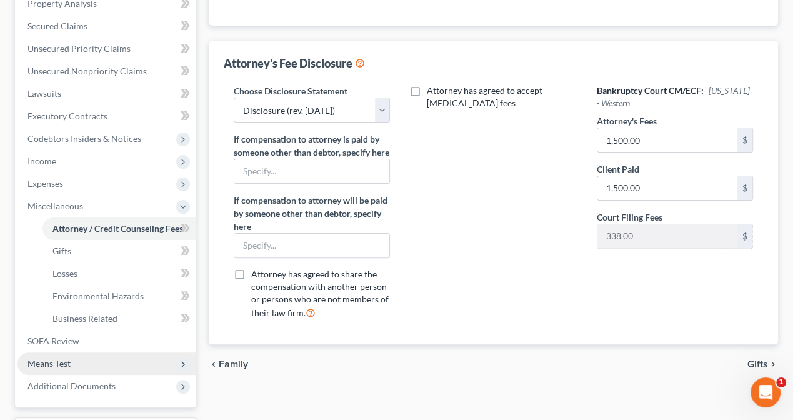
click at [53, 367] on span "Means Test" at bounding box center [49, 363] width 43 height 11
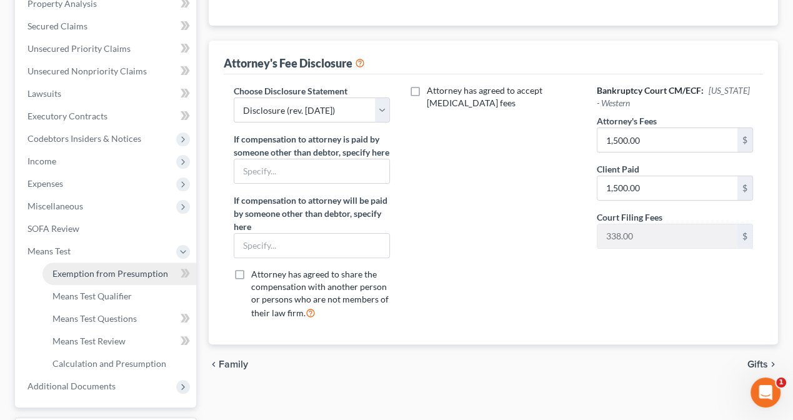
click at [73, 273] on span "Exemption from Presumption" at bounding box center [111, 273] width 116 height 11
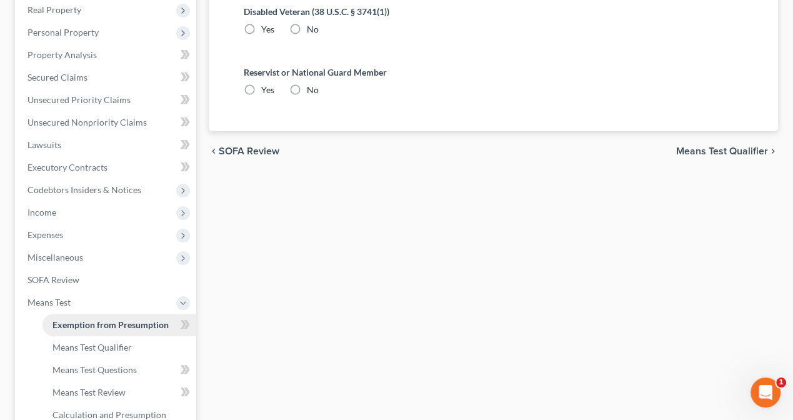
radio input "true"
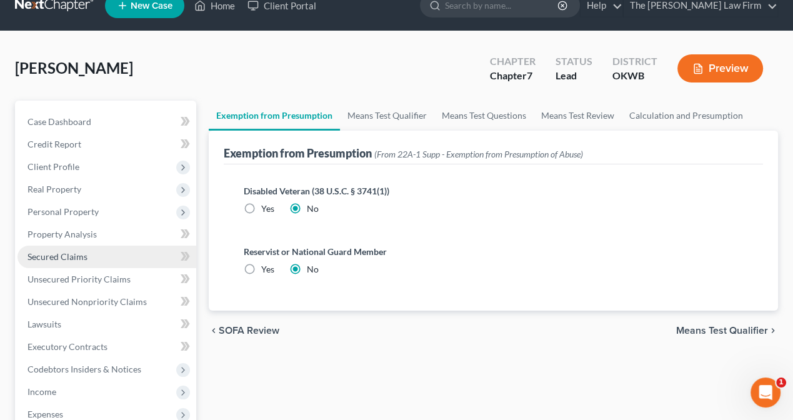
scroll to position [250, 0]
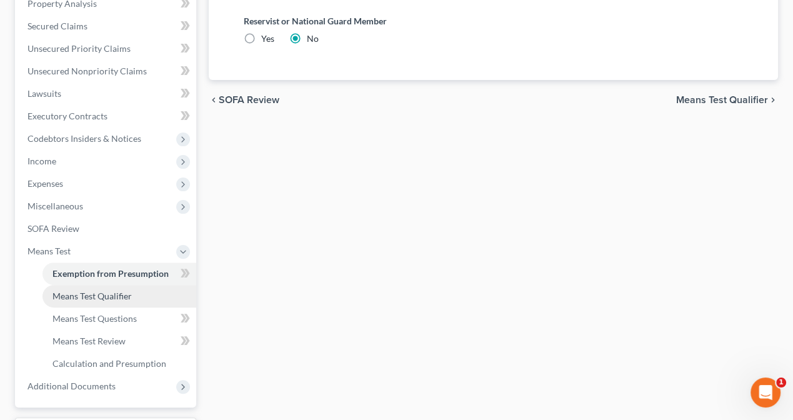
click at [70, 298] on span "Means Test Qualifier" at bounding box center [92, 296] width 79 height 11
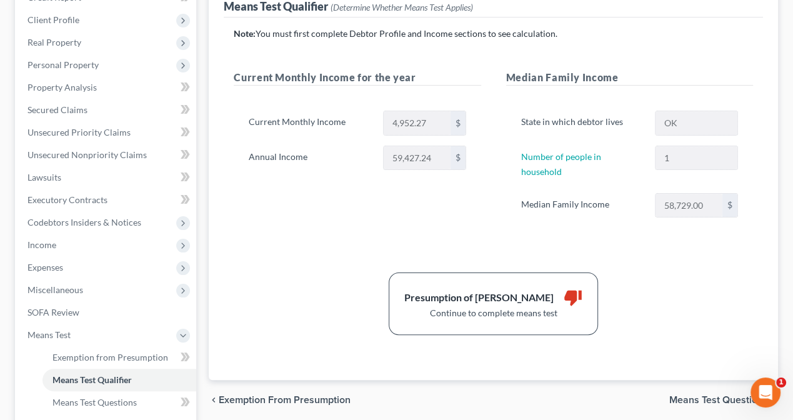
scroll to position [188, 0]
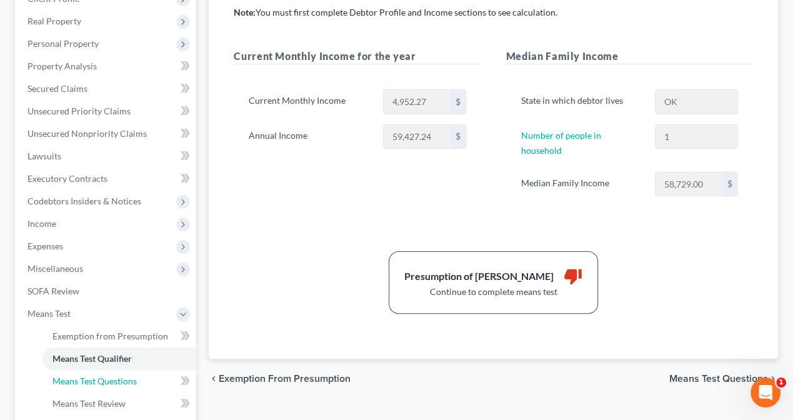
drag, startPoint x: 123, startPoint y: 382, endPoint x: 226, endPoint y: 321, distance: 120.5
click at [123, 382] on span "Means Test Questions" at bounding box center [95, 381] width 84 height 11
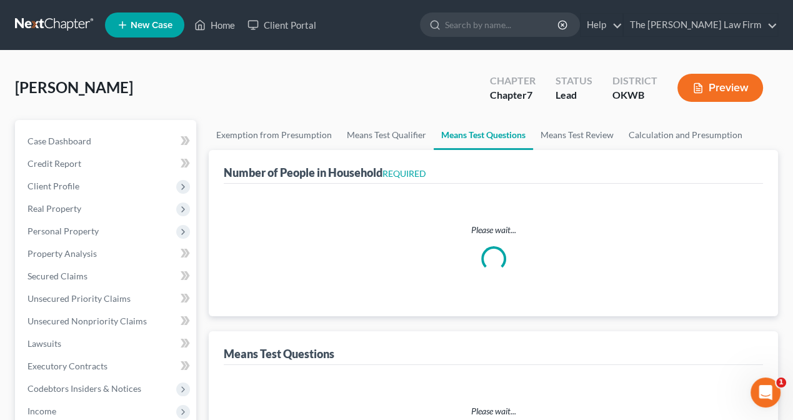
select select "0"
select select "60"
select select "1"
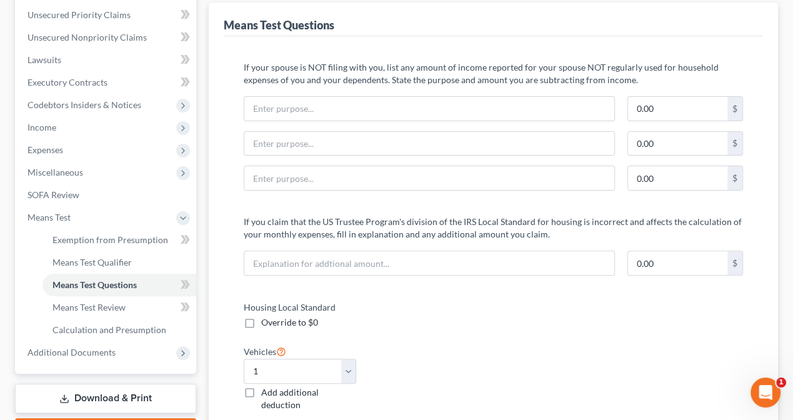
scroll to position [313, 0]
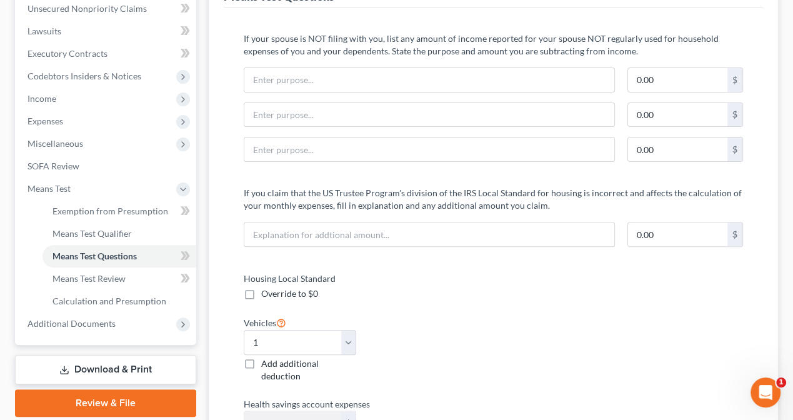
drag, startPoint x: 53, startPoint y: 93, endPoint x: 269, endPoint y: 96, distance: 215.7
click at [53, 93] on span "Income" at bounding box center [42, 98] width 29 height 11
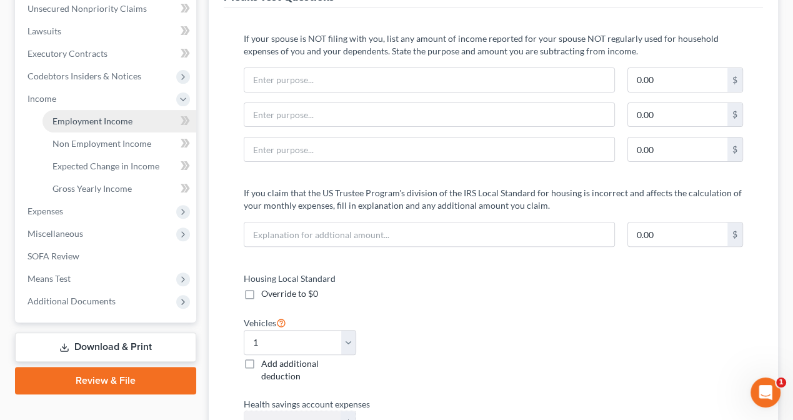
click at [87, 123] on span "Employment Income" at bounding box center [93, 121] width 80 height 11
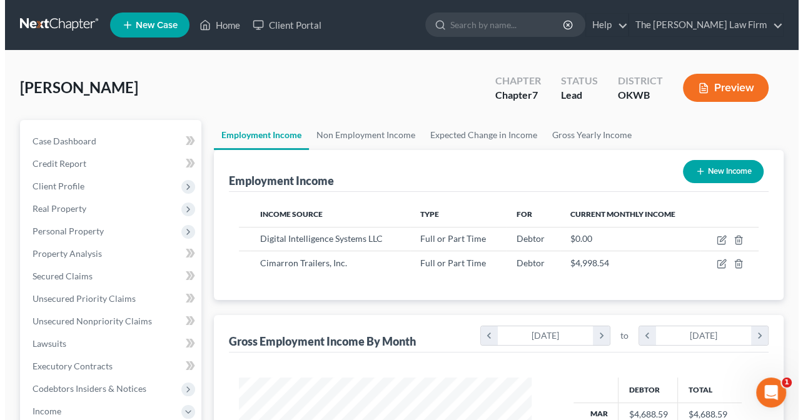
scroll to position [223, 318]
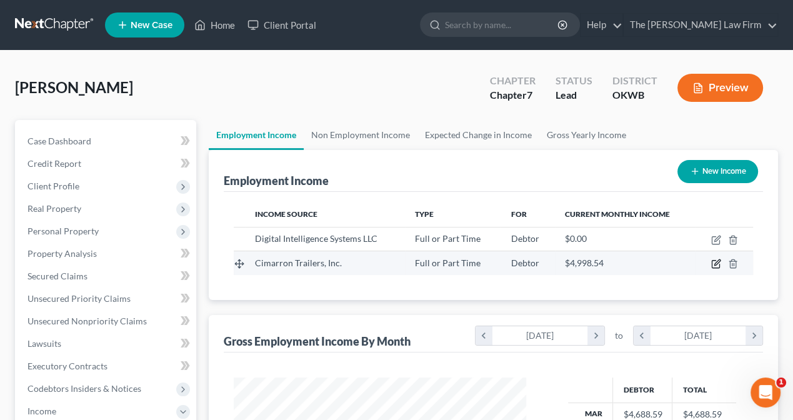
click at [714, 259] on icon "button" at bounding box center [717, 264] width 10 height 10
select select "0"
select select "37"
select select "2"
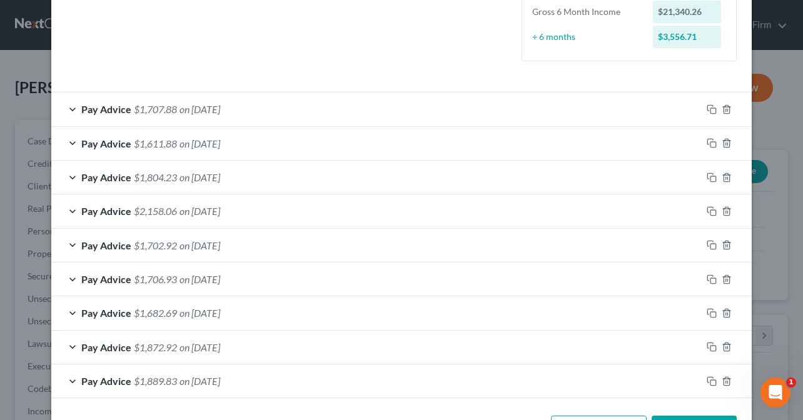
scroll to position [378, 0]
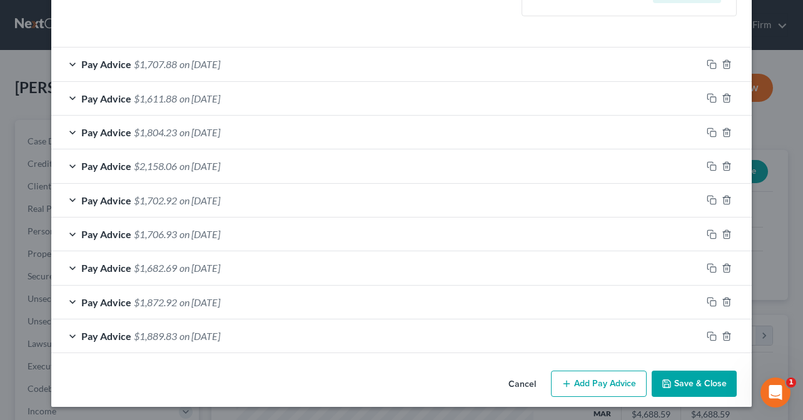
click at [583, 384] on button "Add Pay Advice" at bounding box center [599, 384] width 96 height 26
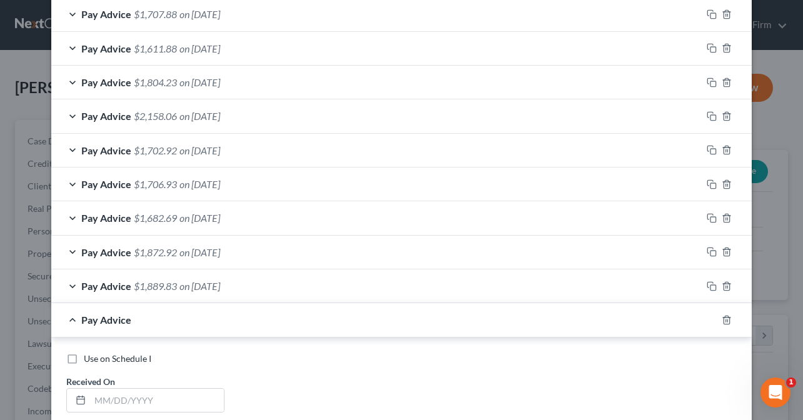
scroll to position [503, 0]
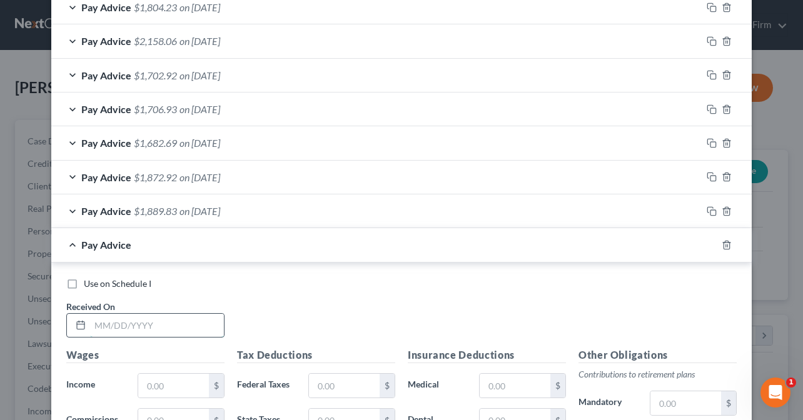
click at [131, 321] on input "text" at bounding box center [157, 326] width 134 height 24
type input "08/29/2025"
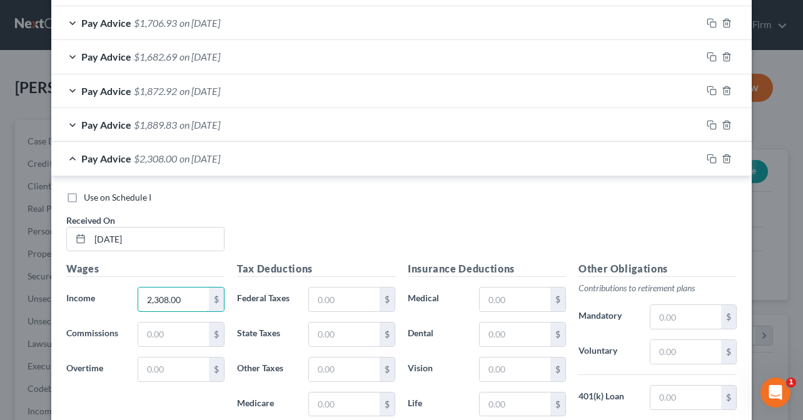
scroll to position [628, 0]
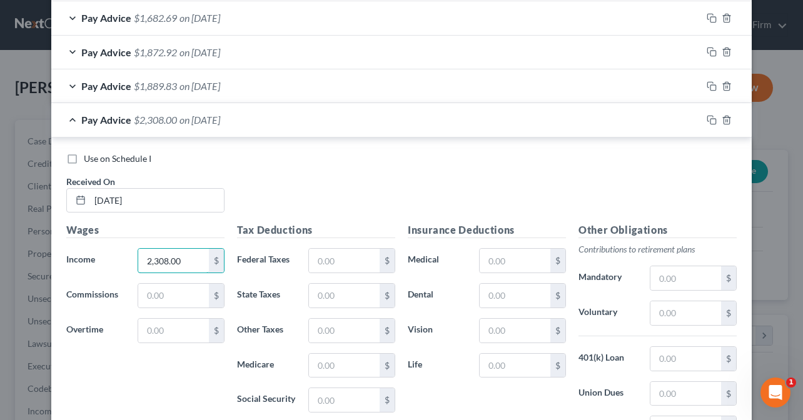
type input "2,308.00"
type input "183.55"
type input "85"
type input "33.72"
type input "144.19"
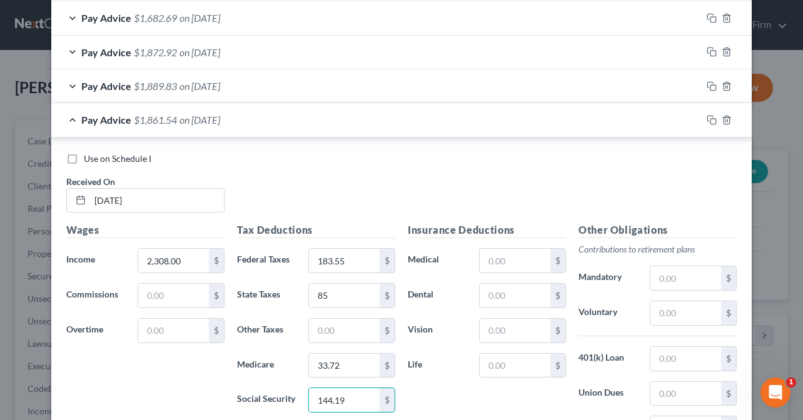
scroll to position [785, 0]
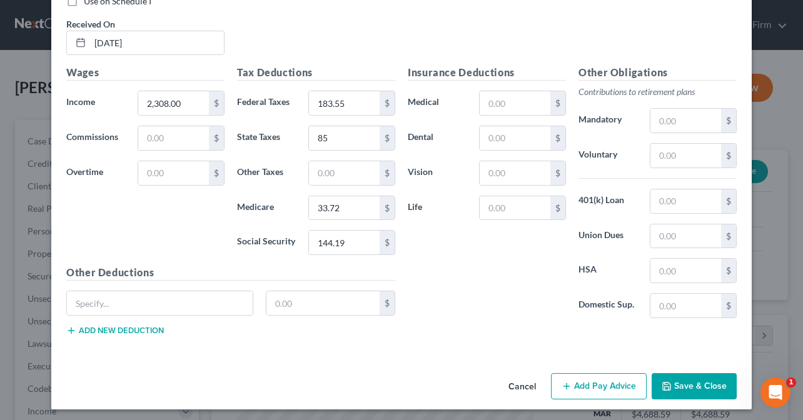
click at [503, 88] on div "Insurance Deductions Medical $ Dental $ Vision $ Life $" at bounding box center [486, 196] width 171 height 263
click at [503, 98] on input "text" at bounding box center [515, 103] width 71 height 24
click at [684, 116] on input "text" at bounding box center [685, 121] width 71 height 24
type input "139.34"
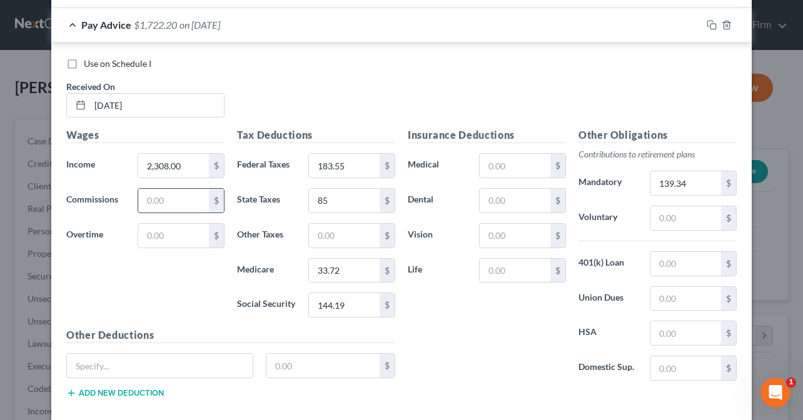
click at [168, 197] on input "text" at bounding box center [173, 201] width 71 height 24
drag, startPoint x: 178, startPoint y: 195, endPoint x: 130, endPoint y: 195, distance: 48.1
click at [131, 195] on div "540.72 $" at bounding box center [180, 200] width 99 height 25
type input "540.72"
click at [192, 286] on div "Wages Income * 2,308.00 $ Commissions 540.72 $ Overtime $" at bounding box center [145, 228] width 171 height 200
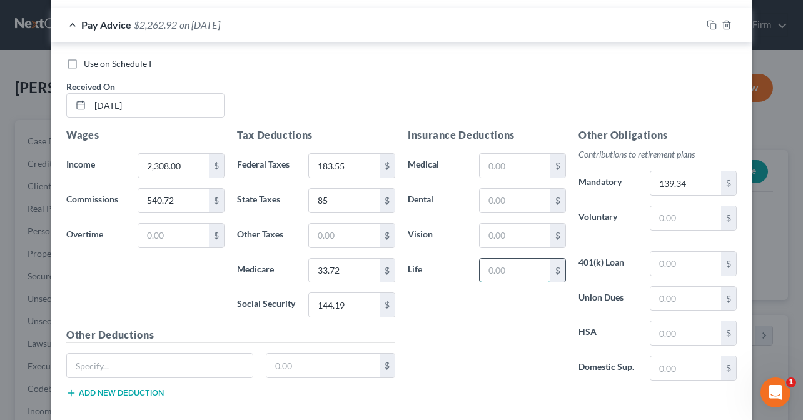
click at [500, 261] on input "text" at bounding box center [515, 271] width 71 height 24
type input "3.35"
click at [518, 323] on div "Insurance Deductions Medical $ Dental $ Vision $ Life 3.35 $" at bounding box center [486, 259] width 171 height 263
click at [305, 356] on input "text" at bounding box center [323, 366] width 114 height 24
type input "80.33"
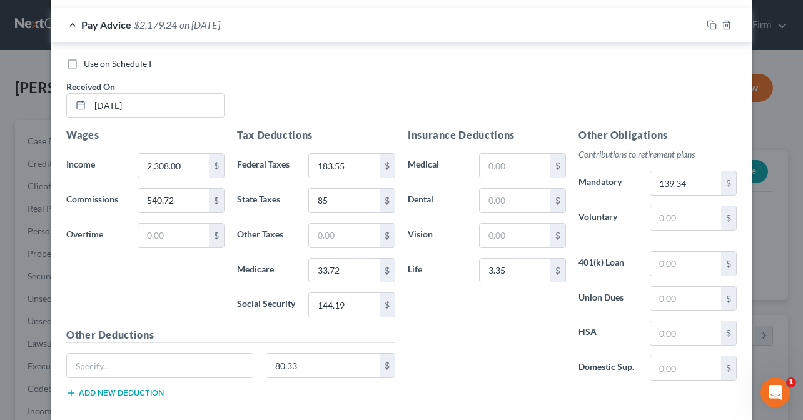
click at [505, 344] on div "Insurance Deductions Medical $ Dental $ Vision $ Life 3.35 $" at bounding box center [486, 259] width 171 height 263
click at [288, 88] on div "Use on Schedule I Received On * 08/29/2025" at bounding box center [401, 93] width 683 height 71
click at [448, 366] on div "Insurance Deductions Medical $ Dental $ Vision $ Life $" at bounding box center [486, 259] width 171 height 263
click at [84, 64] on label "Use on Schedule I" at bounding box center [118, 64] width 68 height 13
click at [89, 64] on input "Use on Schedule I" at bounding box center [93, 62] width 8 height 8
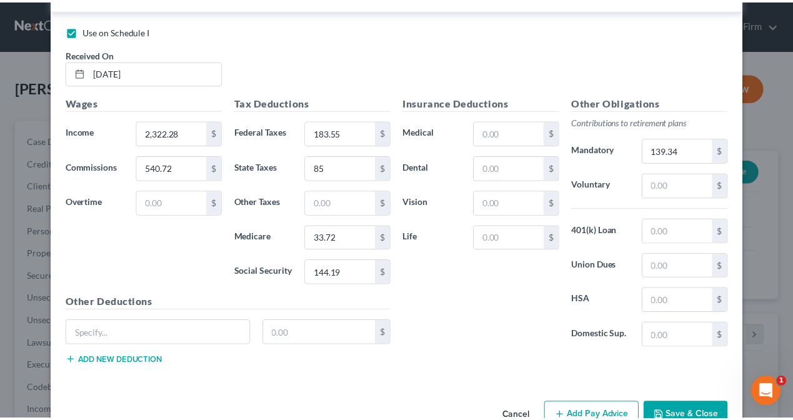
scroll to position [785, 0]
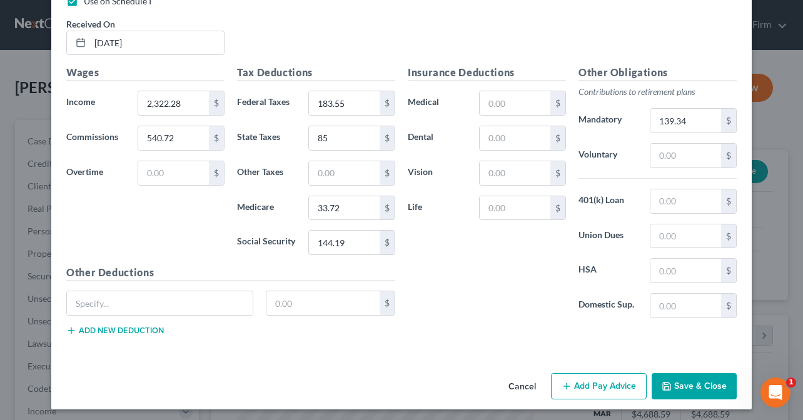
click at [695, 376] on button "Save & Close" at bounding box center [694, 386] width 85 height 26
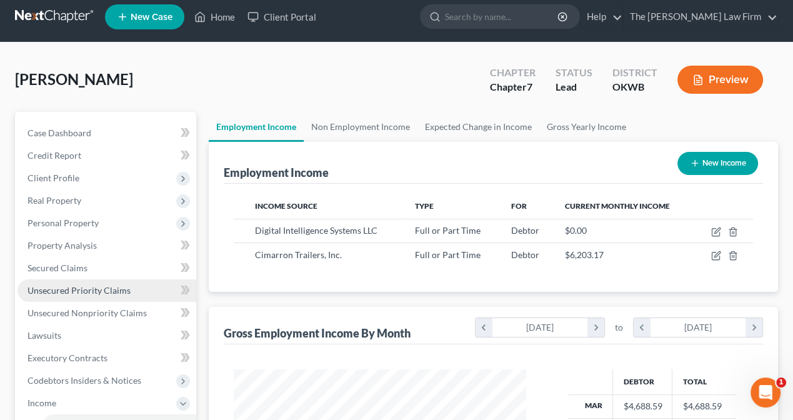
scroll to position [188, 0]
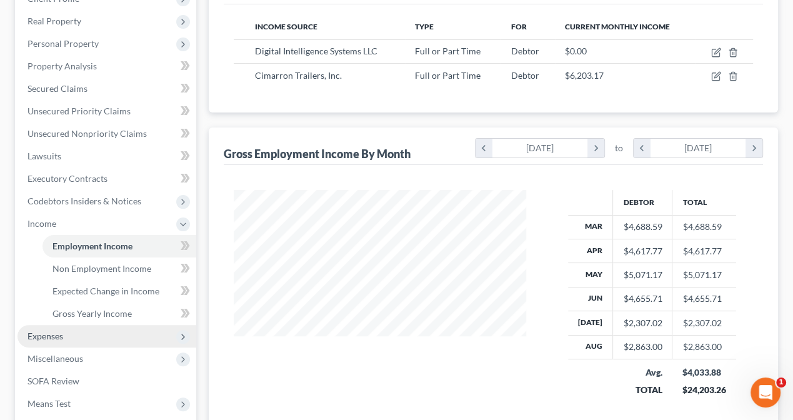
click at [41, 336] on span "Expenses" at bounding box center [46, 336] width 36 height 11
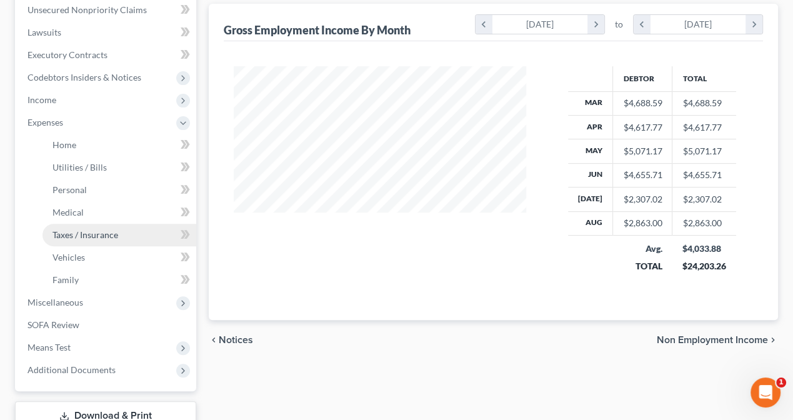
scroll to position [313, 0]
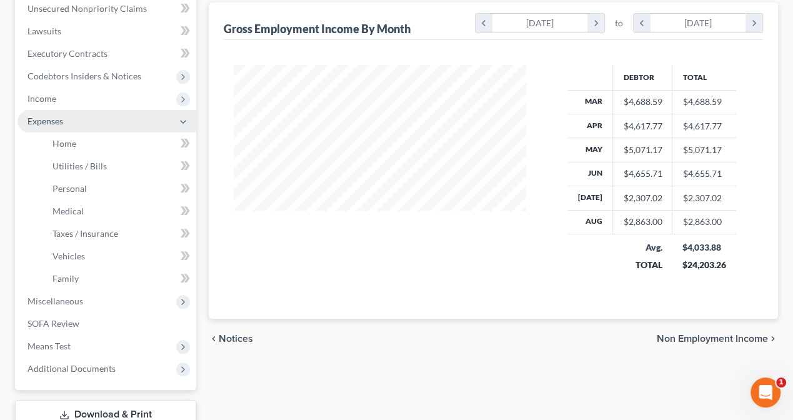
click at [51, 123] on span "Expenses" at bounding box center [46, 121] width 36 height 11
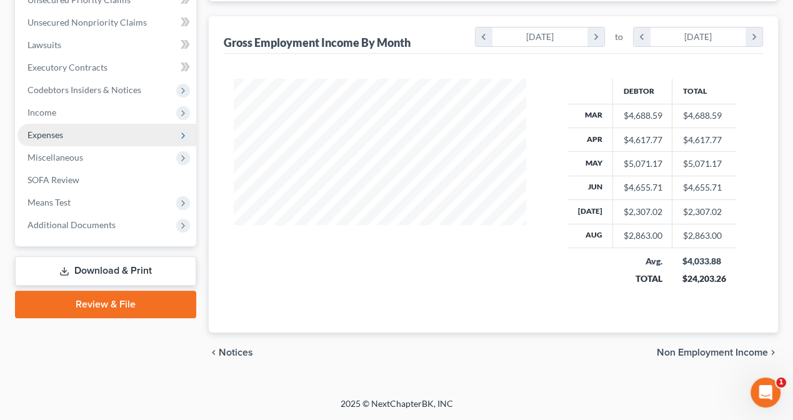
scroll to position [296, 0]
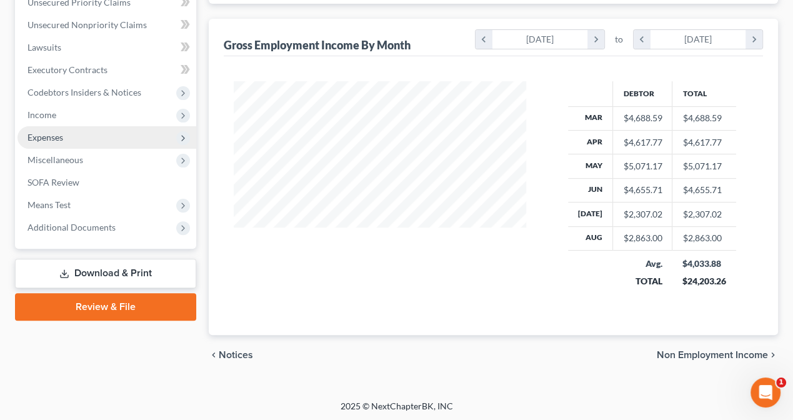
click at [48, 141] on span "Expenses" at bounding box center [46, 137] width 36 height 11
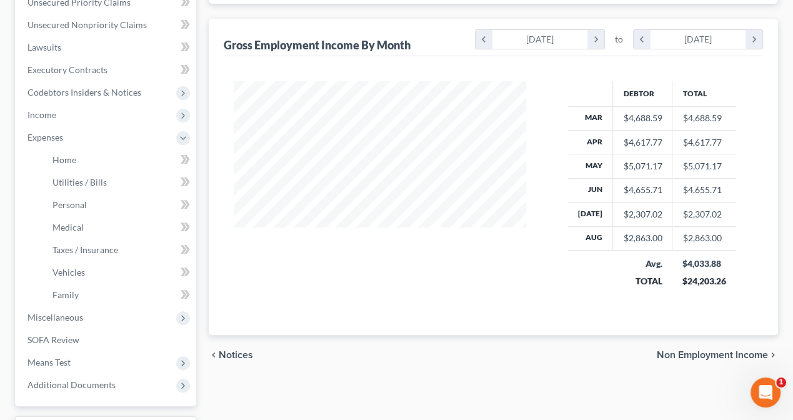
scroll to position [313, 0]
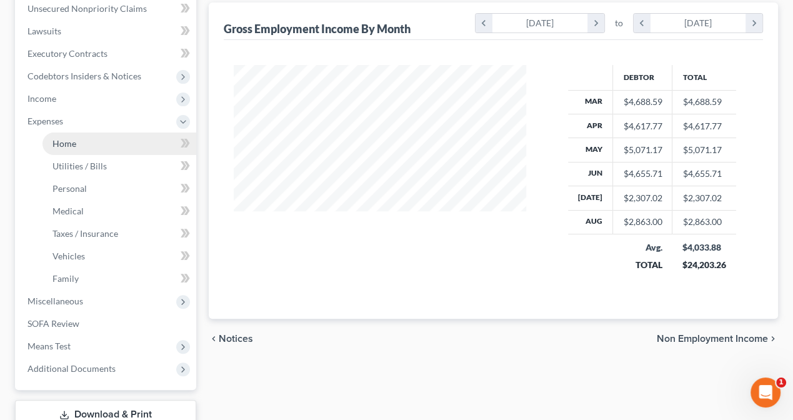
click at [73, 149] on link "Home" at bounding box center [120, 144] width 154 height 23
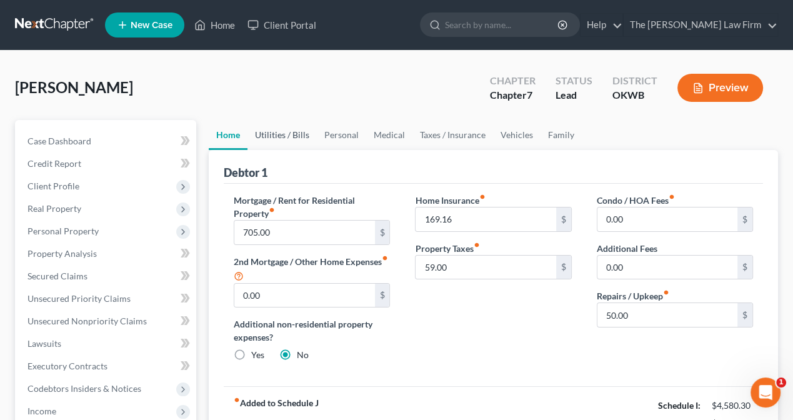
click at [280, 136] on link "Utilities / Bills" at bounding box center [282, 135] width 69 height 30
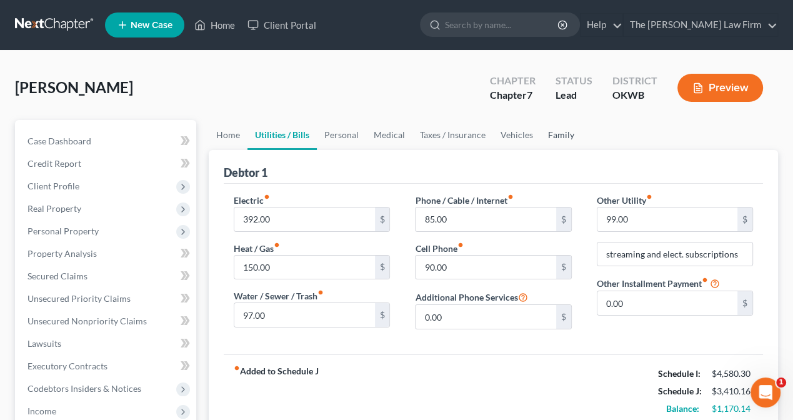
click at [557, 133] on link "Family" at bounding box center [561, 135] width 41 height 30
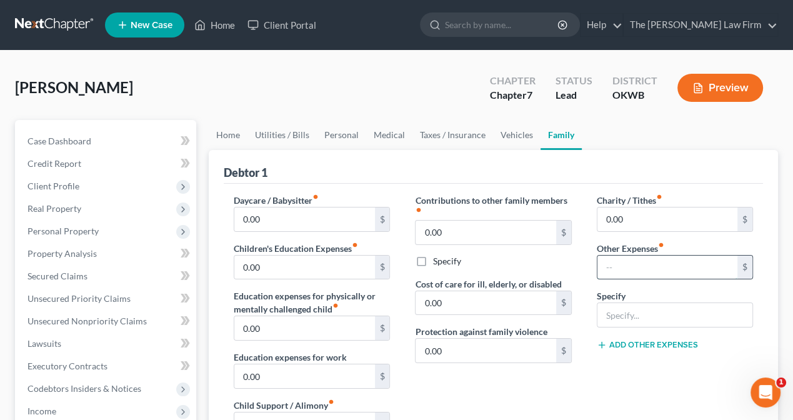
click at [635, 268] on input "text" at bounding box center [668, 268] width 140 height 24
click at [620, 318] on input "text" at bounding box center [675, 315] width 155 height 24
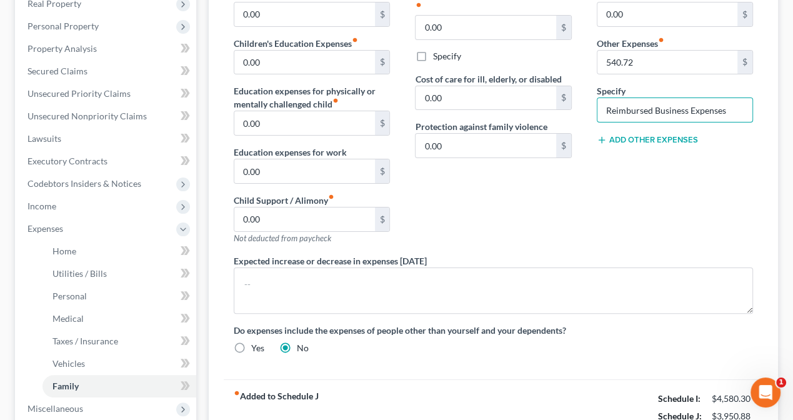
scroll to position [125, 0]
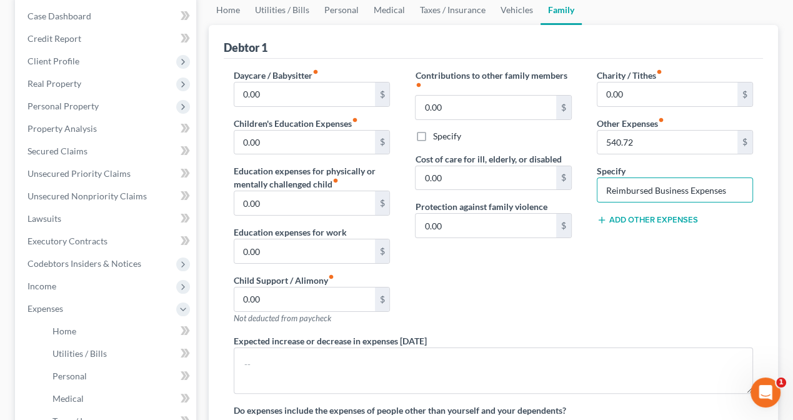
click at [652, 293] on div "Charity / Tithes fiber_manual_record 0.00 $ Other Expenses fiber_manual_record …" at bounding box center [675, 202] width 181 height 266
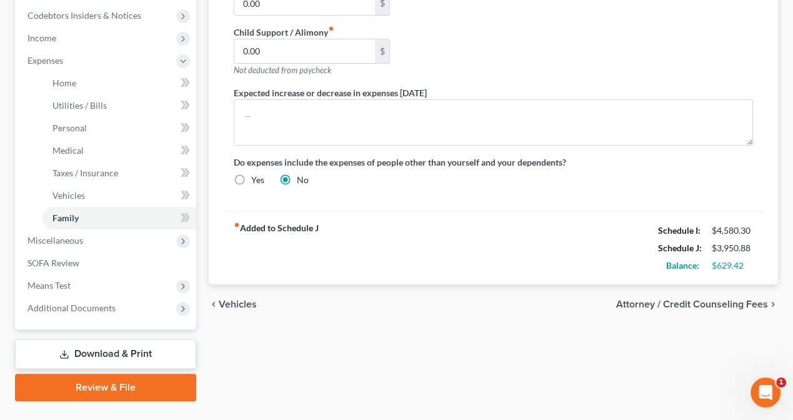
scroll to position [375, 0]
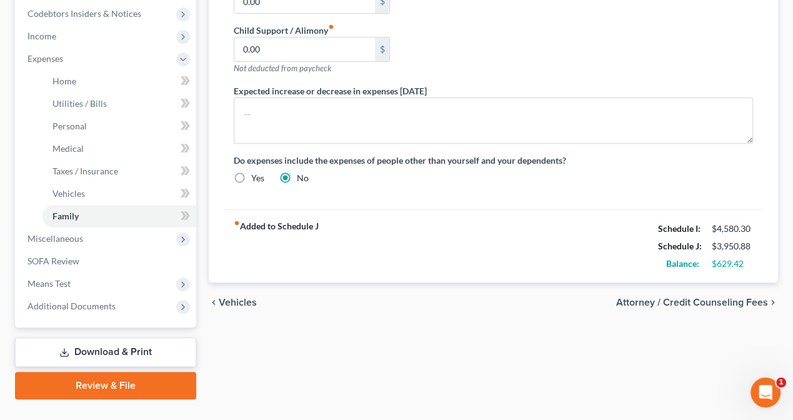
click at [693, 301] on span "Attorney / Credit Counseling Fees" at bounding box center [693, 303] width 152 height 10
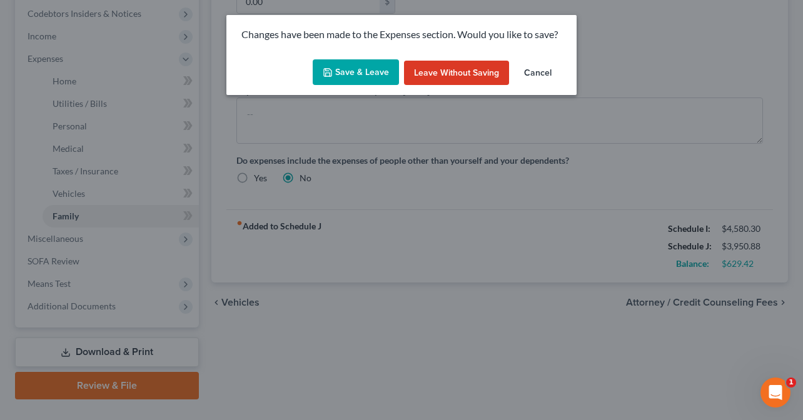
click at [363, 73] on button "Save & Leave" at bounding box center [356, 72] width 86 height 26
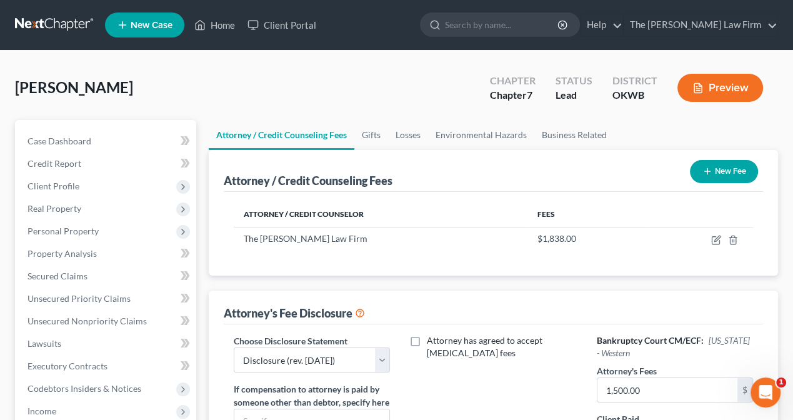
scroll to position [63, 0]
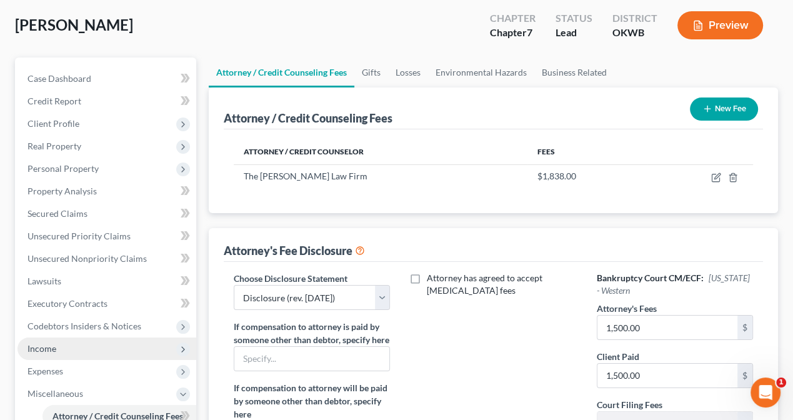
click at [35, 345] on span "Income" at bounding box center [42, 348] width 29 height 11
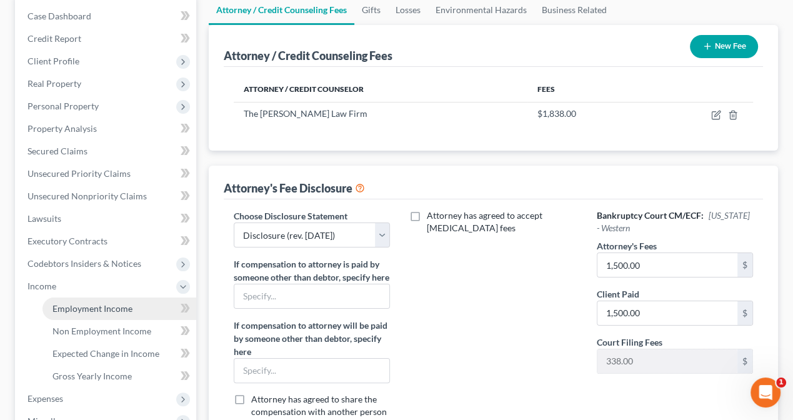
click at [92, 304] on span "Employment Income" at bounding box center [93, 308] width 80 height 11
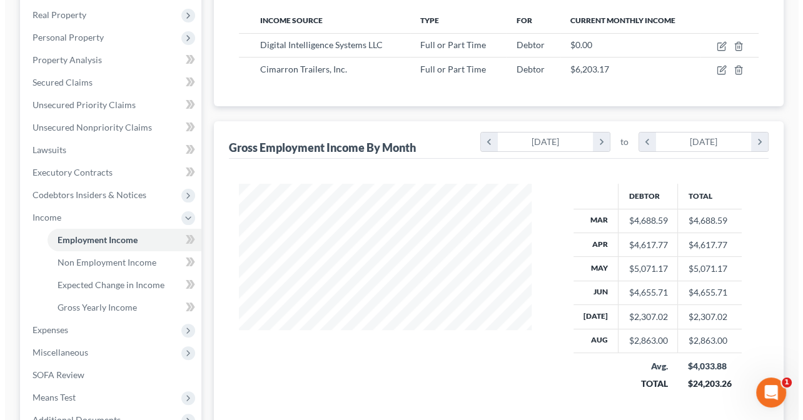
scroll to position [188, 0]
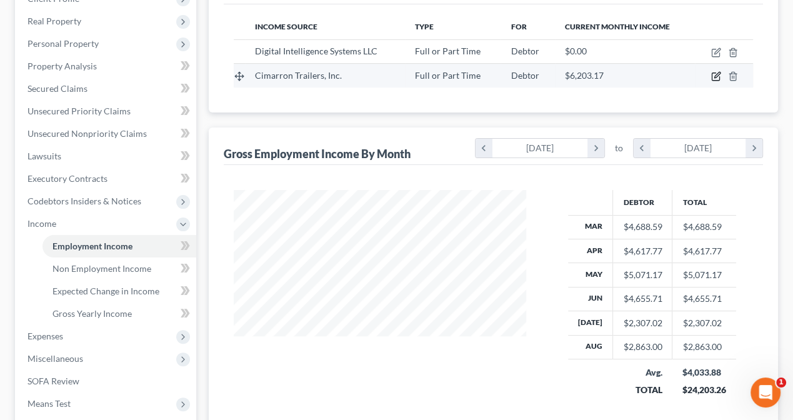
click at [716, 78] on icon "button" at bounding box center [717, 76] width 10 height 10
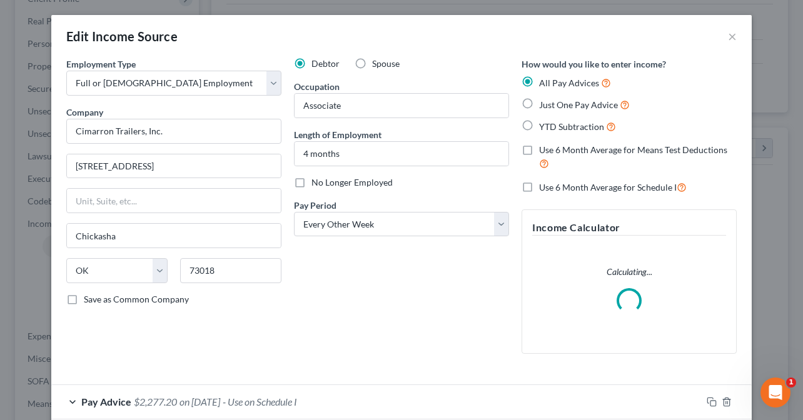
scroll to position [223, 321]
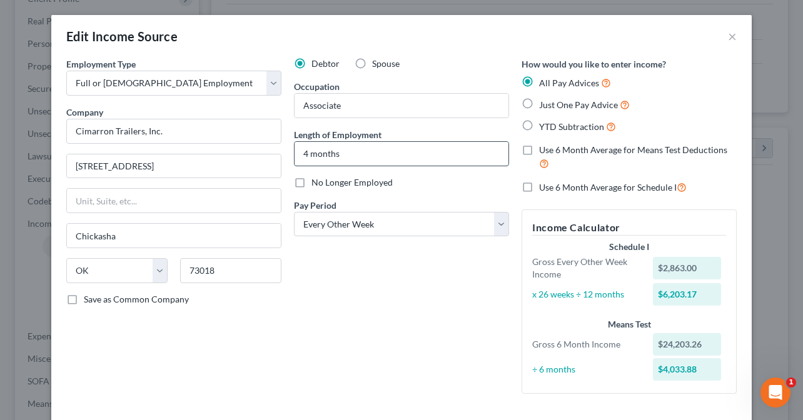
drag, startPoint x: 303, startPoint y: 153, endPoint x: 313, endPoint y: 148, distance: 10.9
click at [303, 153] on input "4 months" at bounding box center [402, 154] width 214 height 24
click at [355, 316] on div "Debtor Spouse Occupation Associate Length of Employment 7 months No Longer Empl…" at bounding box center [402, 231] width 228 height 346
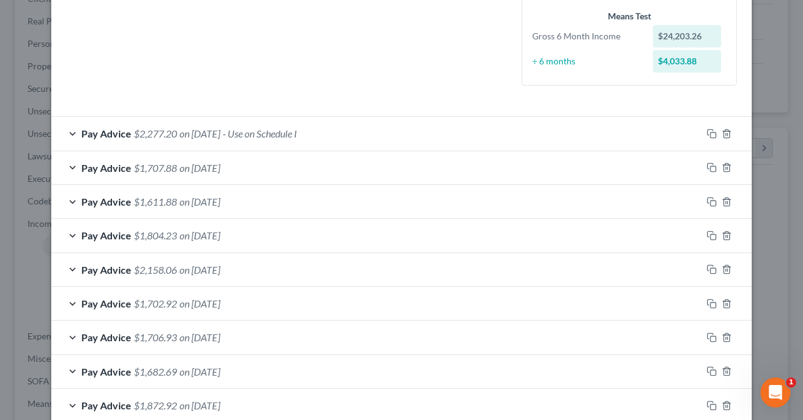
scroll to position [411, 0]
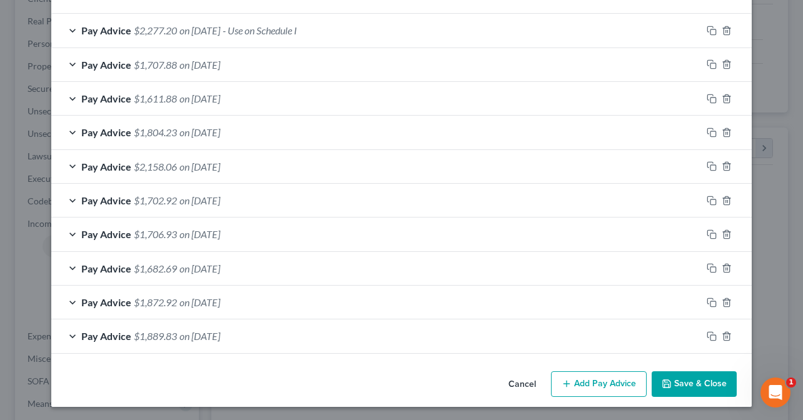
click at [598, 386] on button "Add Pay Advice" at bounding box center [599, 384] width 96 height 26
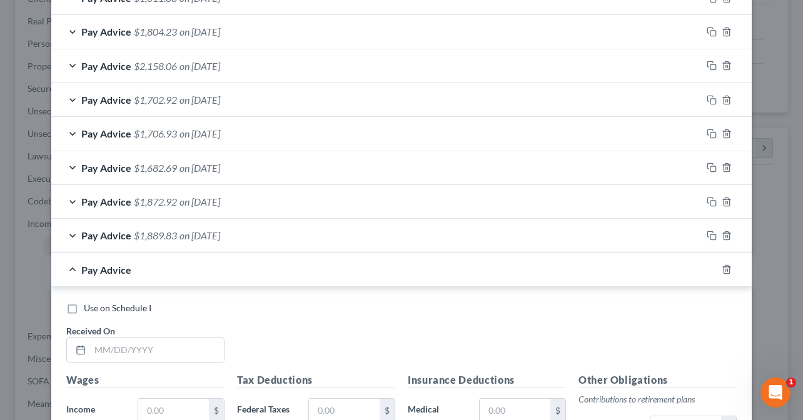
scroll to position [724, 0]
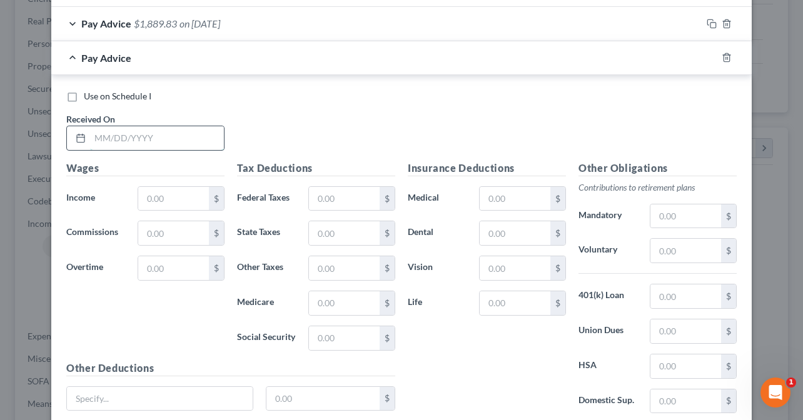
click at [159, 136] on input "text" at bounding box center [157, 138] width 134 height 24
click at [171, 193] on input "text" at bounding box center [173, 199] width 71 height 24
click at [356, 193] on input "text" at bounding box center [344, 199] width 71 height 24
click at [521, 230] on input "text" at bounding box center [515, 233] width 71 height 24
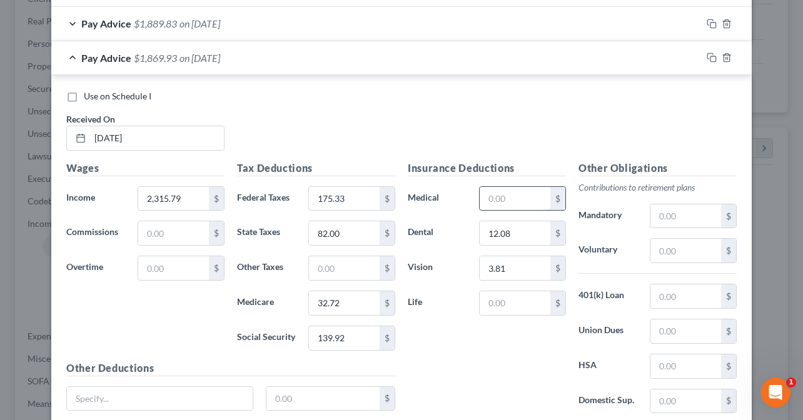
click at [505, 192] on input "text" at bounding box center [515, 199] width 71 height 24
click at [680, 211] on input "text" at bounding box center [685, 216] width 71 height 24
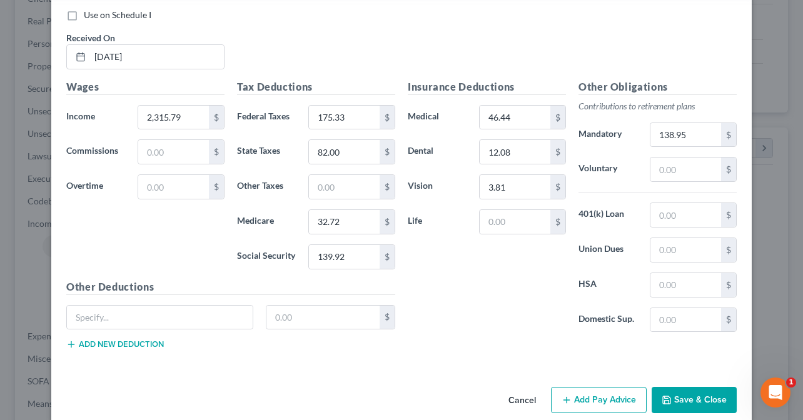
scroll to position [820, 0]
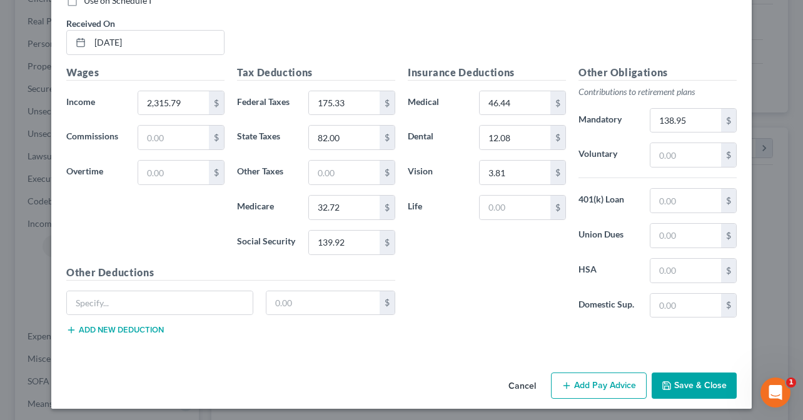
drag, startPoint x: 597, startPoint y: 388, endPoint x: 69, endPoint y: 263, distance: 542.2
click at [597, 388] on button "Add Pay Advice" at bounding box center [599, 386] width 96 height 26
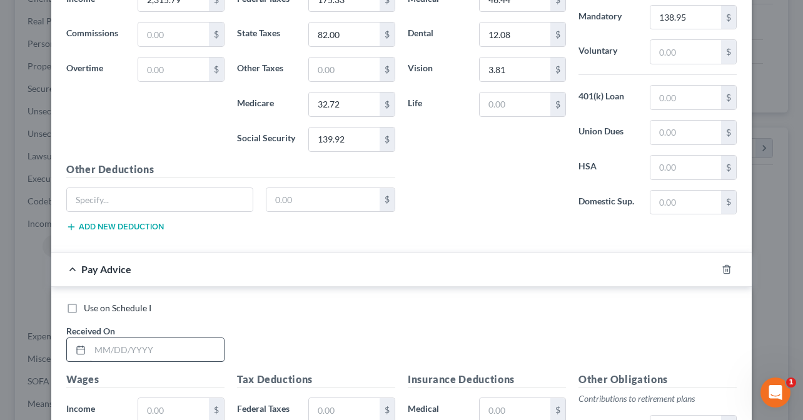
scroll to position [945, 0]
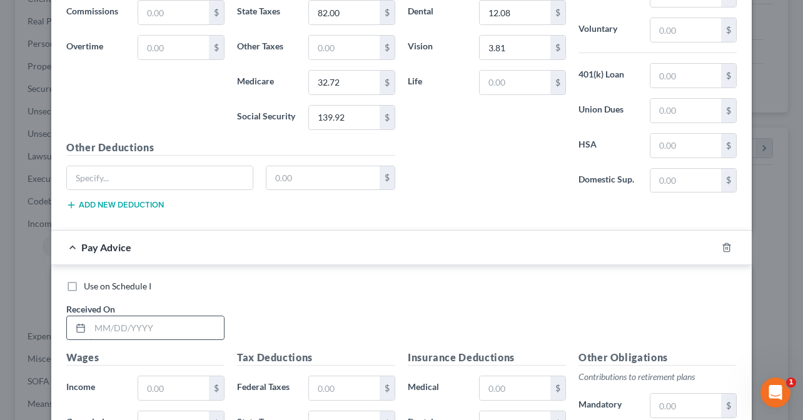
click at [141, 321] on input "text" at bounding box center [157, 328] width 134 height 24
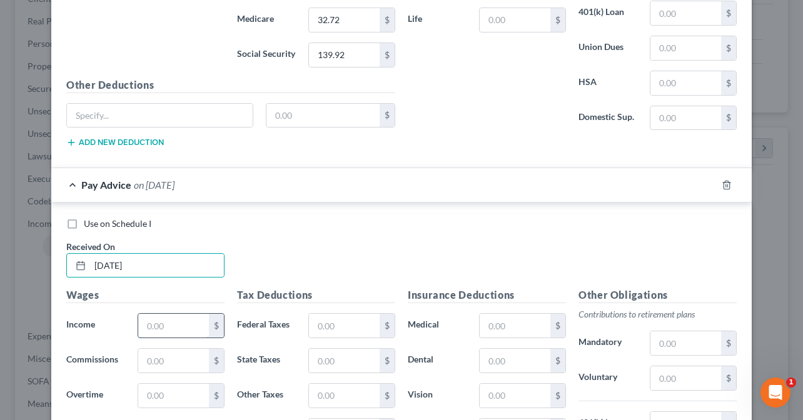
click at [168, 323] on input "text" at bounding box center [173, 326] width 71 height 24
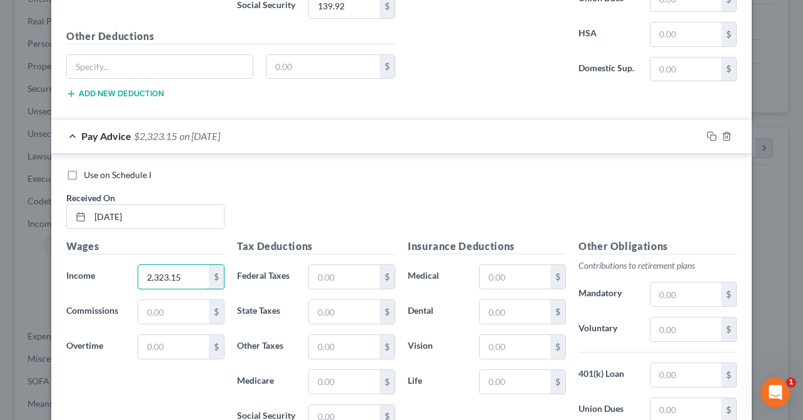
scroll to position [1132, 0]
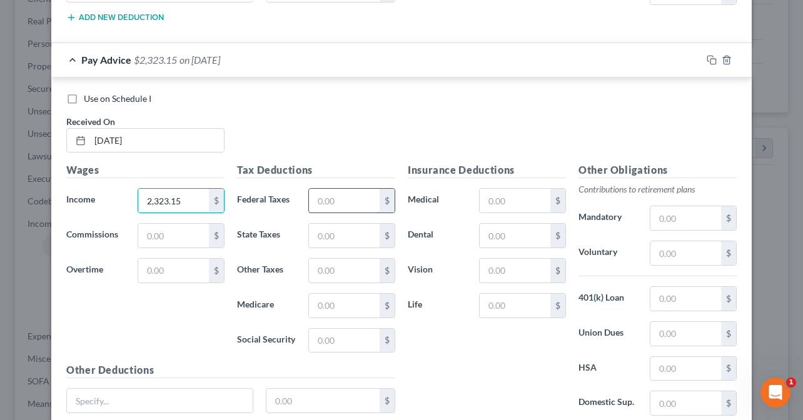
click at [339, 193] on input "text" at bounding box center [344, 201] width 71 height 24
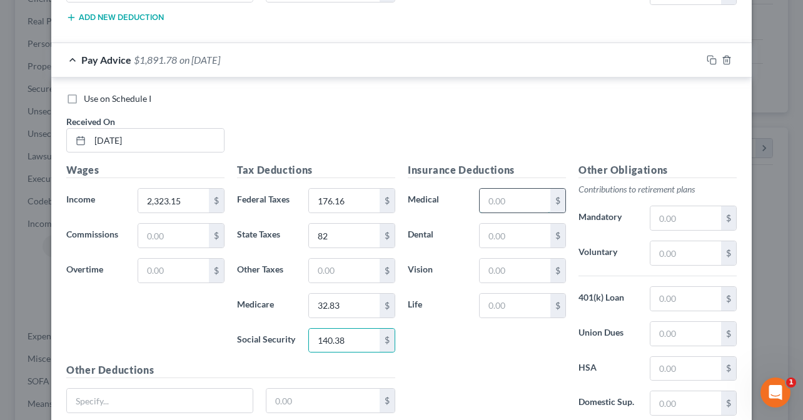
click at [515, 196] on input "text" at bounding box center [515, 201] width 71 height 24
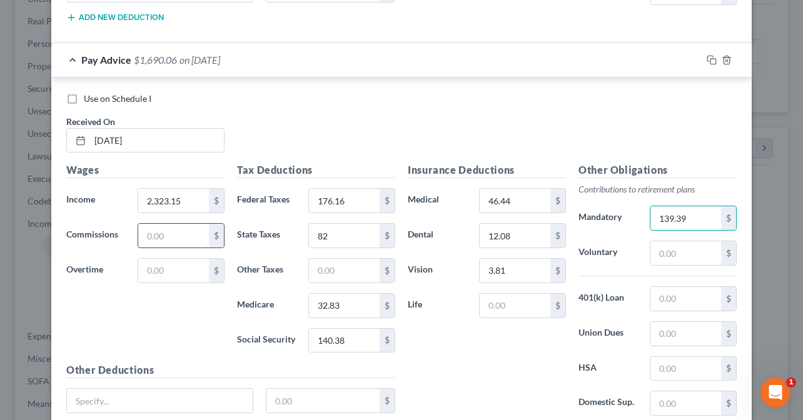
click at [166, 233] on input "text" at bounding box center [173, 236] width 71 height 24
click at [166, 315] on div "Wages Income * 2,323.15 $ Commissions 100.00 $ Overtime $" at bounding box center [145, 263] width 171 height 200
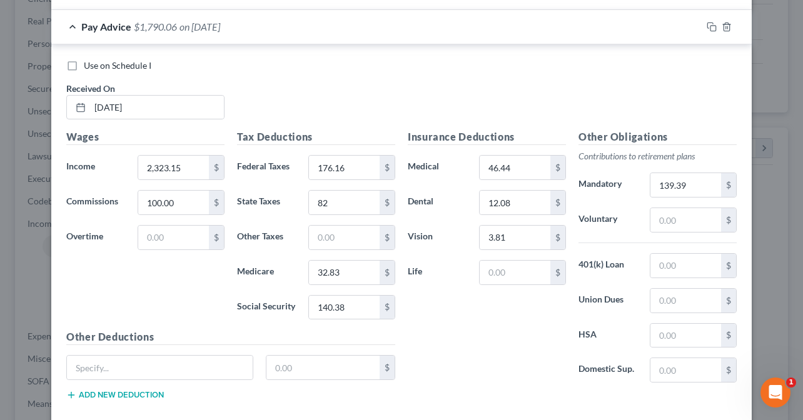
scroll to position [1228, 0]
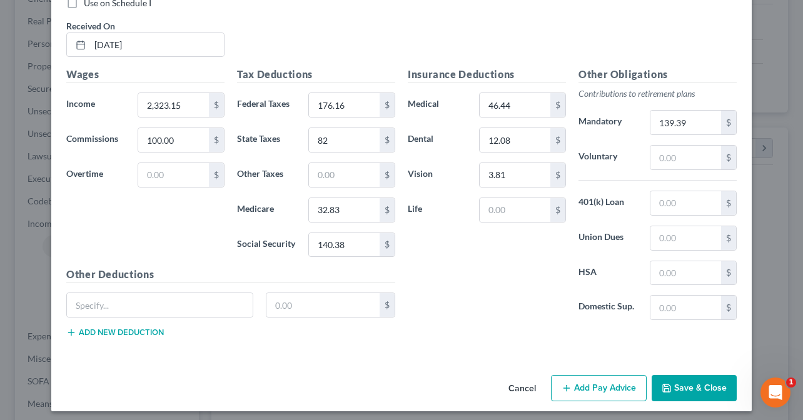
drag, startPoint x: 561, startPoint y: 385, endPoint x: 156, endPoint y: 283, distance: 417.8
click at [562, 385] on icon "button" at bounding box center [567, 388] width 10 height 10
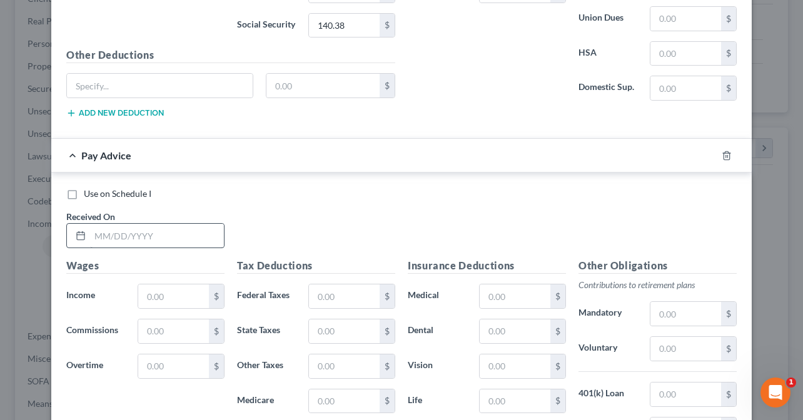
scroll to position [1449, 0]
click at [158, 231] on input "text" at bounding box center [157, 235] width 134 height 24
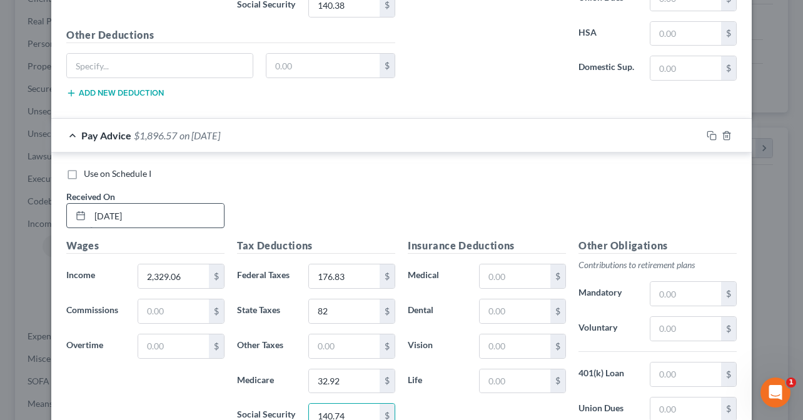
scroll to position [1636, 0]
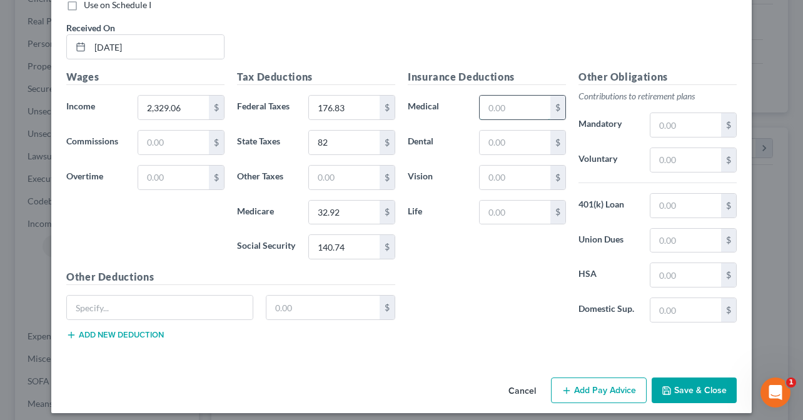
click at [513, 98] on input "text" at bounding box center [515, 108] width 71 height 24
click at [493, 302] on div "Insurance Deductions Medical 46.44 $ Dental 12.08 $ Vision 3.81 $ Life $" at bounding box center [486, 200] width 171 height 263
click at [693, 381] on button "Save & Close" at bounding box center [694, 391] width 85 height 26
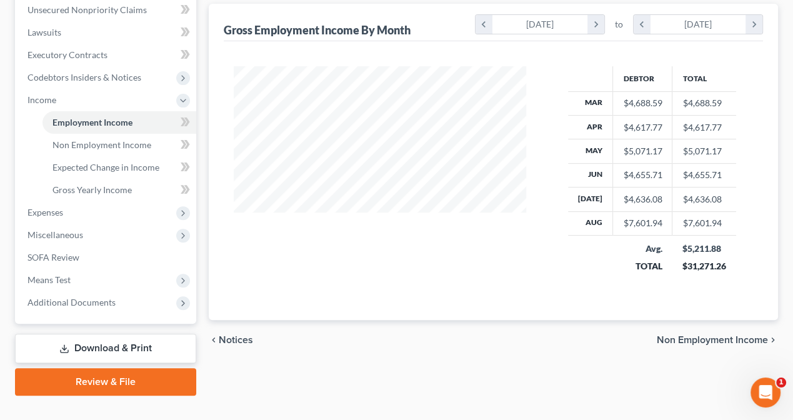
scroll to position [313, 0]
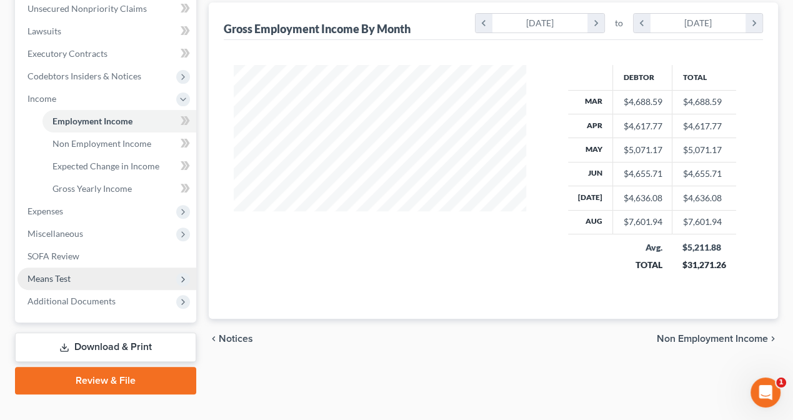
click at [38, 276] on span "Means Test" at bounding box center [49, 278] width 43 height 11
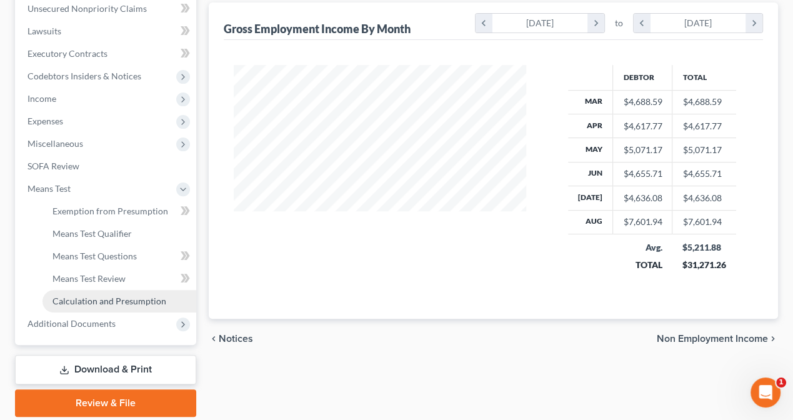
click at [90, 297] on span "Calculation and Presumption" at bounding box center [110, 301] width 114 height 11
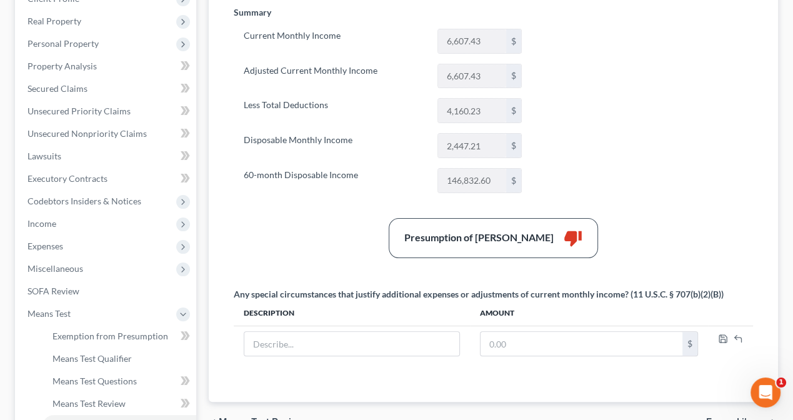
scroll to position [250, 0]
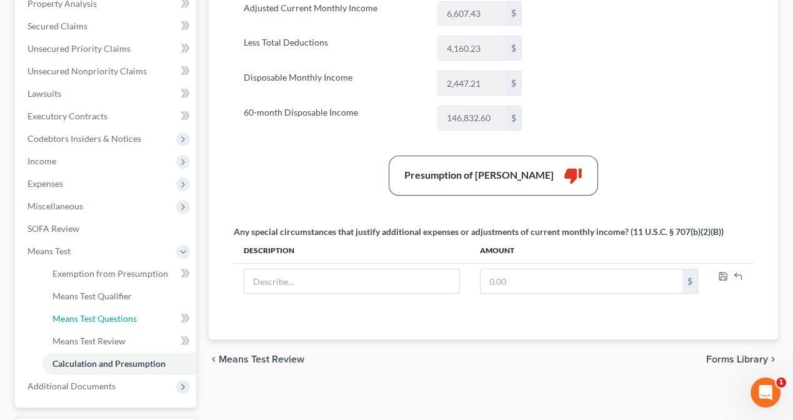
drag, startPoint x: 83, startPoint y: 321, endPoint x: 385, endPoint y: 314, distance: 302.1
click at [83, 321] on span "Means Test Questions" at bounding box center [95, 318] width 84 height 11
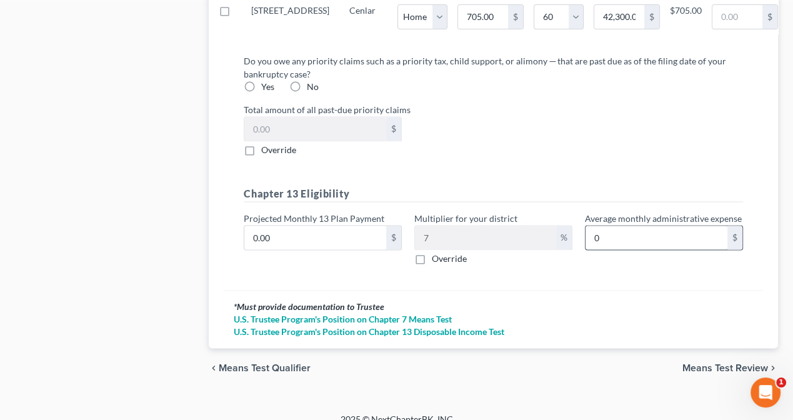
scroll to position [1484, 0]
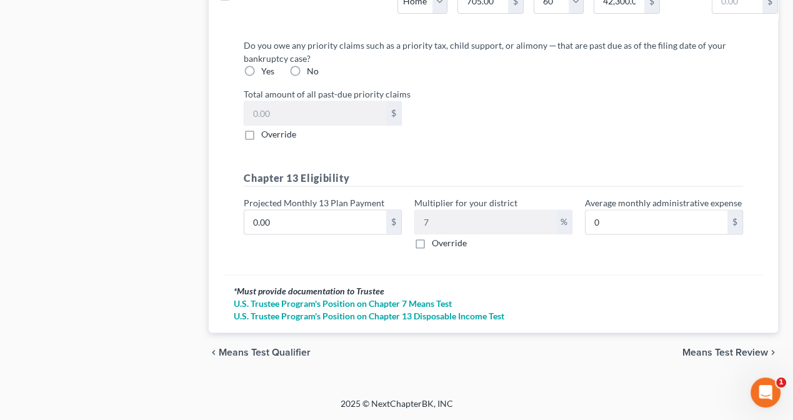
click at [713, 353] on span "Means Test Review" at bounding box center [726, 353] width 86 height 10
